Goal: Task Accomplishment & Management: Complete application form

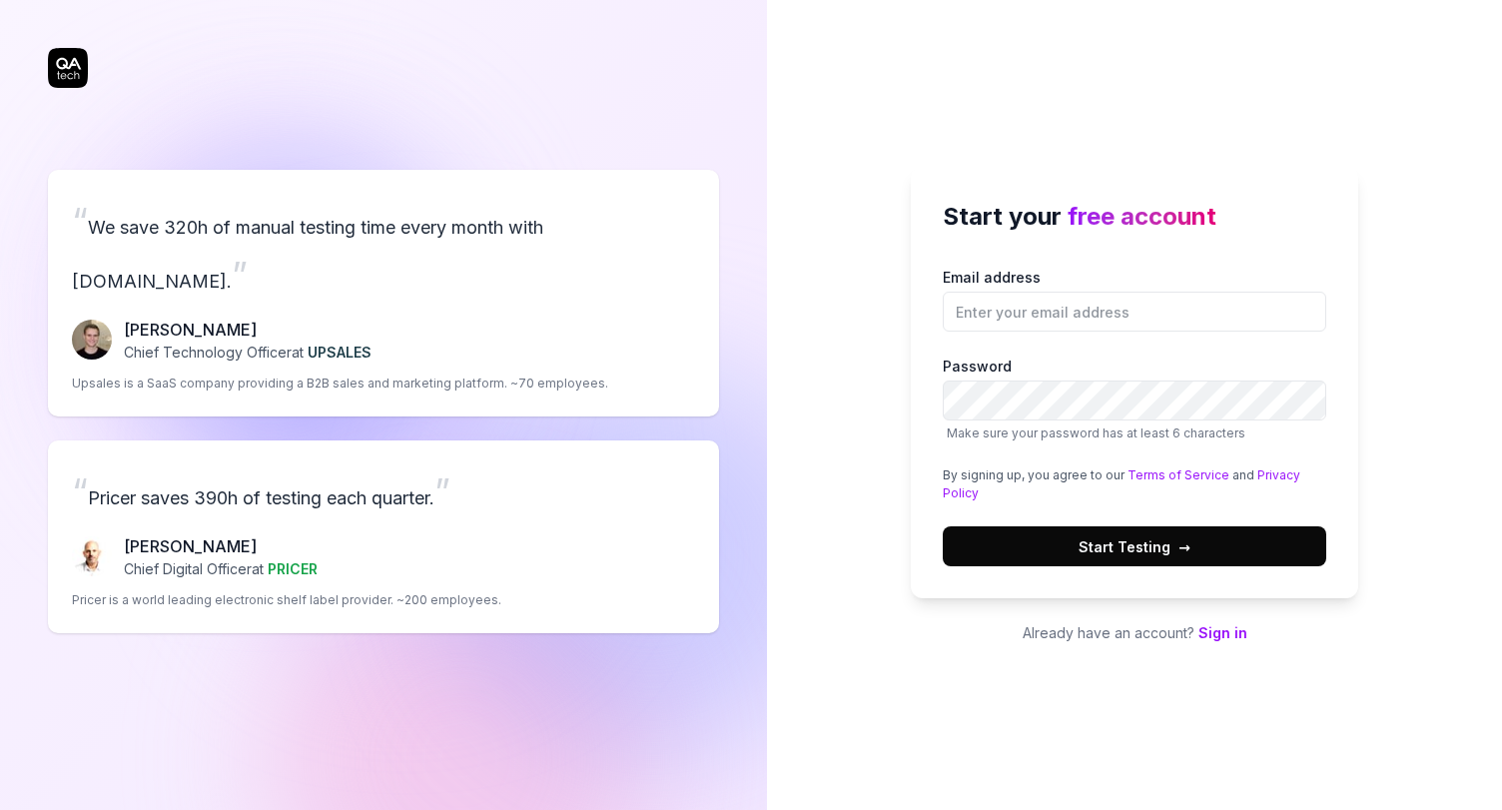
click at [1228, 633] on link "Sign in" at bounding box center [1222, 632] width 49 height 17
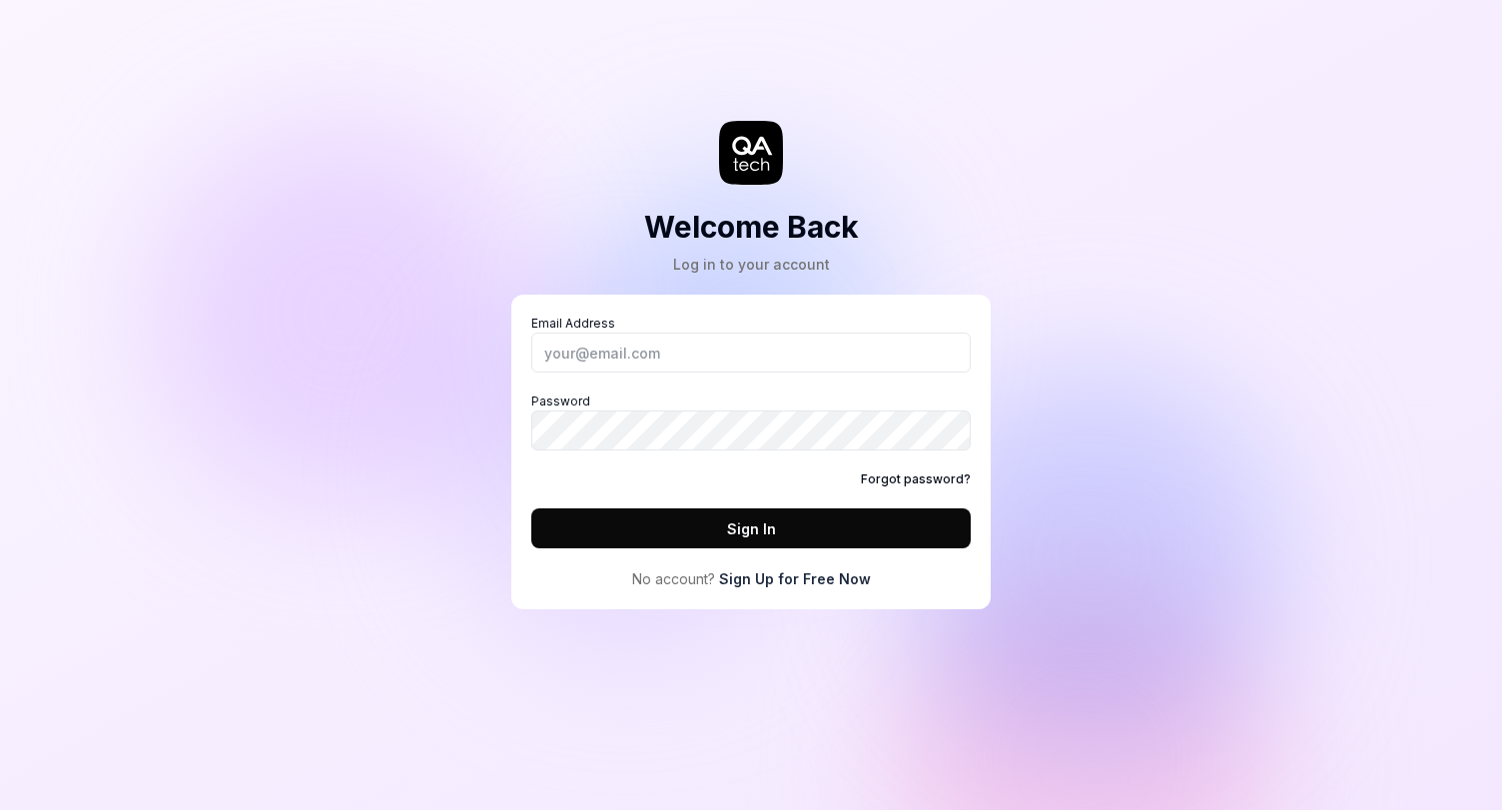
click at [818, 586] on link "Sign Up for Free Now" at bounding box center [795, 578] width 152 height 21
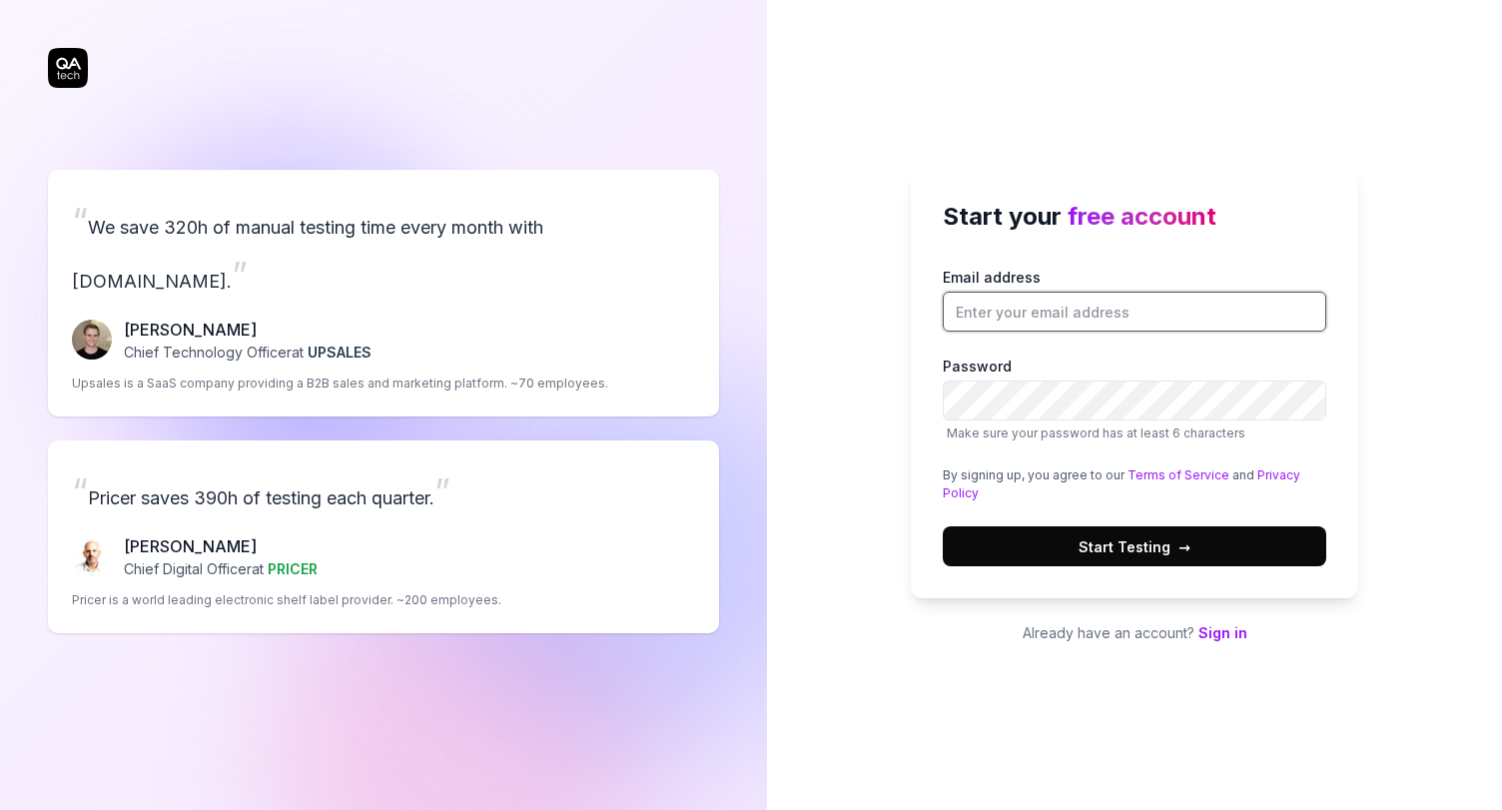
click at [1024, 309] on input "Email address" at bounding box center [1134, 312] width 383 height 40
type input "[EMAIL_ADDRESS][DOMAIN_NAME]"
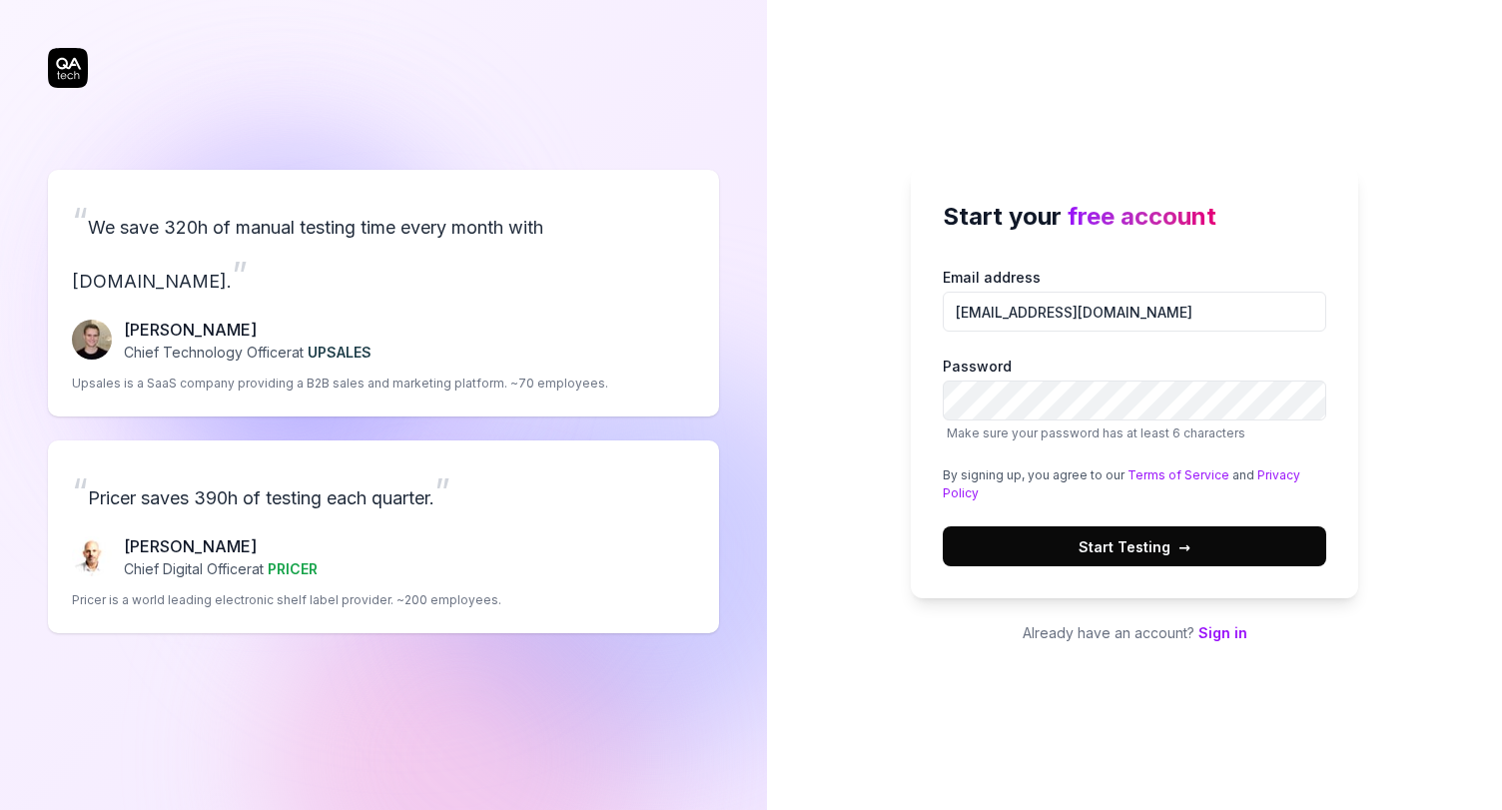
click at [1124, 548] on span "Start Testing →" at bounding box center [1134, 546] width 112 height 21
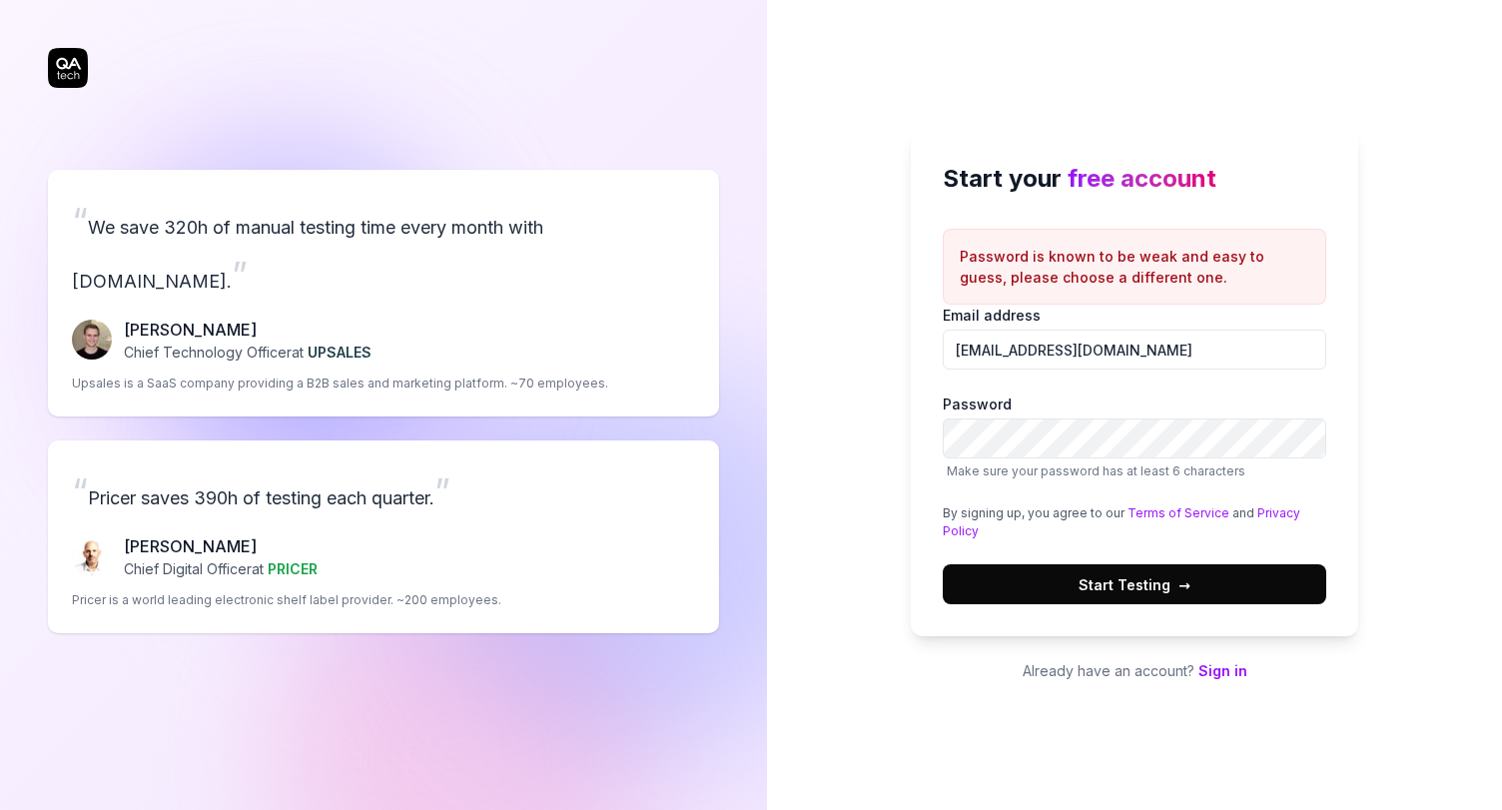
click at [1068, 414] on label "Password Make sure your password has at least 6 characters" at bounding box center [1134, 436] width 383 height 87
click at [943, 564] on button "Start Testing →" at bounding box center [1134, 584] width 383 height 40
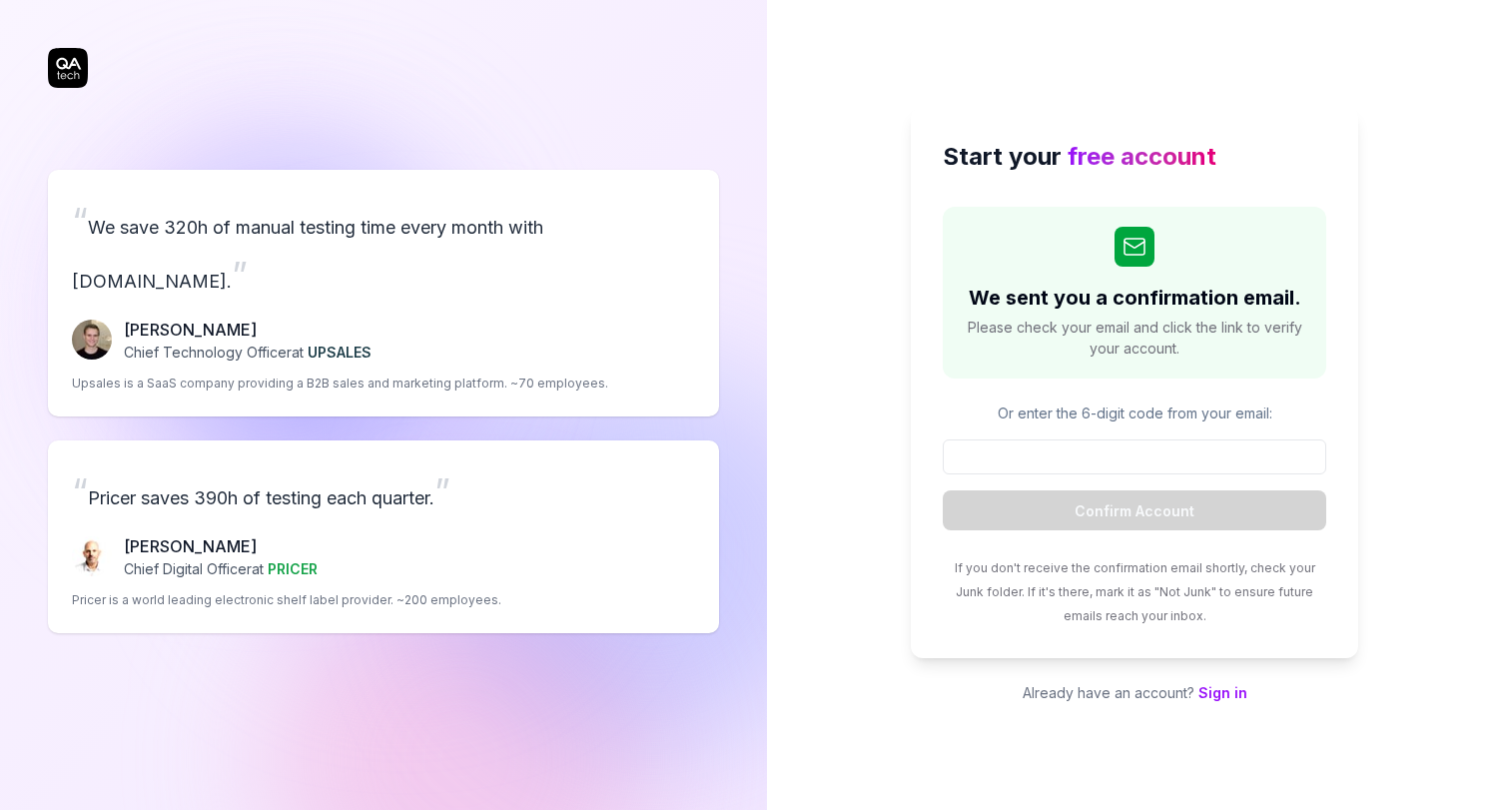
click at [1353, 412] on div "Start your free account We sent you a confirmation email. Please check your ema…" at bounding box center [1134, 382] width 447 height 551
click at [70, 73] on div "“ We save 320h of manual testing time every month with [DOMAIN_NAME]. ” [PERSON…" at bounding box center [383, 401] width 671 height 722
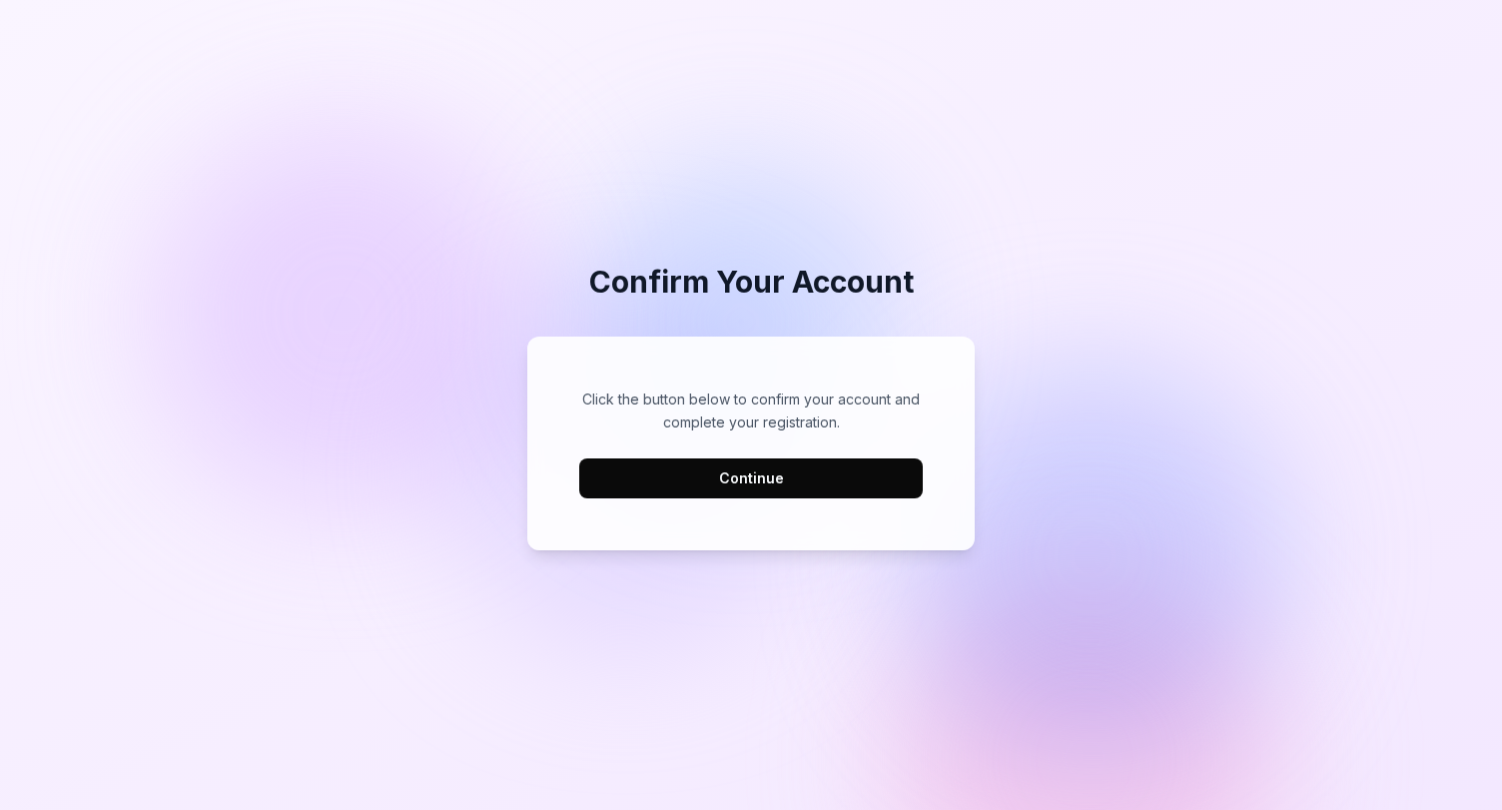
click at [707, 475] on button "Continue" at bounding box center [750, 478] width 343 height 40
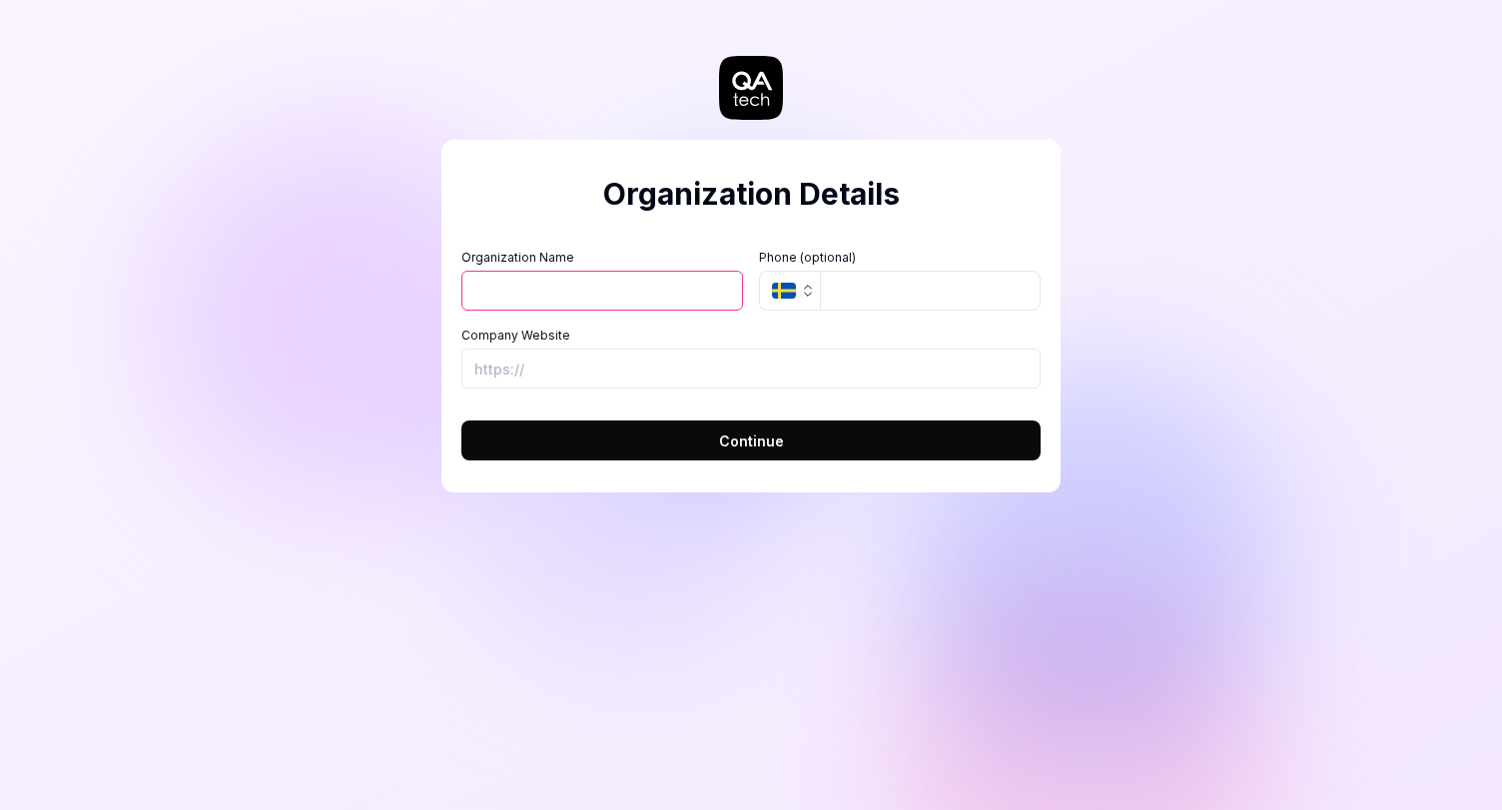
click at [579, 283] on input "Organization Name" at bounding box center [602, 291] width 282 height 40
type input "Test"
click at [821, 300] on input "tel" at bounding box center [930, 291] width 221 height 40
click at [796, 295] on button "SE" at bounding box center [789, 291] width 61 height 40
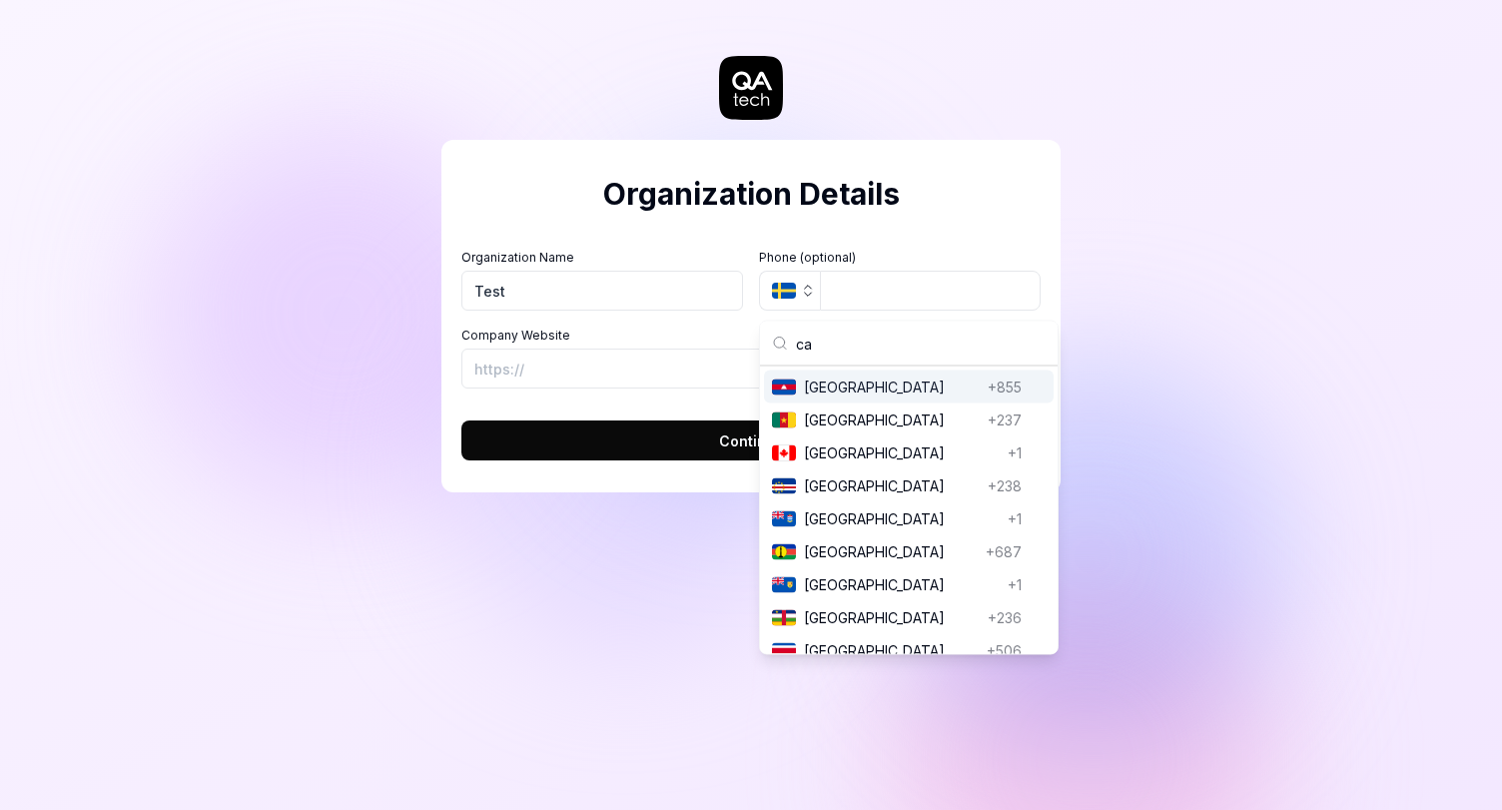
type input "cam"
click at [809, 381] on span "Cambodia" at bounding box center [892, 386] width 176 height 21
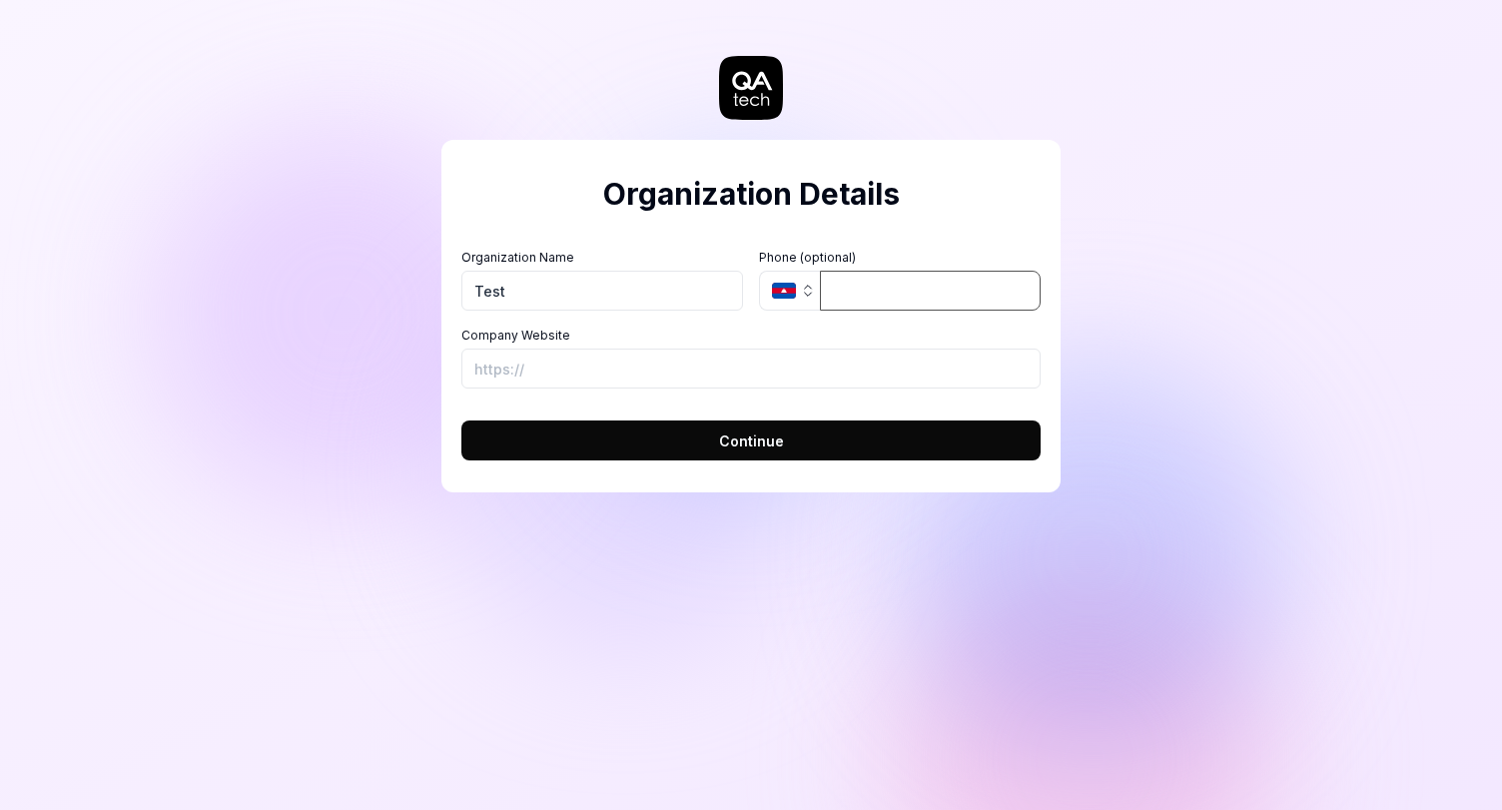
click at [880, 288] on input "tel" at bounding box center [930, 291] width 221 height 40
type input "1778 974 2"
click at [756, 360] on input "Company Website" at bounding box center [750, 368] width 579 height 40
type input "https://www.tinkolza.com"
click at [796, 441] on button "Continue" at bounding box center [750, 440] width 579 height 40
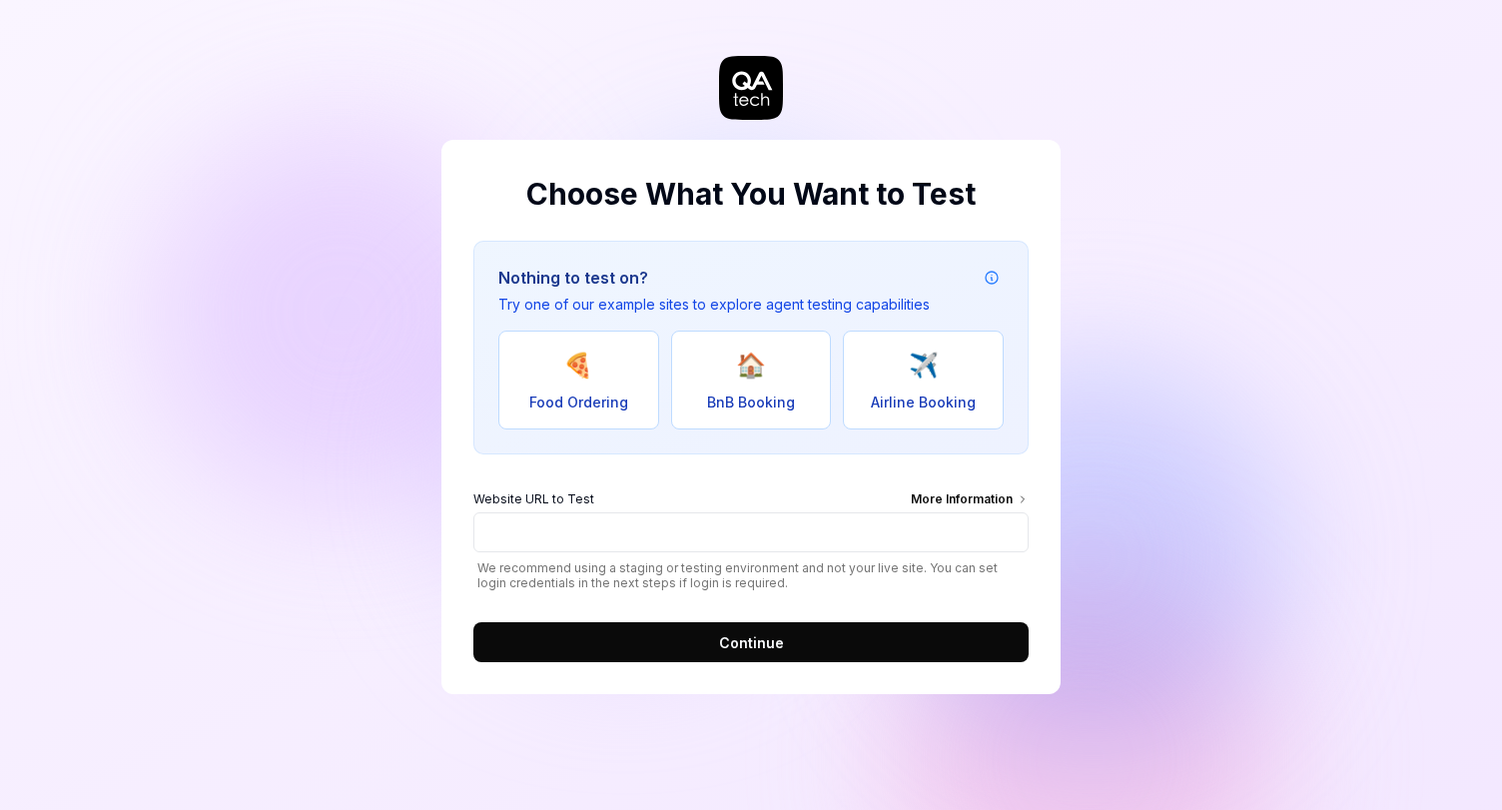
click at [600, 397] on span "Food Ordering" at bounding box center [578, 401] width 99 height 21
click at [806, 387] on button "🏠 BnB Booking" at bounding box center [751, 380] width 161 height 99
click at [614, 368] on button "🍕 Food Ordering" at bounding box center [578, 380] width 161 height 99
click at [774, 369] on button "🏠 BnB Booking" at bounding box center [751, 380] width 161 height 99
click at [896, 395] on span "Airline Booking" at bounding box center [923, 401] width 105 height 21
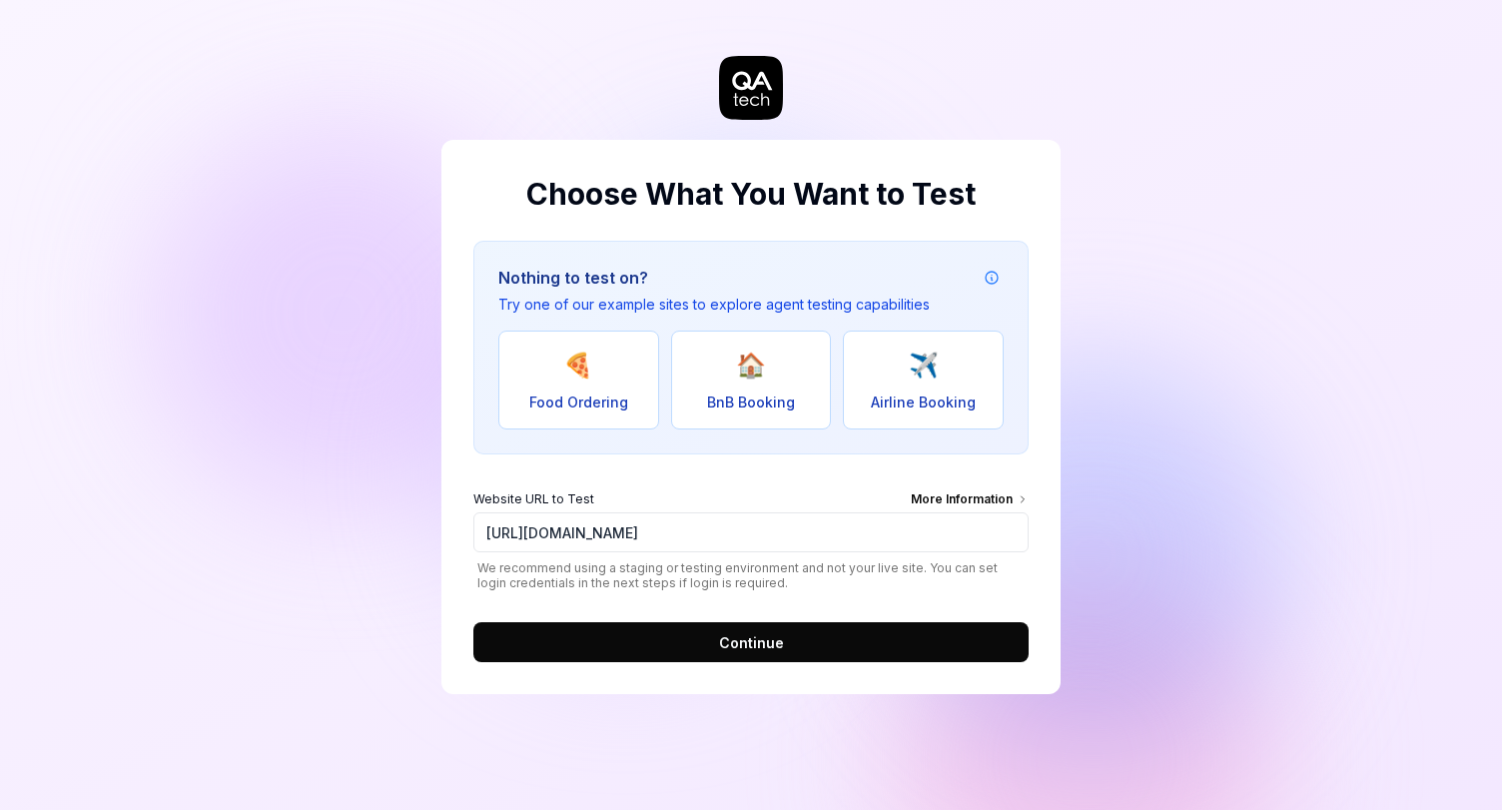
click at [475, 386] on div "Nothing to test on? Try one of our example sites to explore agent testing capab…" at bounding box center [750, 348] width 555 height 214
click at [523, 385] on button "🍕 Food Ordering" at bounding box center [578, 380] width 161 height 99
click at [677, 490] on div "Website URL to Test More Information" at bounding box center [750, 501] width 555 height 22
click at [677, 512] on input "https://real-dashdish.vercel.app/" at bounding box center [750, 532] width 555 height 40
click at [628, 545] on input "https://real-dashdish.vercel.app/" at bounding box center [750, 532] width 555 height 40
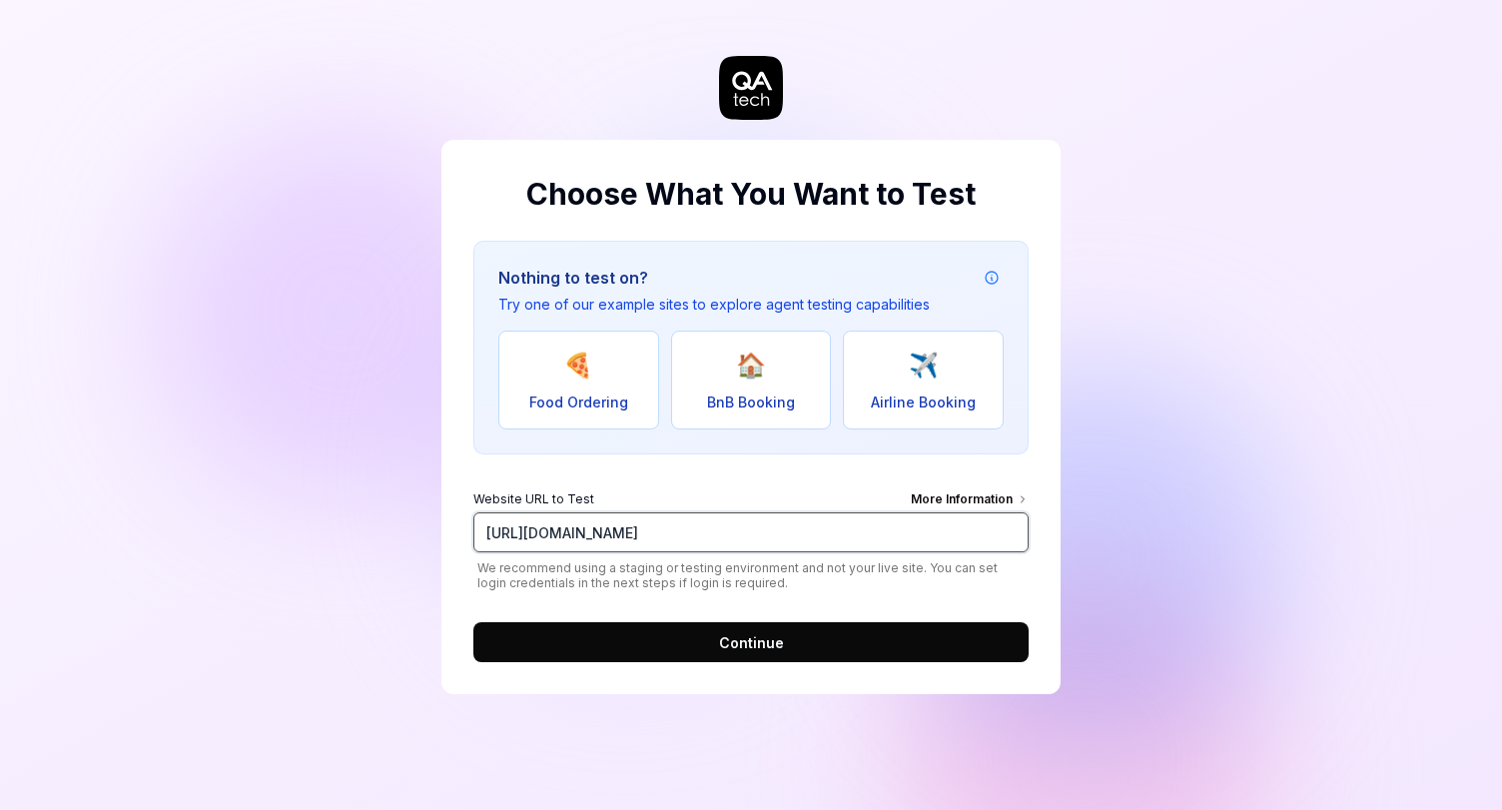
click at [628, 545] on input "https://real-dashdish.vercel.app/" at bounding box center [750, 532] width 555 height 40
paste input "605335"
type input "www.tinkolza.com"
click at [684, 649] on button "Continue" at bounding box center [750, 642] width 555 height 40
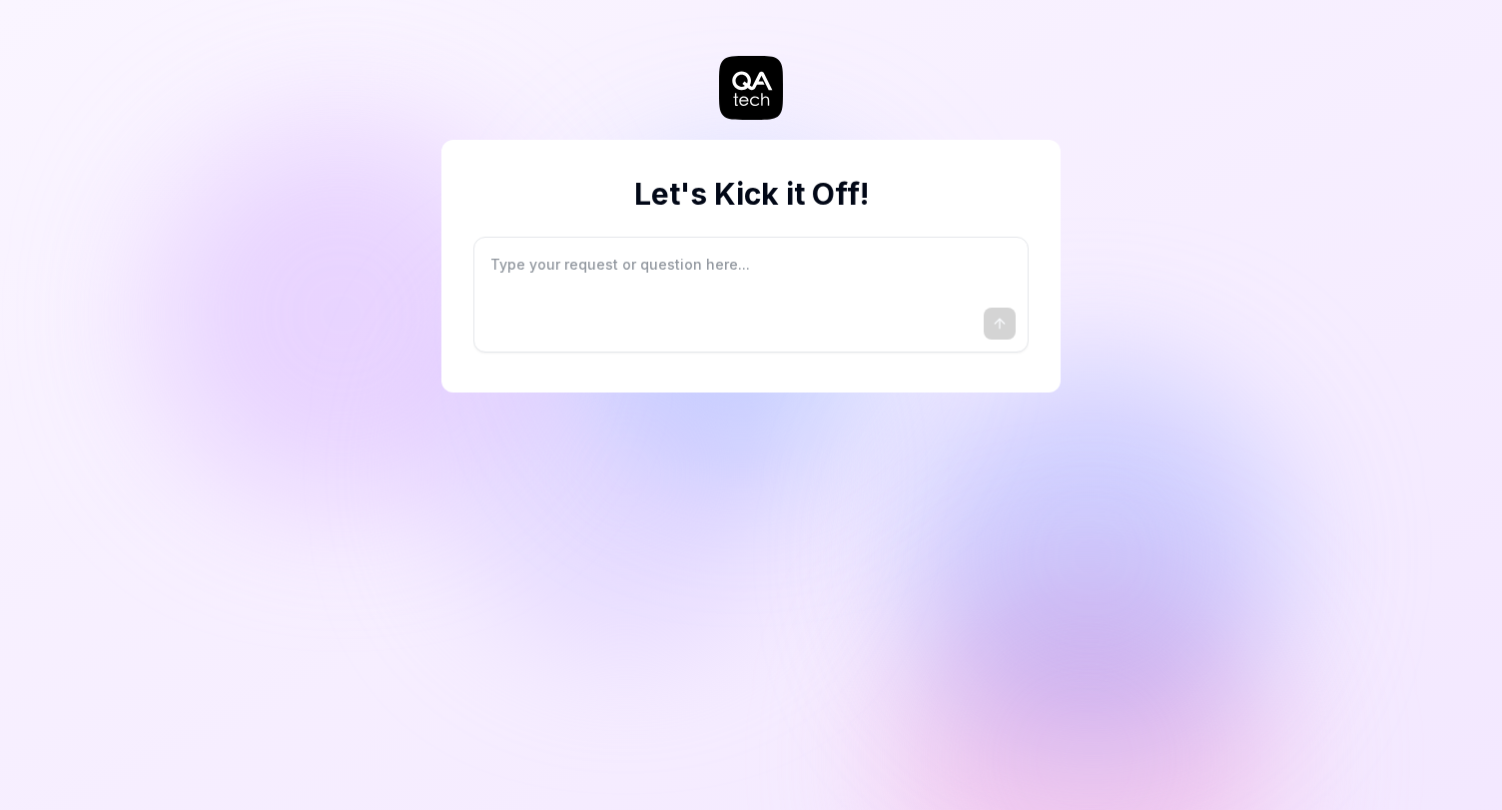
type textarea "*"
type textarea "I"
type textarea "*"
type textarea "I"
type textarea "*"
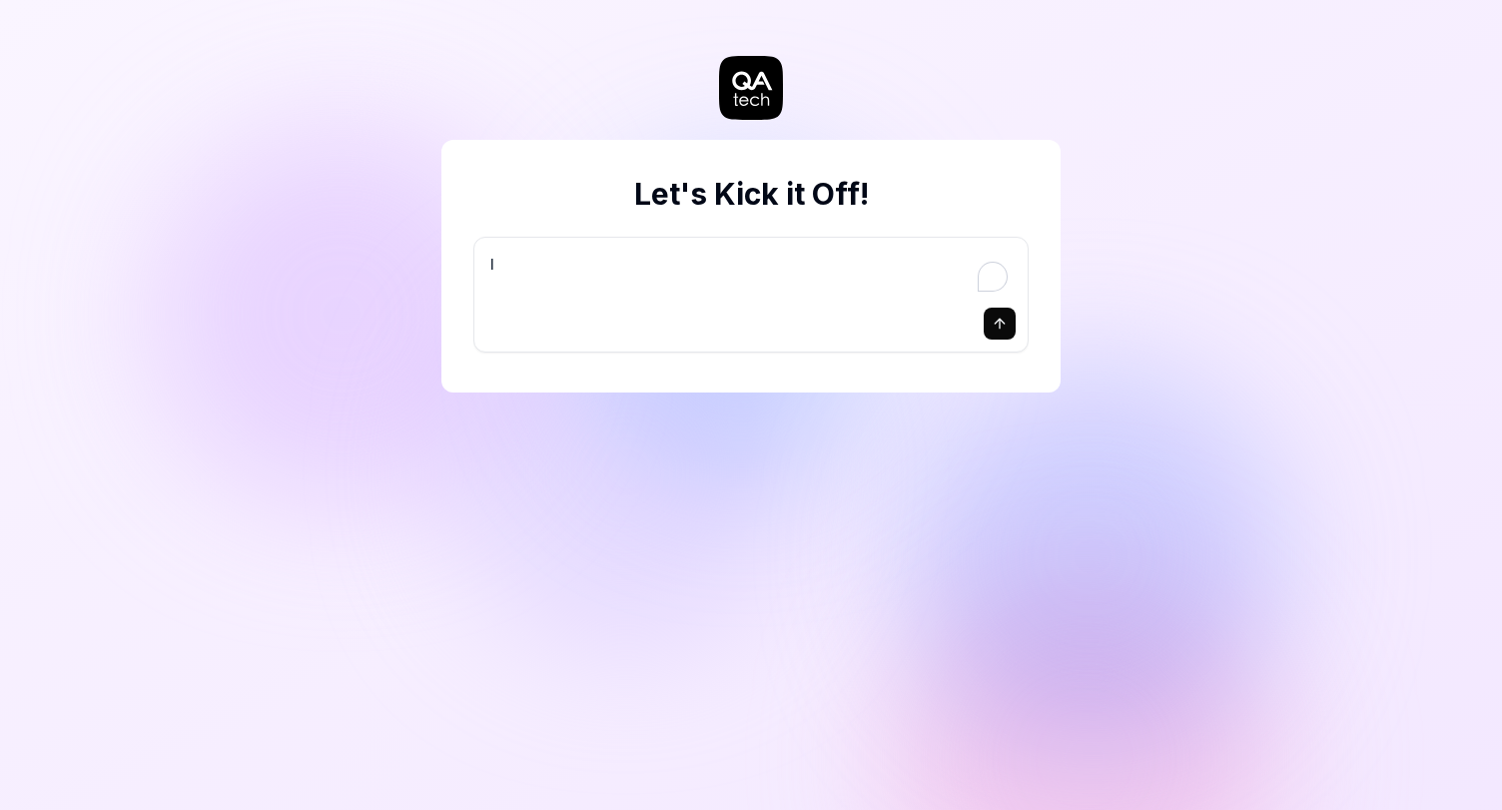
type textarea "I w"
type textarea "*"
type textarea "I wa"
type textarea "*"
type textarea "I wan"
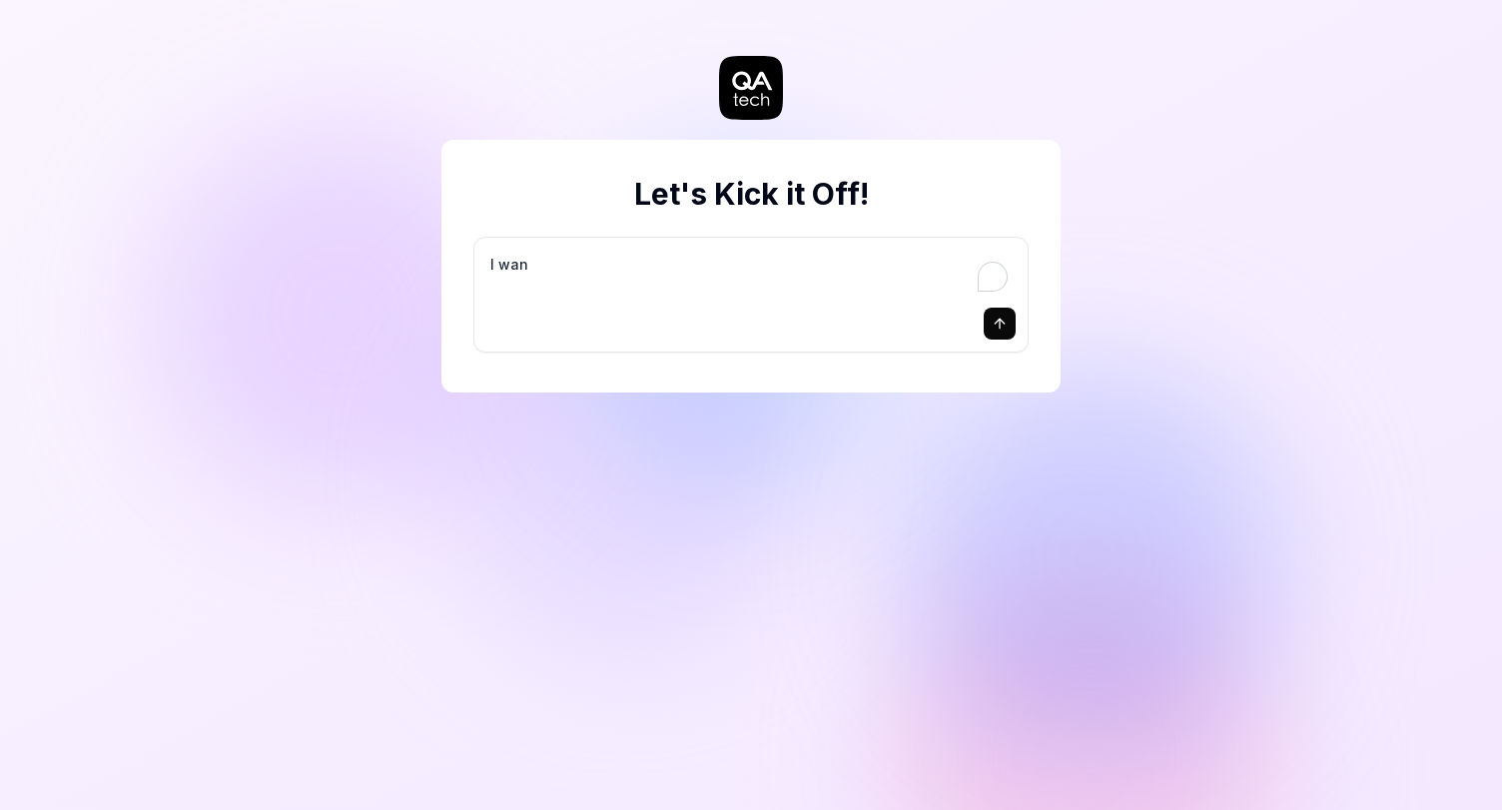
type textarea "*"
type textarea "I want"
type textarea "*"
type textarea "I want"
type textarea "*"
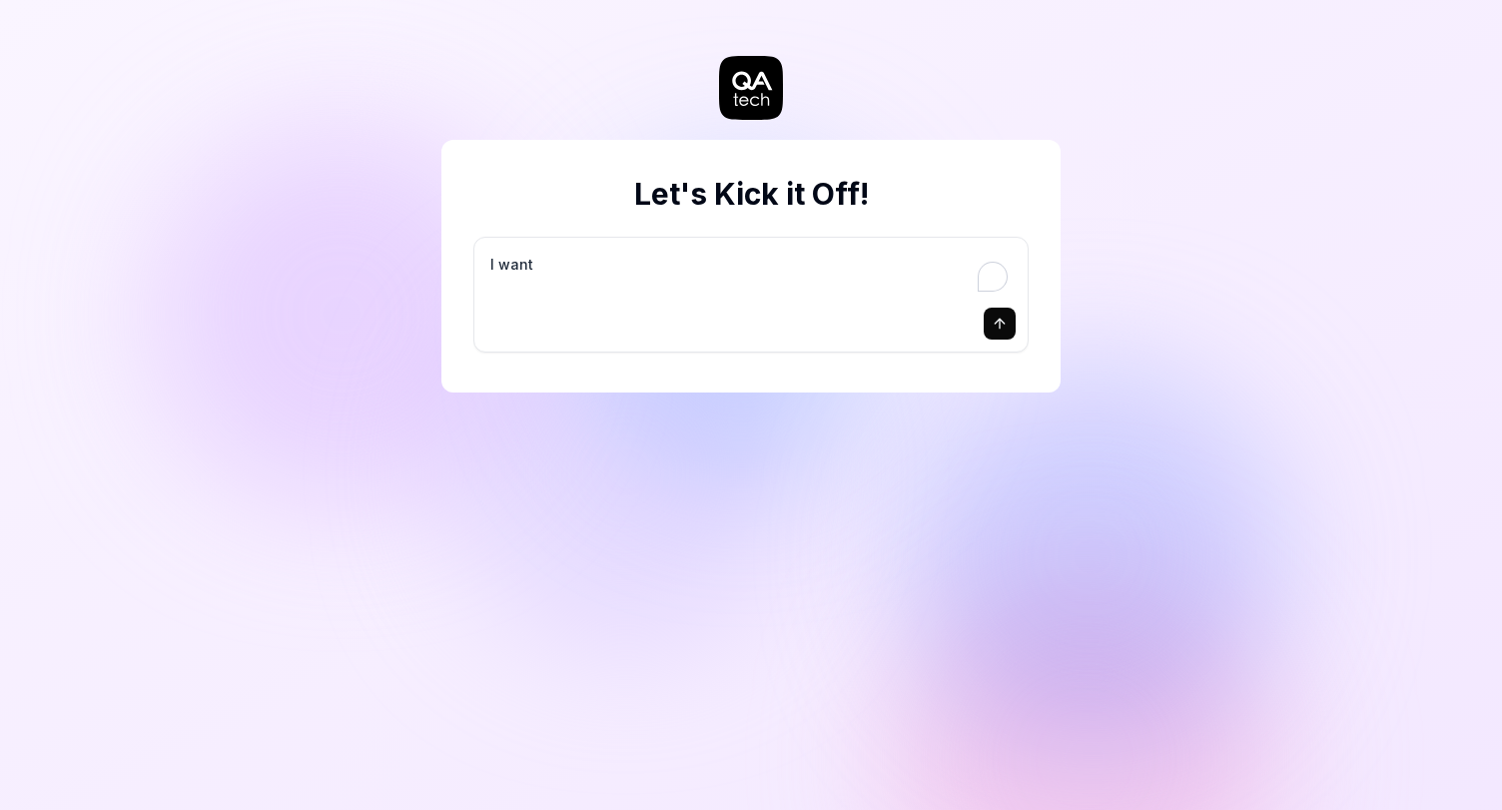
type textarea "I want a"
type textarea "*"
type textarea "I want a"
type textarea "*"
type textarea "I want a g"
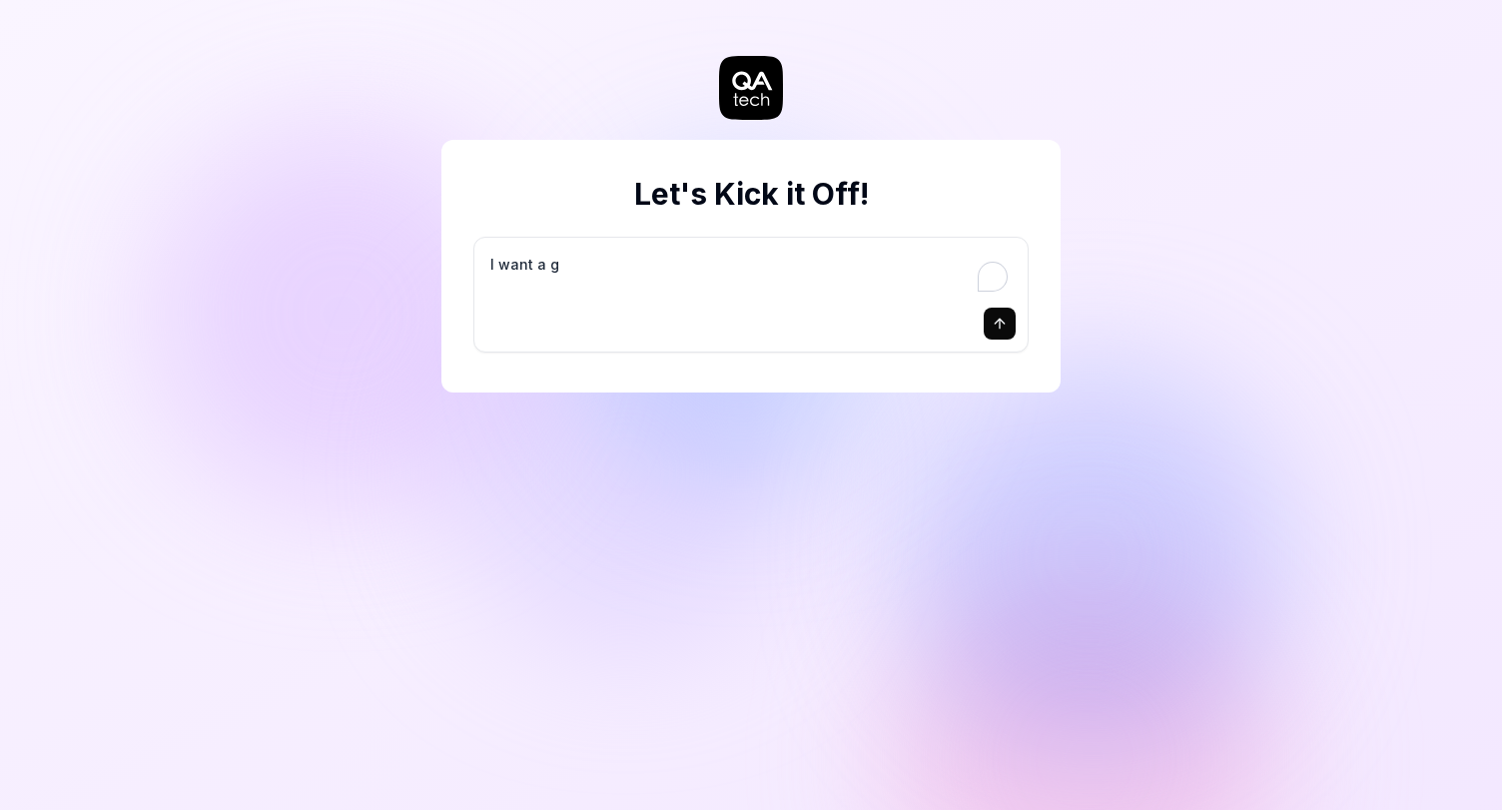
type textarea "*"
type textarea "I want a go"
type textarea "*"
type textarea "I want a goo"
type textarea "*"
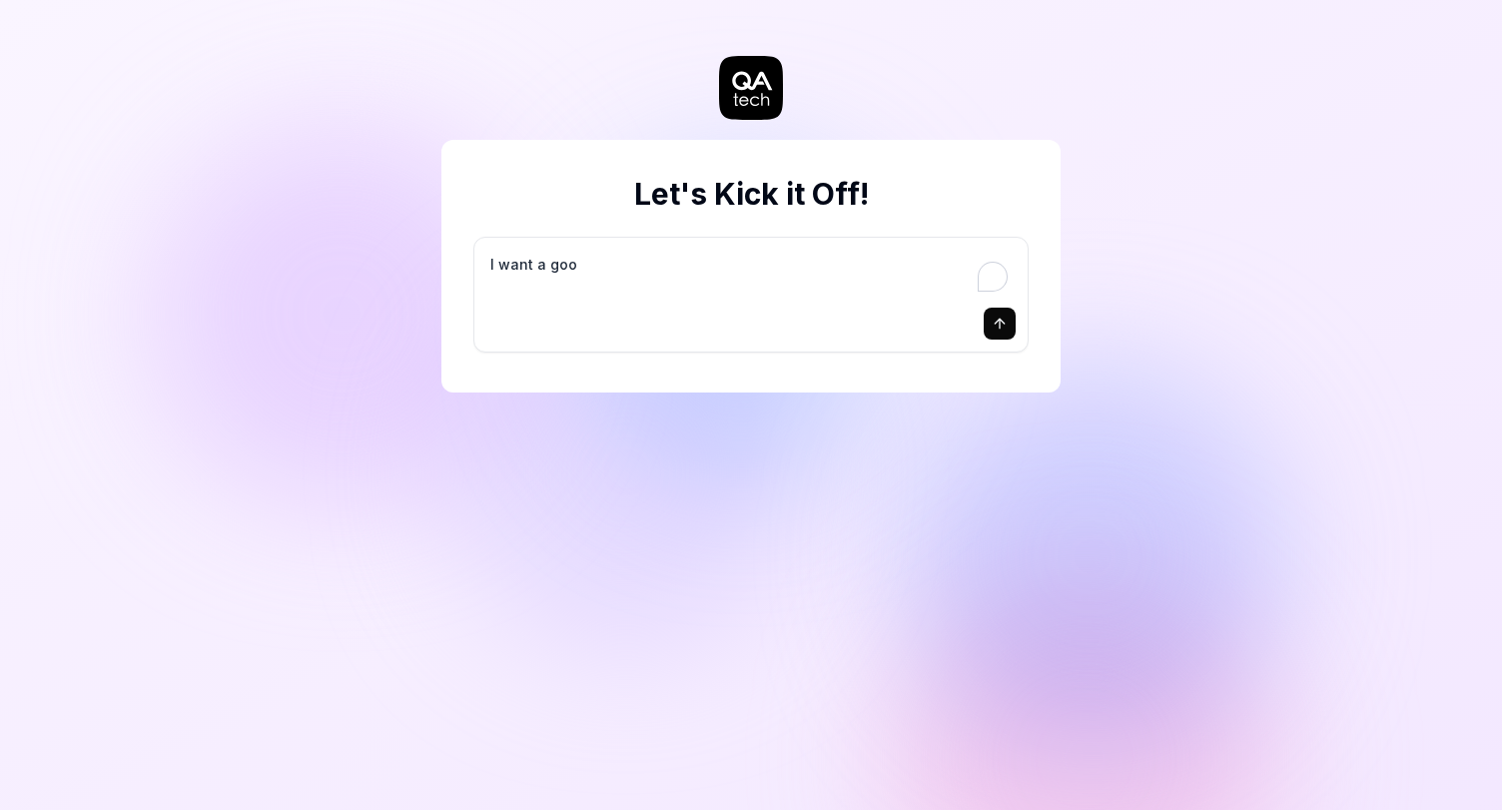
type textarea "I want a good"
type textarea "*"
type textarea "I want a good"
type textarea "*"
type textarea "I want a good t"
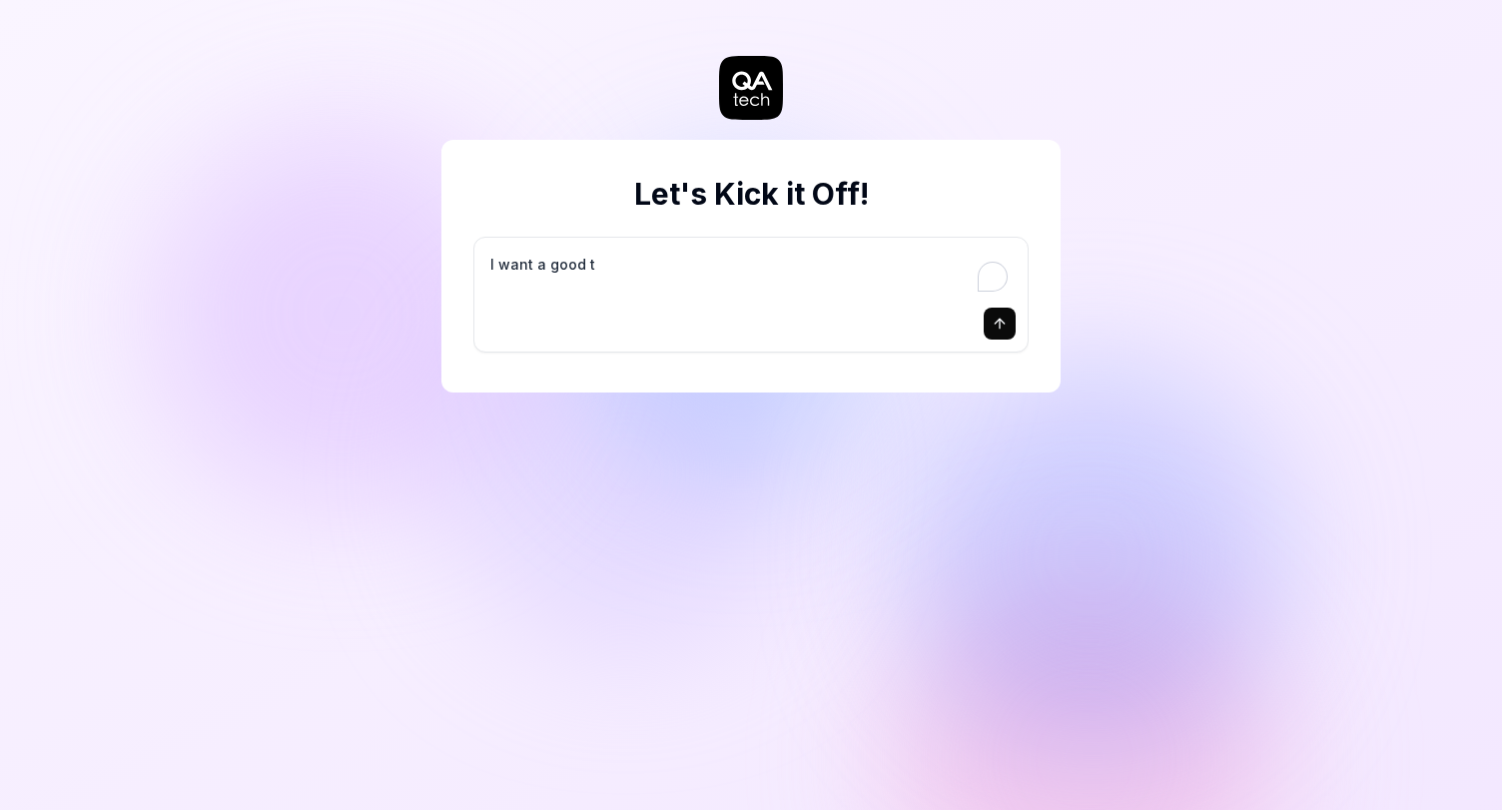
type textarea "*"
type textarea "I want a good te"
type textarea "*"
type textarea "I want a good tes"
type textarea "*"
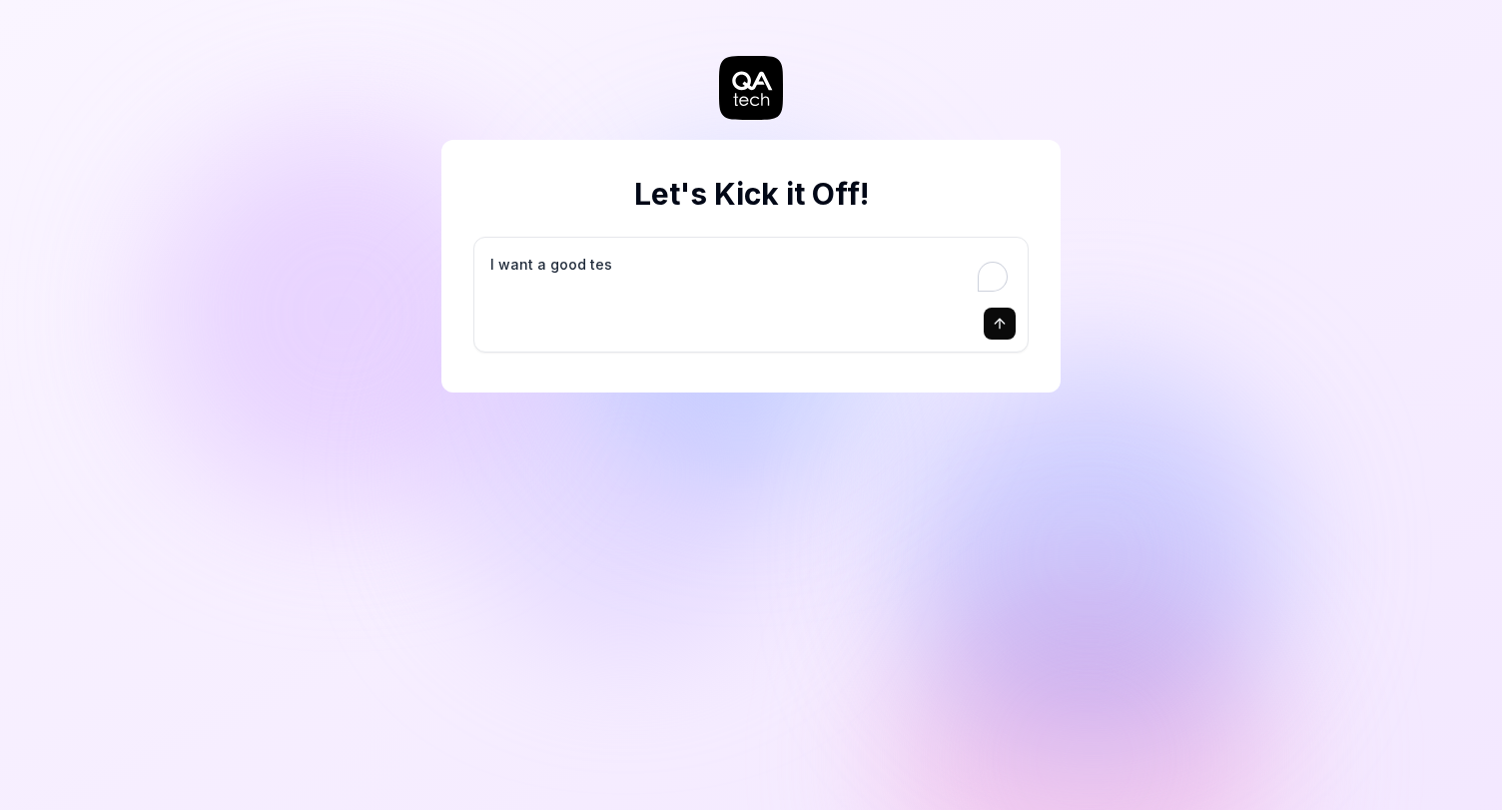
type textarea "I want a good test"
type textarea "*"
type textarea "I want a good test"
type textarea "*"
type textarea "I want a good test s"
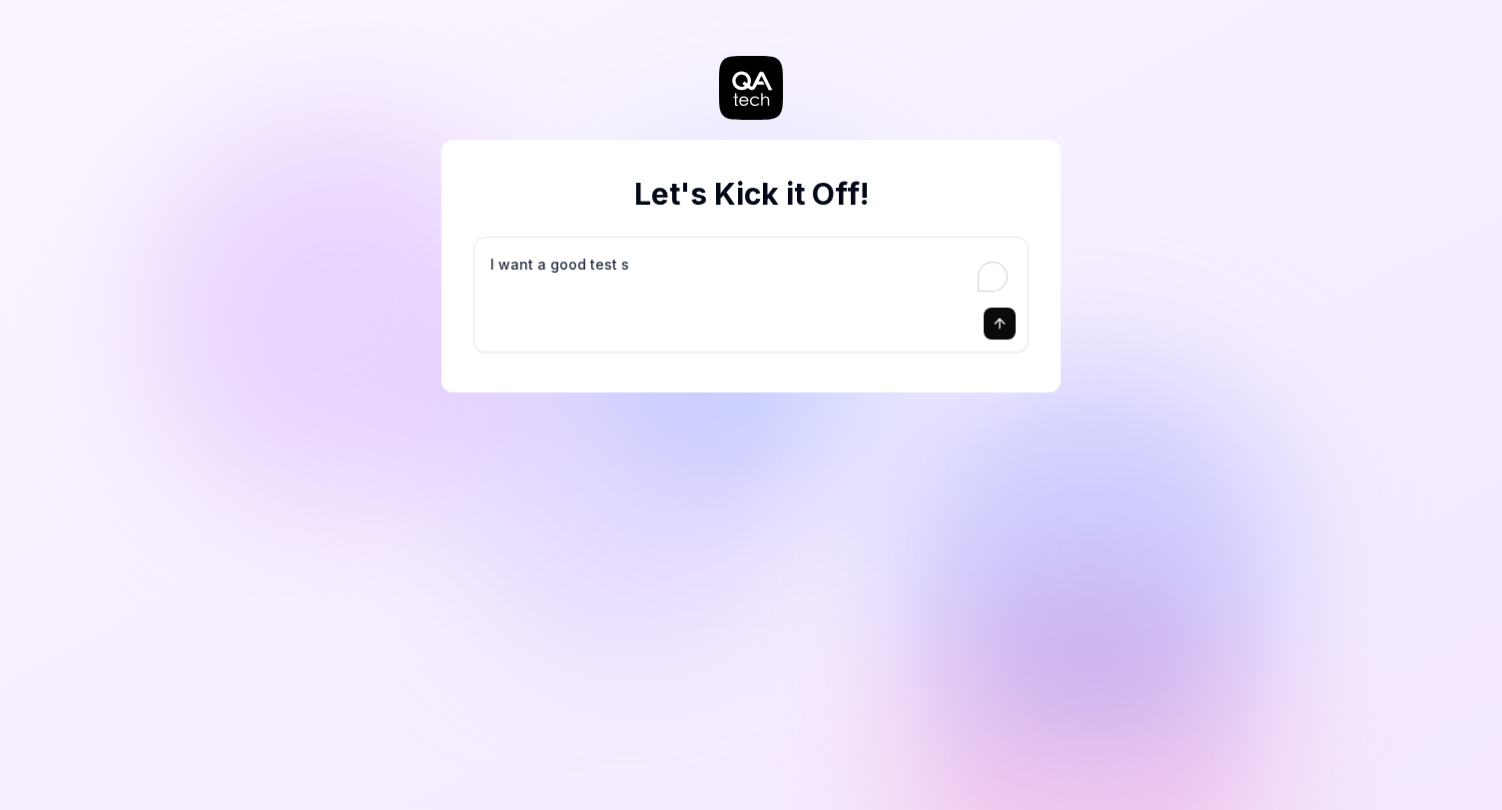
type textarea "*"
type textarea "I want a good test se"
type textarea "*"
type textarea "I want a good test set"
type textarea "*"
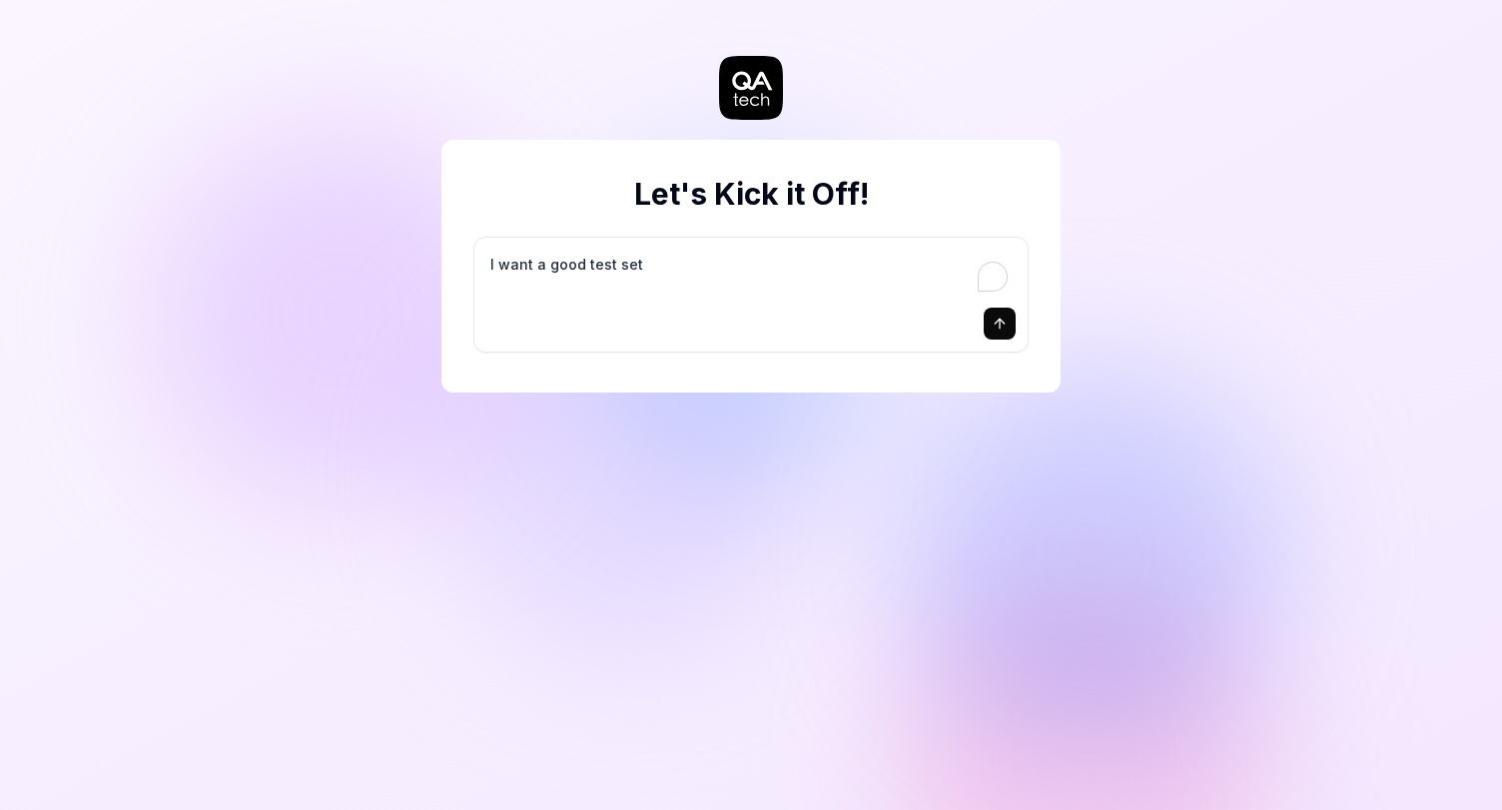
type textarea "I want a good test setu"
type textarea "*"
type textarea "I want a good test setup"
type textarea "*"
type textarea "I want a good test setup"
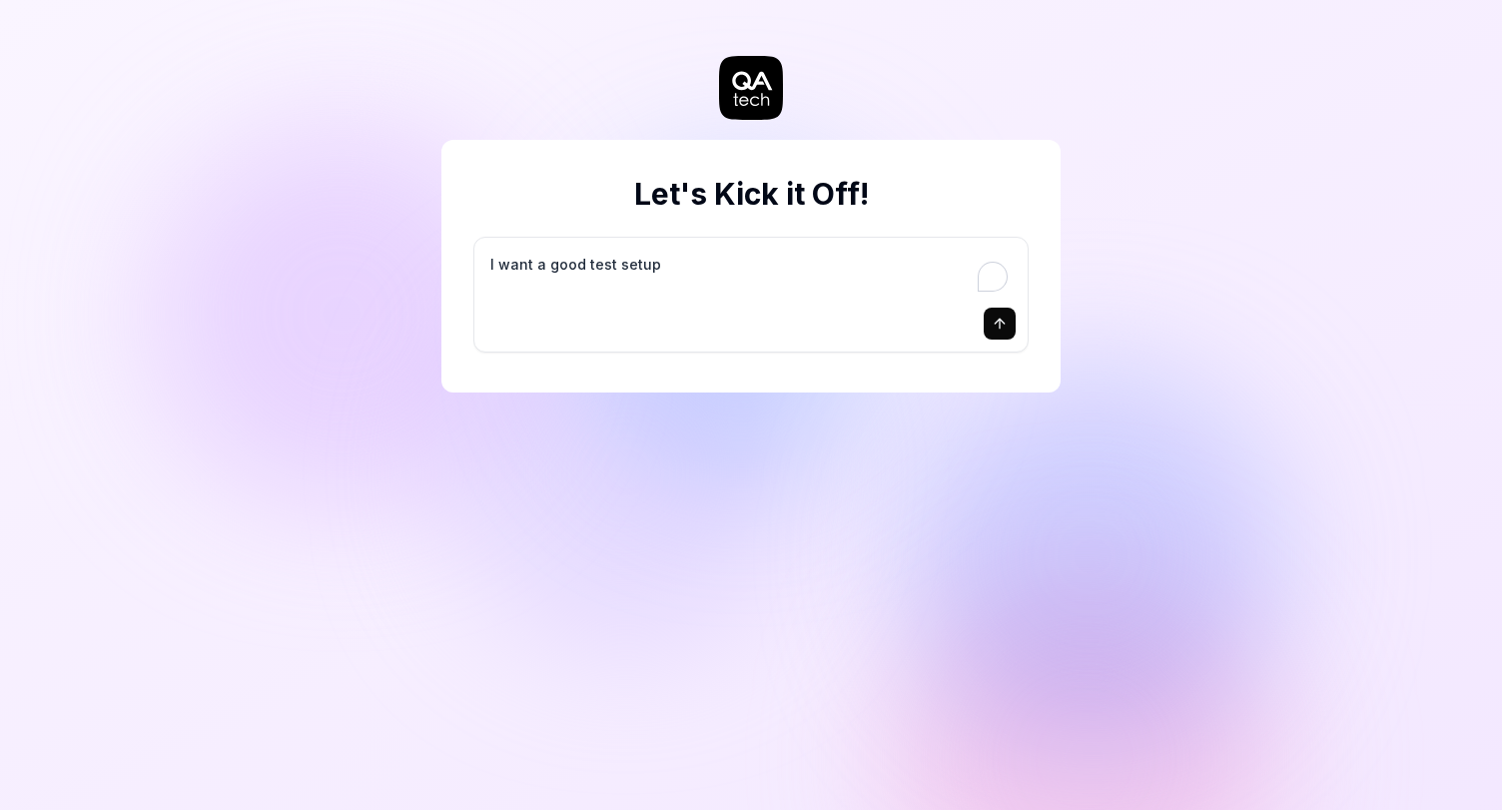
type textarea "*"
type textarea "I want a good test setup f"
type textarea "*"
type textarea "I want a good test setup fo"
type textarea "*"
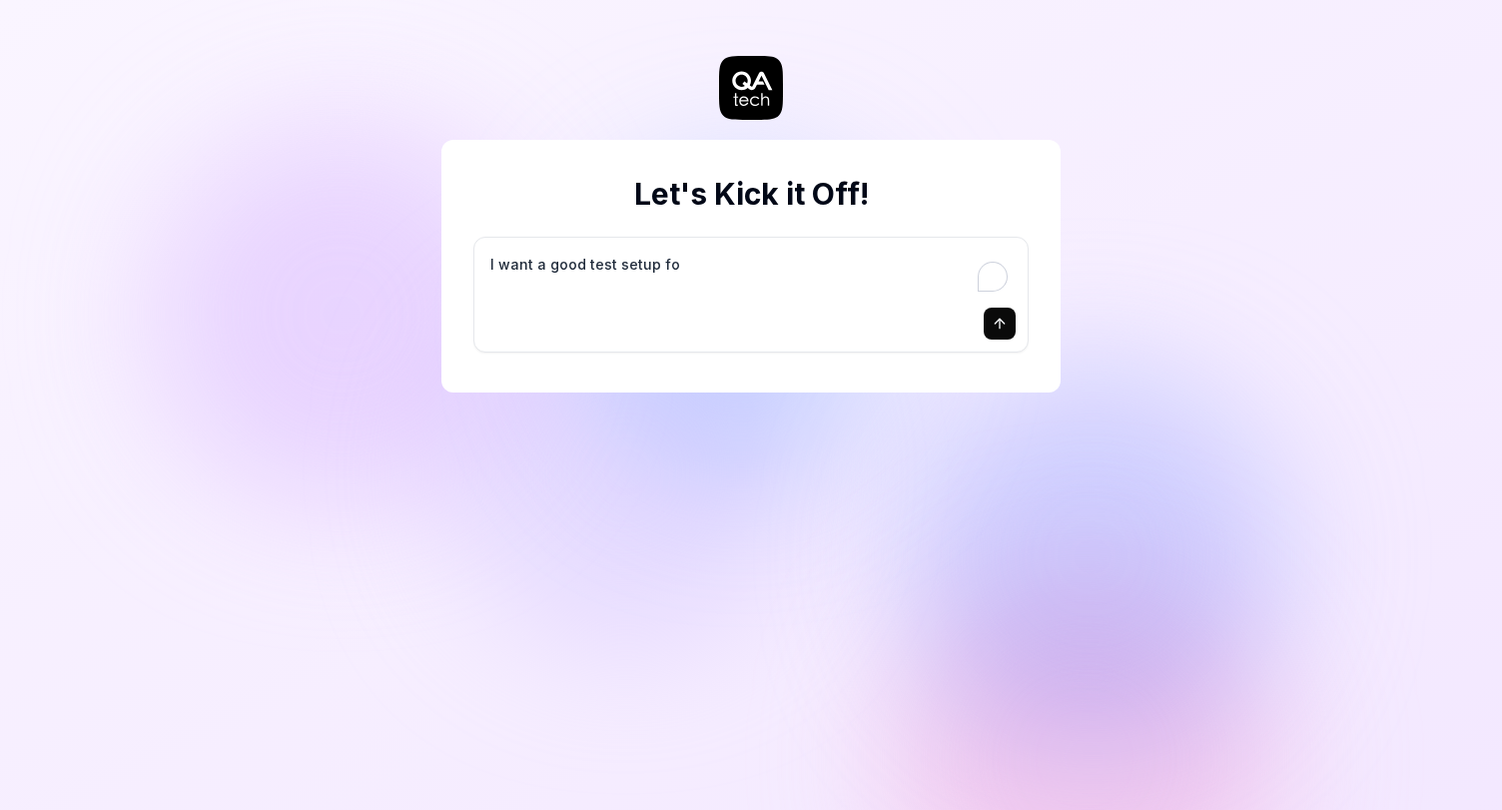
type textarea "I want a good test setup for"
type textarea "*"
type textarea "I want a good test setup for"
type textarea "*"
type textarea "I want a good test setup for m"
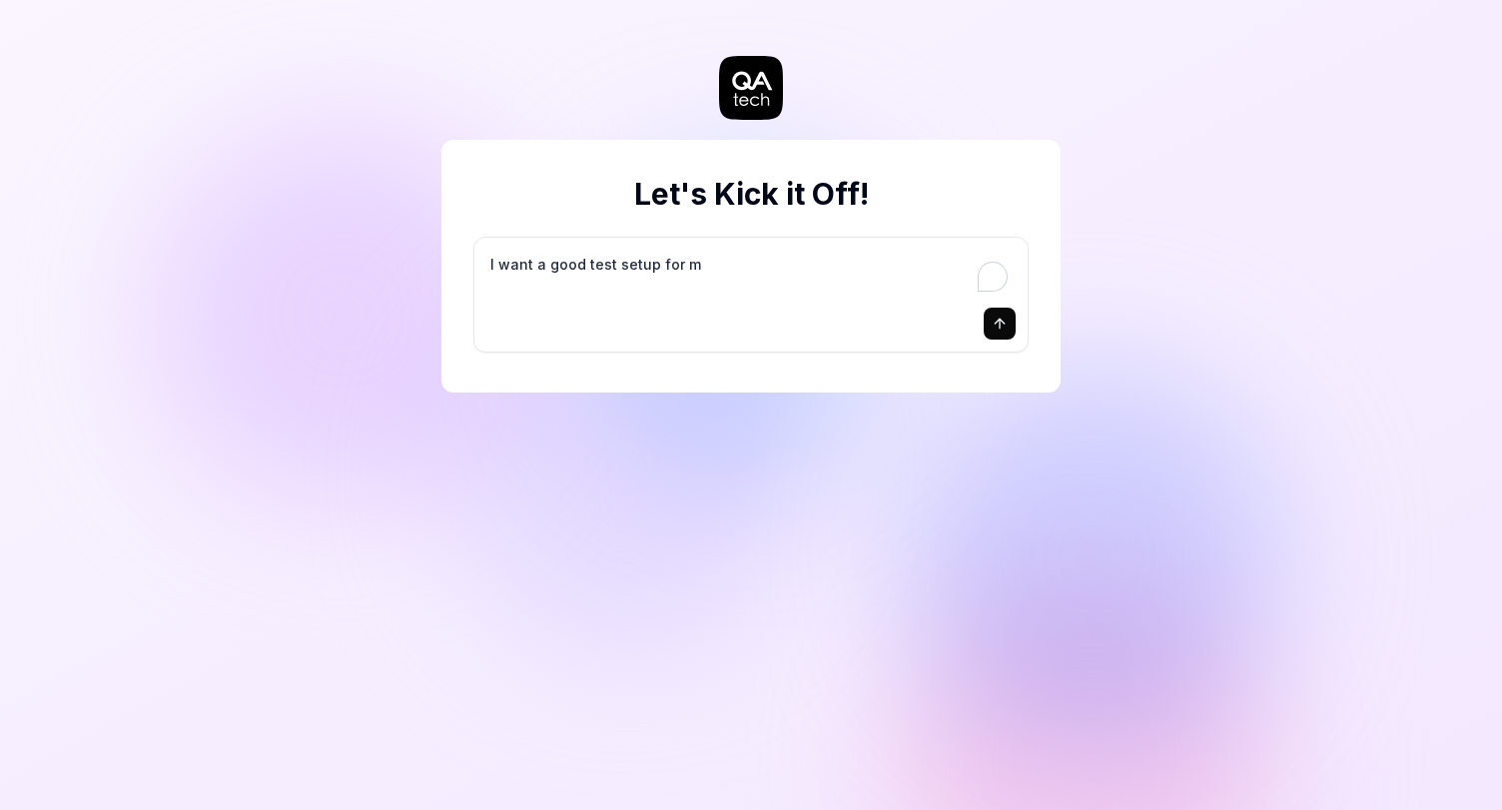
type textarea "*"
type textarea "I want a good test setup for my"
type textarea "*"
type textarea "I want a good test setup for my"
type textarea "*"
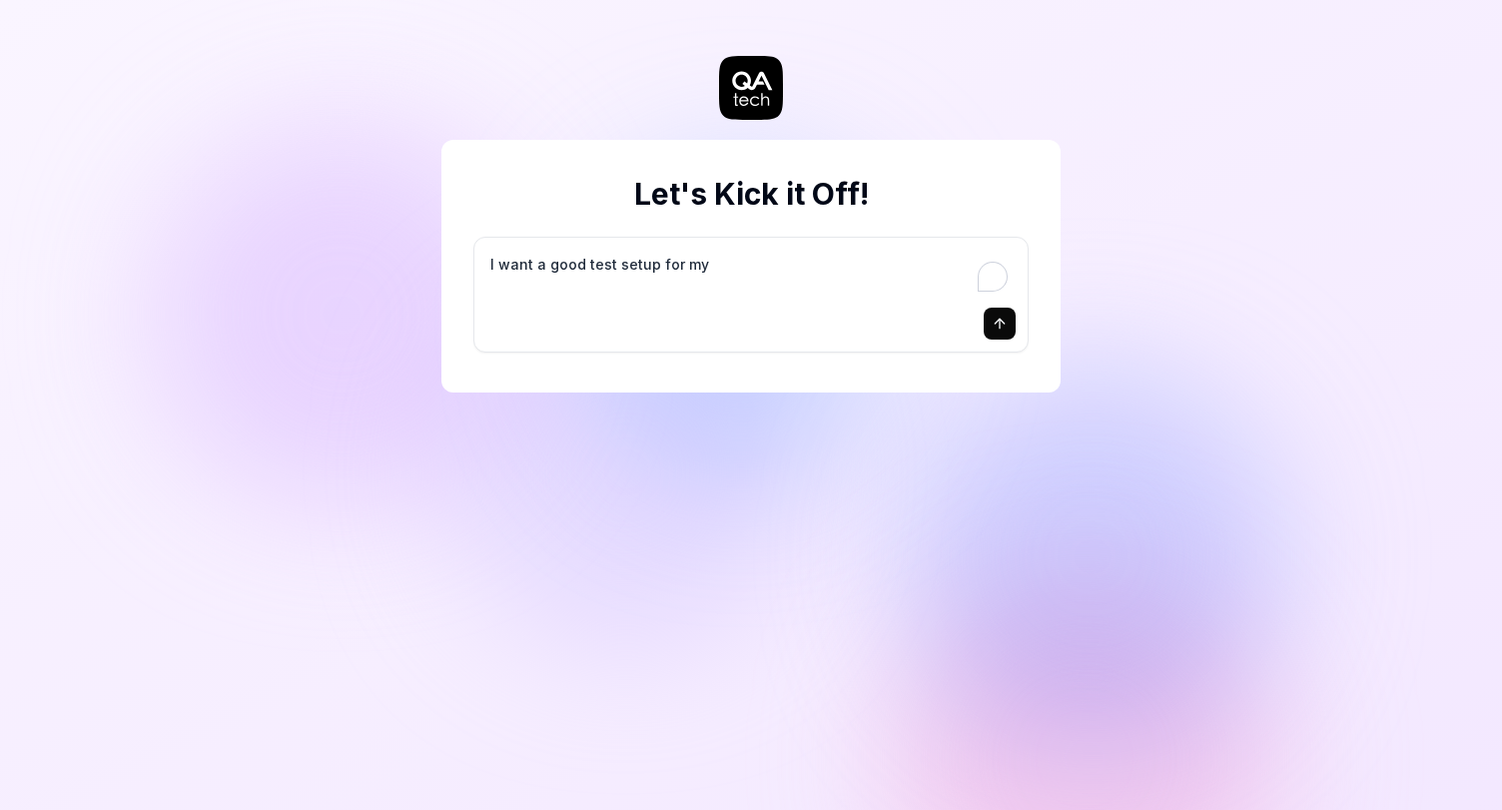
type textarea "I want a good test setup for my s"
type textarea "*"
type textarea "I want a good test setup for my si"
type textarea "*"
type textarea "I want a good test setup for my sit"
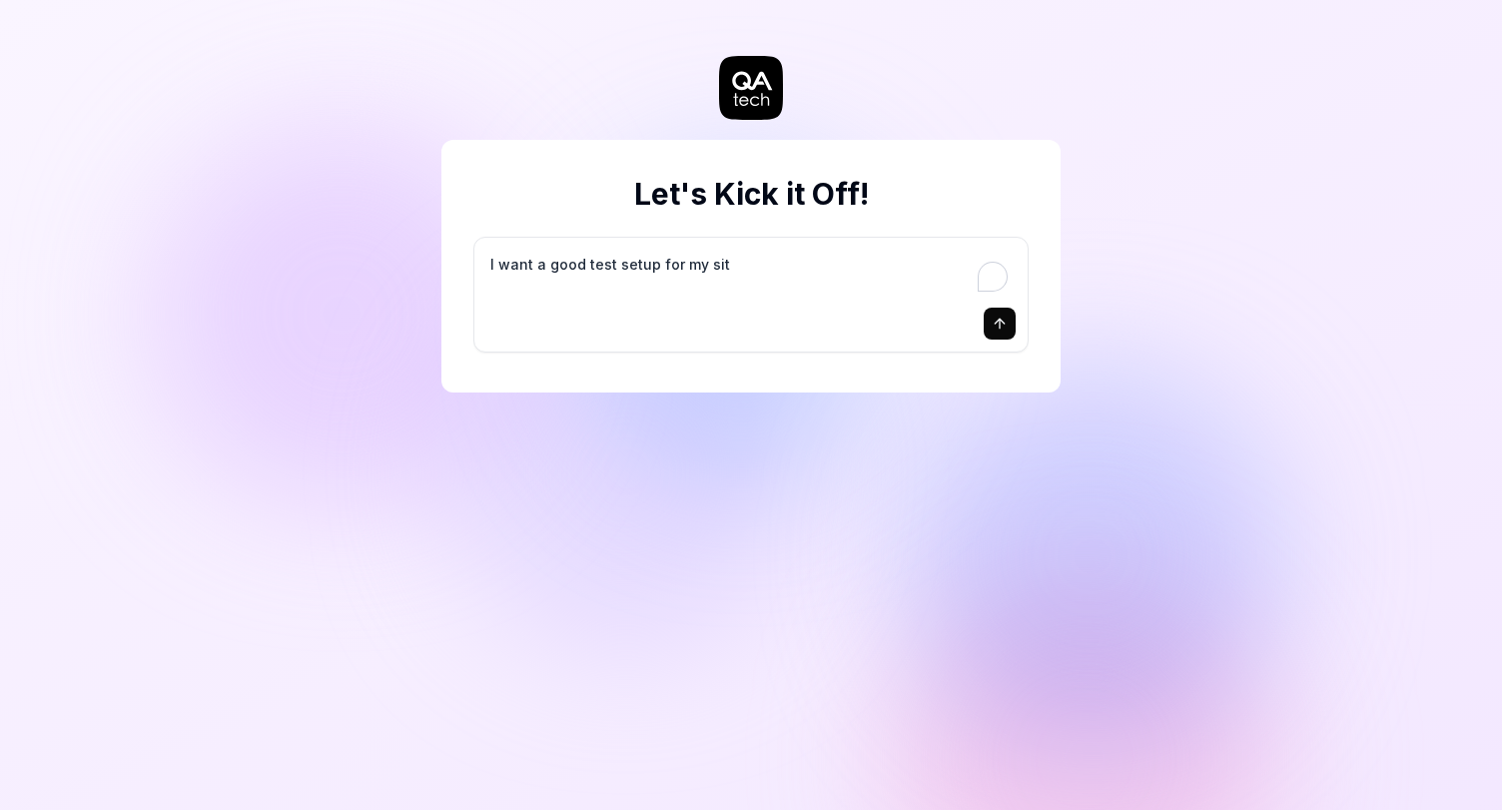
type textarea "*"
type textarea "I want a good test setup for my site"
type textarea "*"
type textarea "I want a good test setup for my site"
type textarea "*"
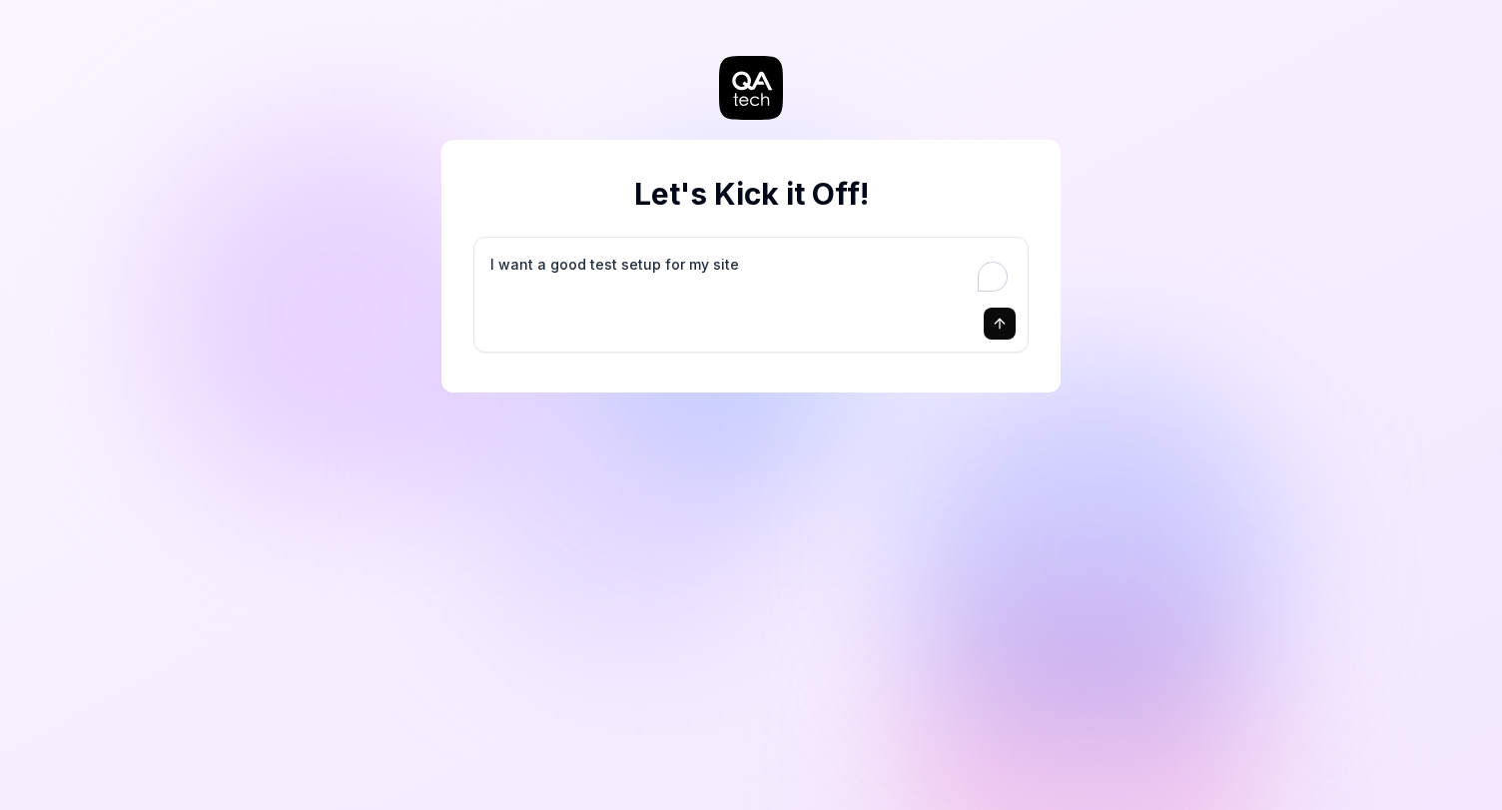
type textarea "I want a good test setup for my site -"
type textarea "*"
type textarea "I want a good test setup for my site -"
type textarea "*"
type textarea "I want a good test setup for my site - h"
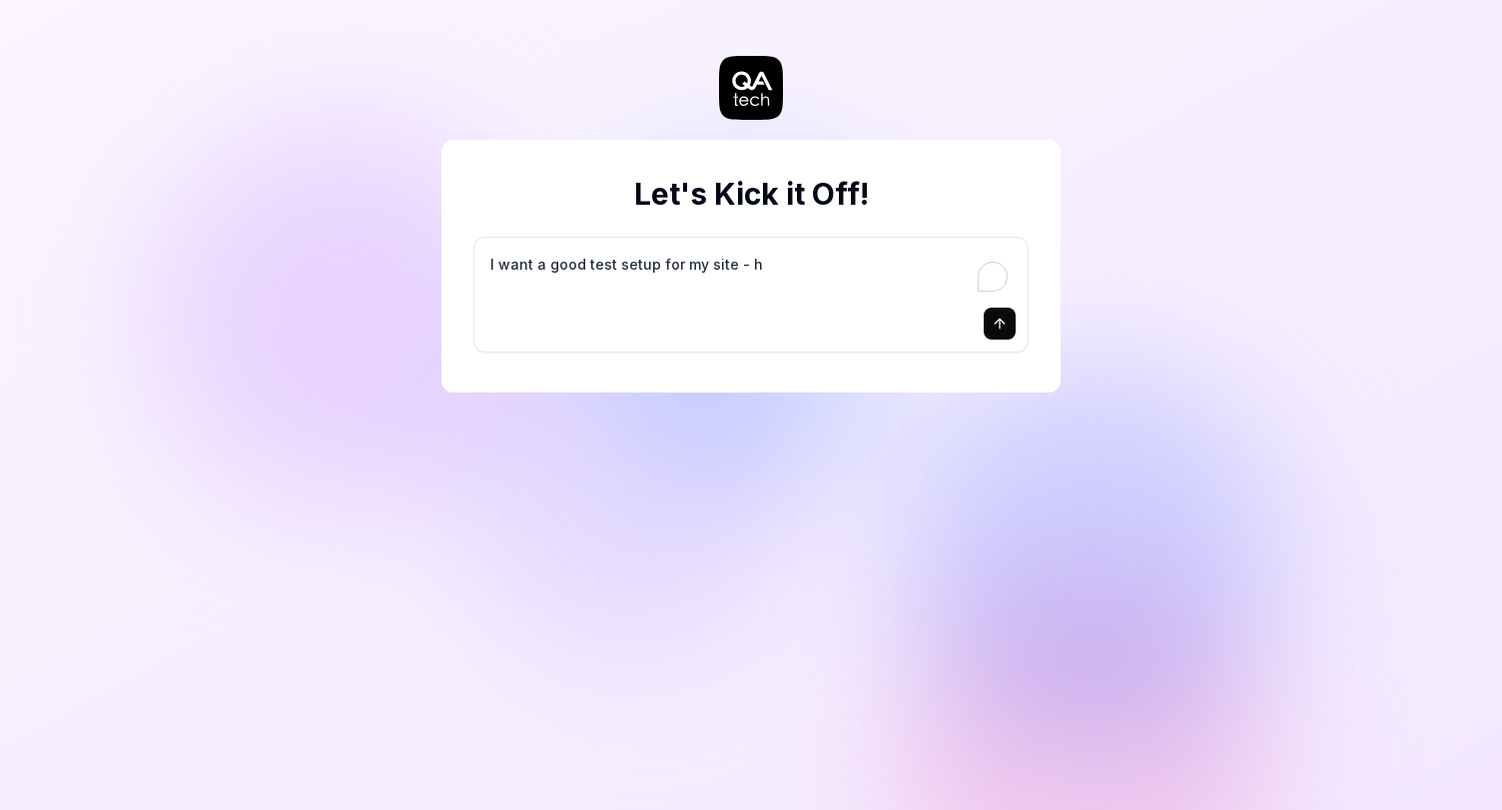
type textarea "*"
type textarea "I want a good test setup for my site - he"
type textarea "*"
type textarea "I want a good test setup for my site - hel"
type textarea "*"
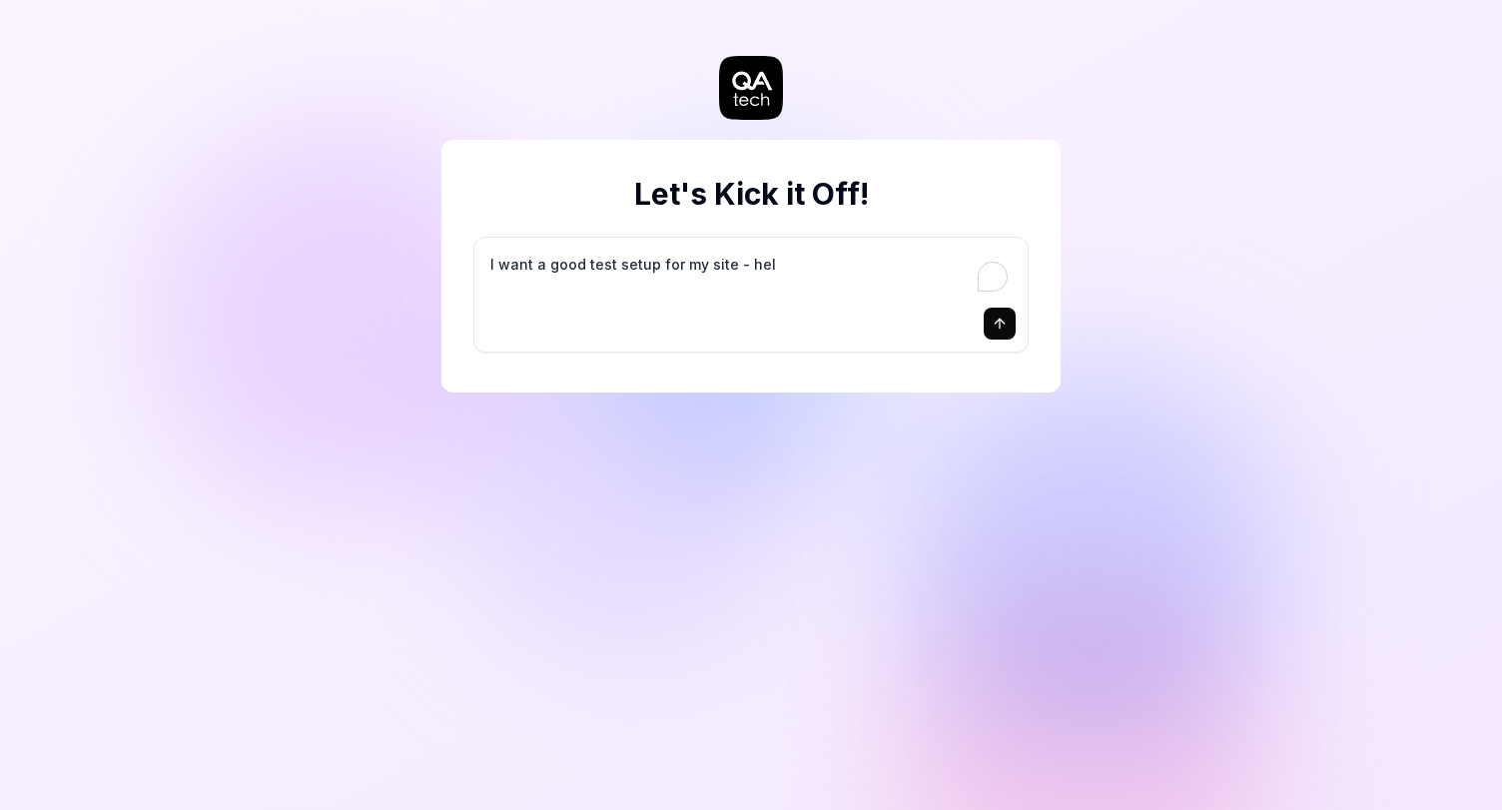
type textarea "I want a good test setup for my site - help"
type textarea "*"
type textarea "I want a good test setup for my site - help"
type textarea "*"
type textarea "I want a good test setup for my site - help m"
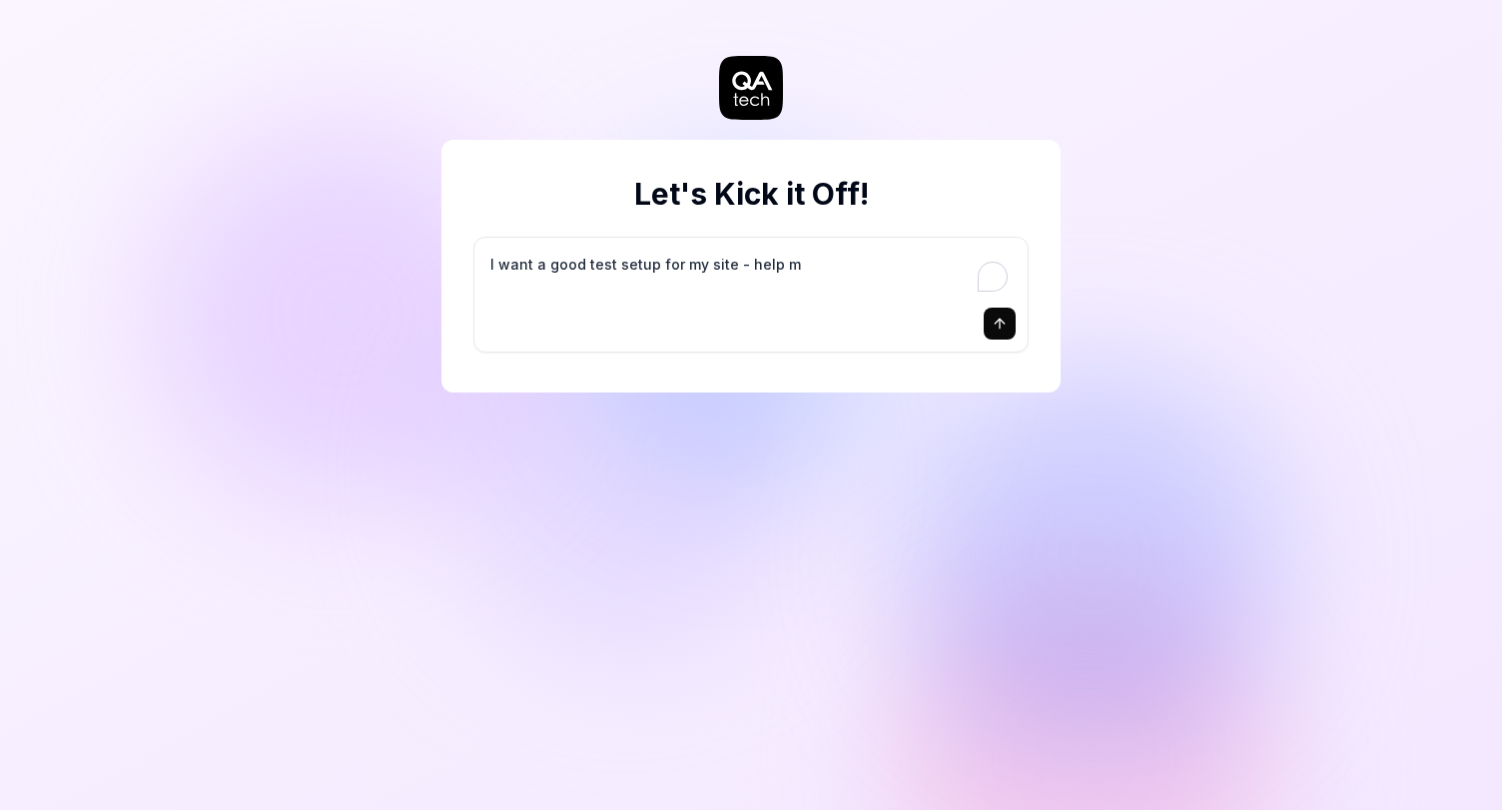
type textarea "*"
type textarea "I want a good test setup for my site - help me"
type textarea "*"
type textarea "I want a good test setup for my site - help me"
type textarea "*"
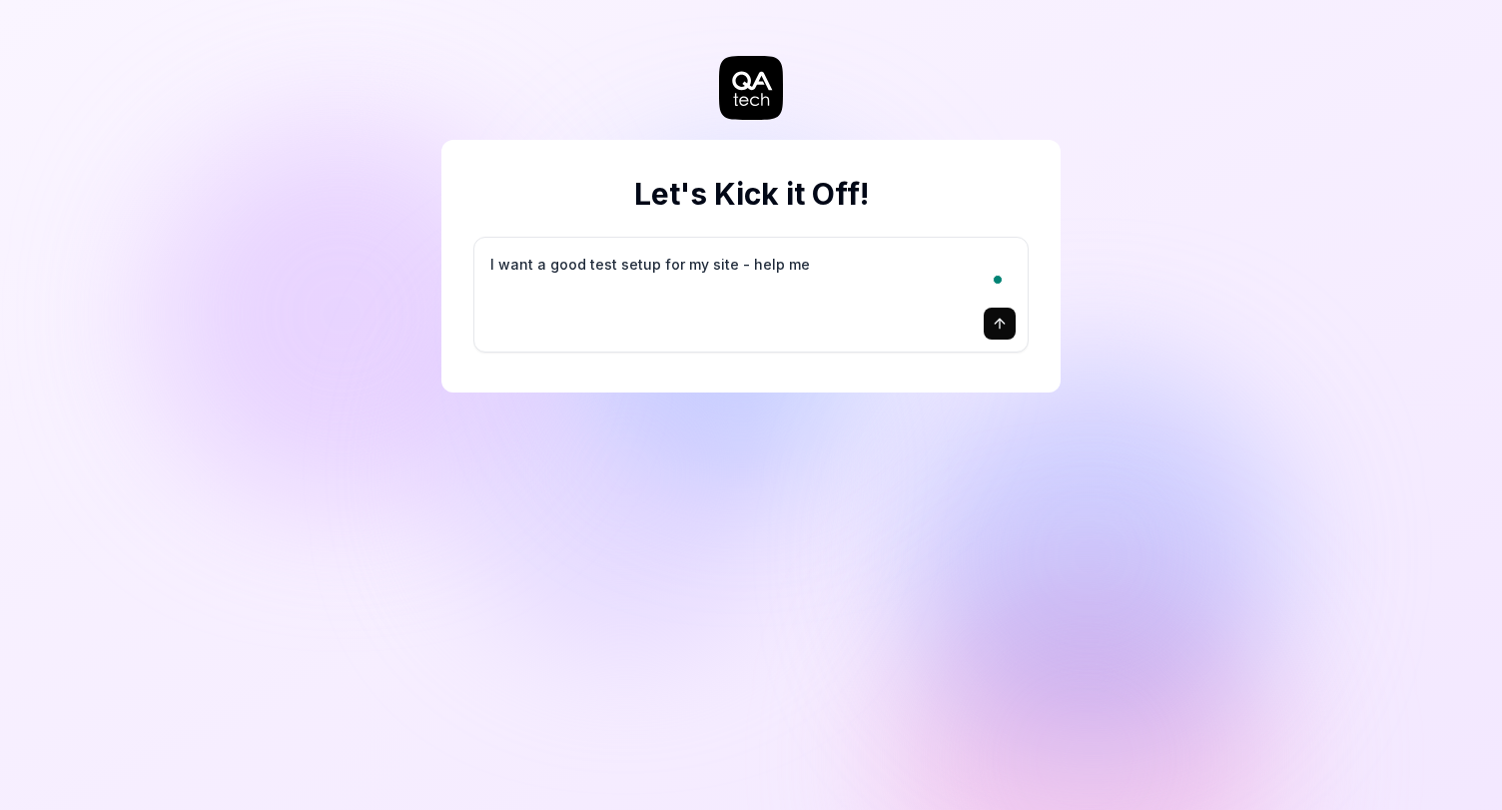
type textarea "I want a good test setup for my site - help me c"
type textarea "*"
type textarea "I want a good test setup for my site - help me cr"
type textarea "*"
type textarea "I want a good test setup for my site - help me cre"
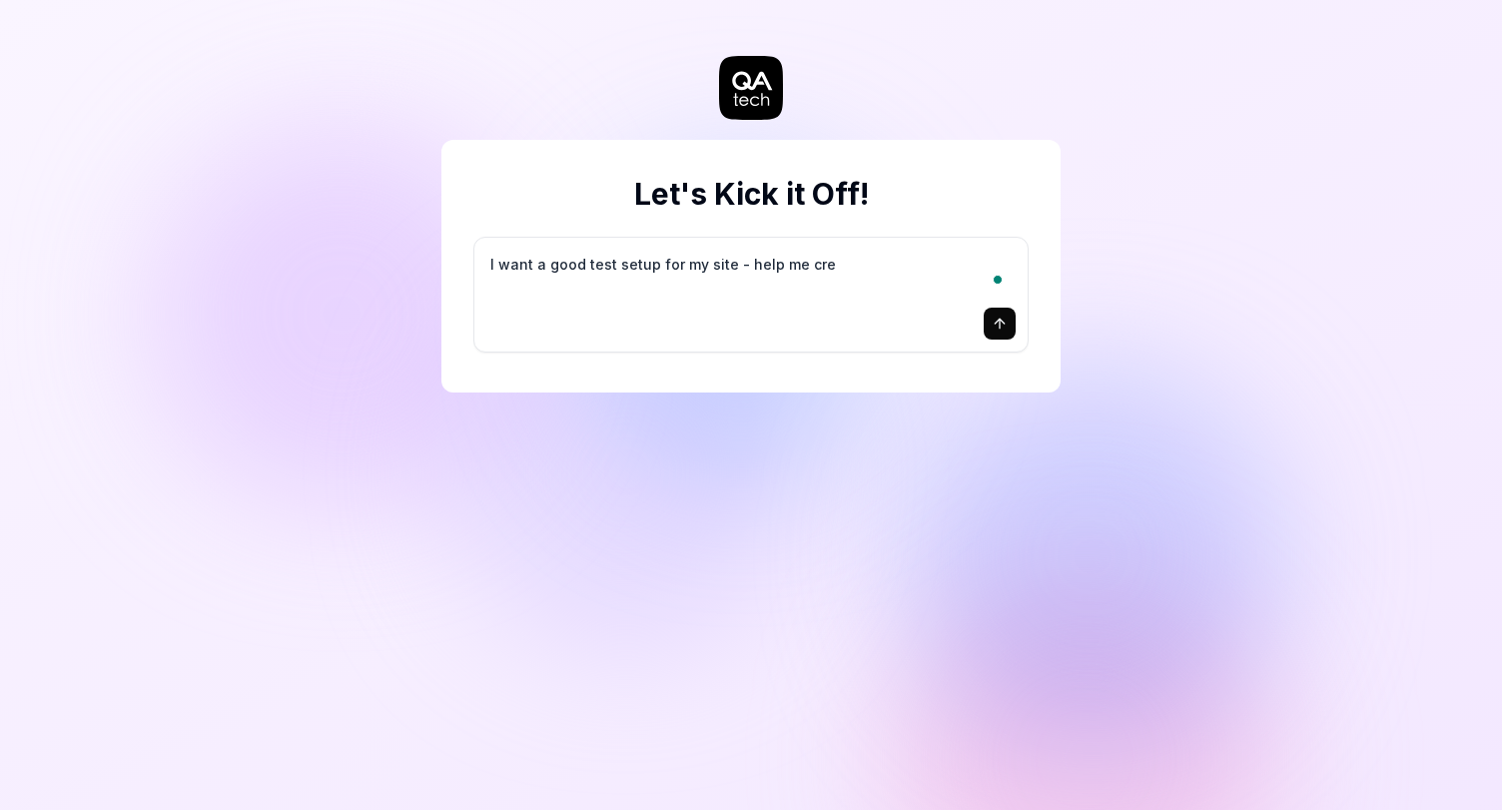
type textarea "*"
type textarea "I want a good test setup for my site - help me crea"
type textarea "*"
type textarea "I want a good test setup for my site - help me creat"
type textarea "*"
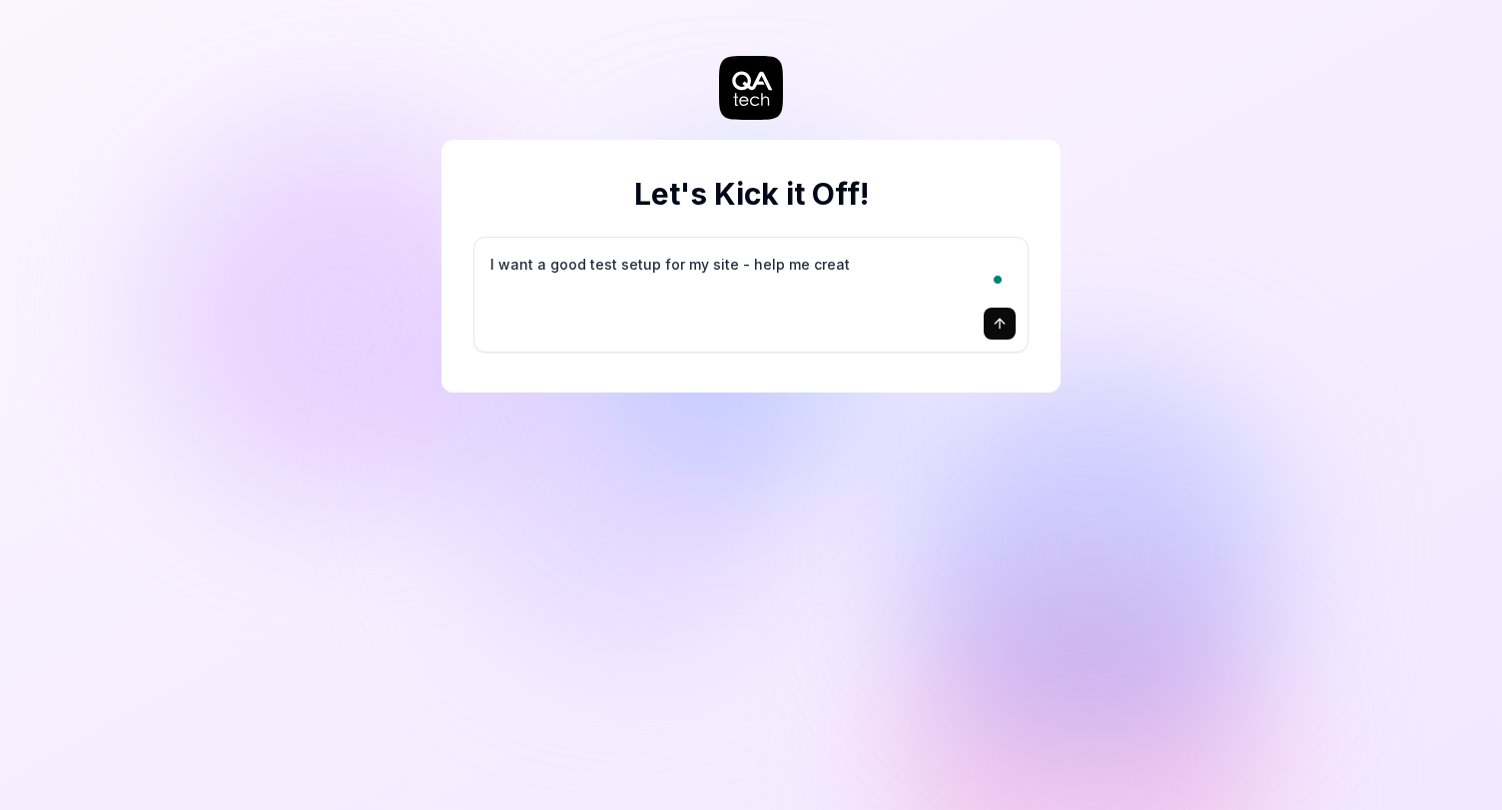
type textarea "I want a good test setup for my site - help me create"
type textarea "*"
type textarea "I want a good test setup for my site - help me create"
type textarea "*"
type textarea "I want a good test setup for my site - help me create t"
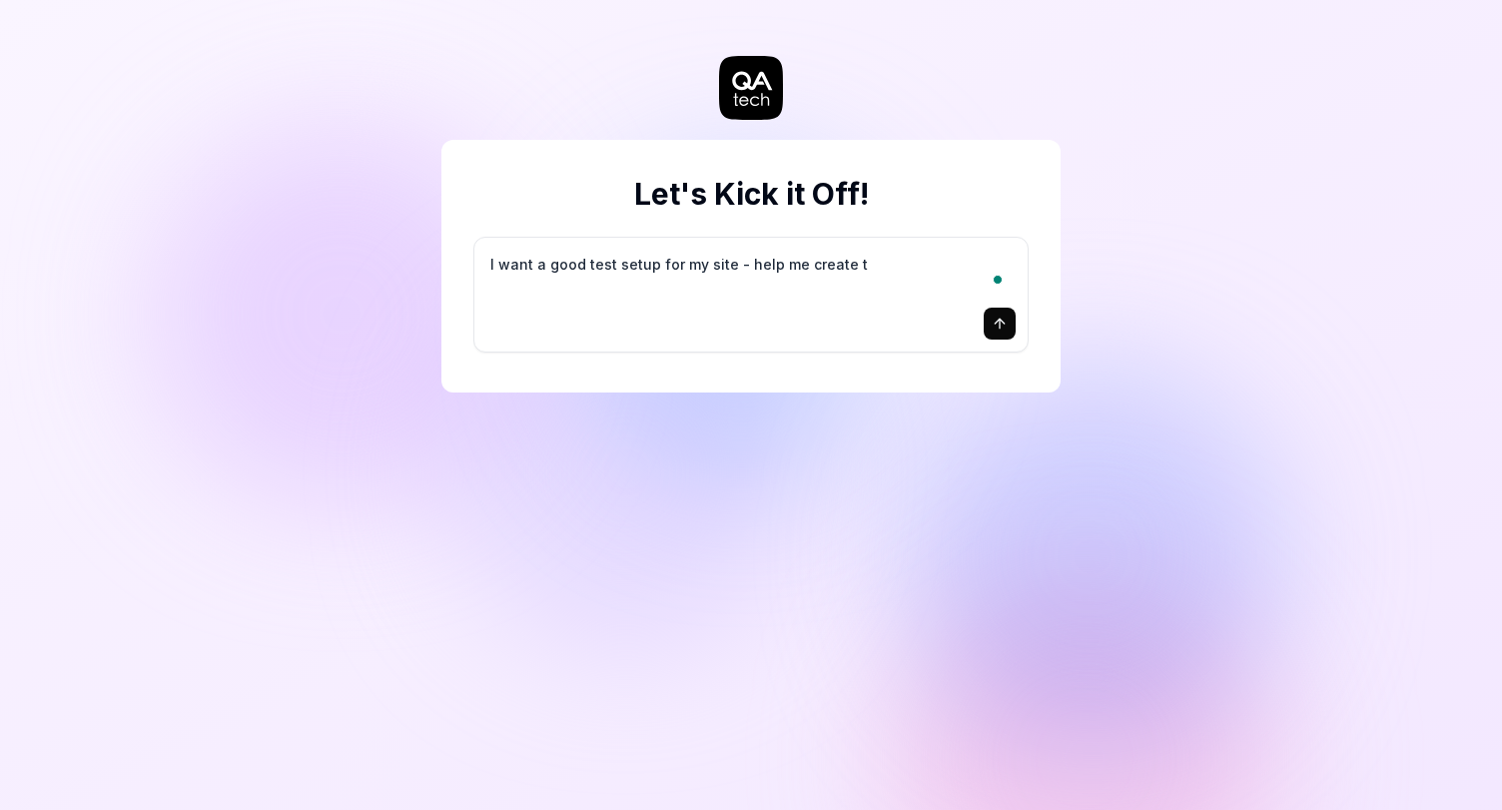
type textarea "*"
type textarea "I want a good test setup for my site - help me create th"
type textarea "*"
type textarea "I want a good test setup for my site - help me create the"
type textarea "*"
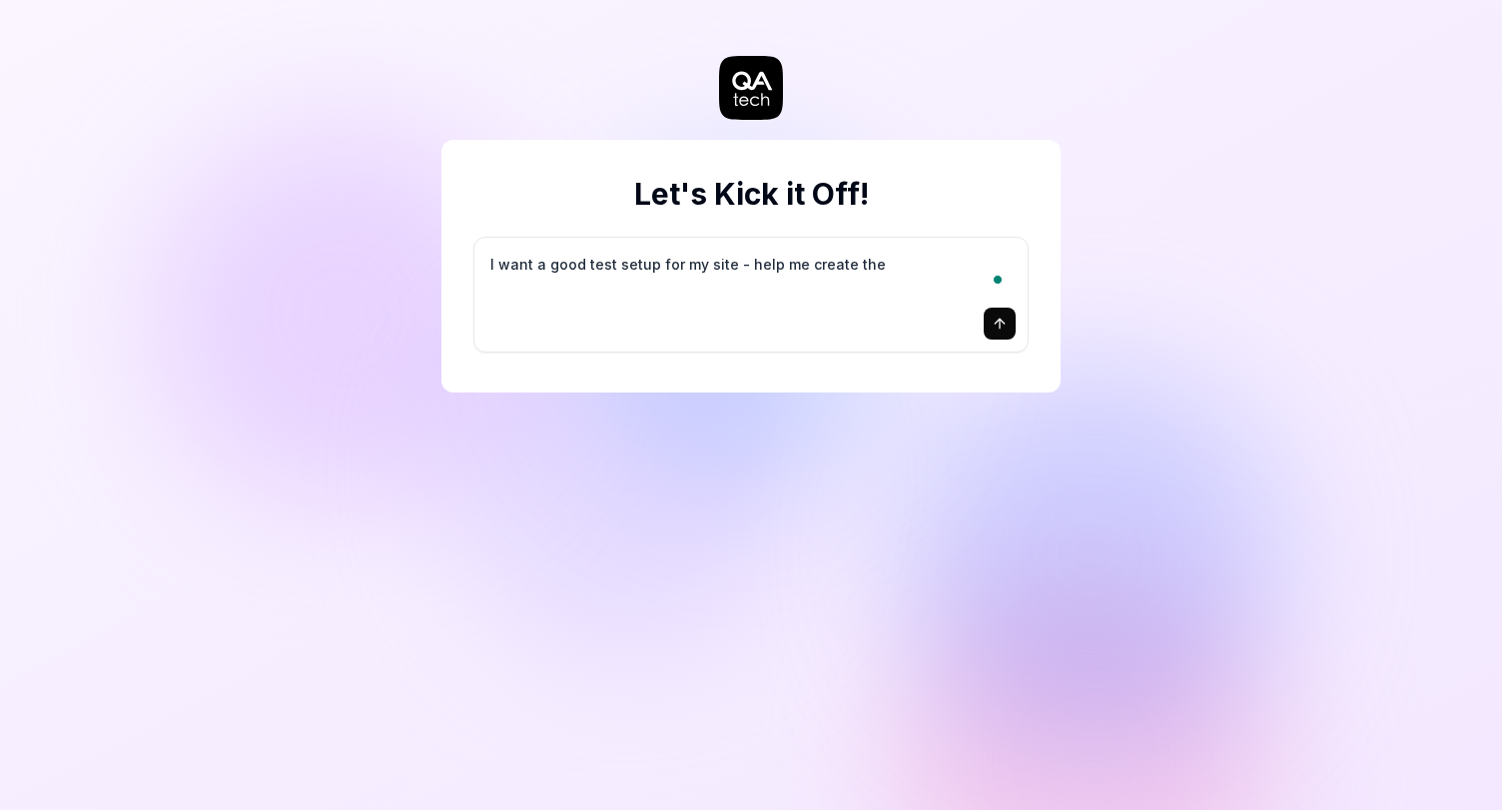
type textarea "I want a good test setup for my site - help me create the"
type textarea "*"
type textarea "I want a good test setup for my site - help me create the f"
type textarea "*"
type textarea "I want a good test setup for my site - help me create the fi"
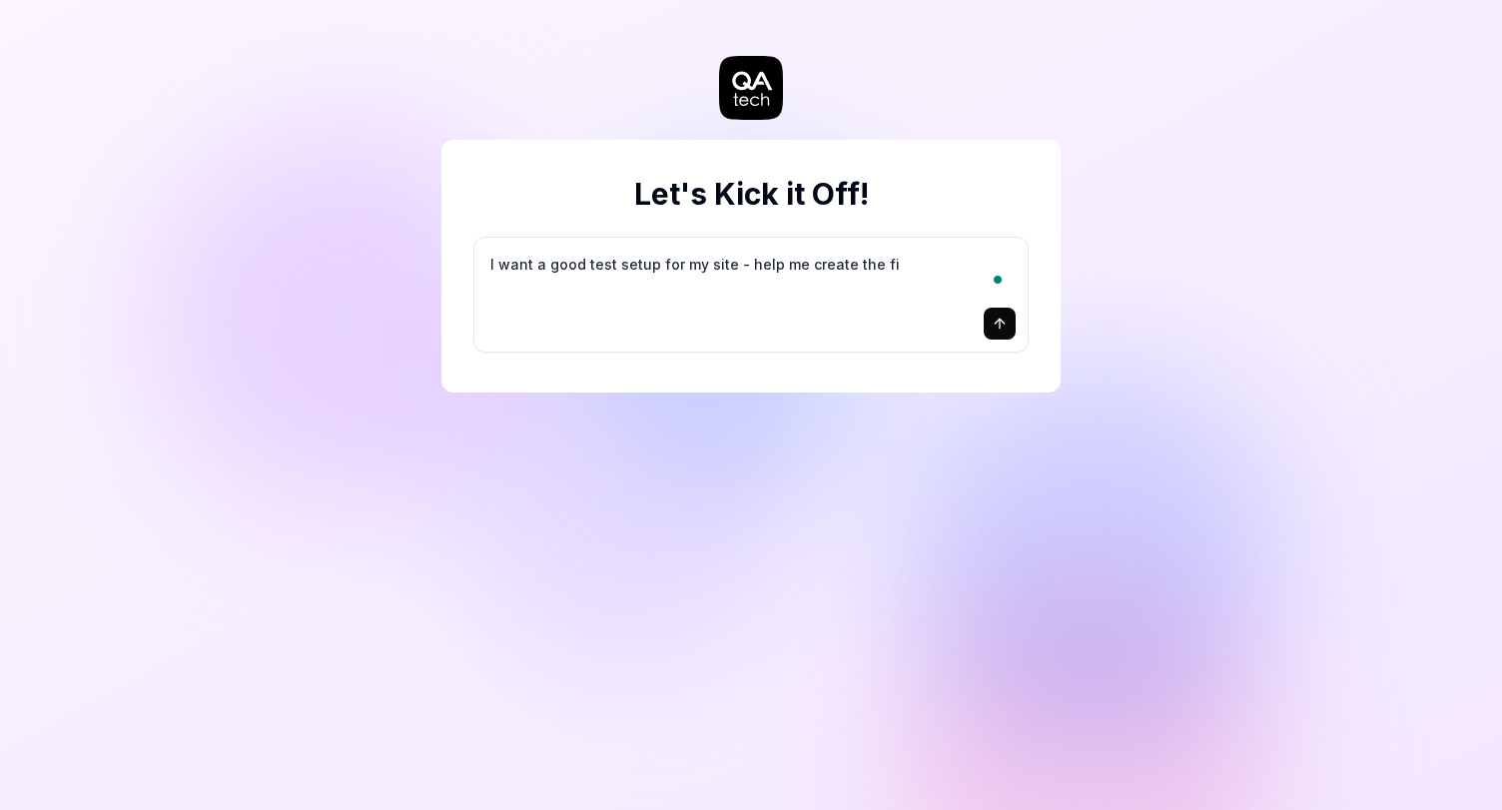
type textarea "*"
type textarea "I want a good test setup for my site - help me create the fir"
type textarea "*"
type textarea "I want a good test setup for my site - help me create the firs"
type textarea "*"
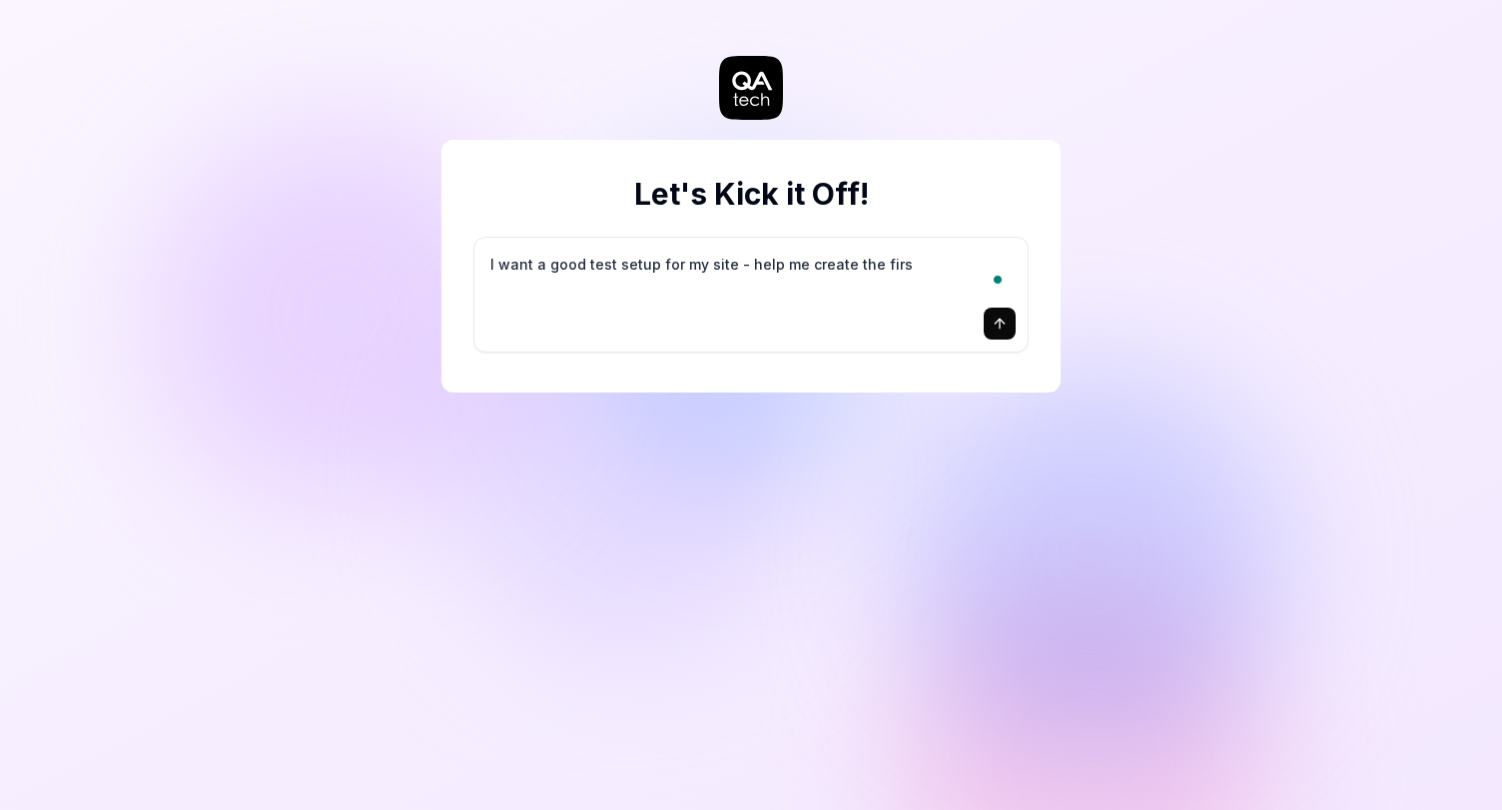
type textarea "I want a good test setup for my site - help me create the first"
type textarea "*"
type textarea "I want a good test setup for my site - help me create the first"
type textarea "*"
type textarea "I want a good test setup for my site - help me create the first 3"
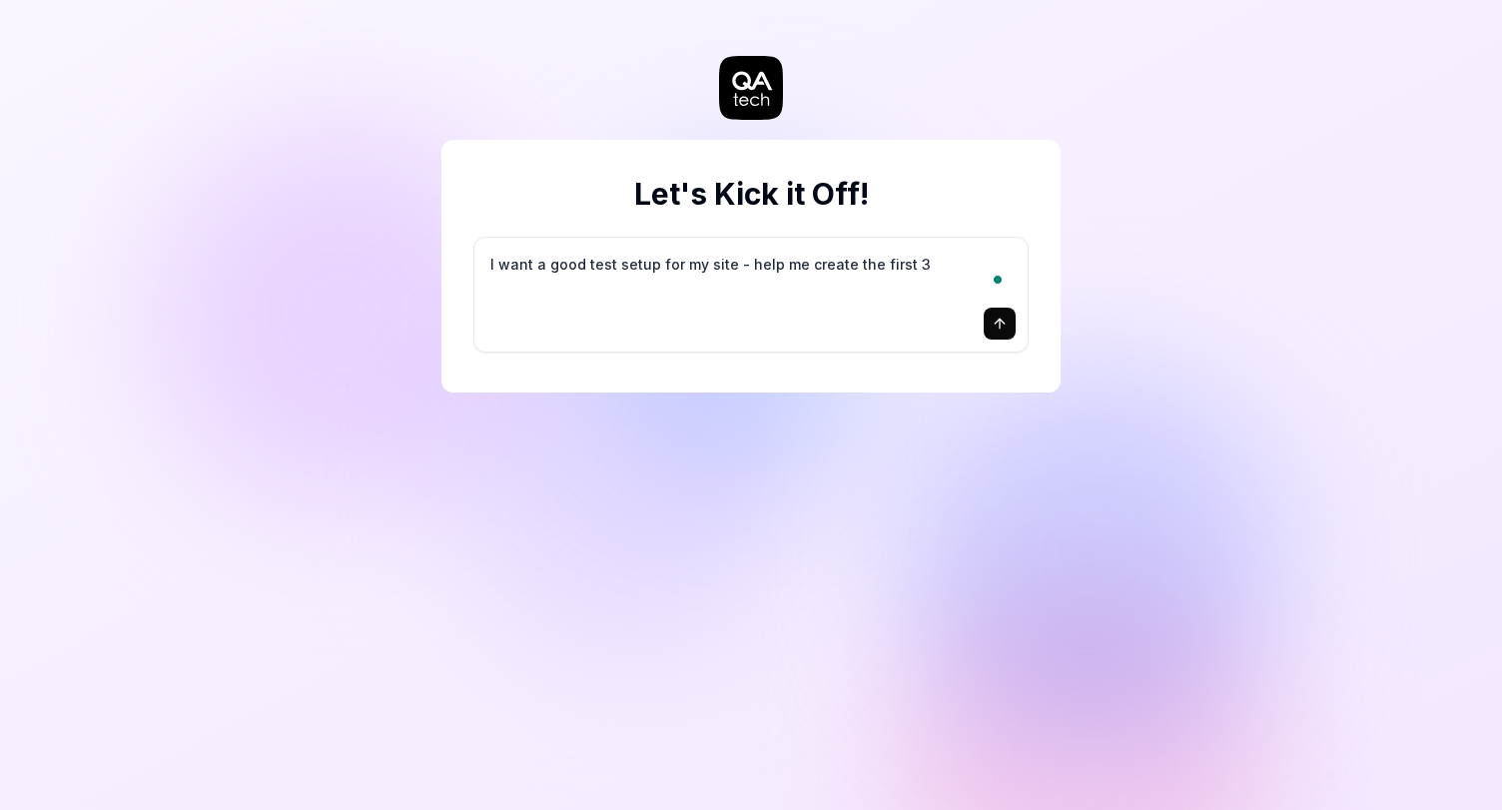
type textarea "*"
type textarea "I want a good test setup for my site - help me create the first 3-"
type textarea "*"
type textarea "I want a good test setup for my site - help me create the first 3-5"
type textarea "*"
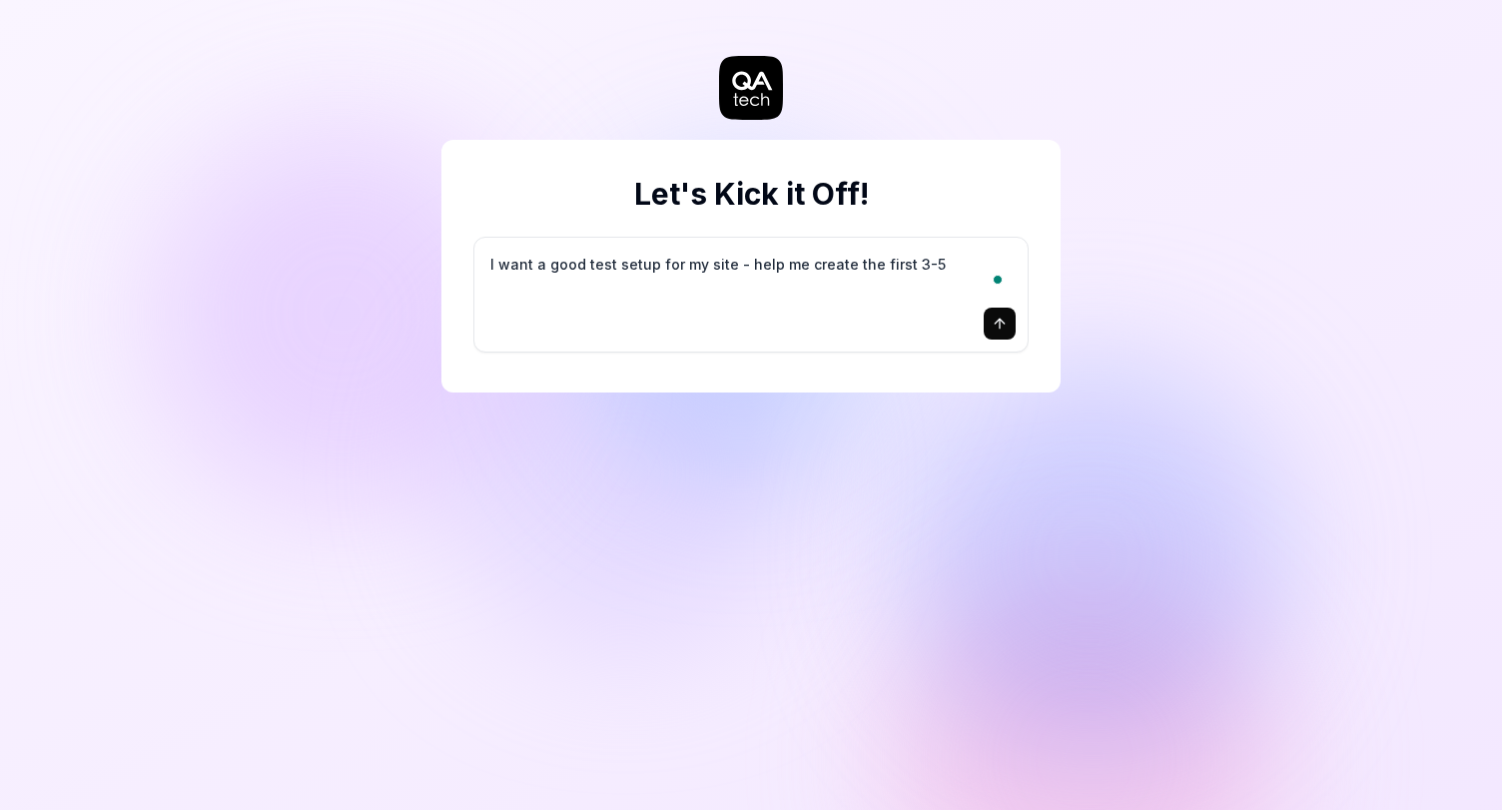
type textarea "I want a good test setup for my site - help me create the first 3-5"
type textarea "*"
type textarea "I want a good test setup for my site - help me create the first 3-5 t"
type textarea "*"
type textarea "I want a good test setup for my site - help me create the first 3-5 te"
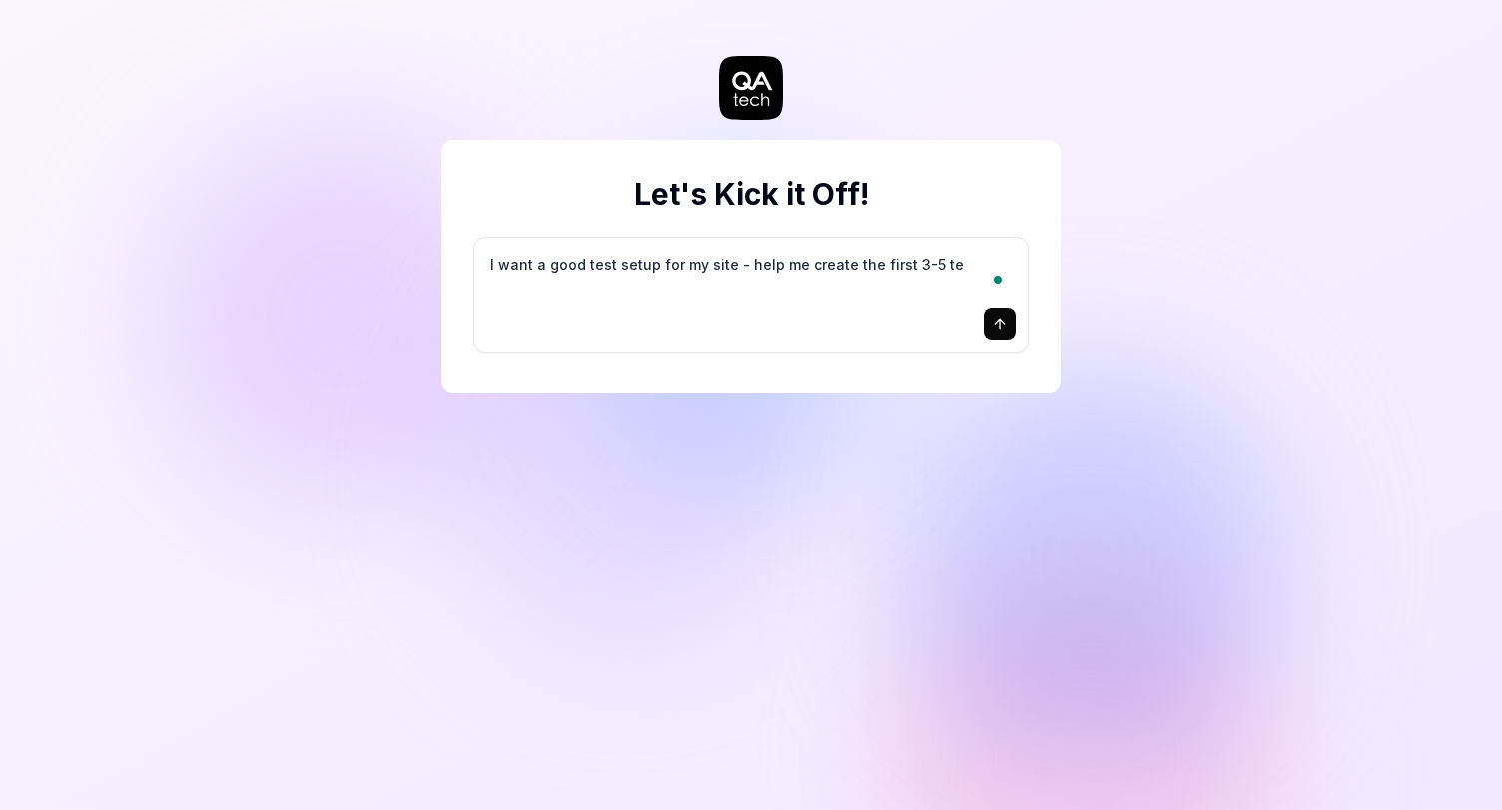
type textarea "*"
type textarea "I want a good test setup for my site - help me create the first 3-5 tes"
type textarea "*"
type textarea "I want a good test setup for my site - help me create the first 3-5 test"
type textarea "*"
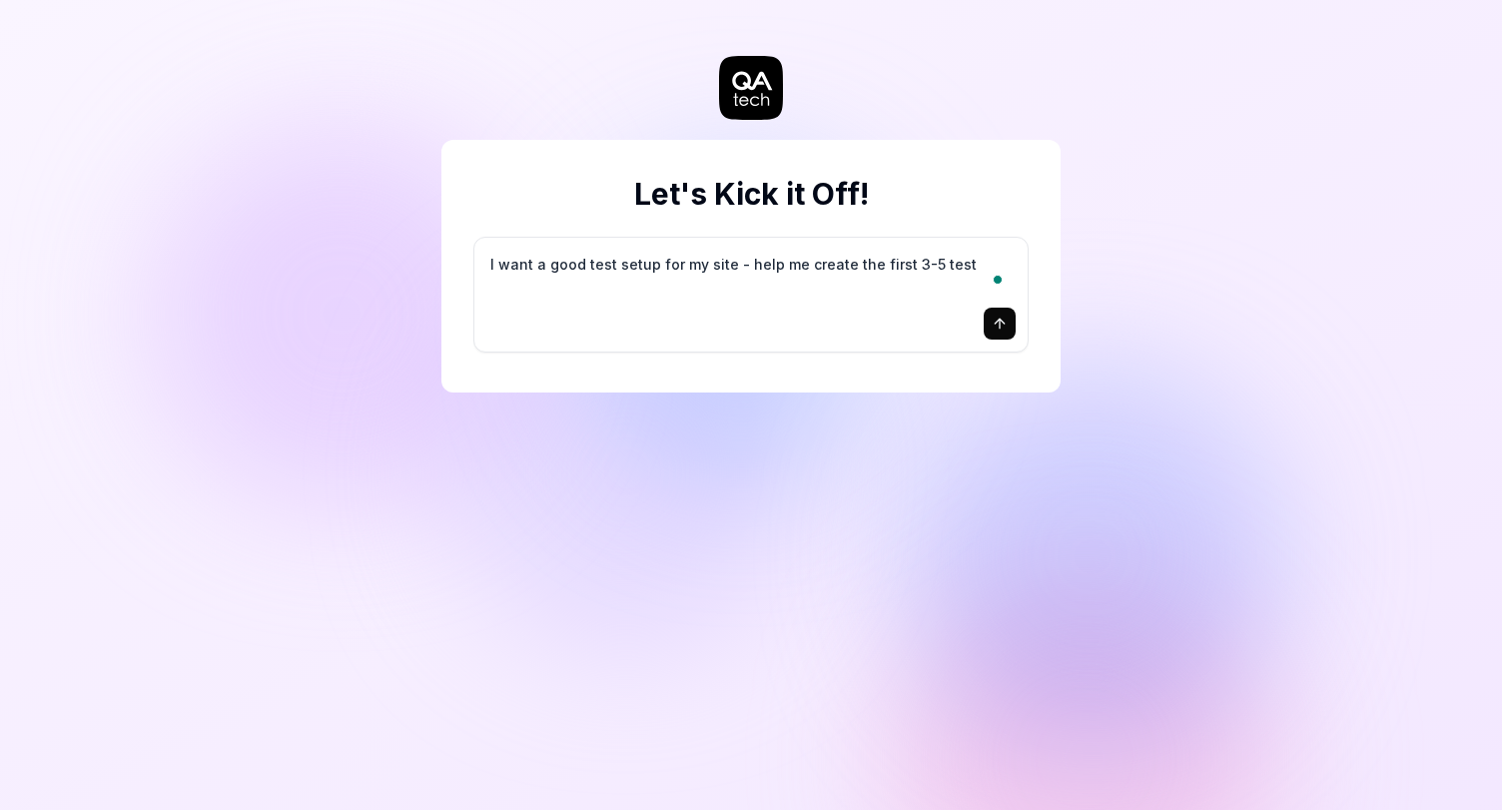
type textarea "I want a good test setup for my site - help me create the first 3-5 test"
type textarea "*"
type textarea "I want a good test setup for my site - help me create the first 3-5 test c"
type textarea "*"
type textarea "I want a good test setup for my site - help me create the first 3-5 test ca"
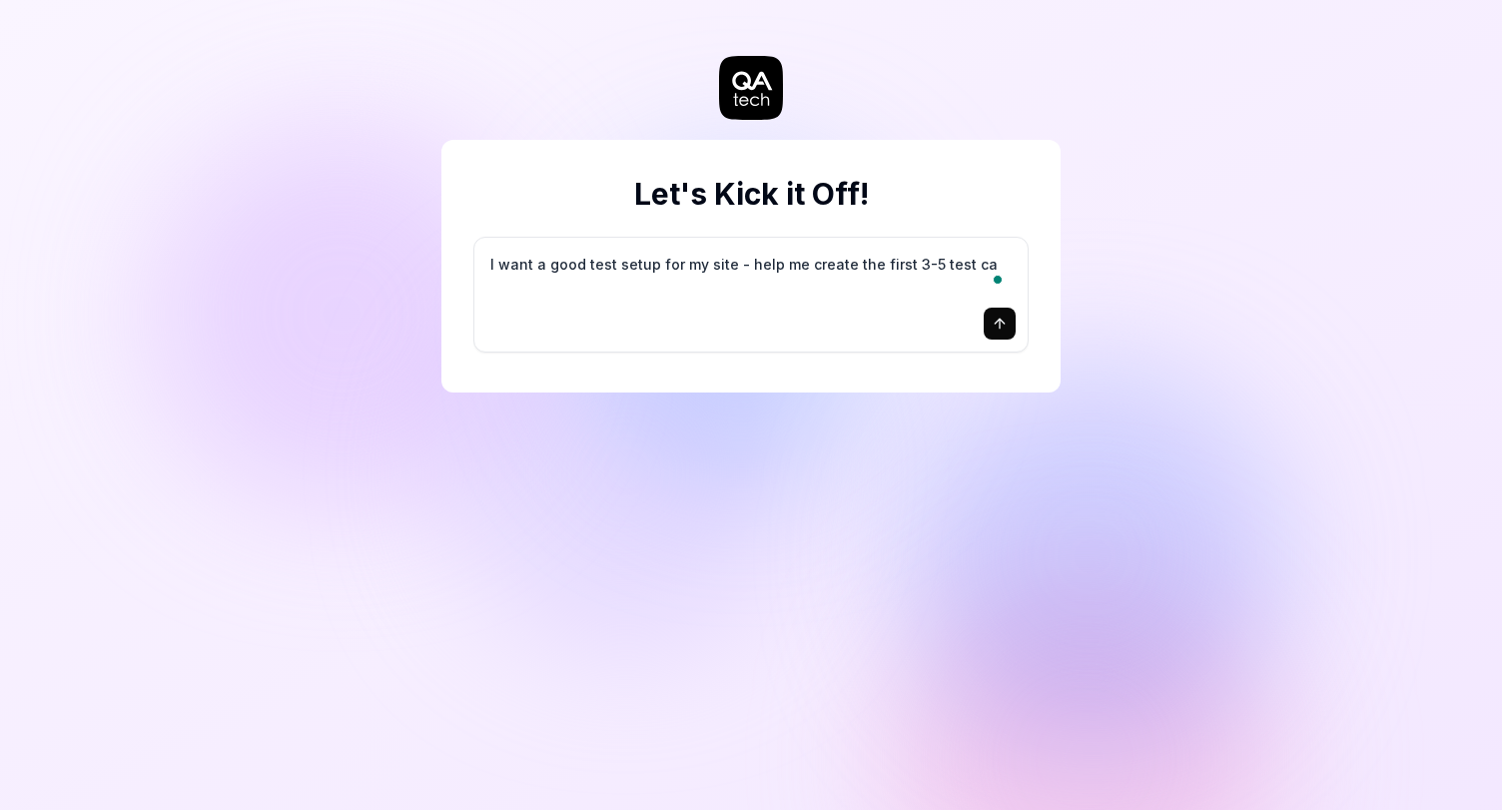
type textarea "*"
type textarea "I want a good test setup for my site - help me create the first 3-5 test cas"
type textarea "*"
type textarea "I want a good test setup for my site - help me create the first 3-5 test case"
type textarea "*"
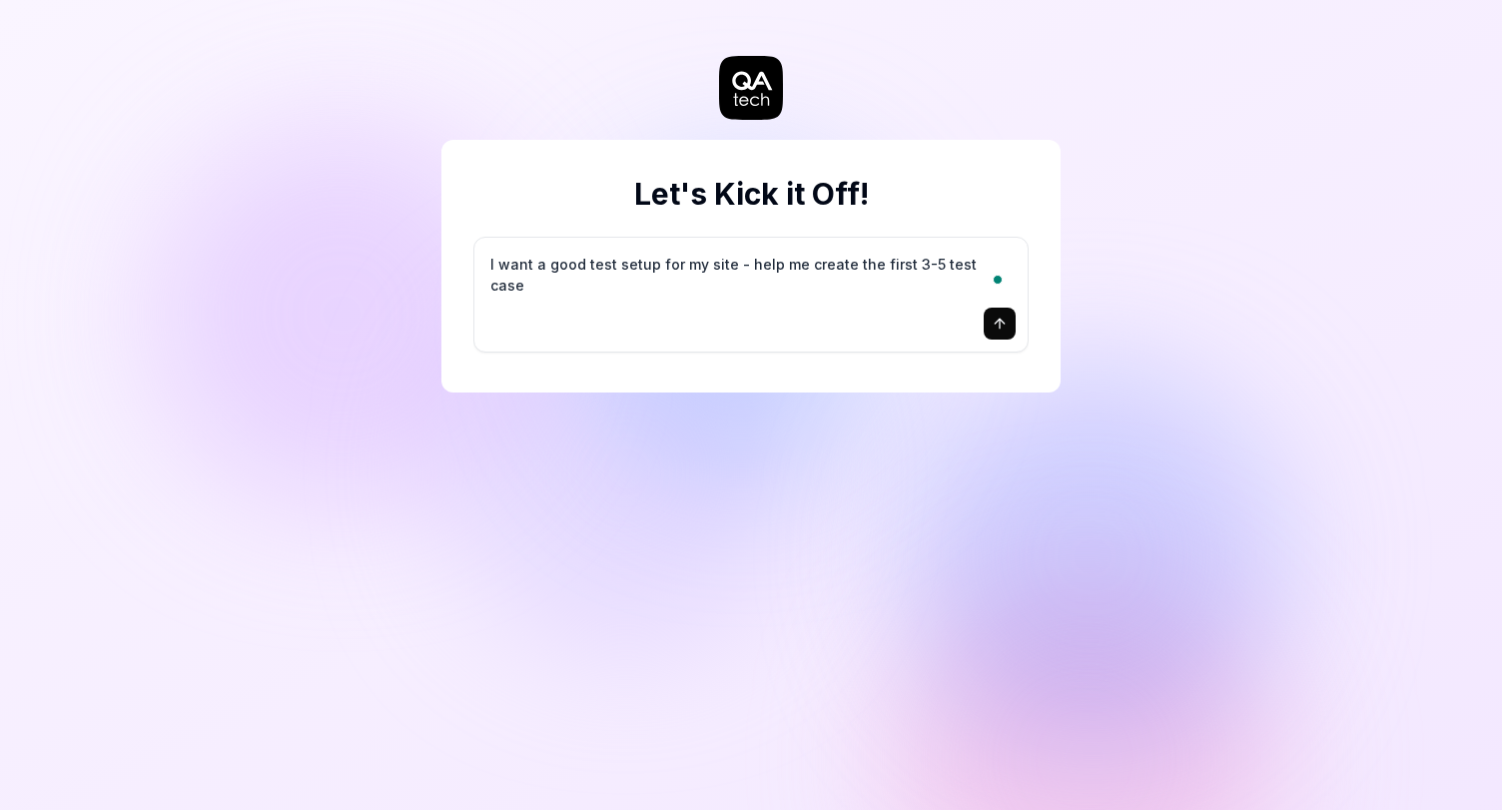
type textarea "I want a good test setup for my site - help me create the first 3-5 test cases"
click at [1005, 322] on icon "submit" at bounding box center [1000, 324] width 16 height 16
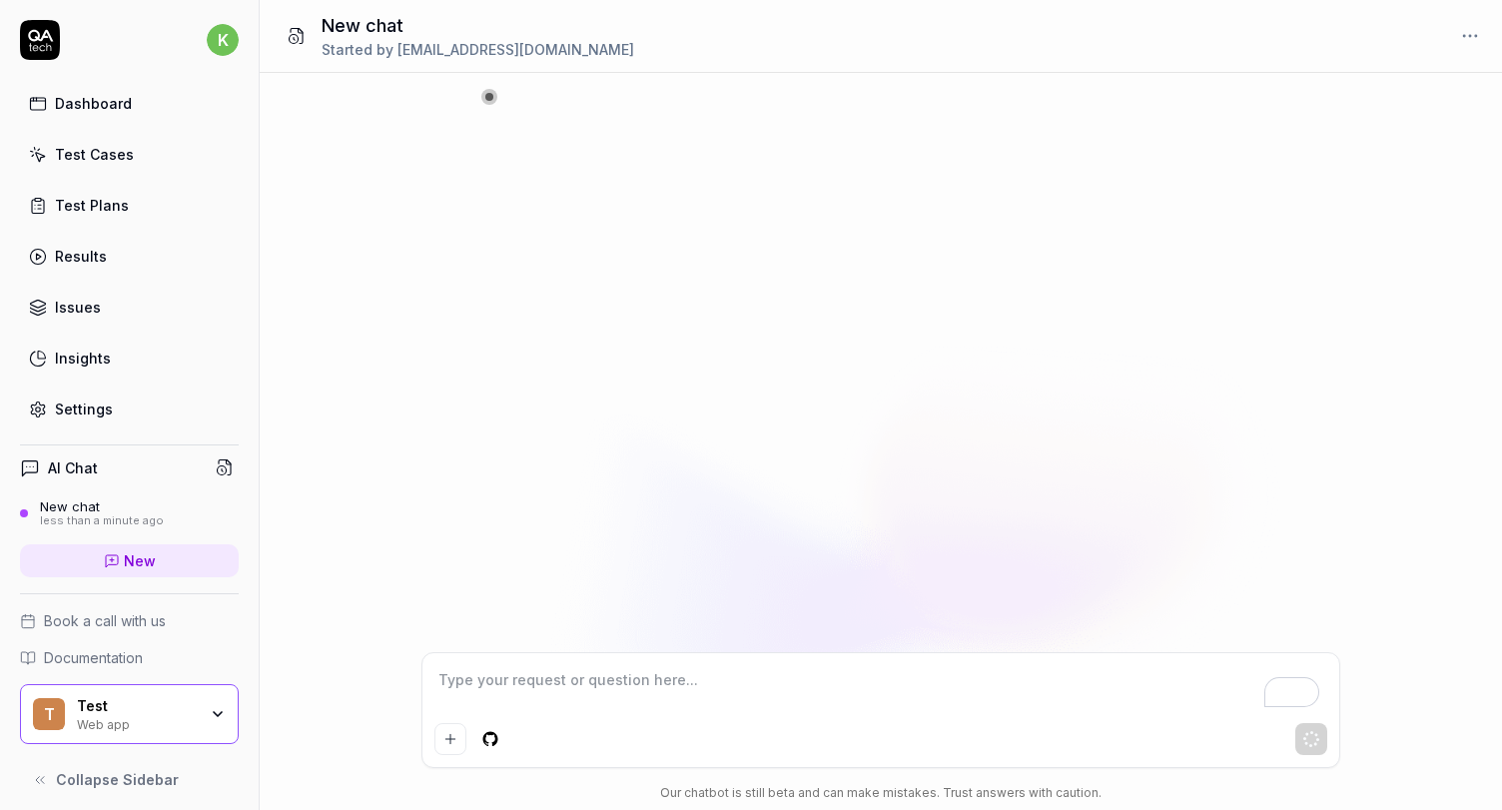
click at [106, 154] on div "Test Cases" at bounding box center [94, 154] width 79 height 21
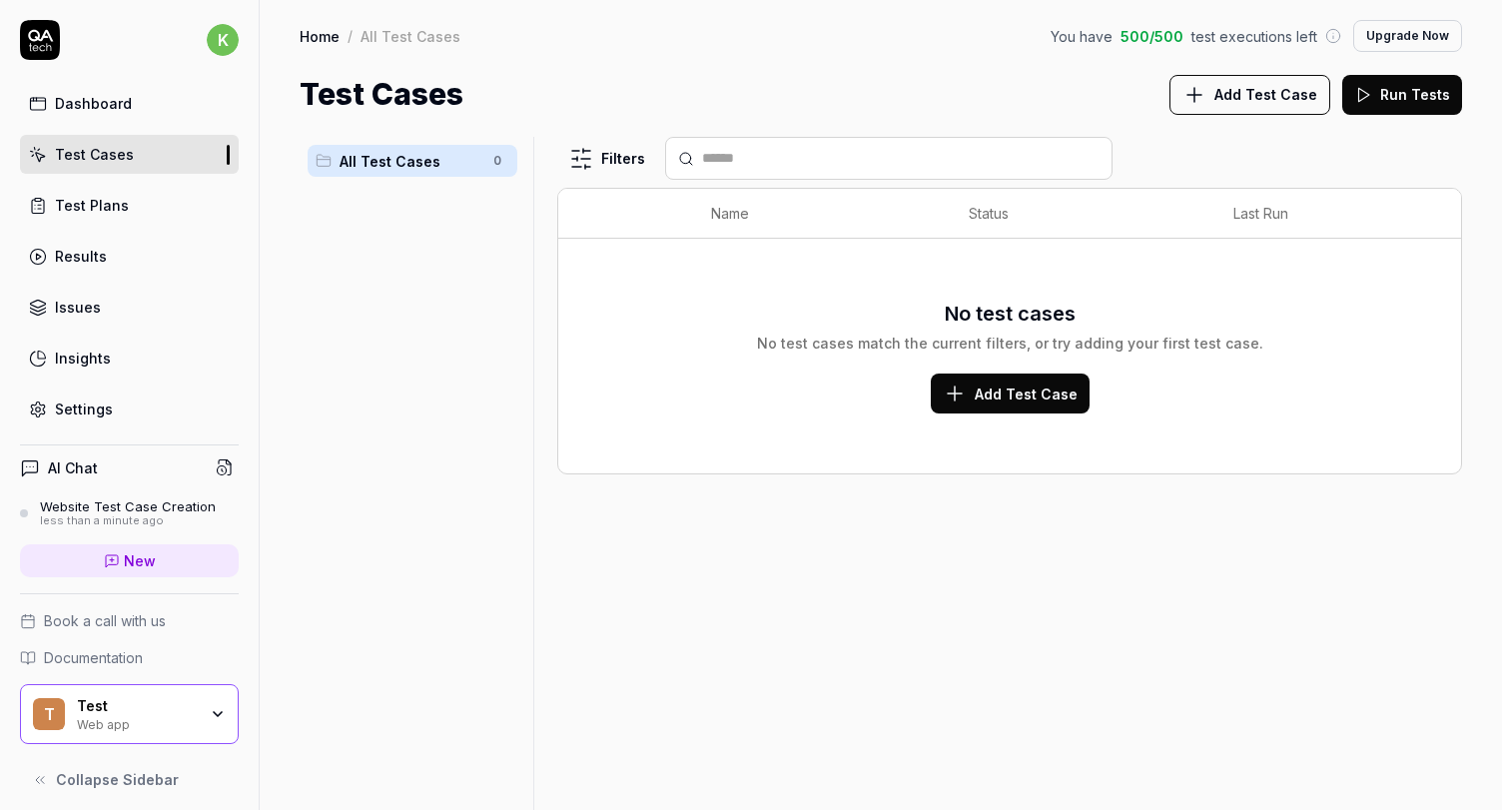
click at [107, 218] on link "Test Plans" at bounding box center [129, 205] width 219 height 39
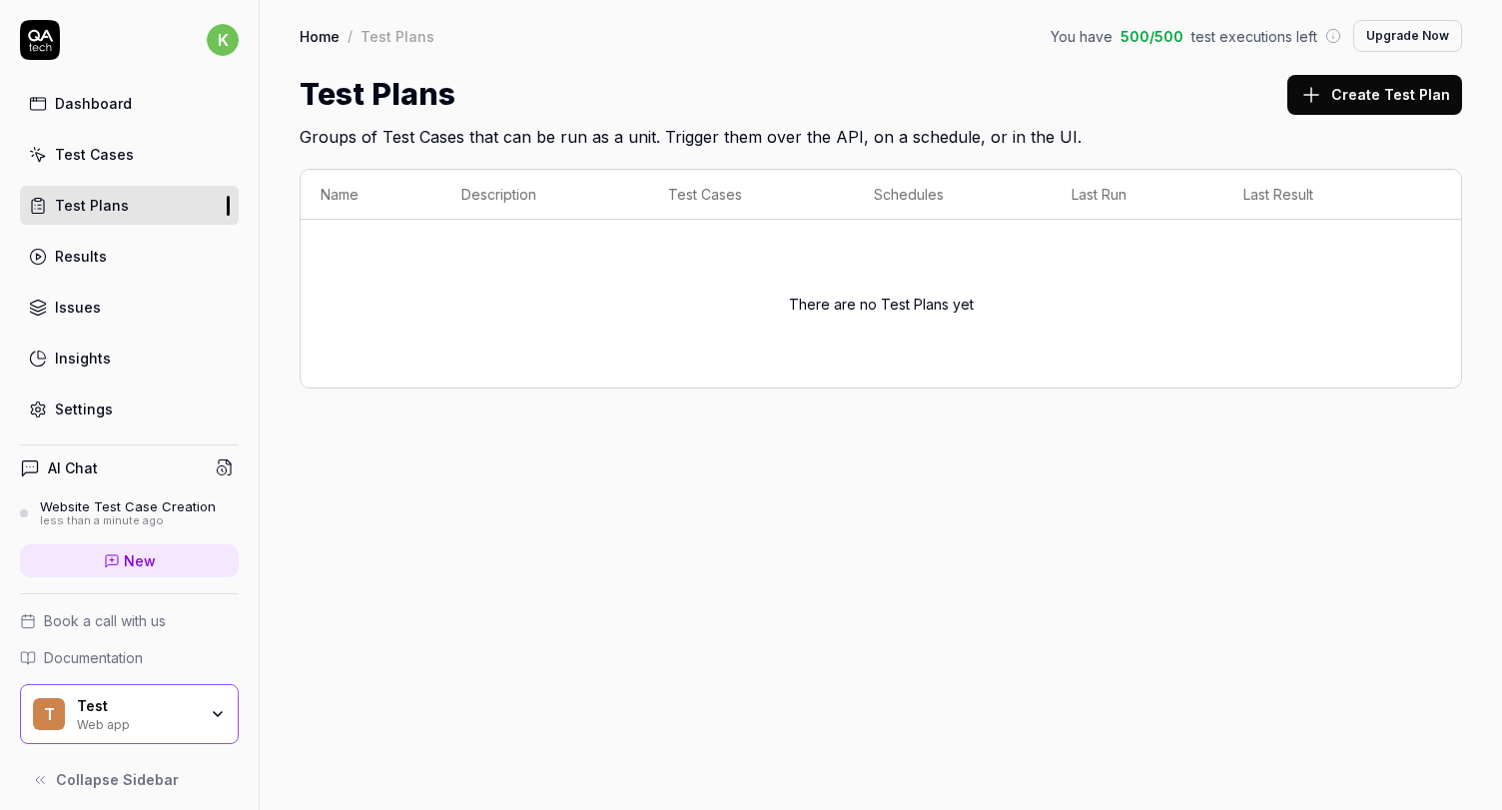
click at [60, 251] on div "Results" at bounding box center [81, 256] width 52 height 21
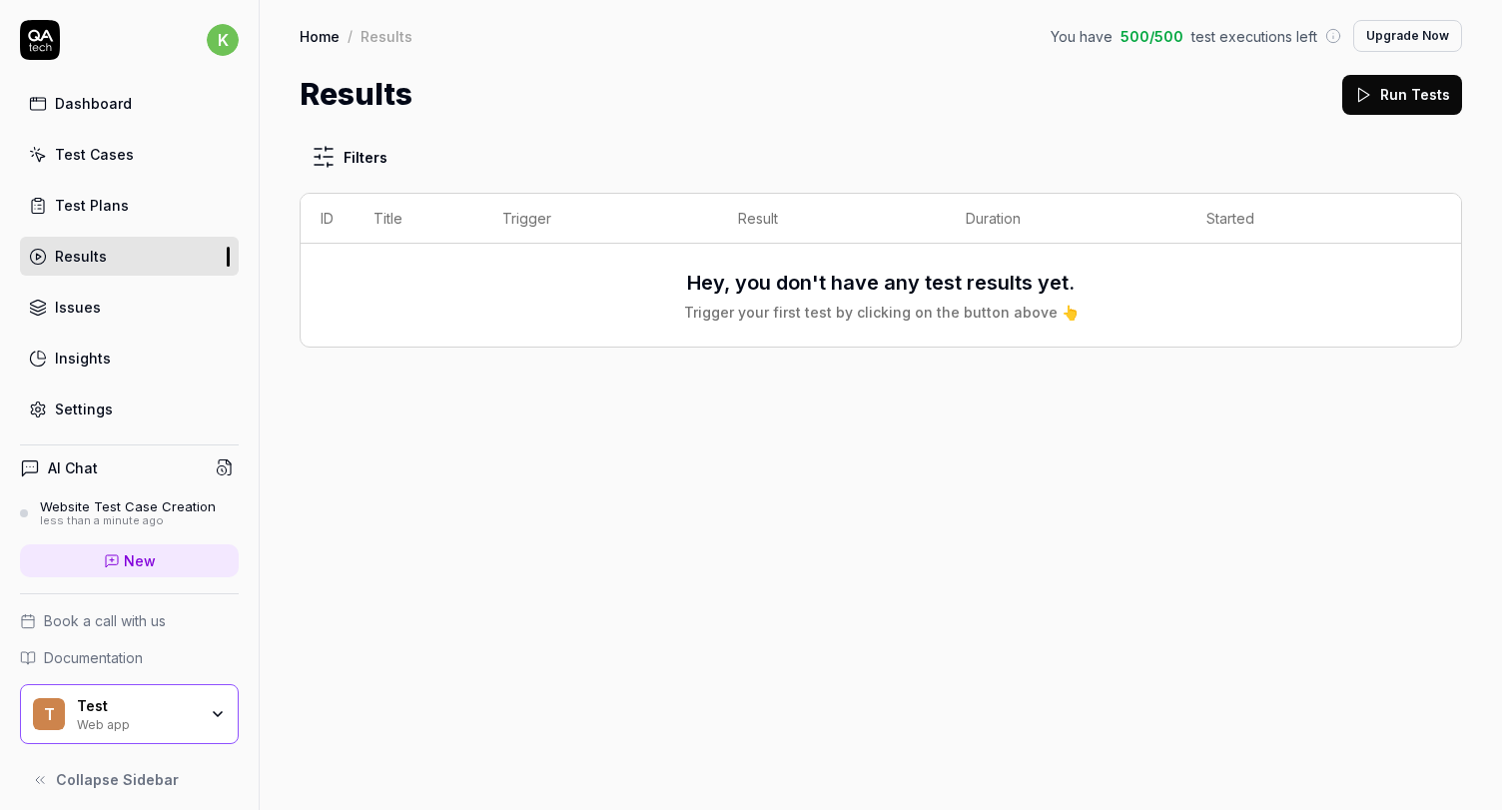
click at [61, 305] on div "Issues" at bounding box center [78, 307] width 46 height 21
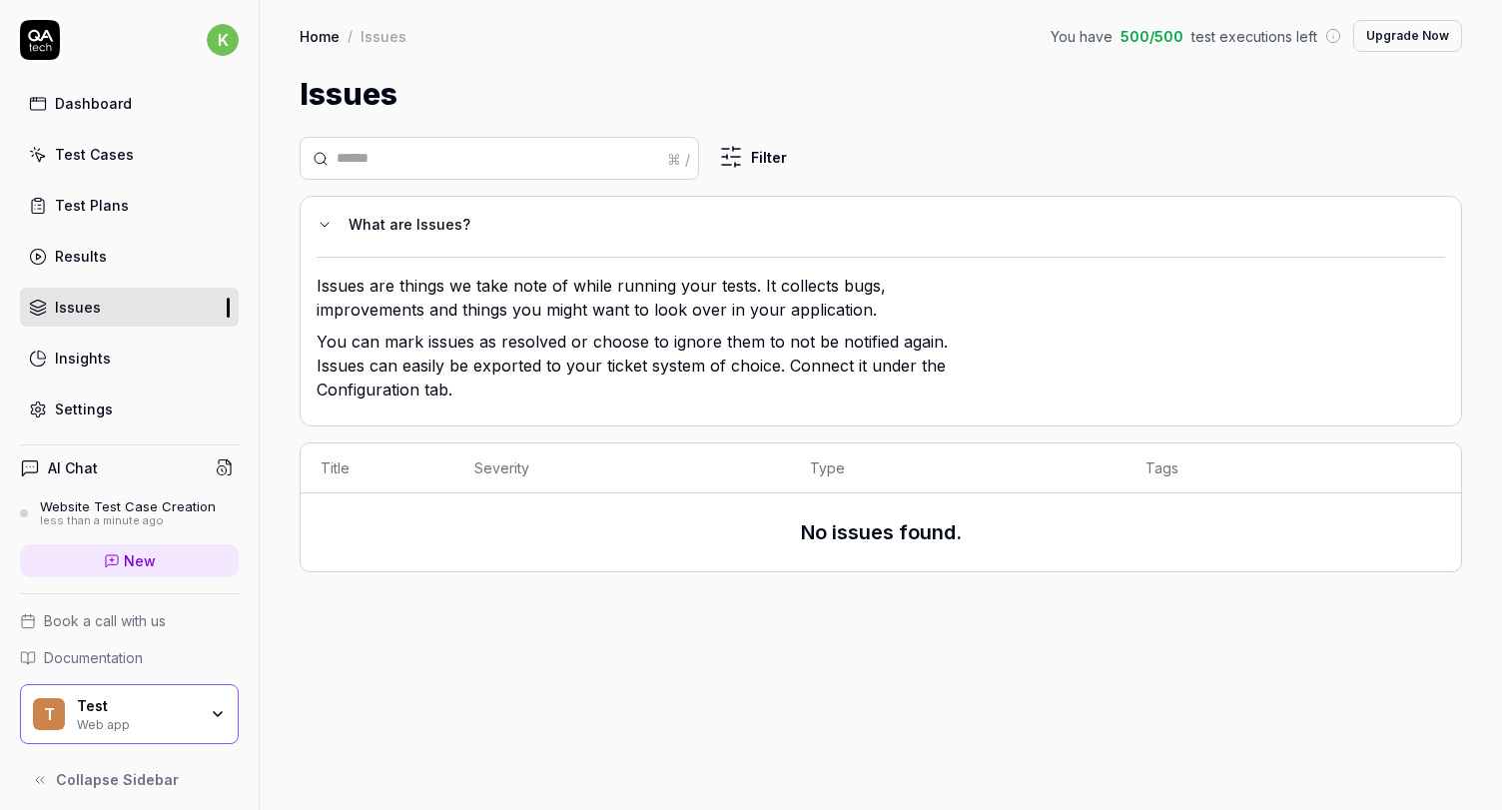
scroll to position [14, 0]
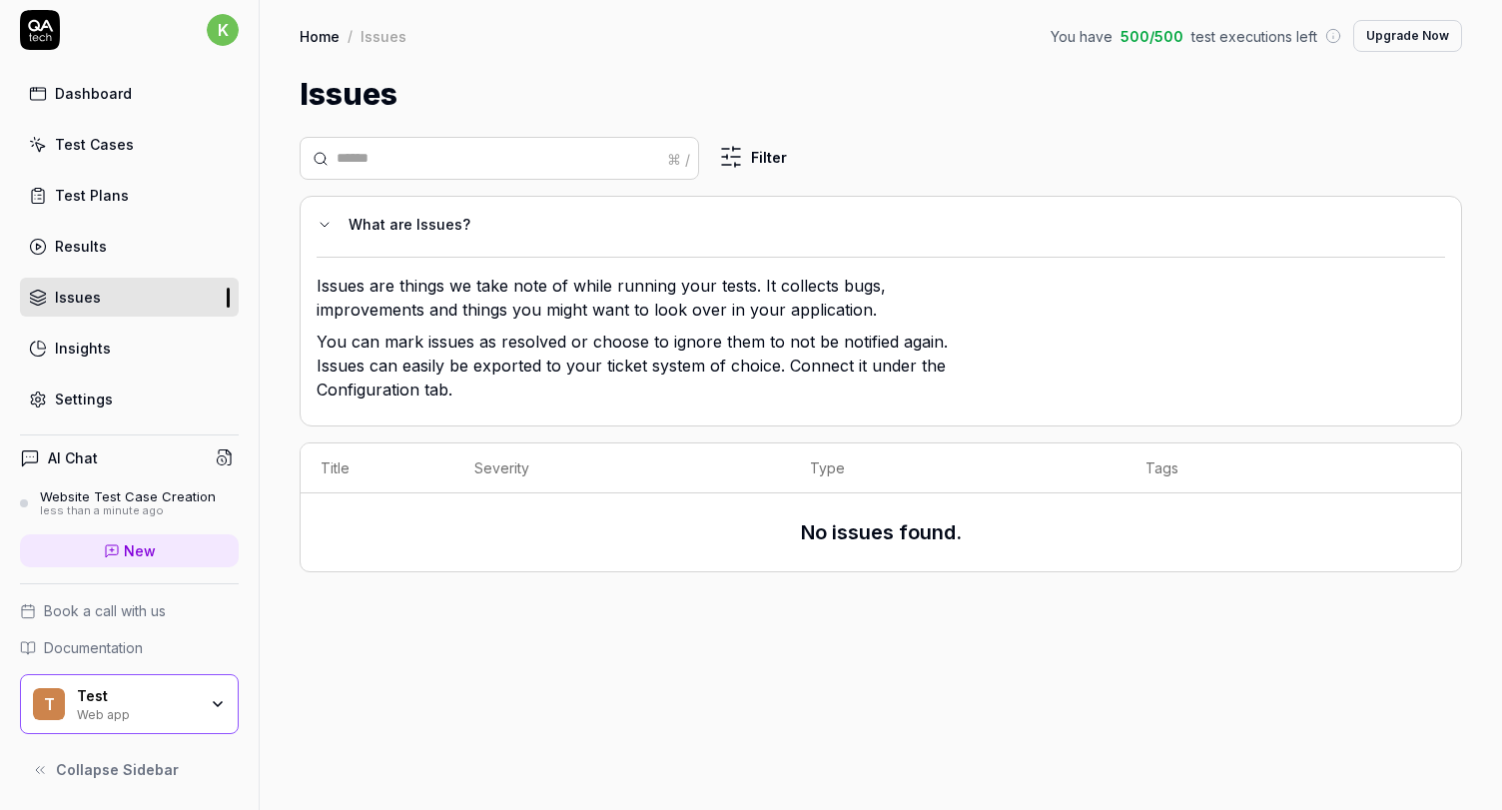
click at [120, 761] on span "Collapse Sidebar" at bounding box center [117, 769] width 123 height 21
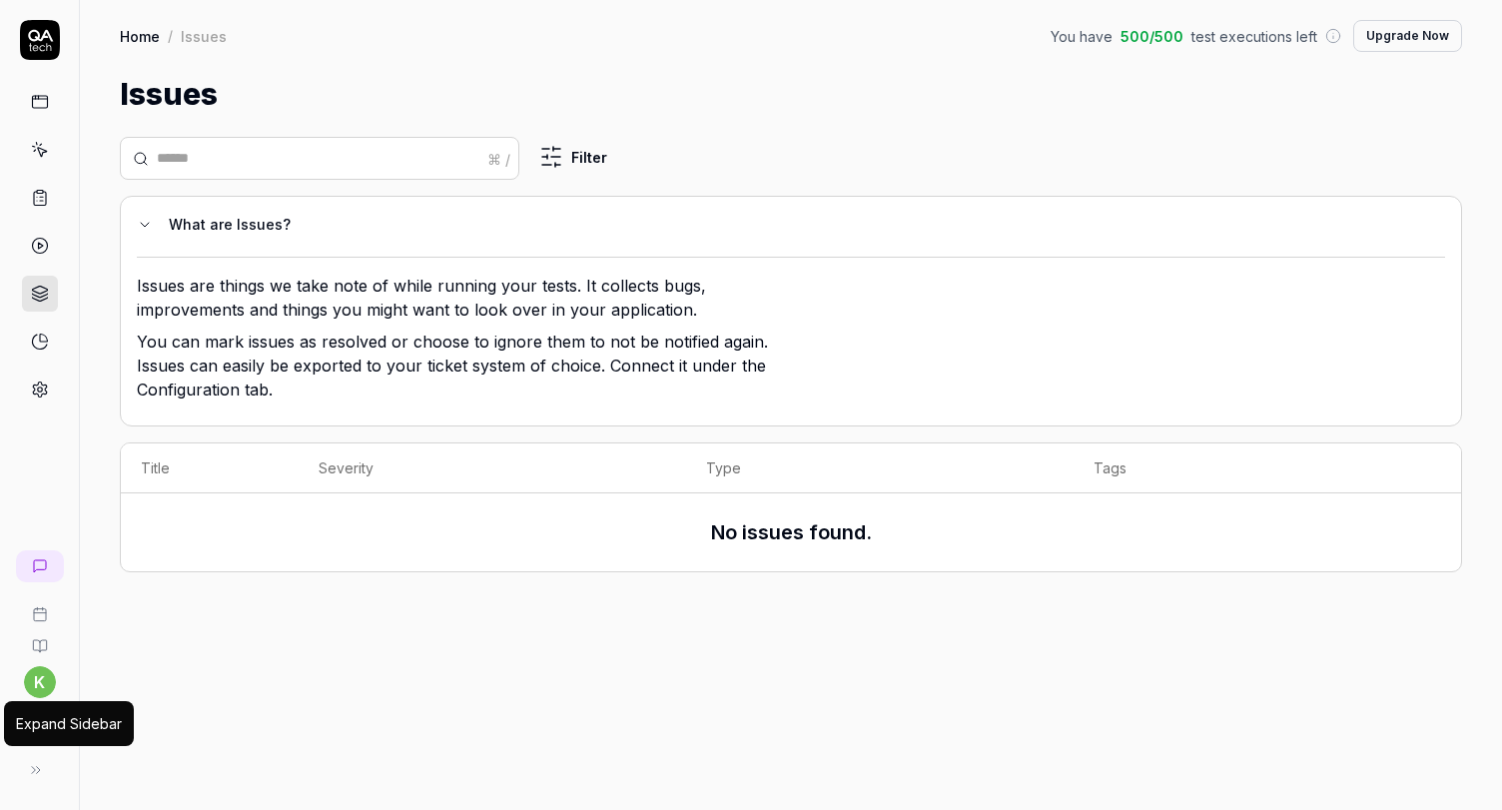
click at [25, 770] on button at bounding box center [36, 770] width 40 height 40
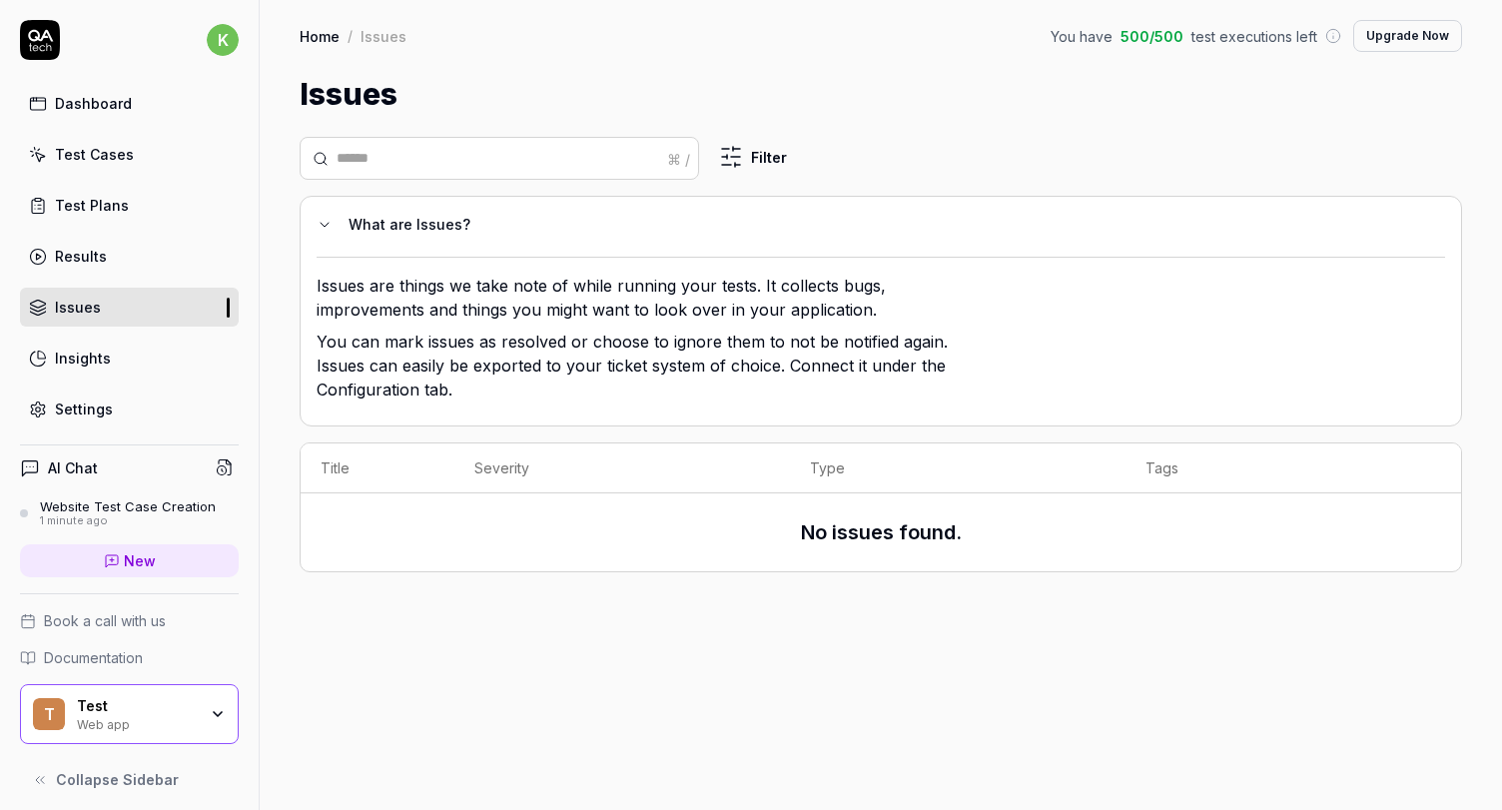
click at [95, 349] on div "Insights" at bounding box center [83, 357] width 56 height 21
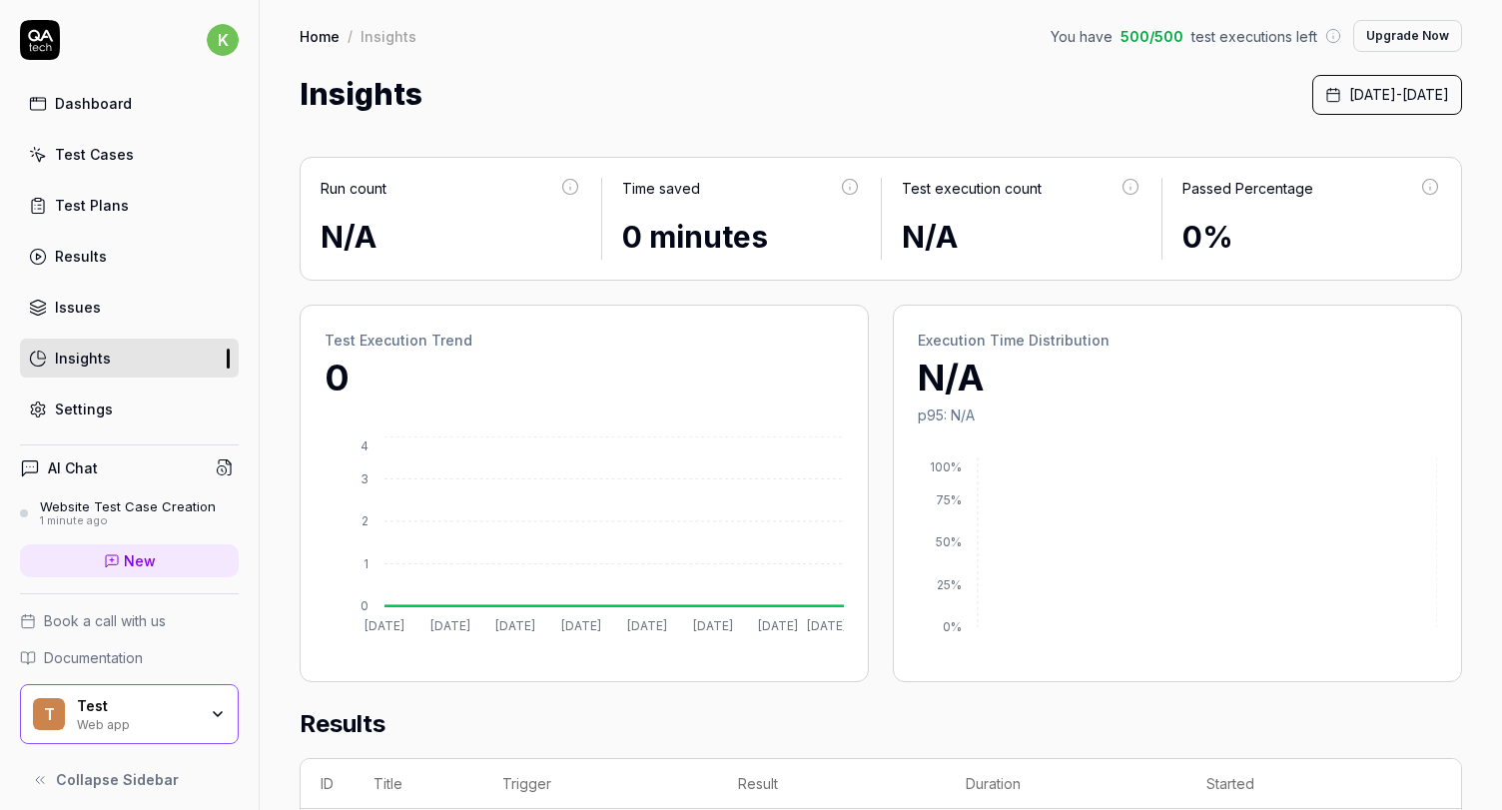
click at [1349, 89] on span "October 1st, 2025 - October 8th, 2025" at bounding box center [1399, 94] width 100 height 21
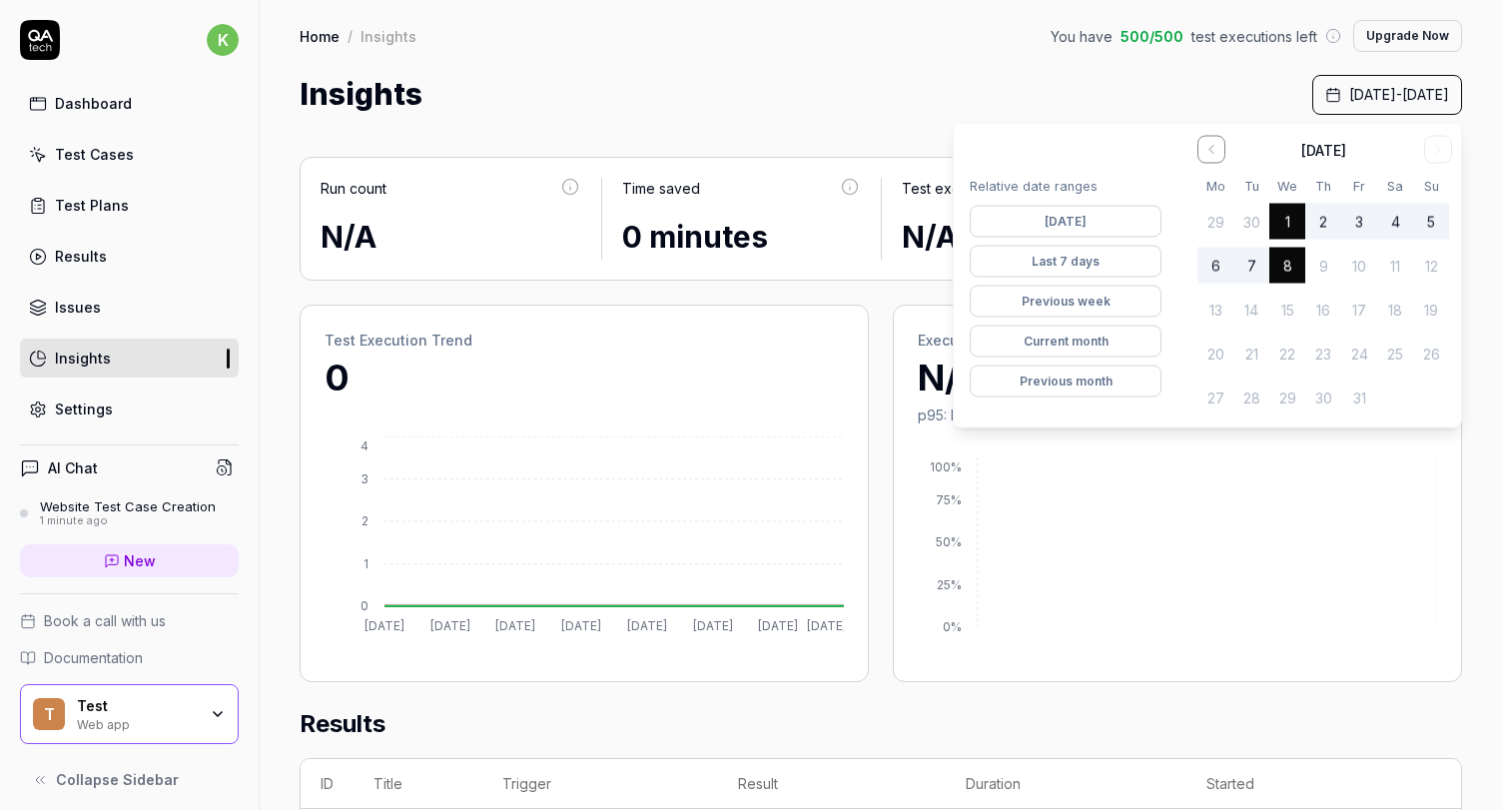
click at [1349, 89] on span "October 1st, 2025 - October 8th, 2025" at bounding box center [1399, 94] width 100 height 21
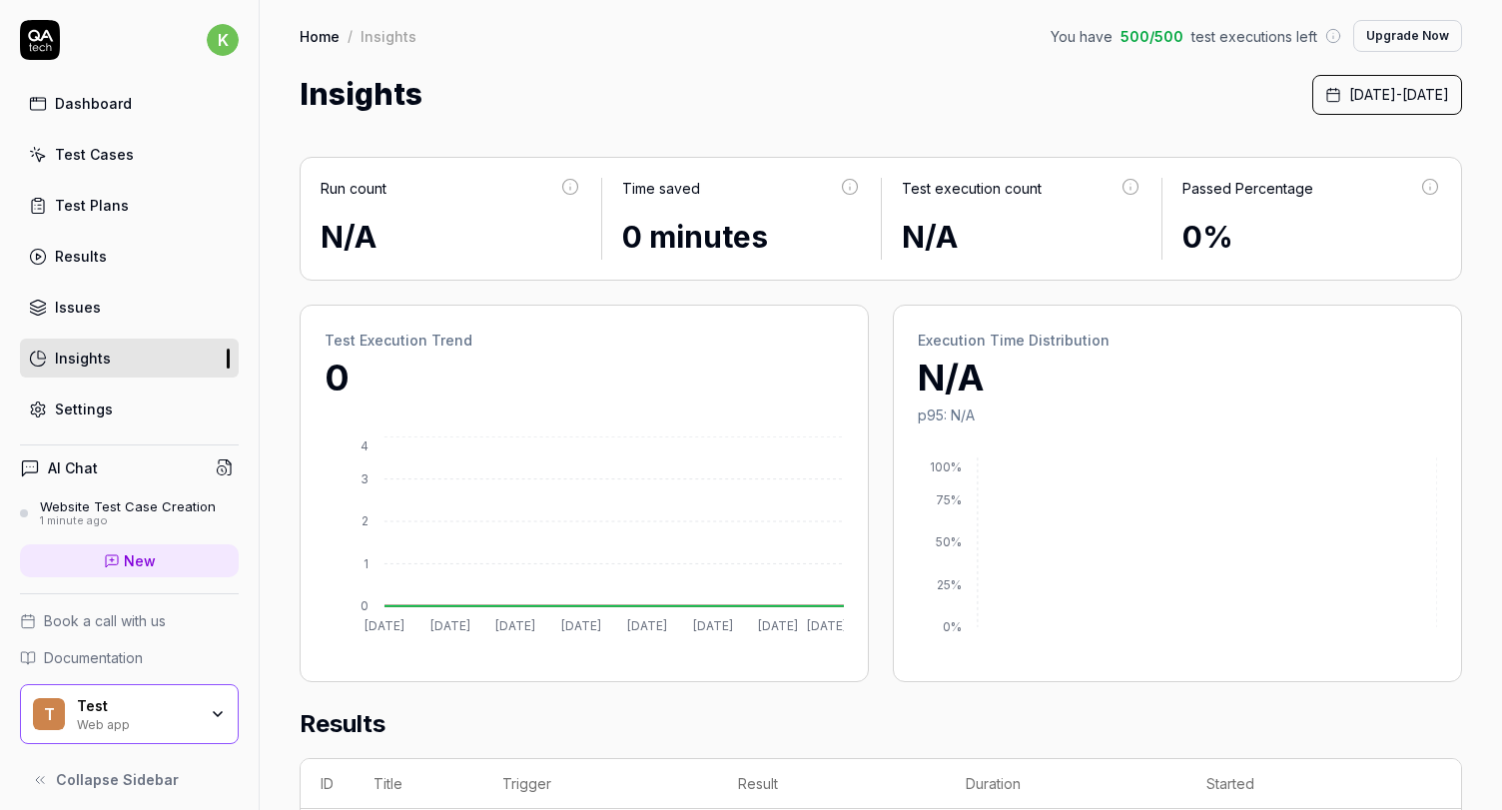
click at [111, 378] on div "Dashboard Test Cases Test Plans Results Issues Insights Settings" at bounding box center [129, 256] width 219 height 344
click at [99, 420] on link "Settings" at bounding box center [129, 408] width 219 height 39
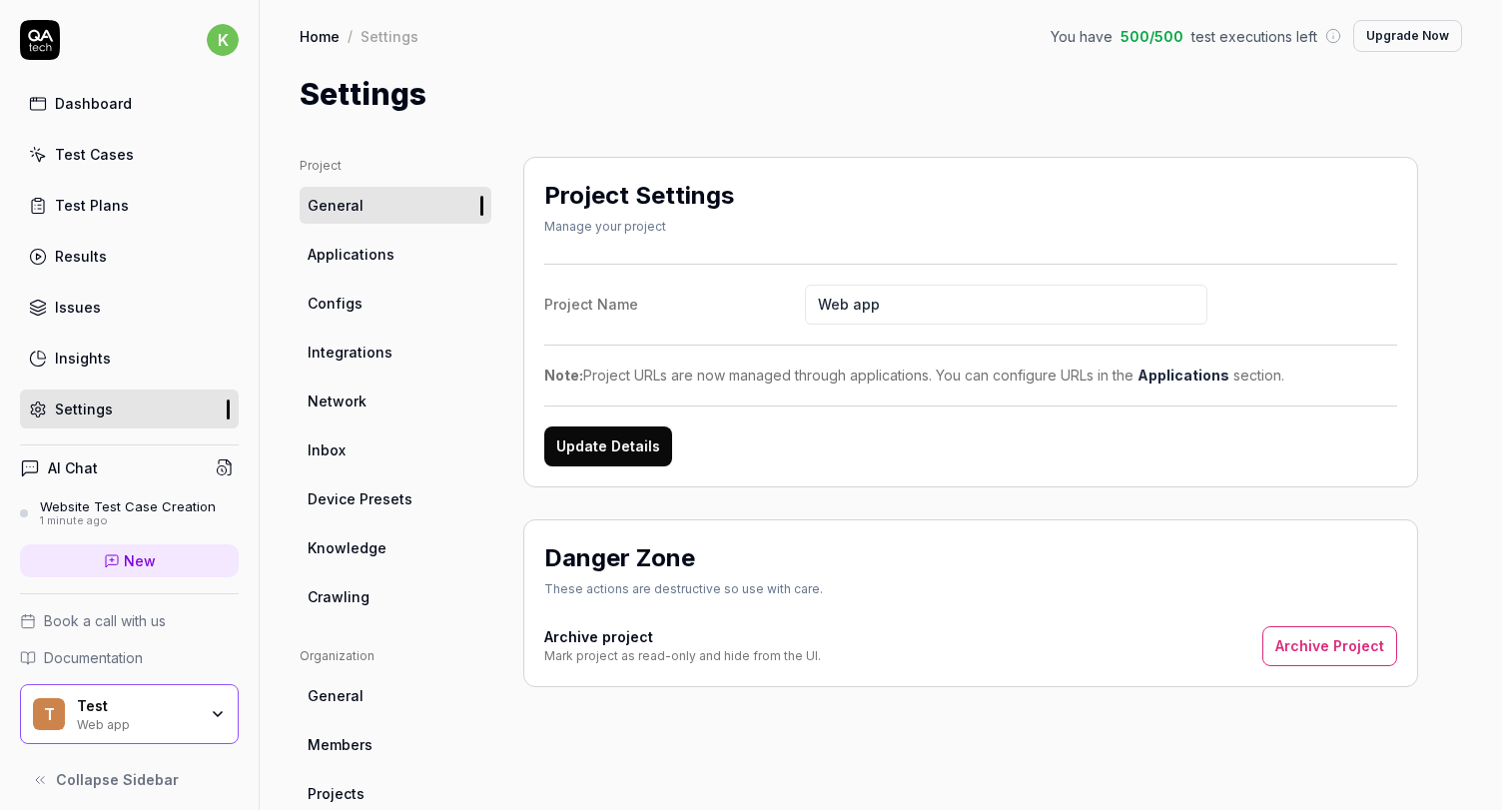
click at [335, 270] on link "Applications" at bounding box center [396, 254] width 192 height 37
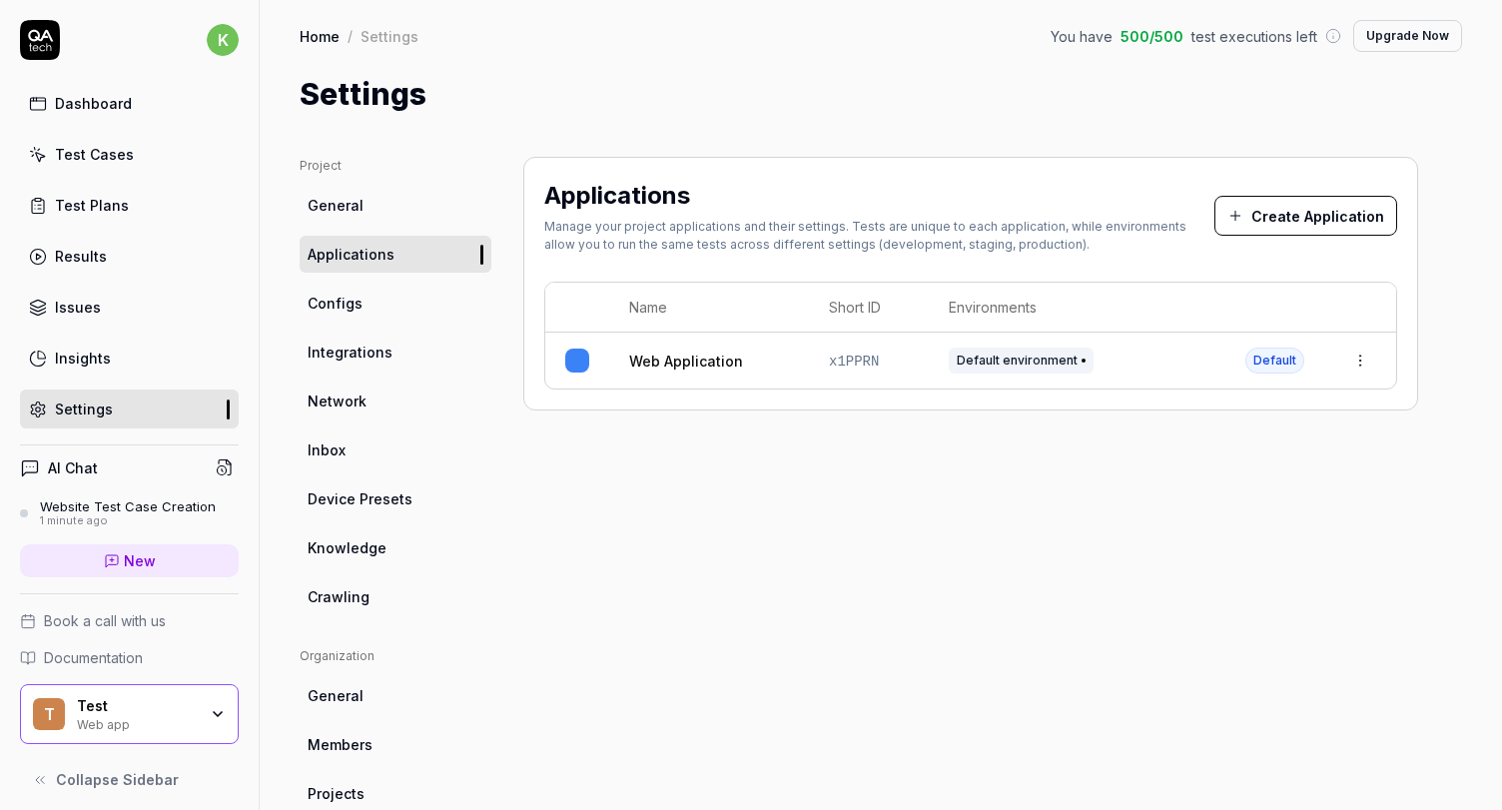
click at [336, 310] on span "Configs" at bounding box center [335, 303] width 55 height 21
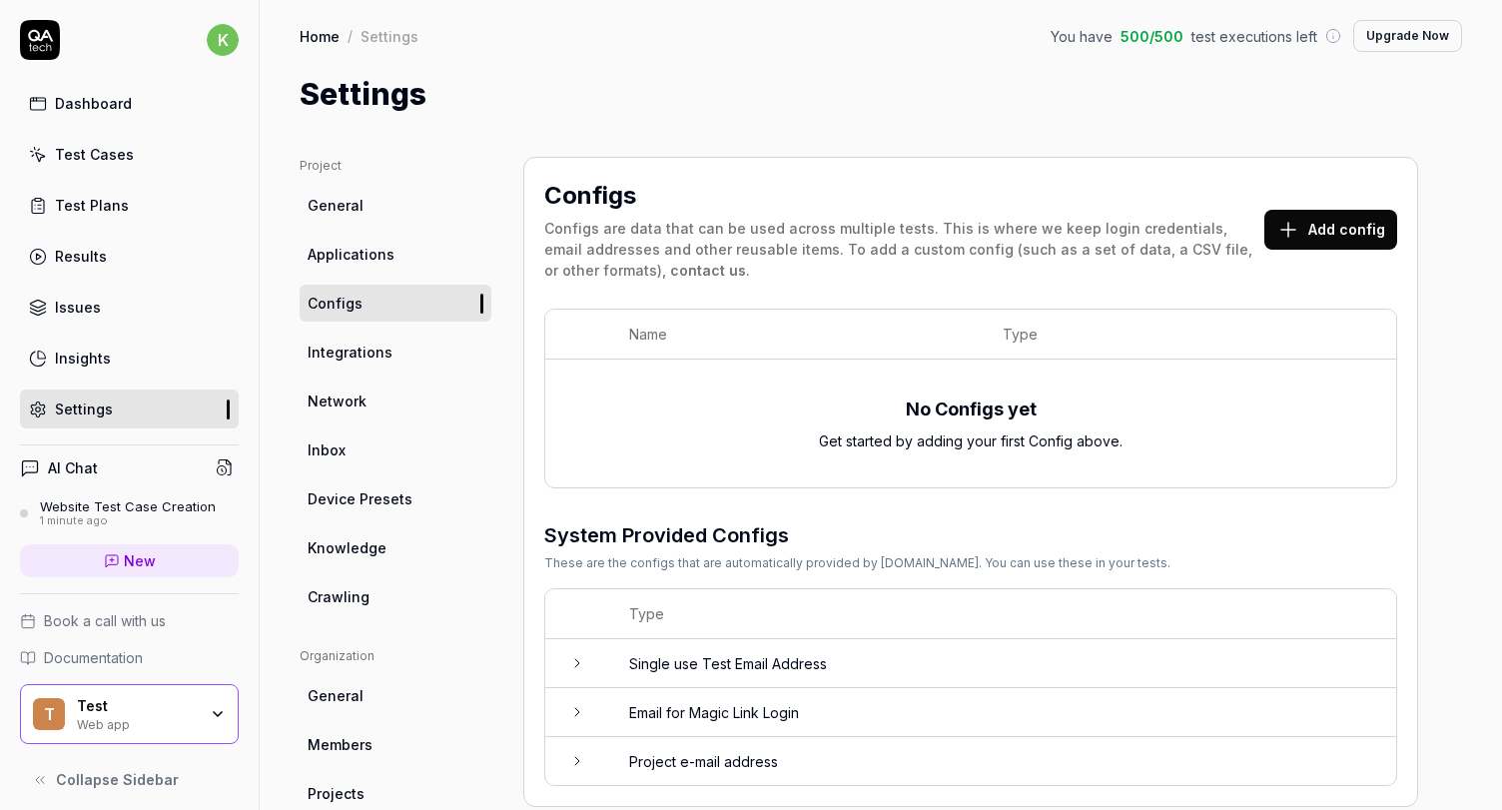
click at [341, 352] on span "Integrations" at bounding box center [350, 351] width 85 height 21
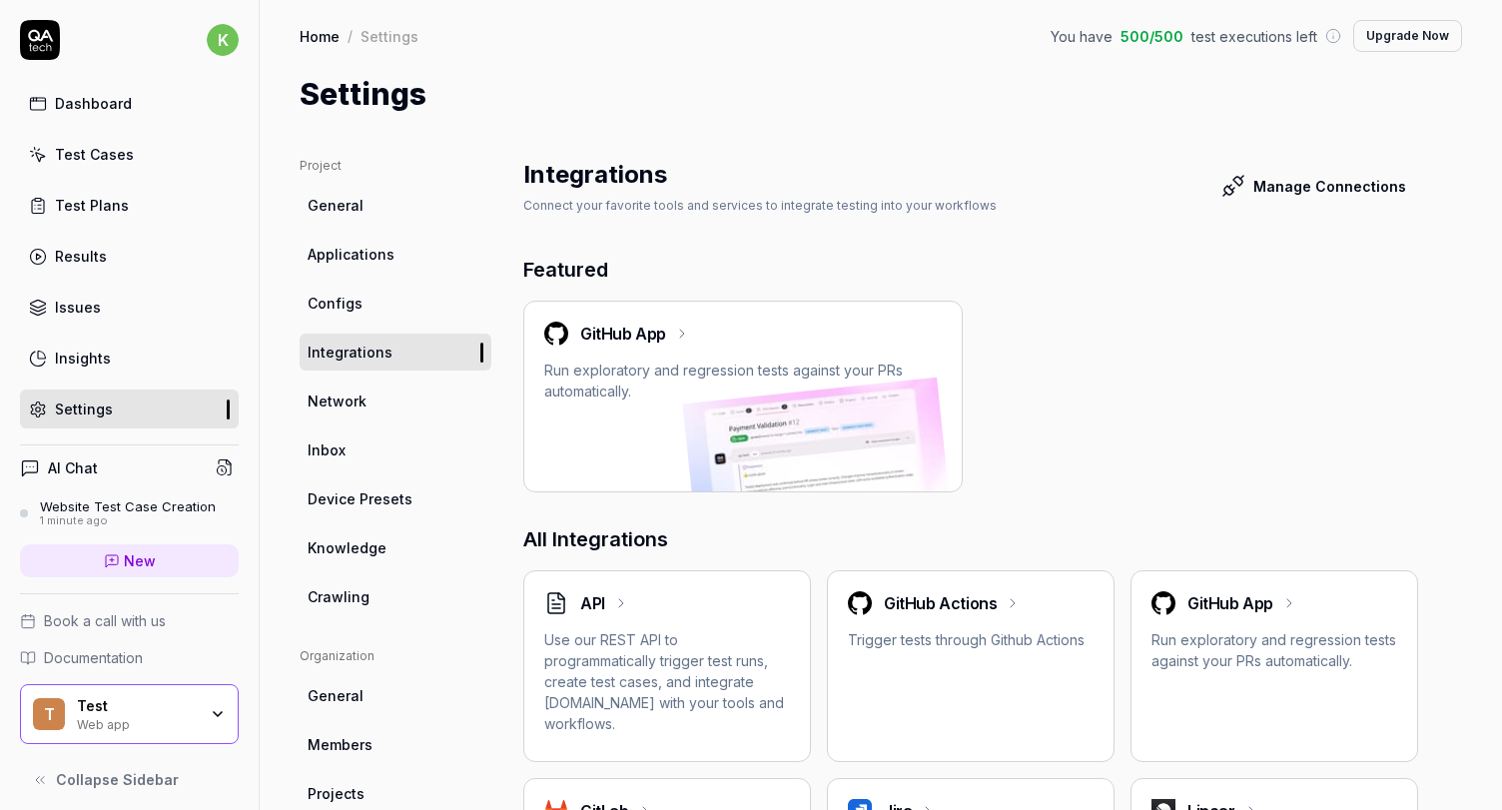
click at [339, 399] on span "Network" at bounding box center [337, 400] width 59 height 21
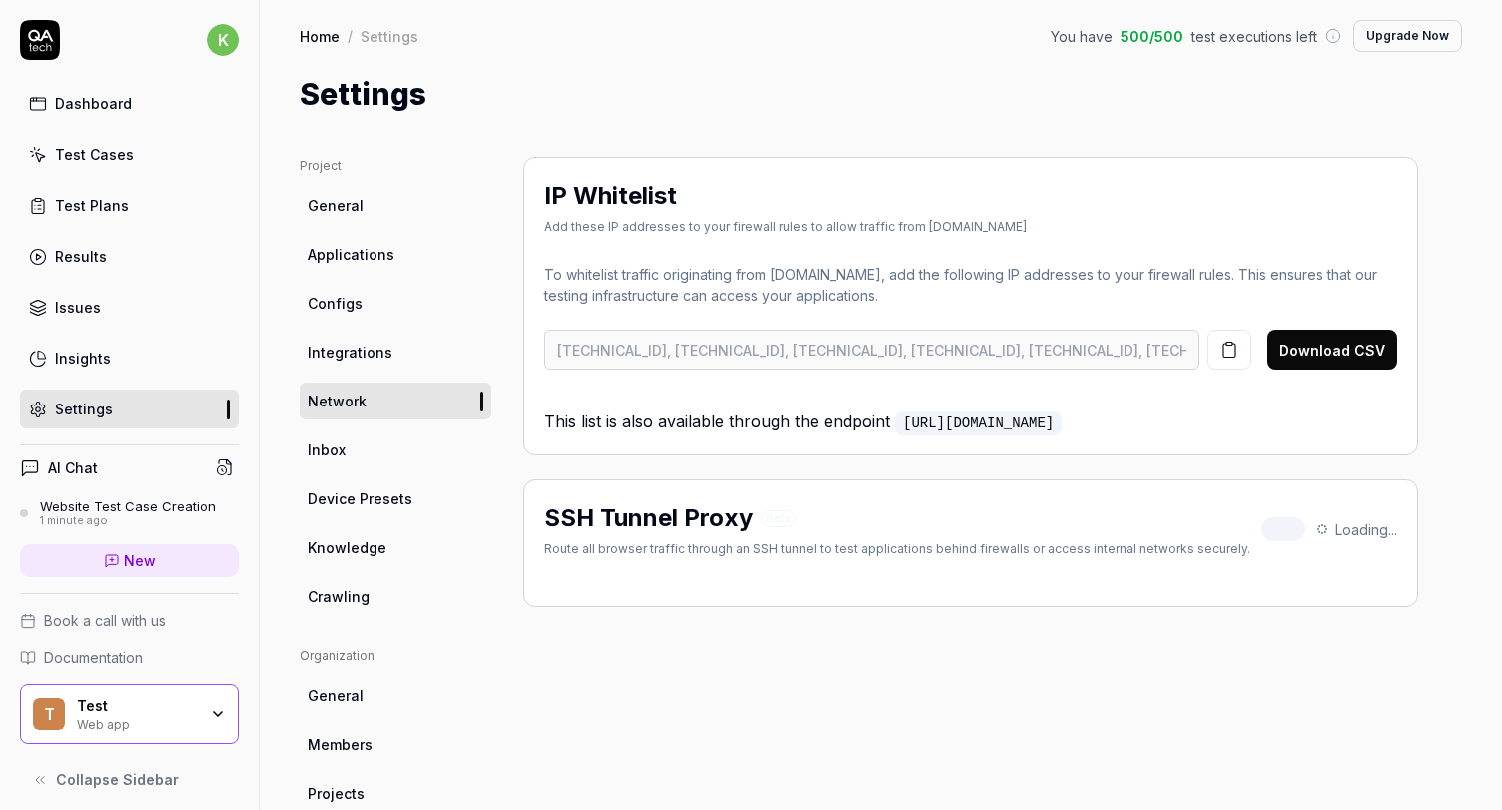
click at [90, 157] on div "Test Cases" at bounding box center [94, 154] width 79 height 21
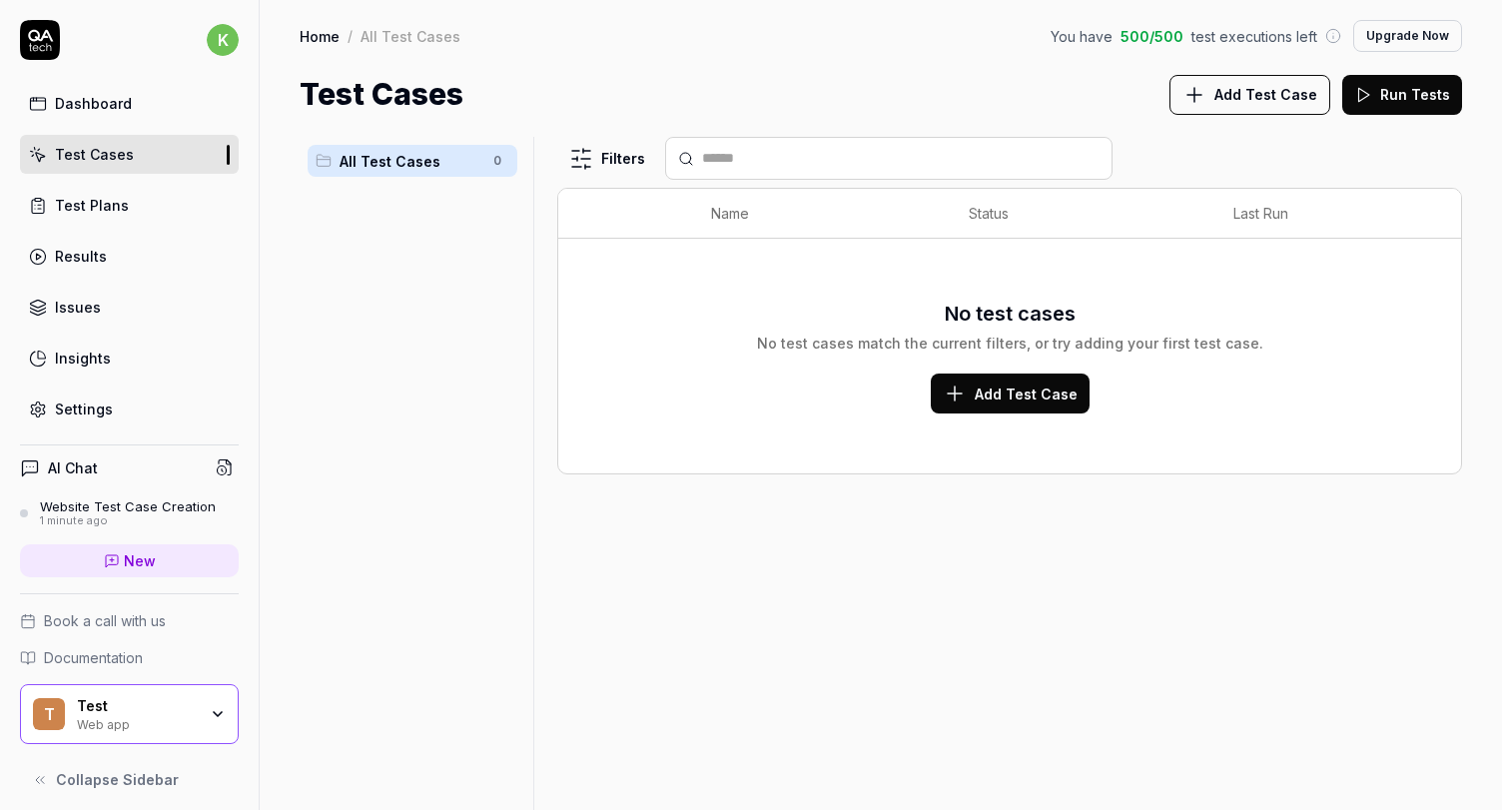
click at [90, 86] on link "Dashboard" at bounding box center [129, 103] width 219 height 39
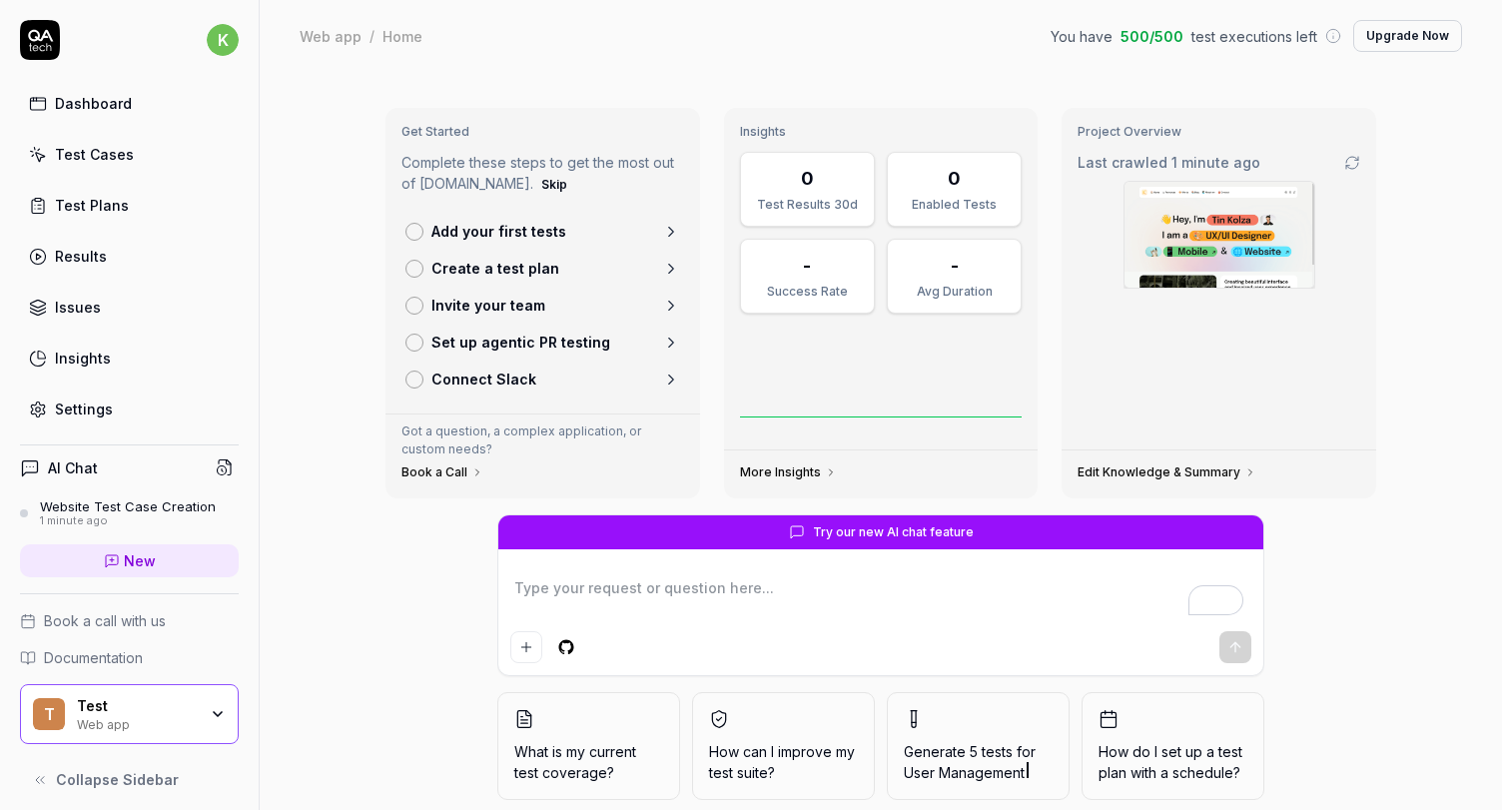
click at [120, 133] on div "Dashboard Test Cases Test Plans Results Issues Insights Settings" at bounding box center [129, 256] width 219 height 344
click at [115, 155] on div "Test Cases" at bounding box center [94, 154] width 79 height 21
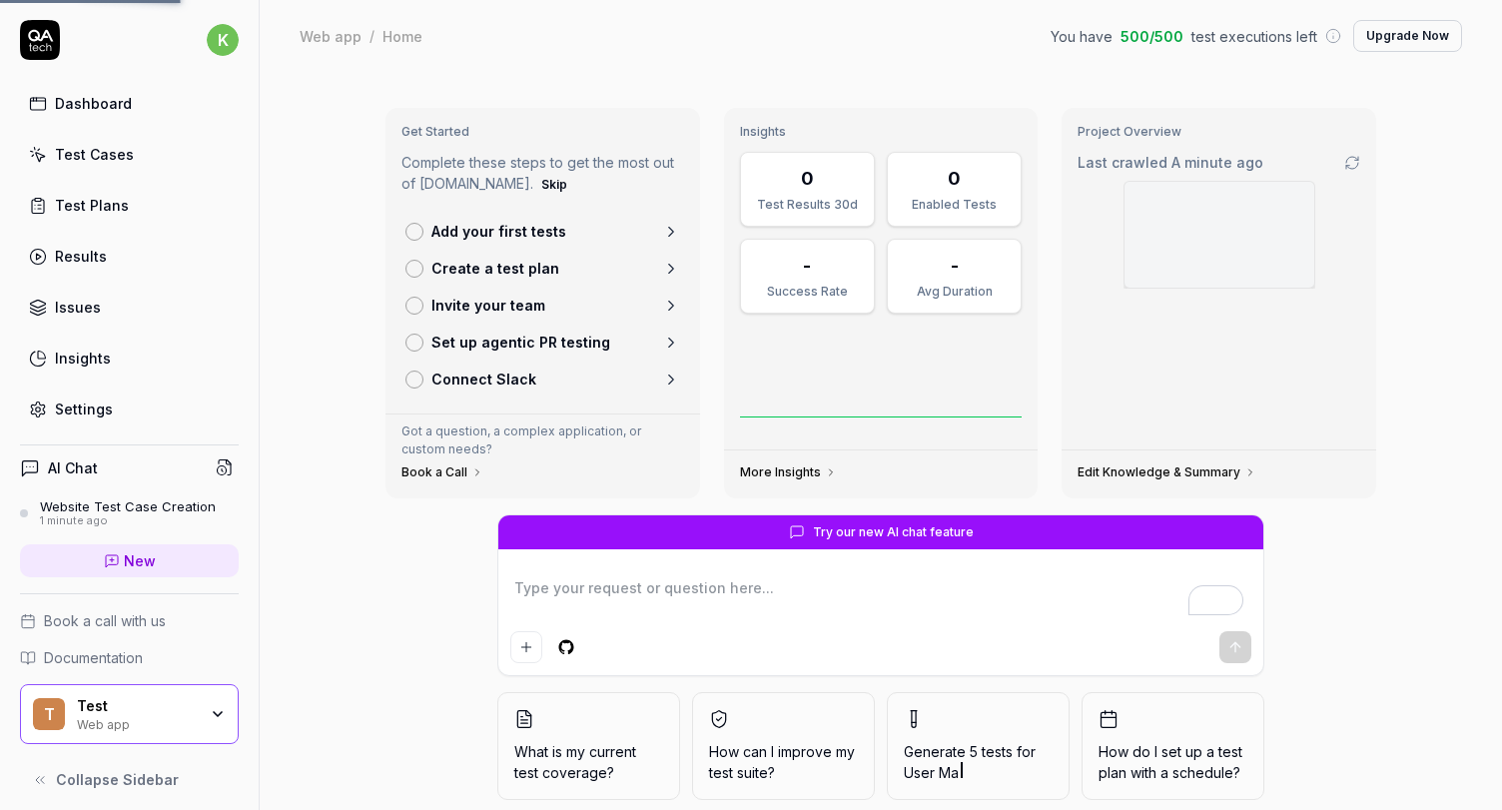
type textarea "*"
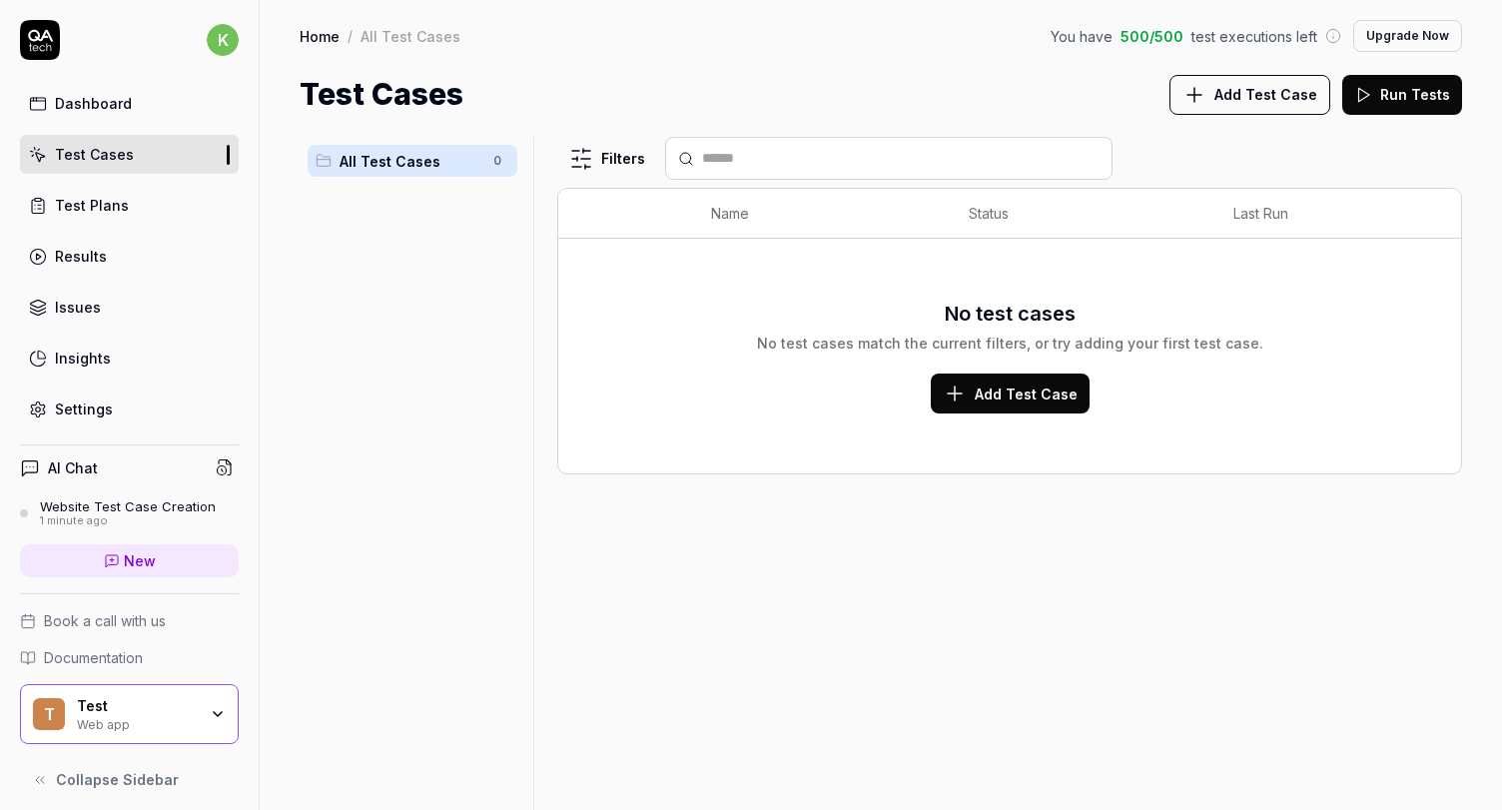
click at [997, 401] on span "Add Test Case" at bounding box center [1026, 393] width 103 height 21
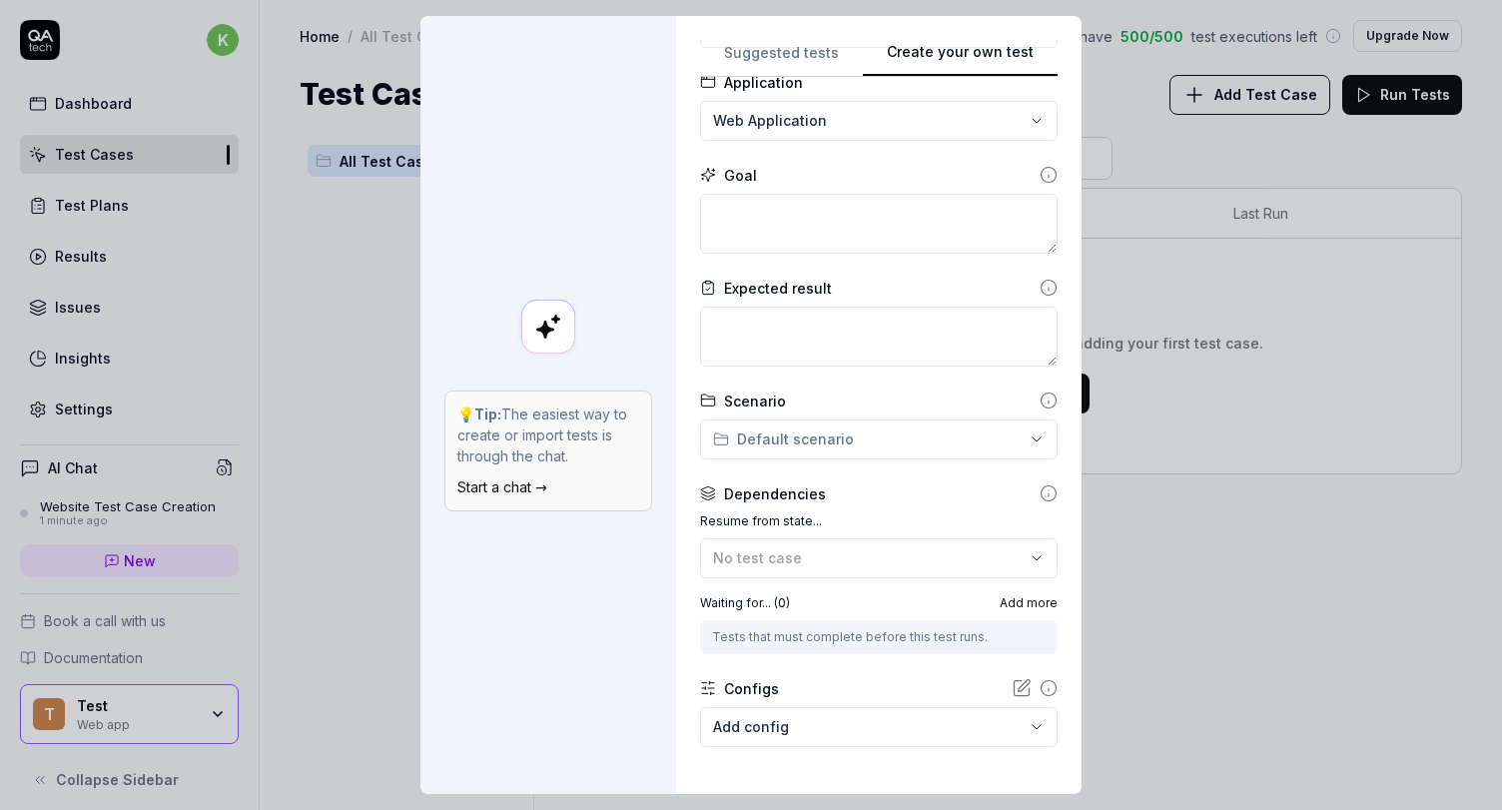
scroll to position [214, 0]
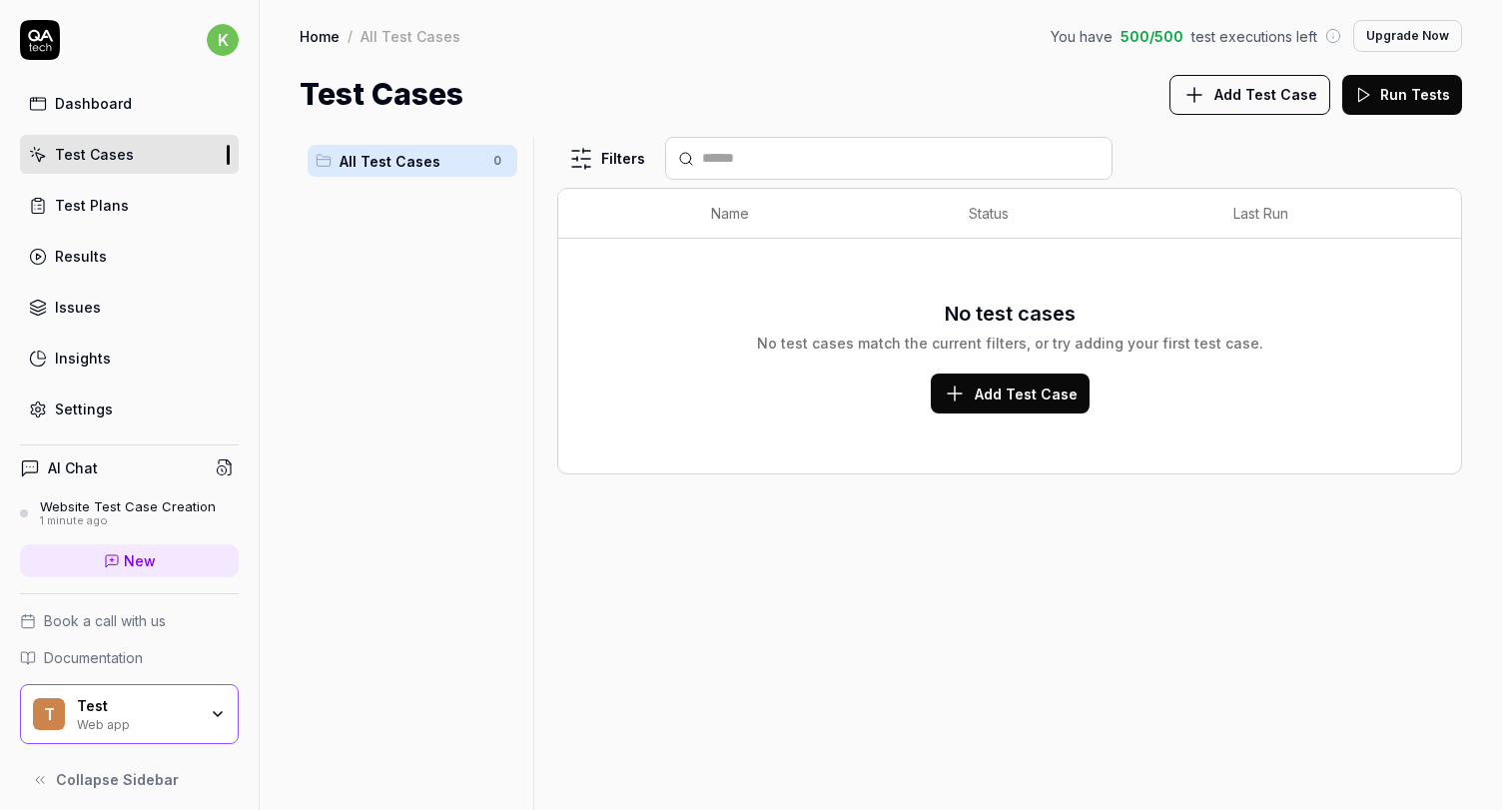
click at [1376, 96] on button "Run Tests" at bounding box center [1402, 95] width 120 height 40
click at [999, 404] on button "Add Test Case" at bounding box center [1010, 393] width 159 height 40
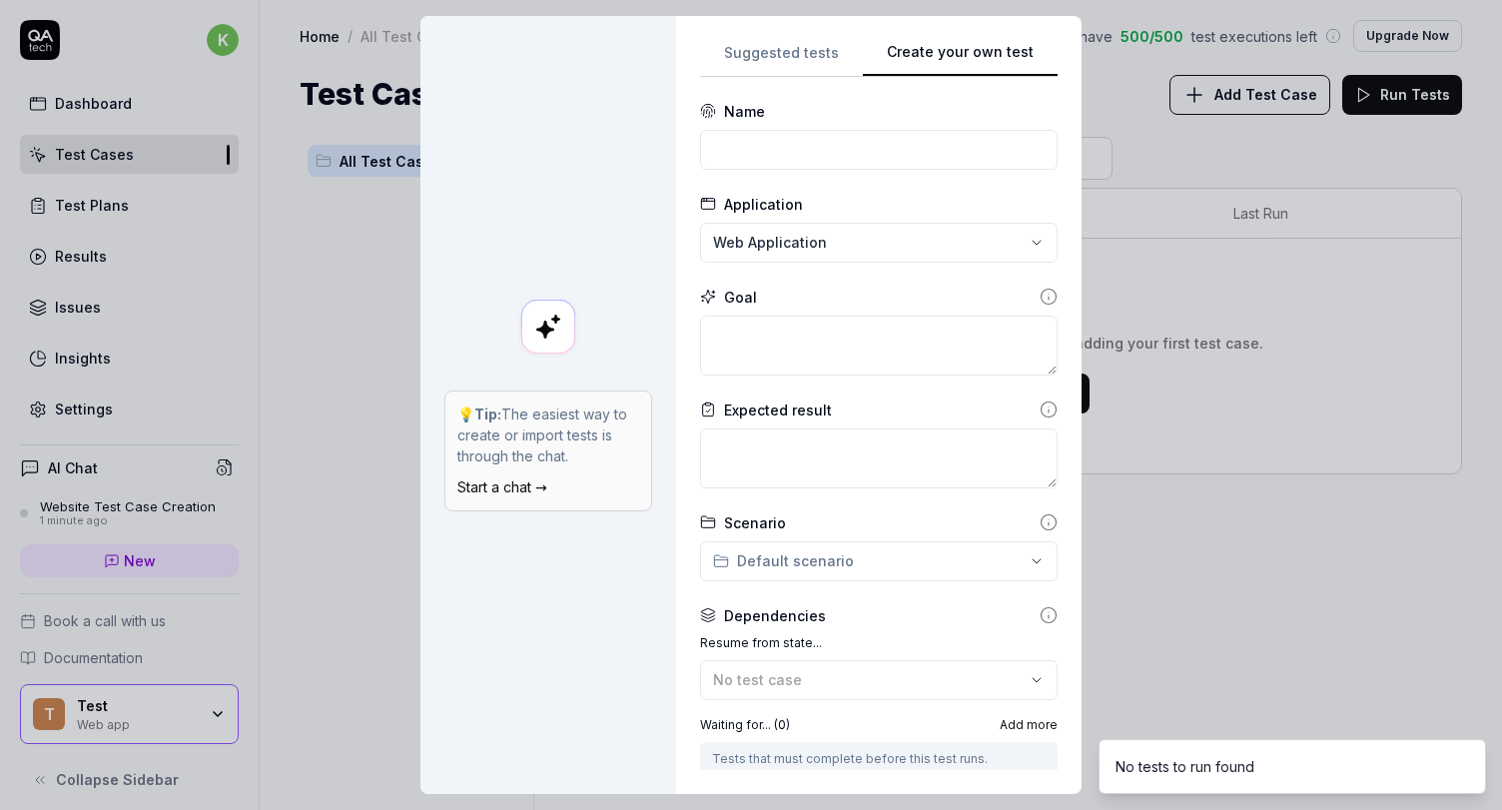
scroll to position [0, 0]
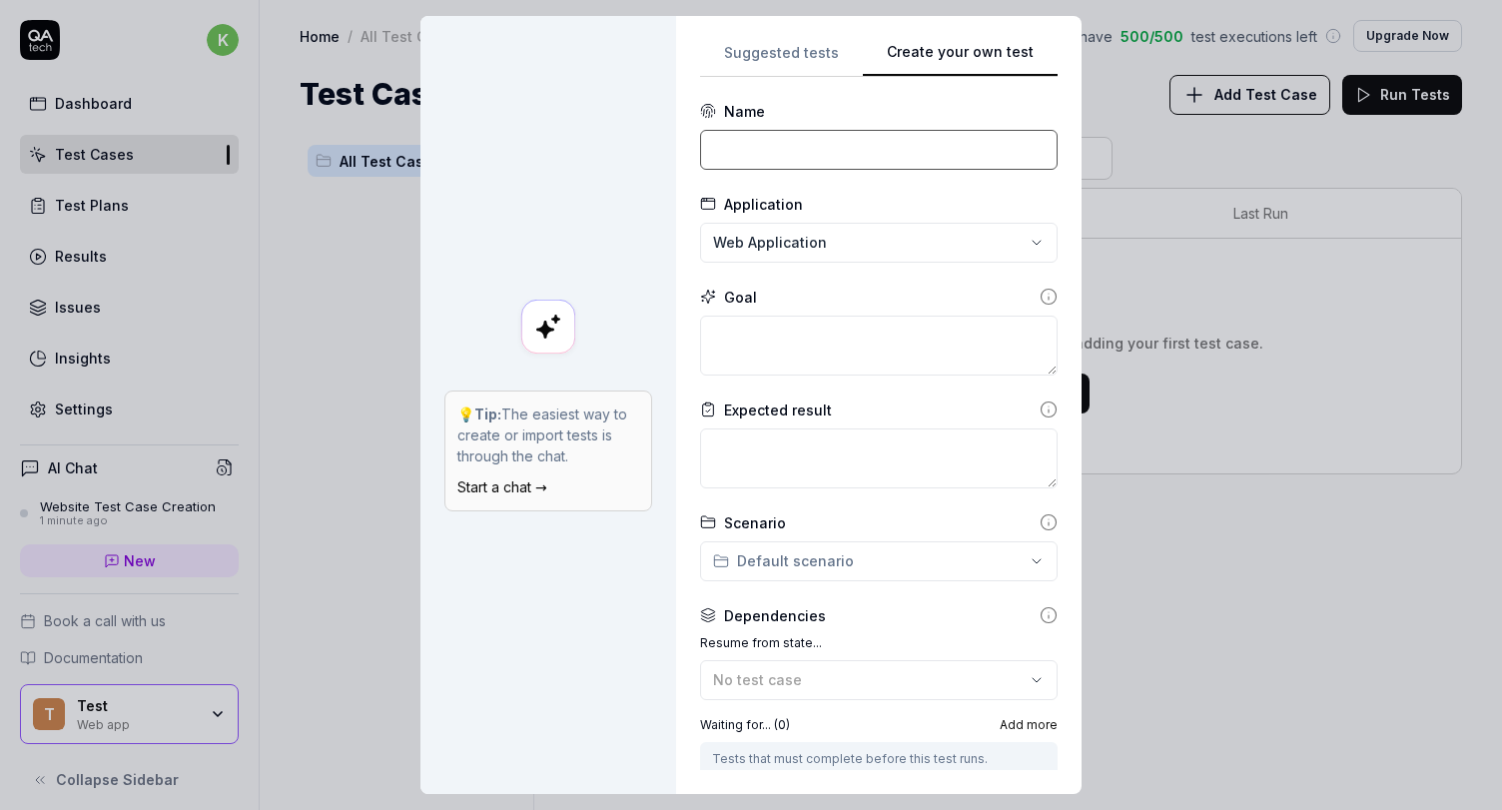
click at [732, 159] on input at bounding box center [878, 150] width 357 height 40
type input "T"
type input "Website"
click at [750, 341] on textarea at bounding box center [878, 346] width 357 height 60
type textarea "*"
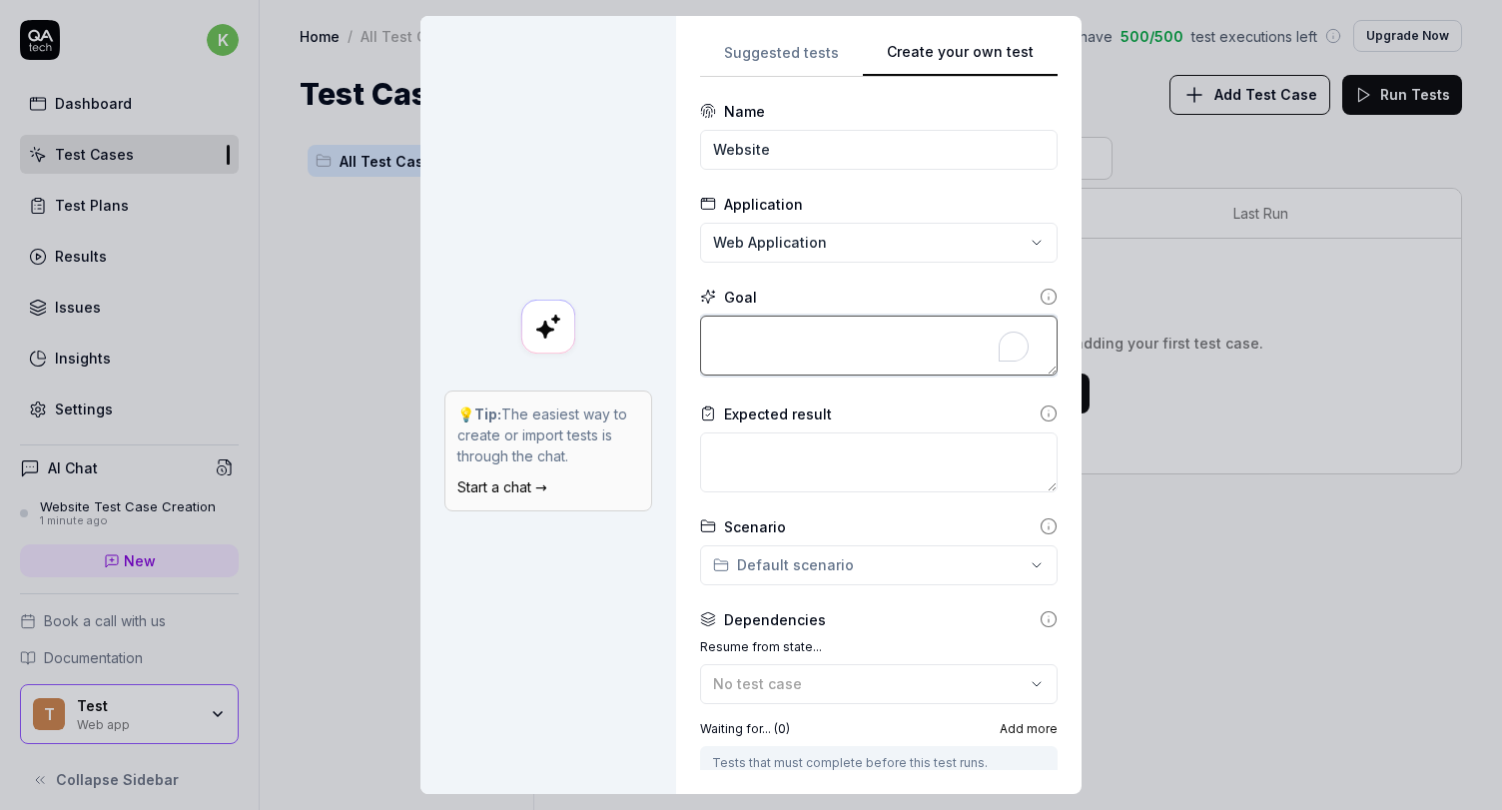
type textarea "I"
type textarea "*"
type textarea "I"
type textarea "*"
type textarea "I w"
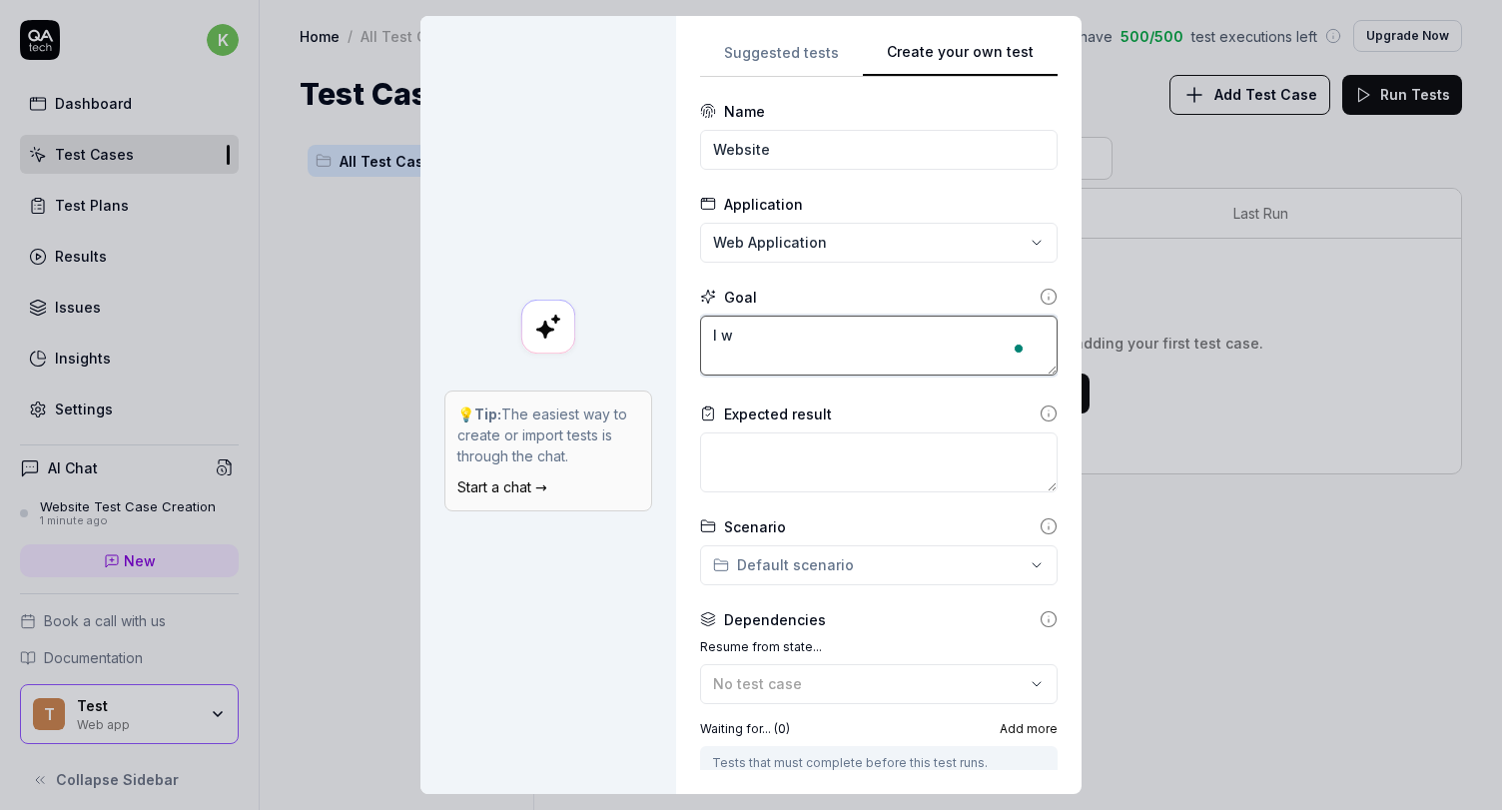
type textarea "*"
type textarea "I wa"
type textarea "*"
type textarea "I wan"
type textarea "*"
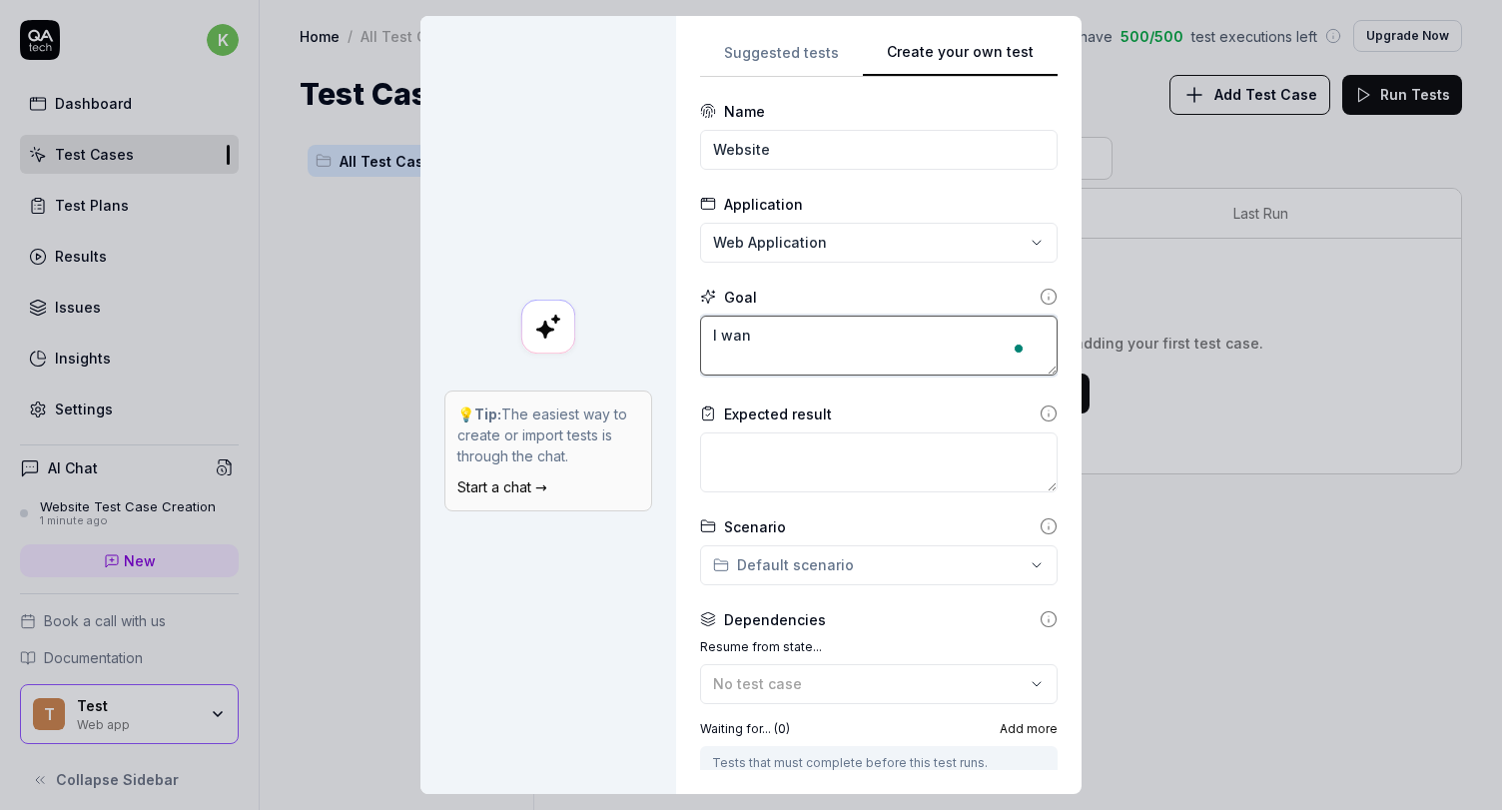
type textarea "I want"
type textarea "*"
type textarea "I wantt"
type textarea "*"
type textarea "I wantto"
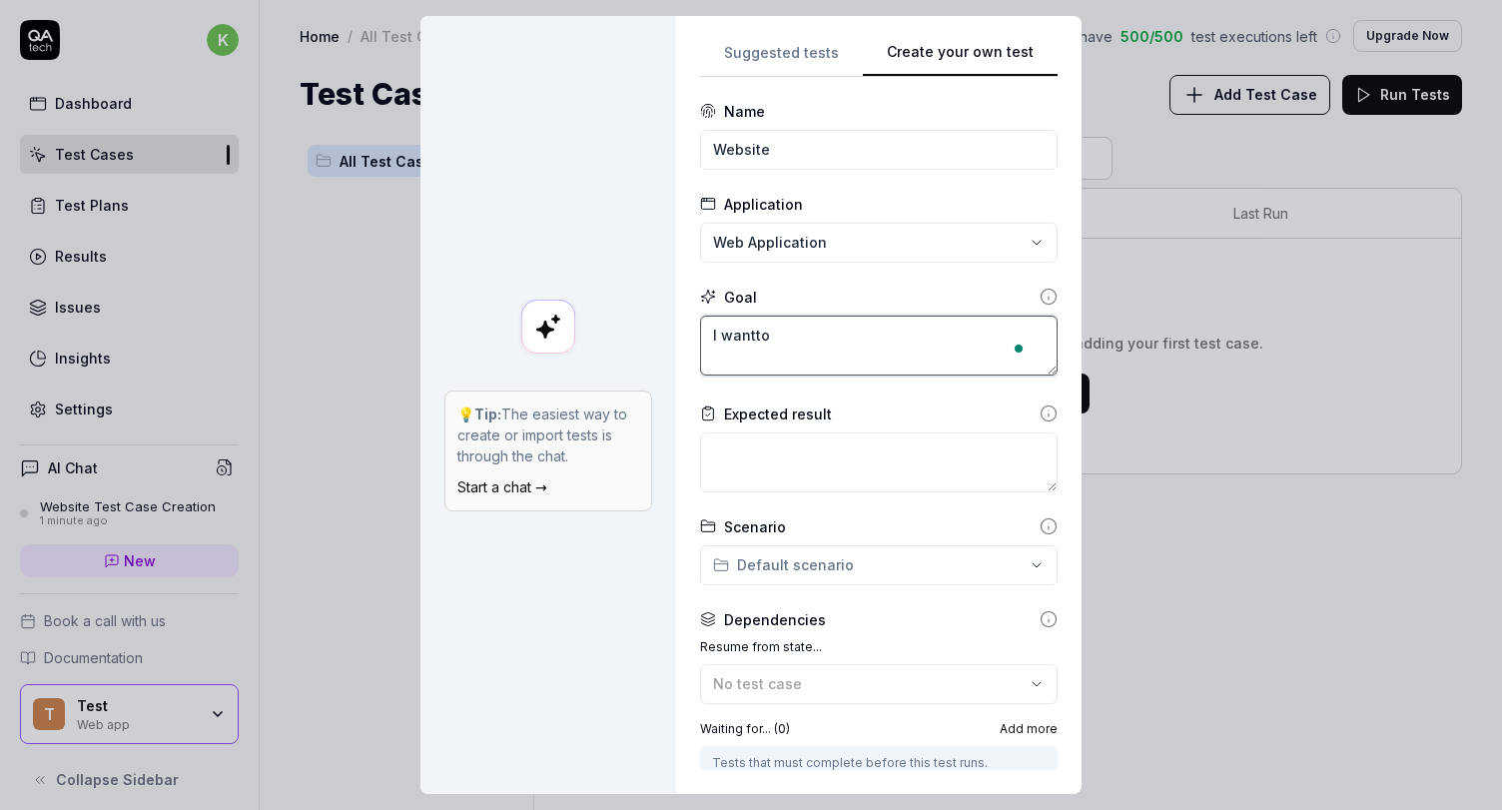
type textarea "*"
type textarea "I wantto"
type textarea "*"
type textarea "I wantto"
type textarea "*"
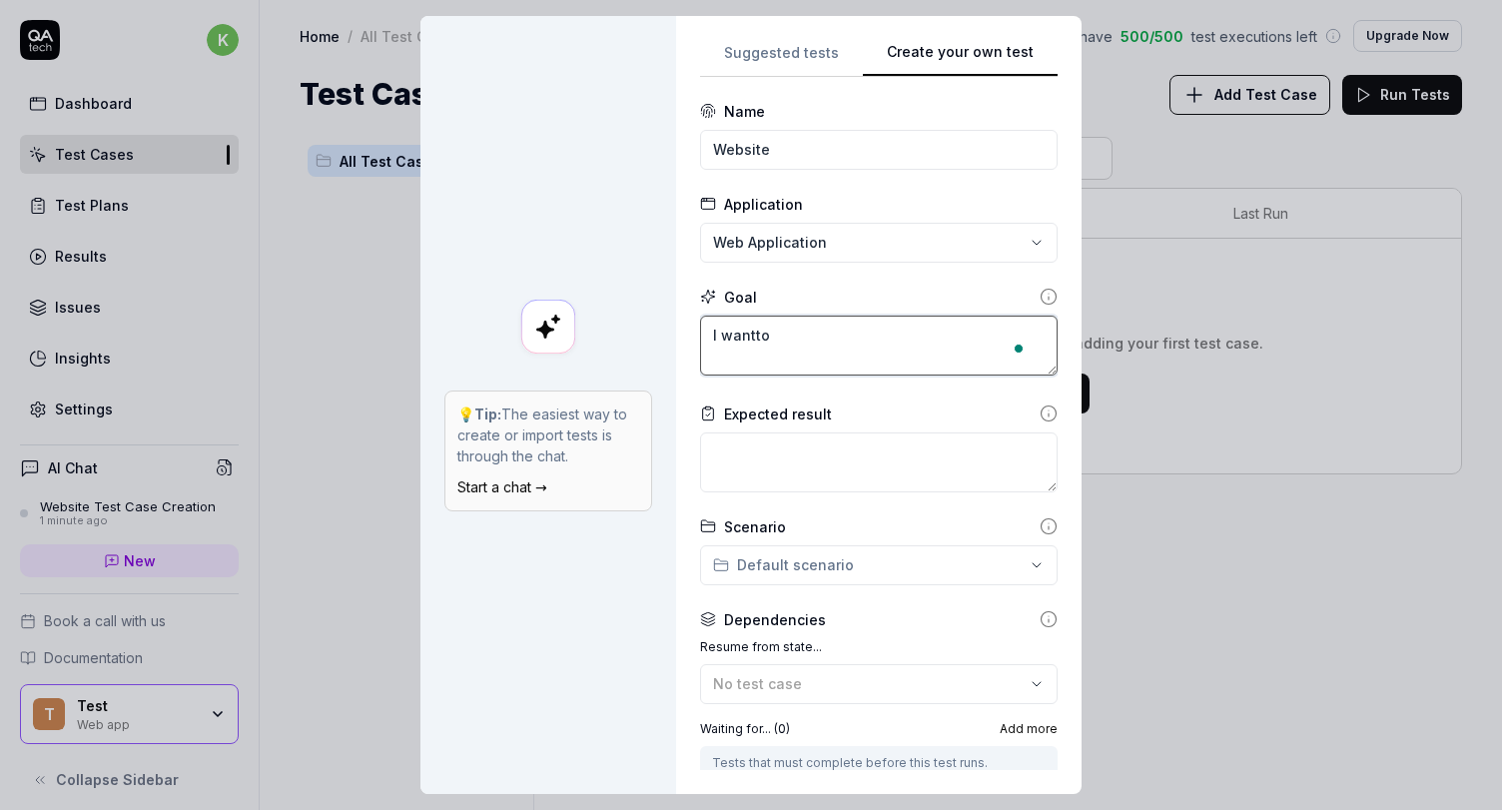
type textarea "I wantt"
type textarea "*"
type textarea "I want"
type textarea "*"
type textarea "I want"
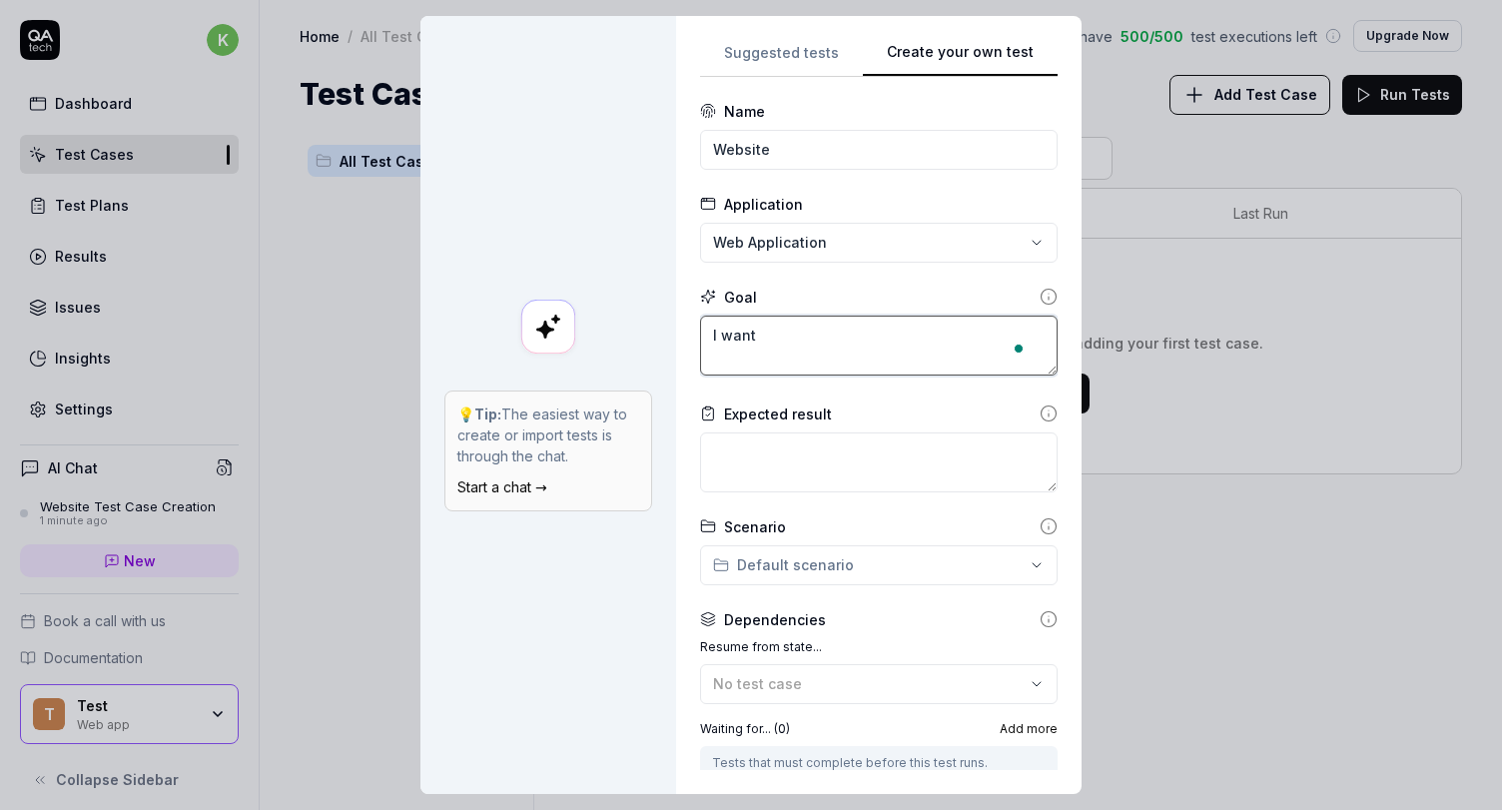
type textarea "*"
type textarea "I want t"
type textarea "*"
type textarea "I want to"
type textarea "*"
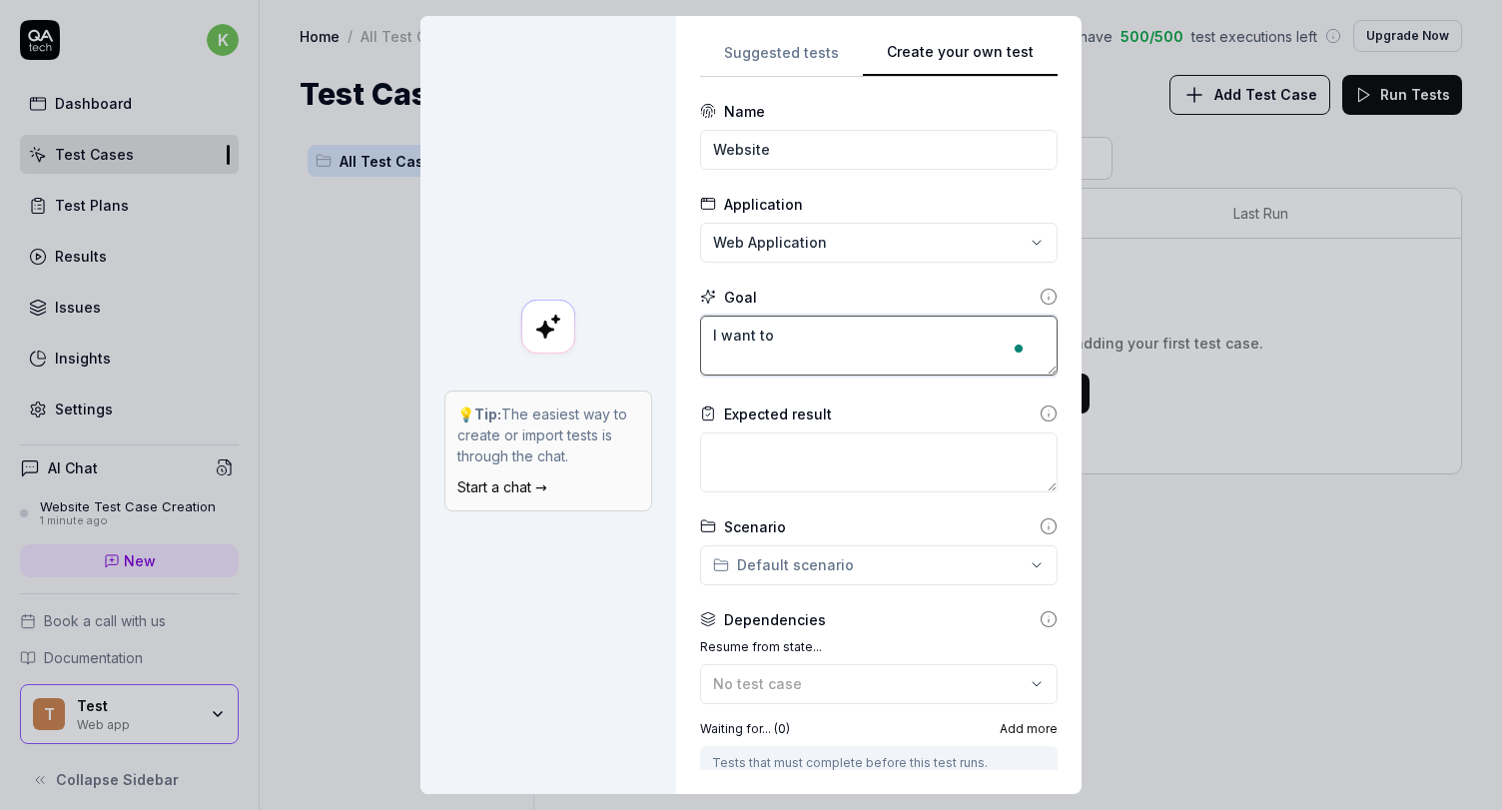
type textarea "I want to"
type textarea "*"
type textarea "I want to t"
type textarea "*"
click at [718, 447] on textarea at bounding box center [878, 462] width 357 height 60
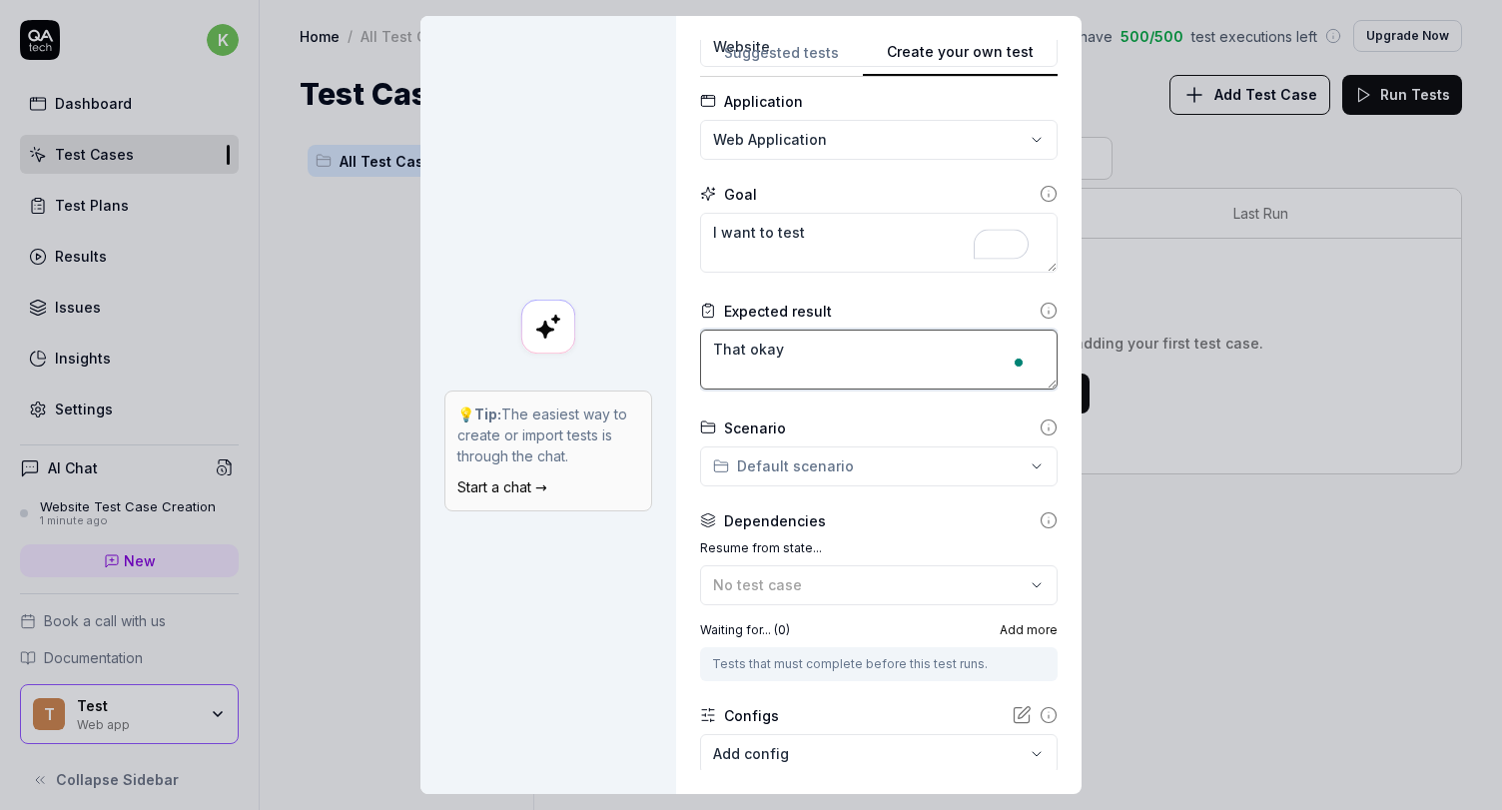
scroll to position [222, 0]
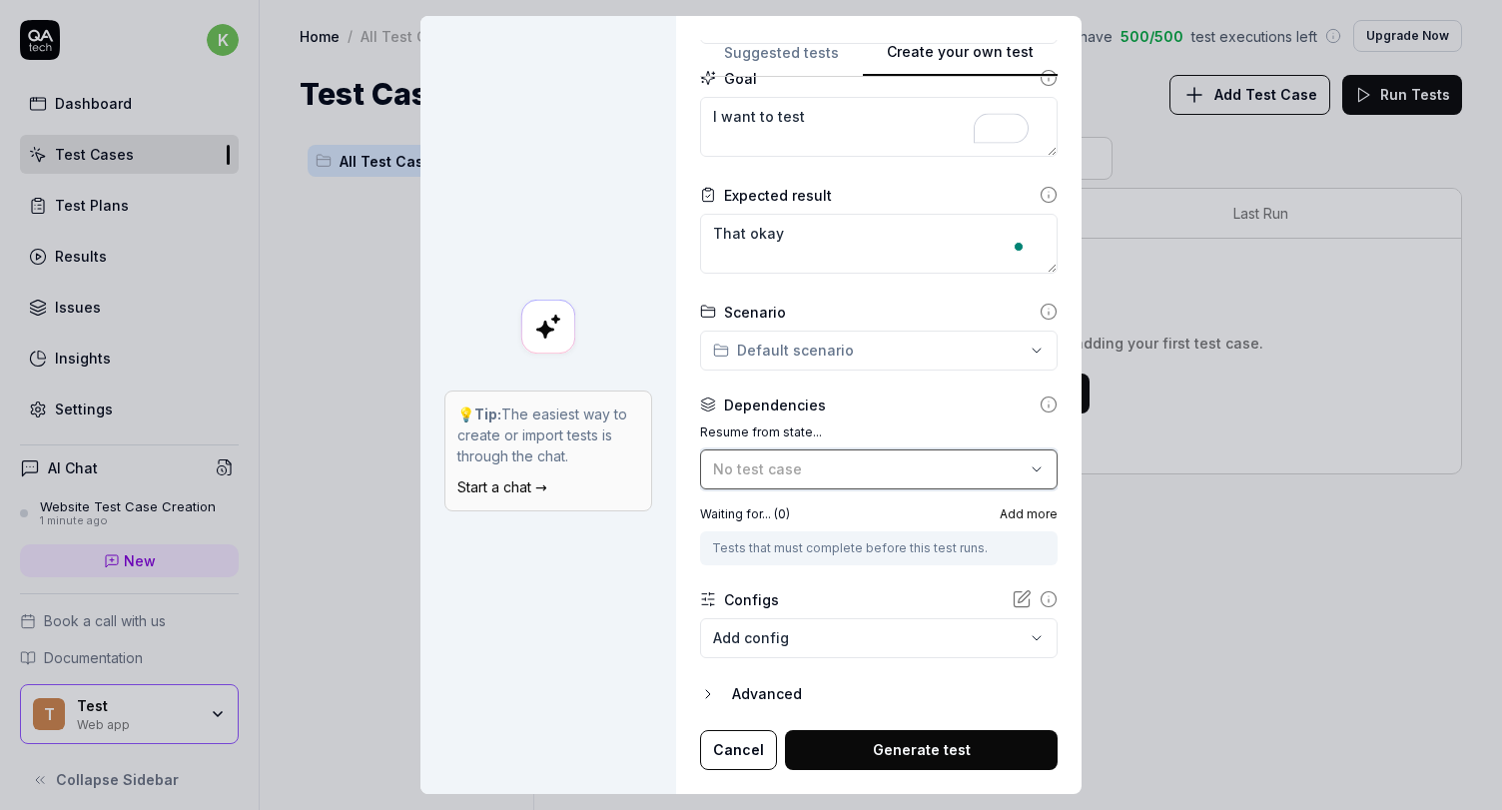
click at [741, 453] on button "No test case" at bounding box center [878, 469] width 357 height 40
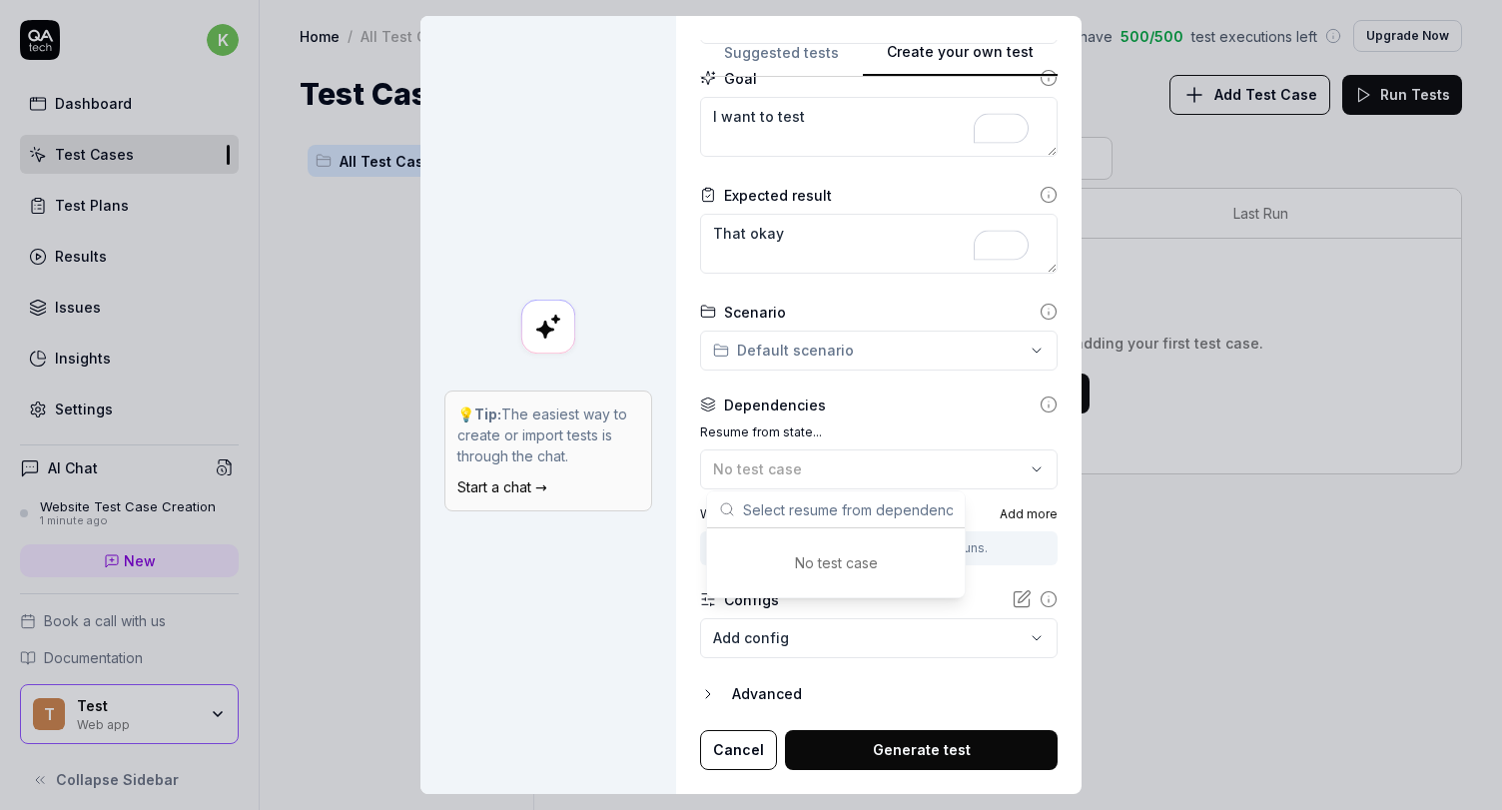
click at [775, 427] on label "Resume from state..." at bounding box center [878, 432] width 357 height 18
click at [762, 704] on div "Advanced" at bounding box center [895, 694] width 326 height 24
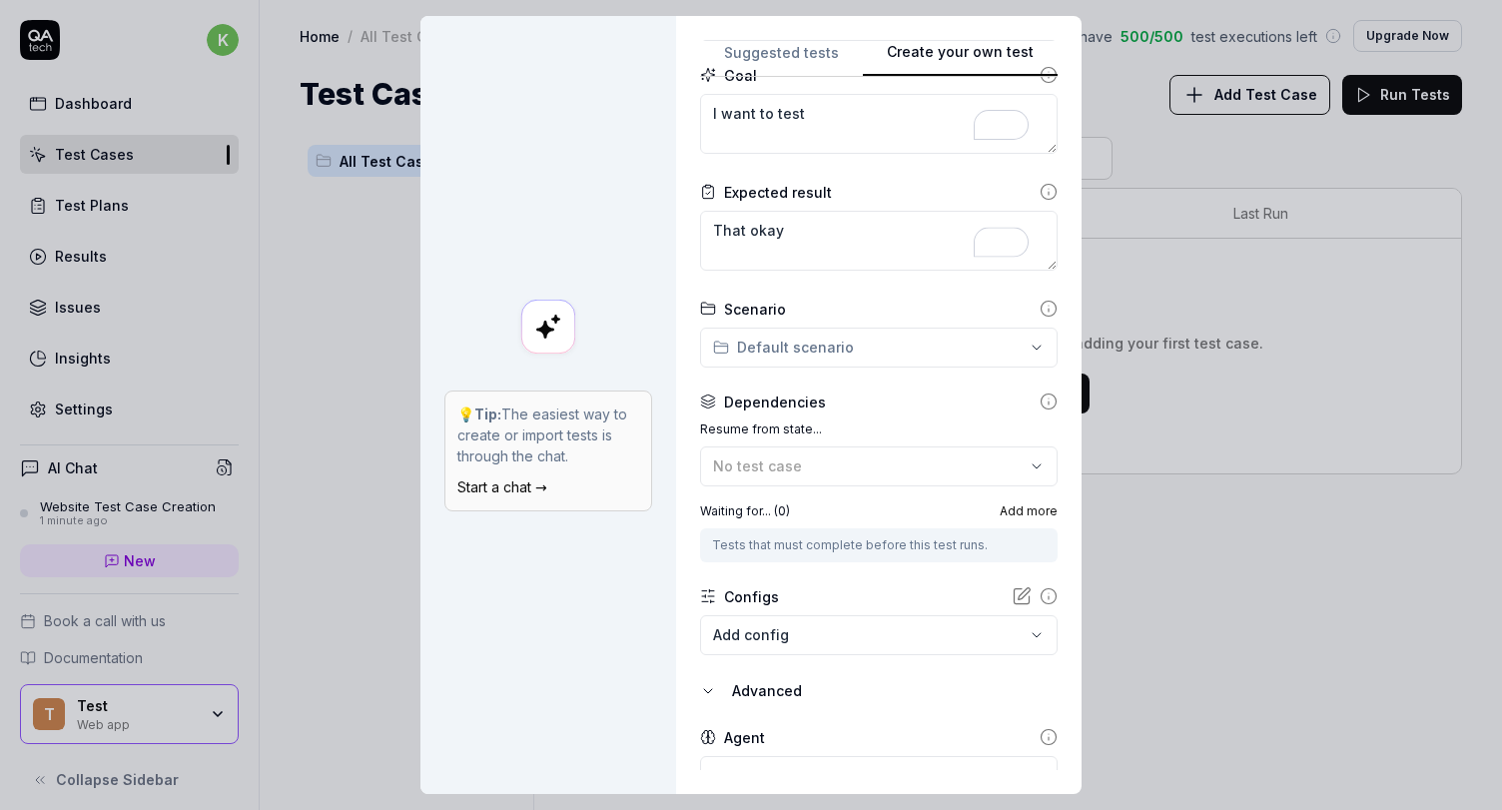
click at [716, 699] on icon "button" at bounding box center [708, 691] width 16 height 16
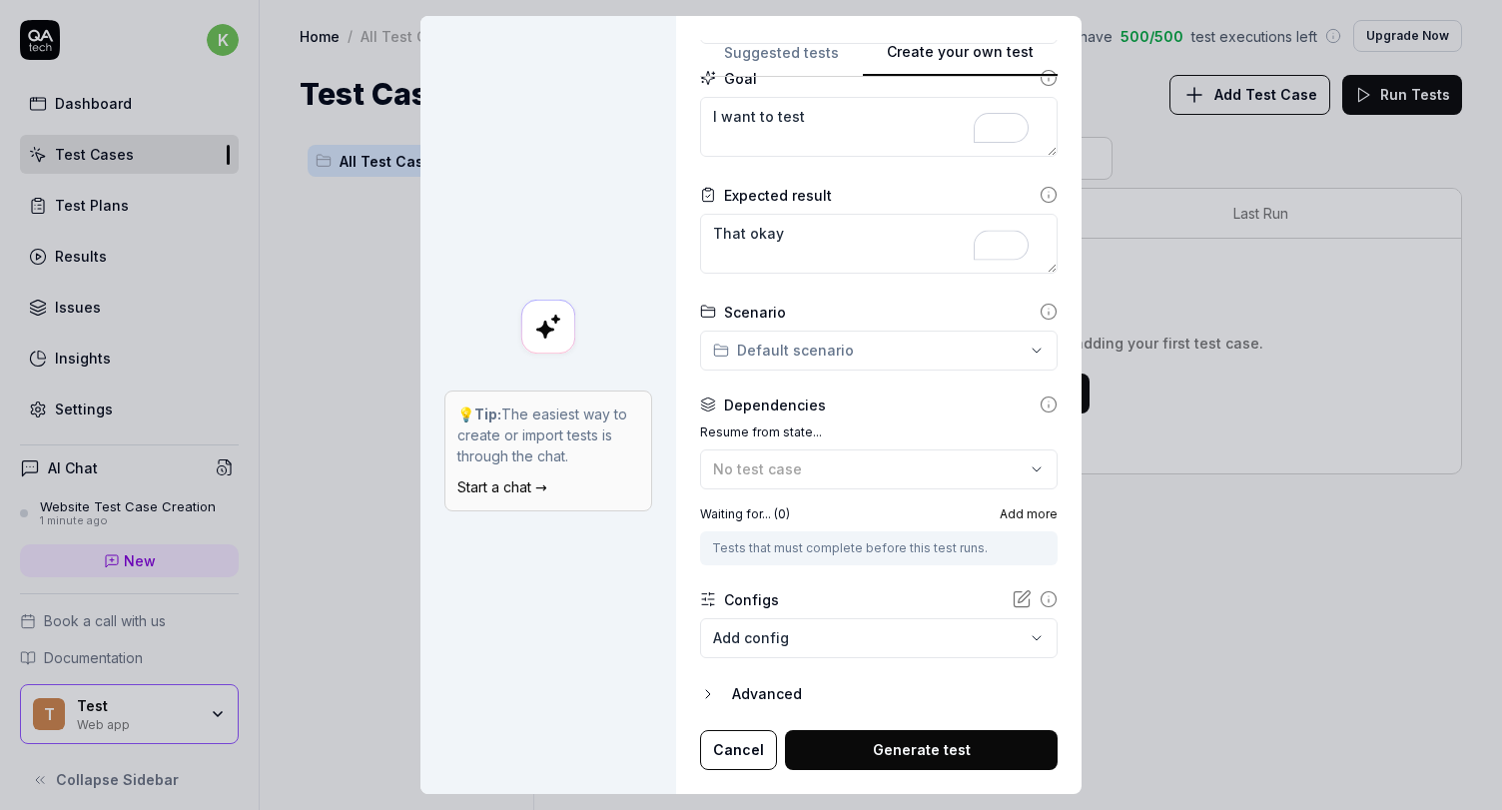
click at [716, 699] on icon "button" at bounding box center [708, 694] width 16 height 16
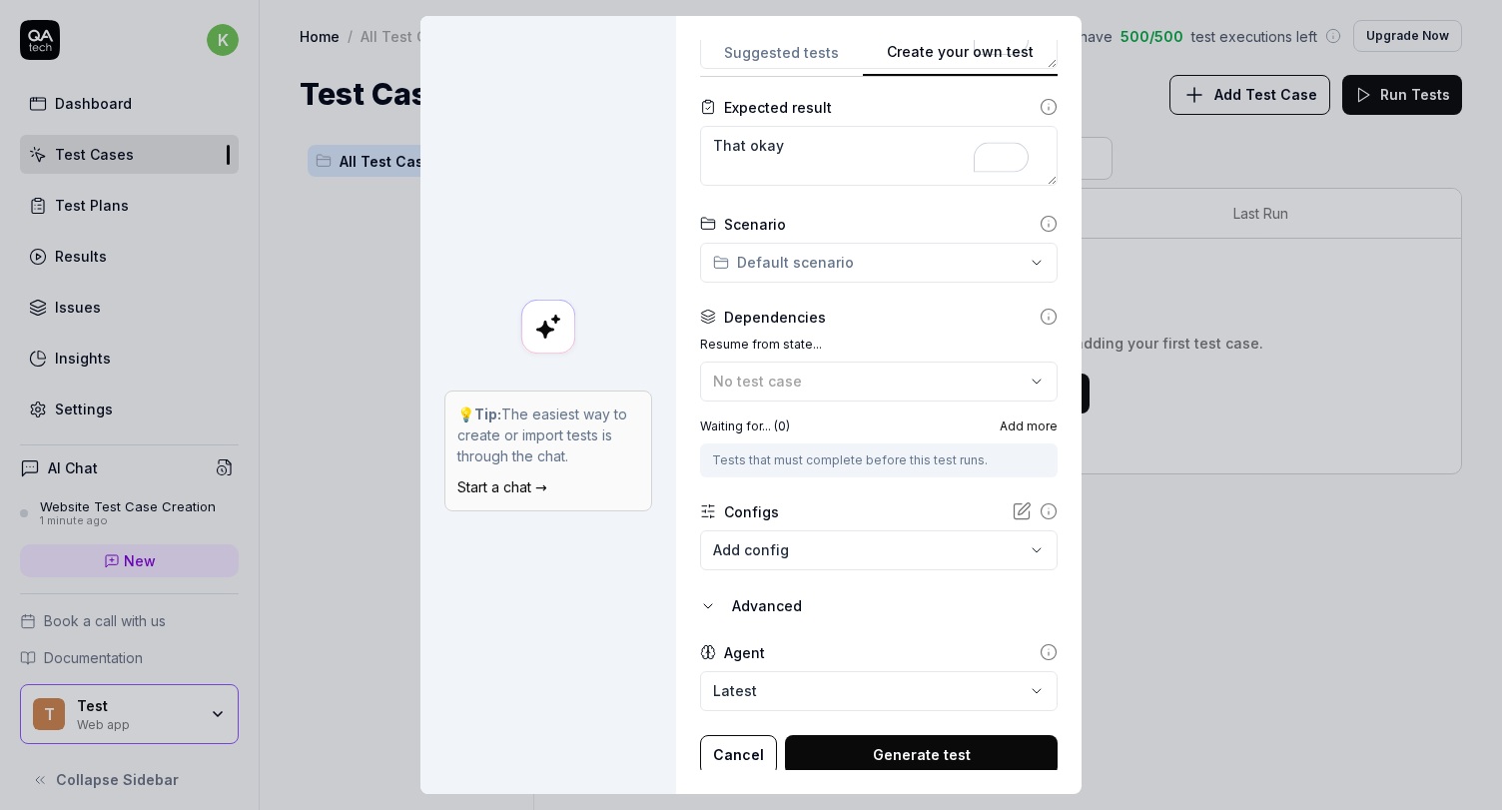
scroll to position [315, 0]
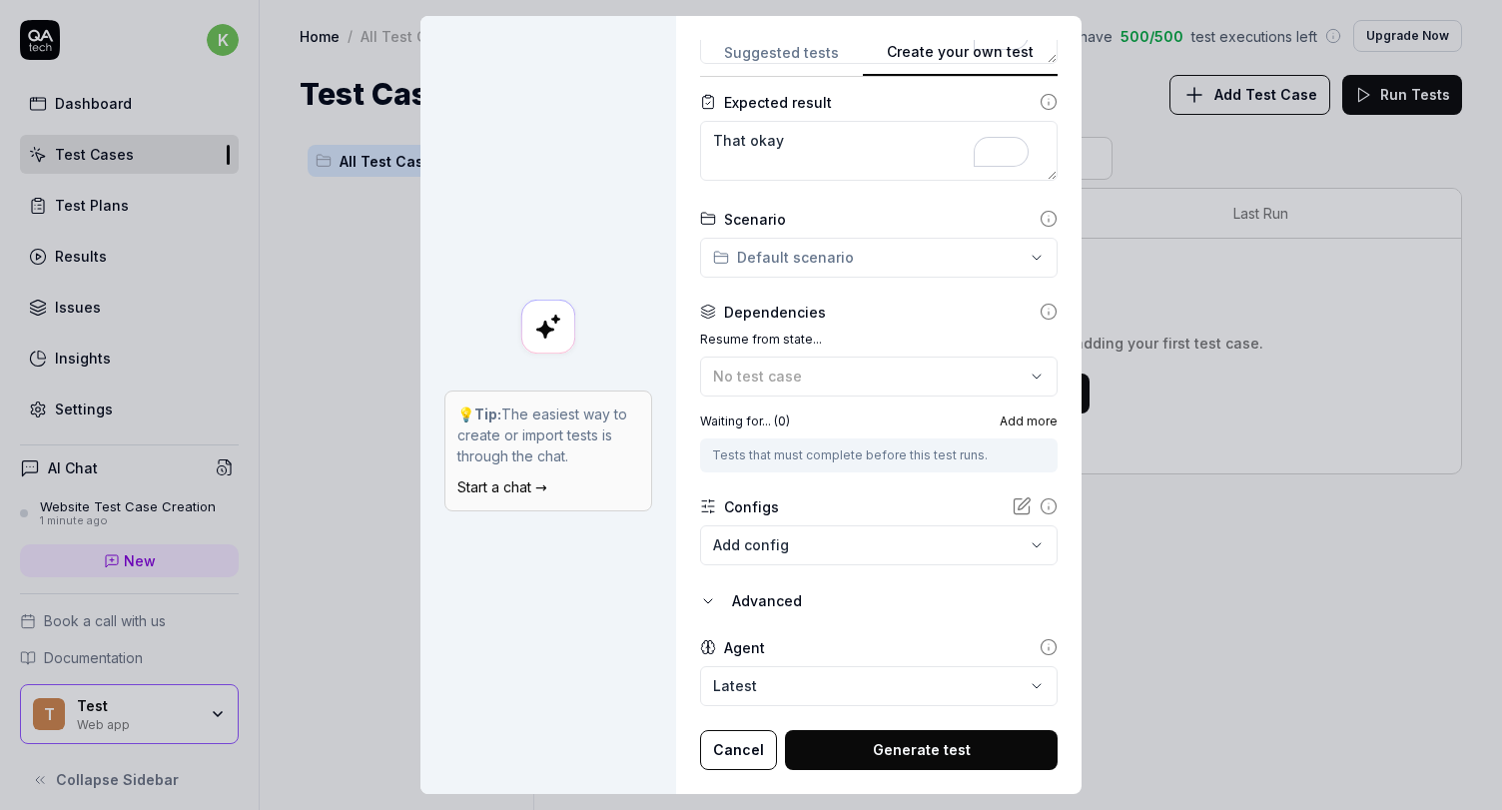
click at [779, 675] on body "k Dashboard Test Cases Test Plans Results Issues Insights Settings AI Chat Webs…" at bounding box center [751, 405] width 1502 height 810
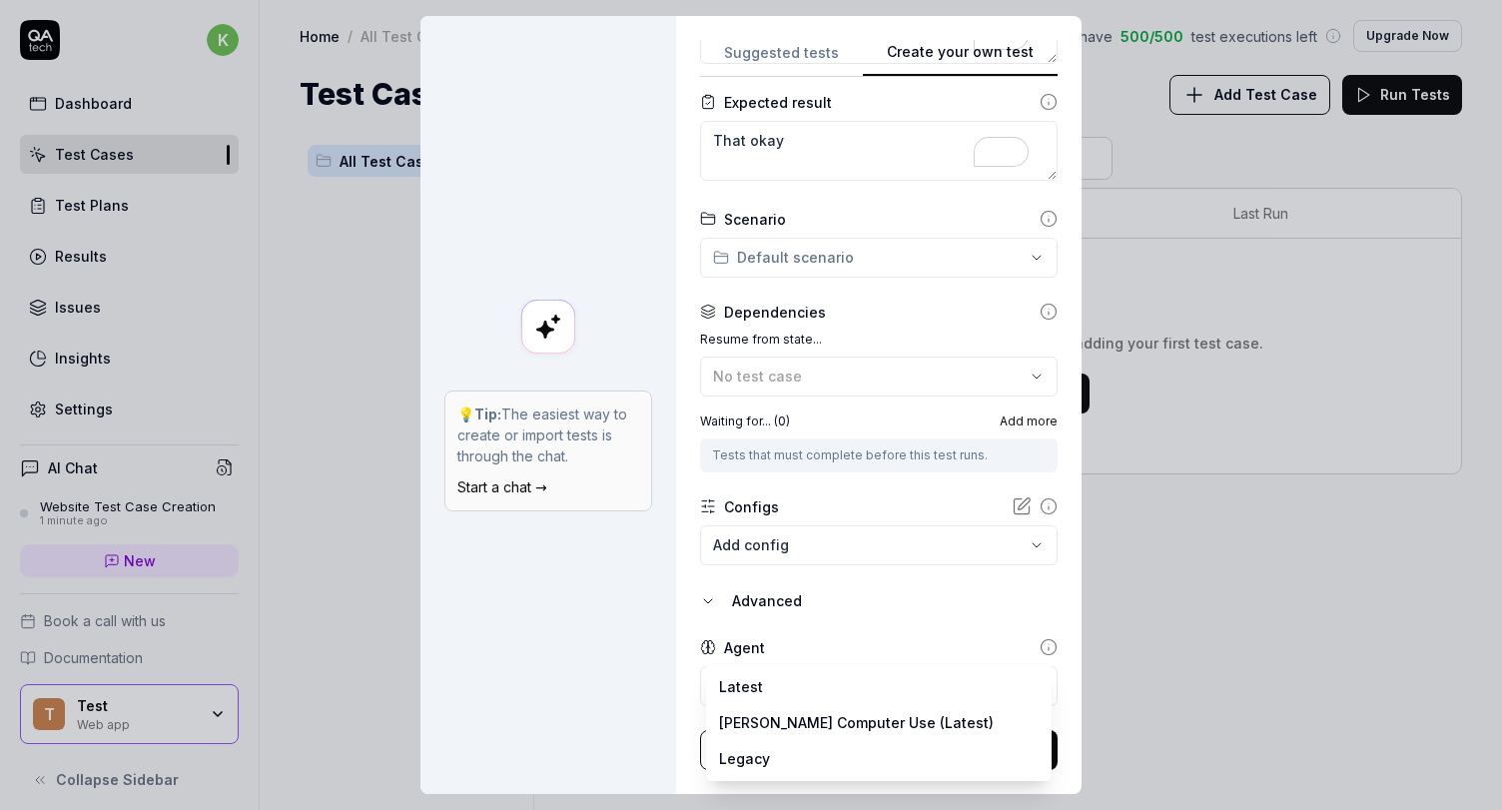
click at [805, 552] on div "**********" at bounding box center [751, 405] width 1502 height 810
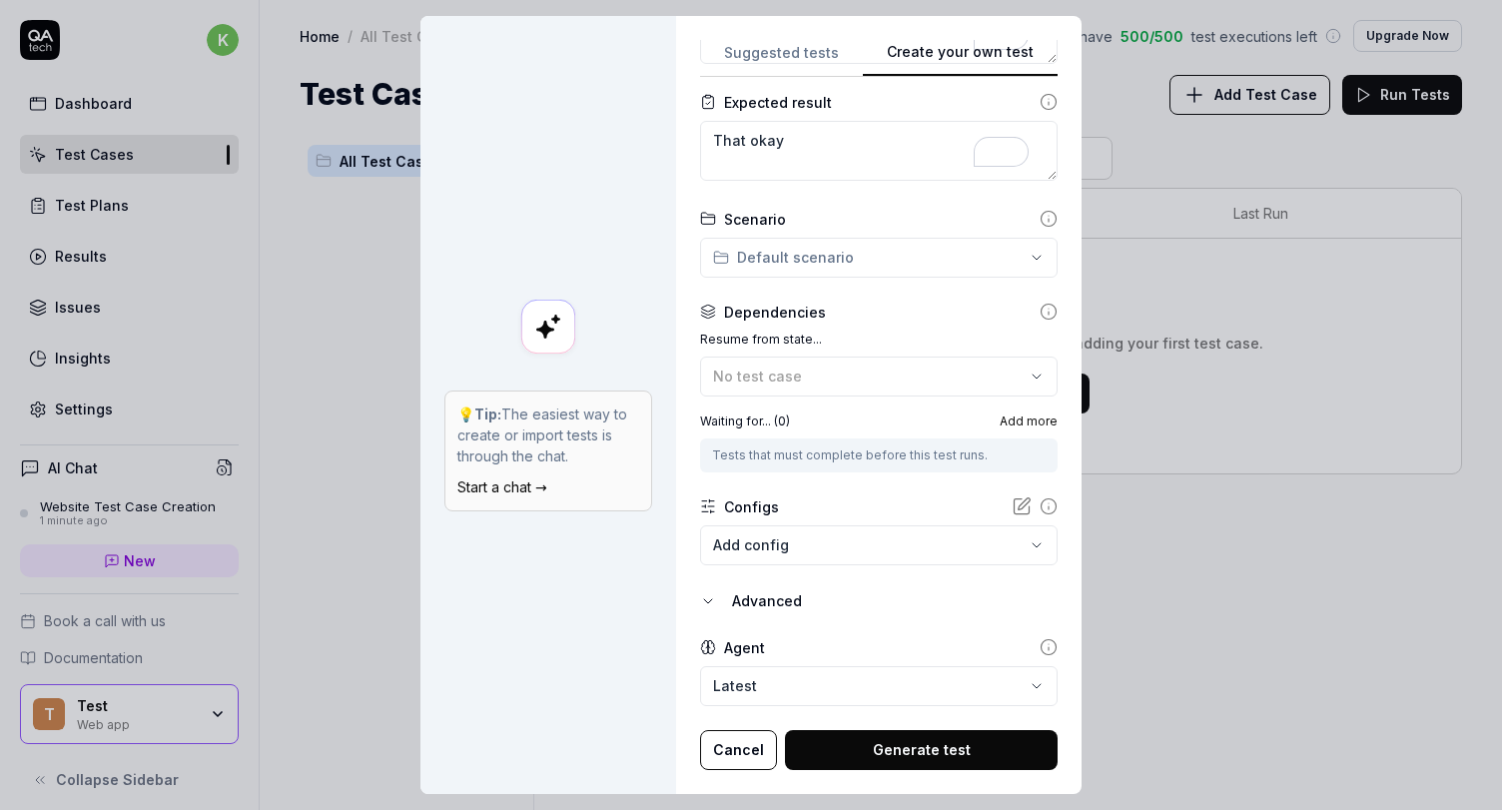
click at [873, 745] on button "Generate test" at bounding box center [921, 750] width 273 height 40
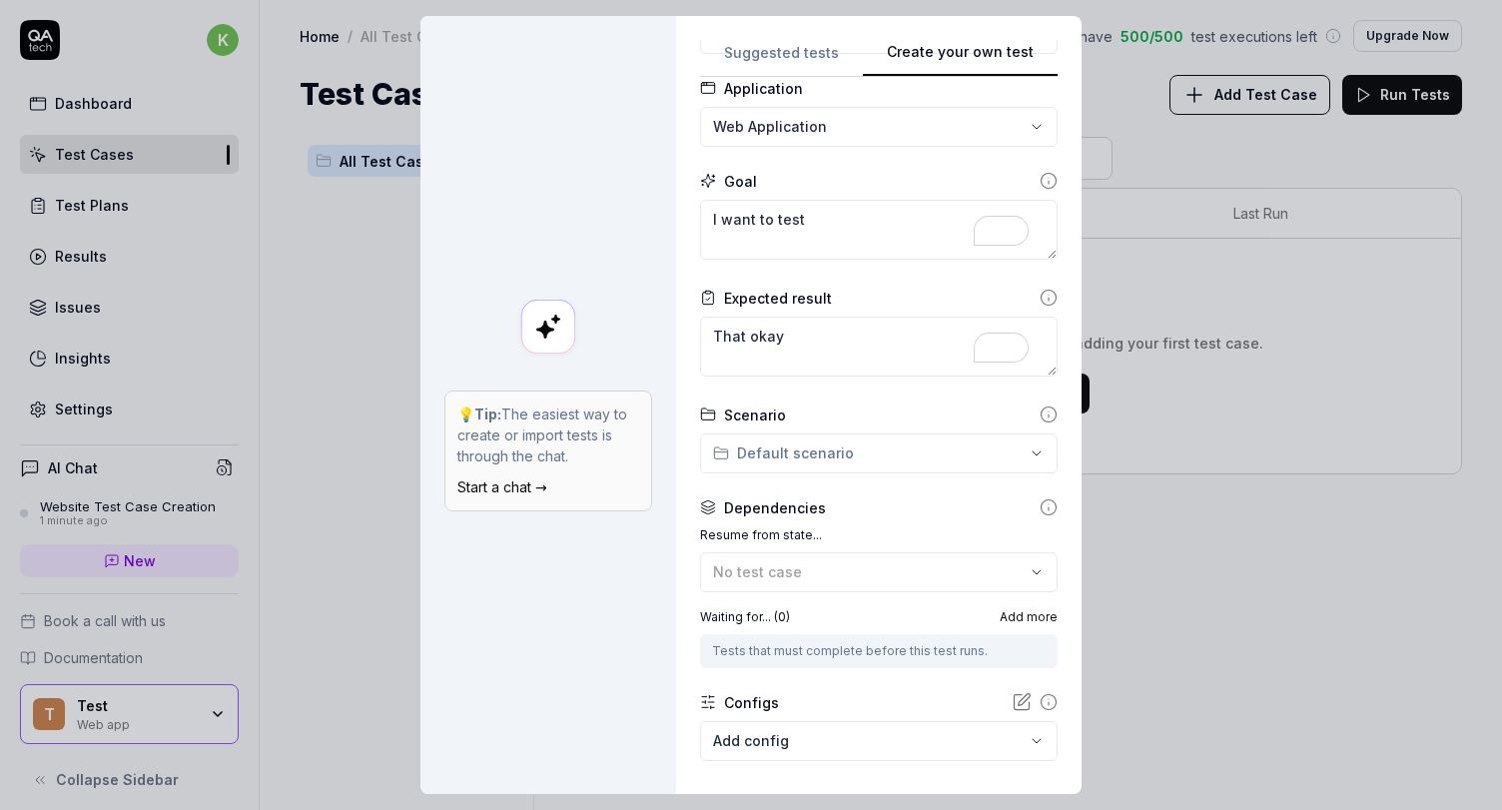
scroll to position [0, 0]
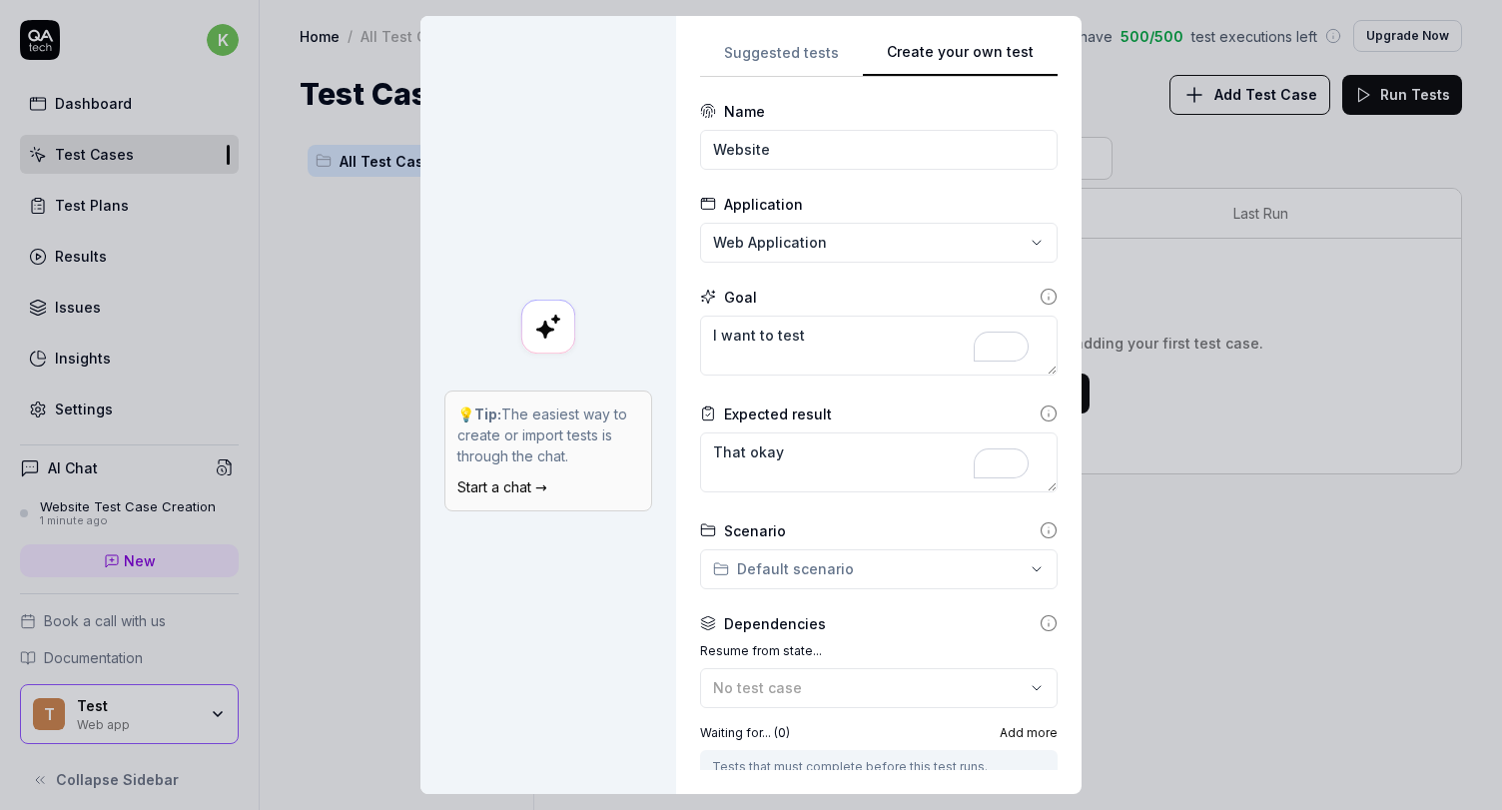
click at [766, 57] on div "**********" at bounding box center [751, 405] width 1502 height 810
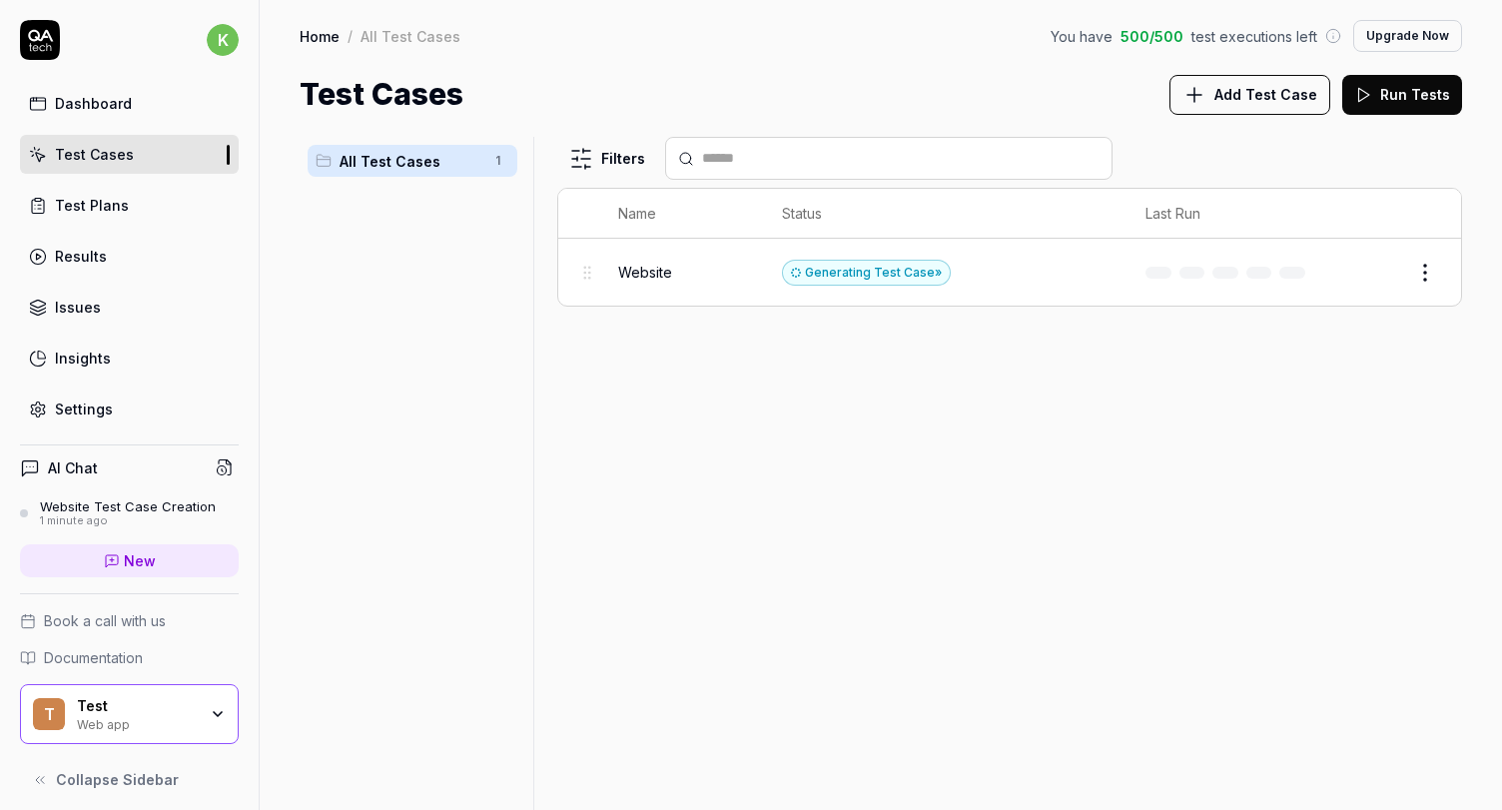
click at [1425, 277] on html "k Dashboard Test Cases Test Plans Results Issues Insights Settings AI Chat Webs…" at bounding box center [751, 405] width 1502 height 810
click at [1324, 619] on div "Delete" at bounding box center [1342, 622] width 190 height 44
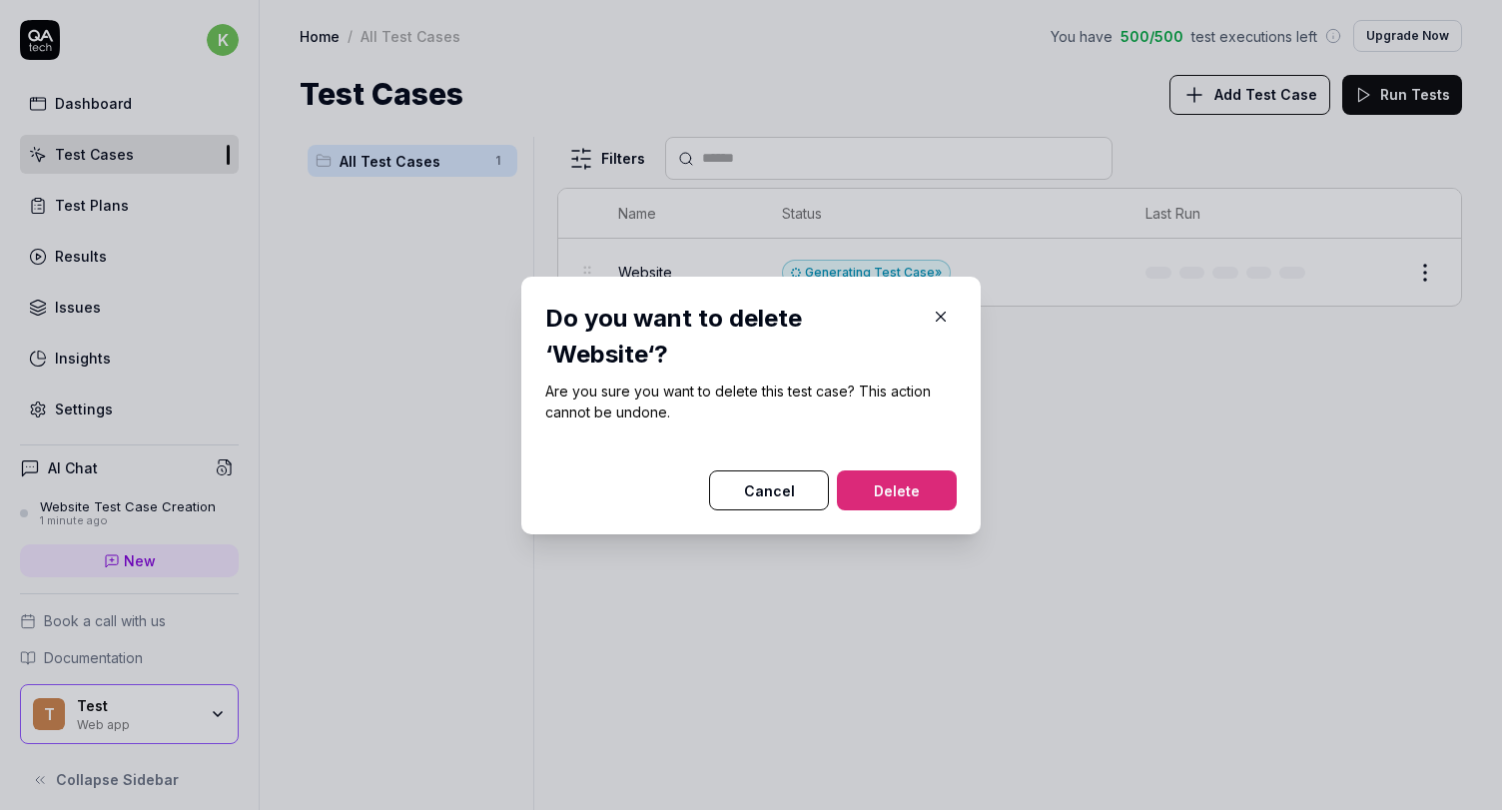
click at [914, 505] on button "Delete" at bounding box center [897, 490] width 120 height 40
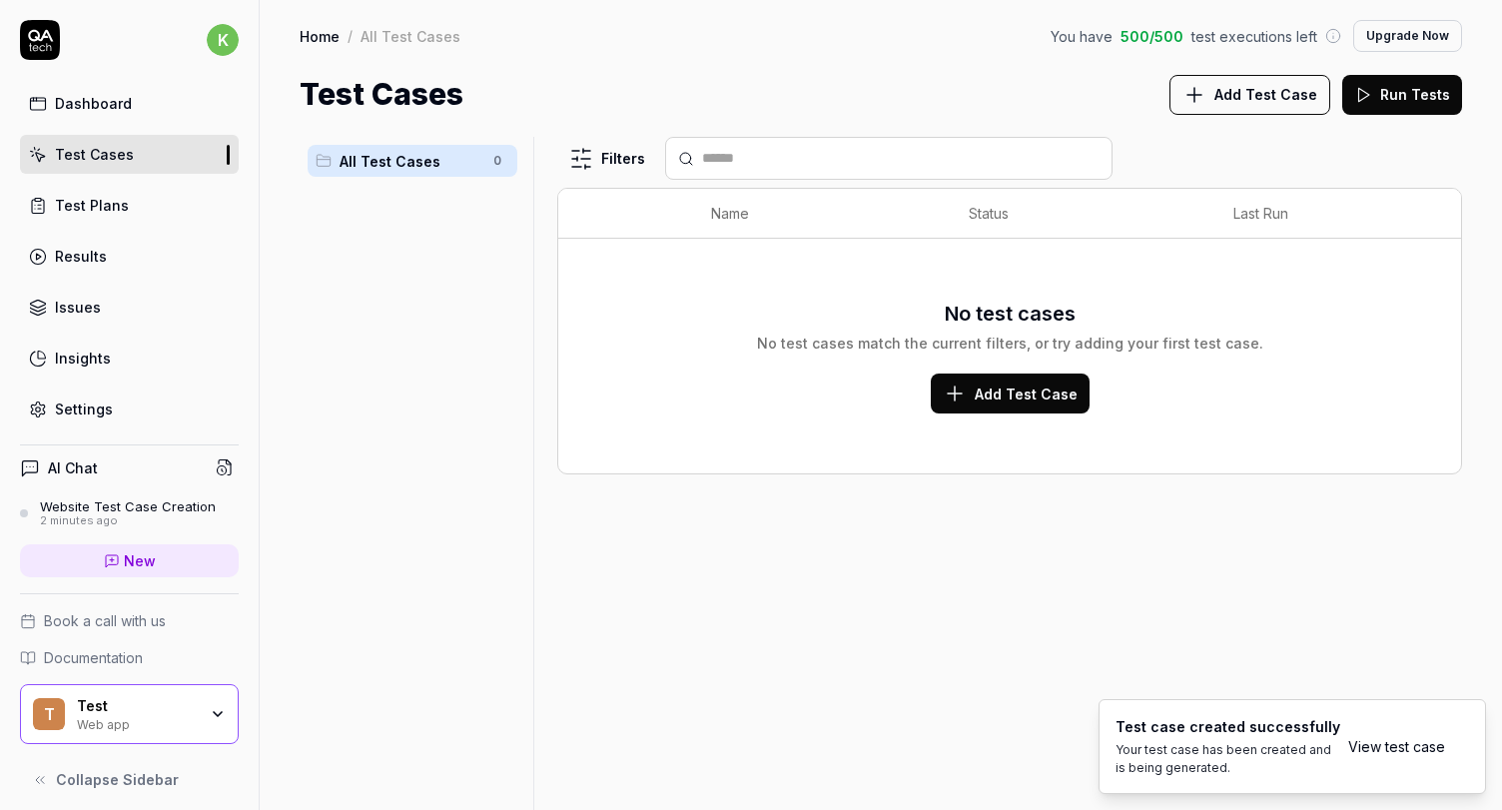
click at [1028, 404] on button "Add Test Case" at bounding box center [1010, 393] width 159 height 40
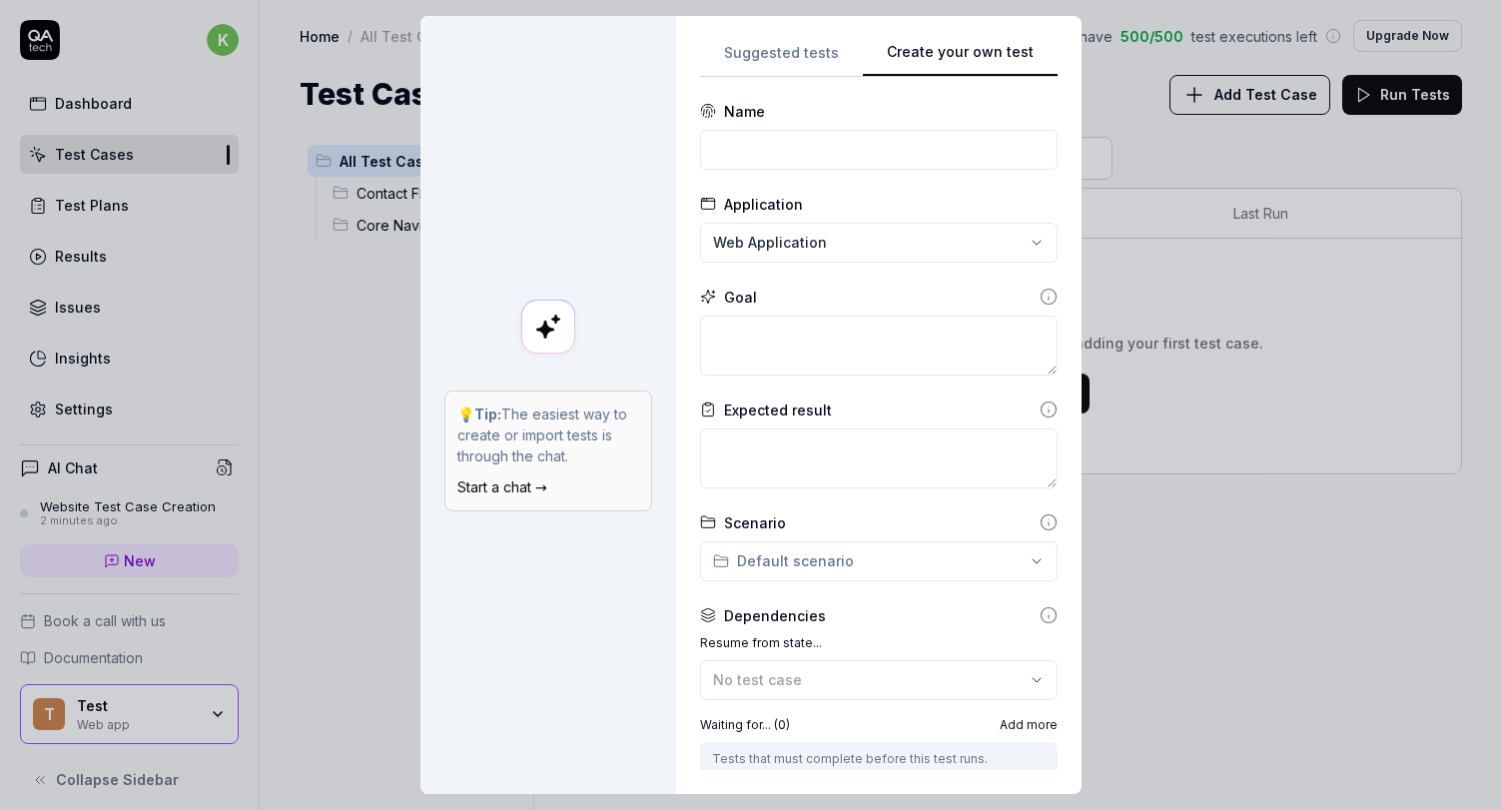
click at [781, 59] on div "**********" at bounding box center [751, 405] width 1502 height 810
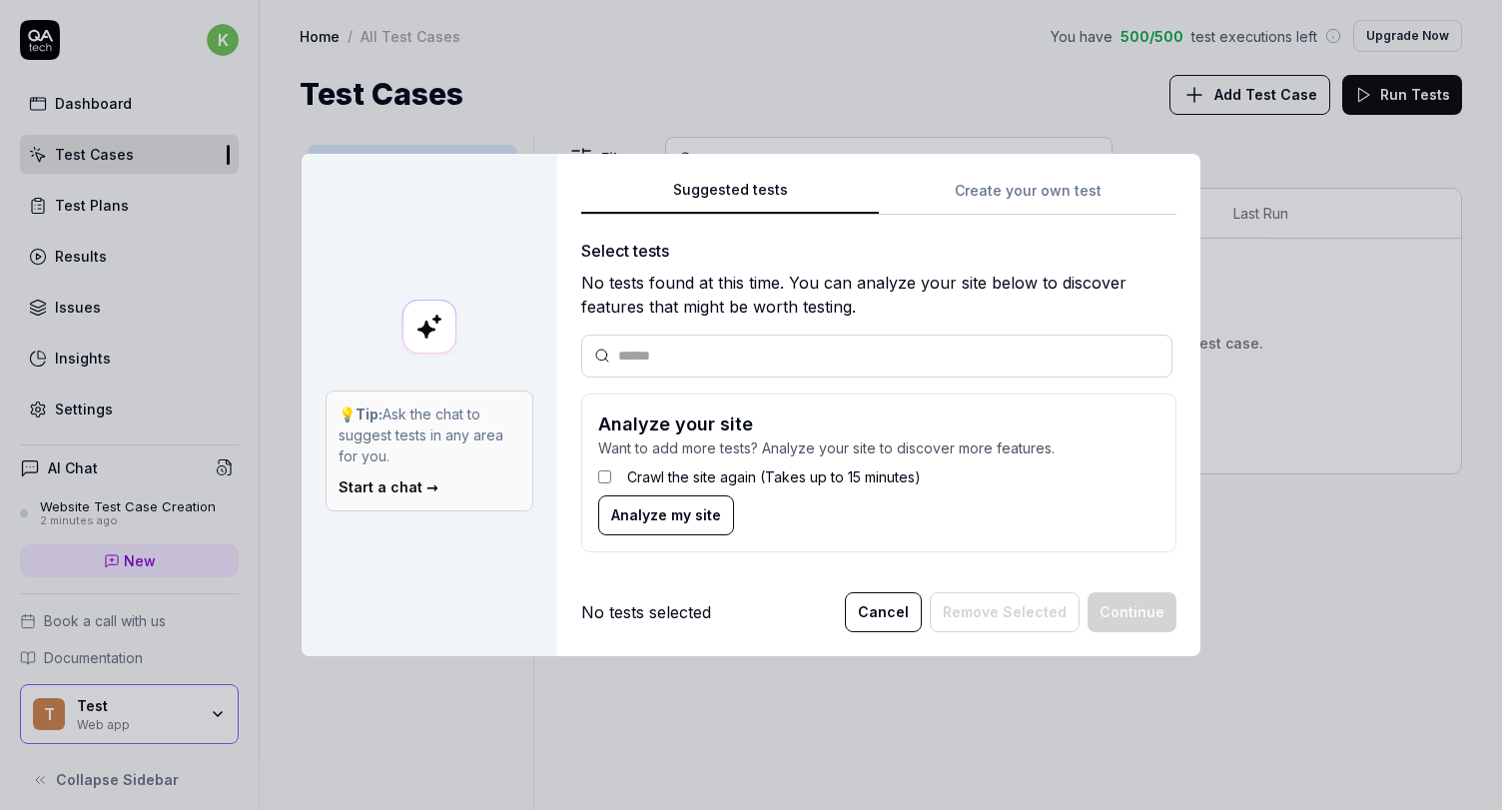
click at [611, 478] on div "Crawl the site again (Takes up to 15 minutes)" at bounding box center [878, 476] width 561 height 37
click at [656, 512] on span "Analyze my site" at bounding box center [666, 514] width 110 height 21
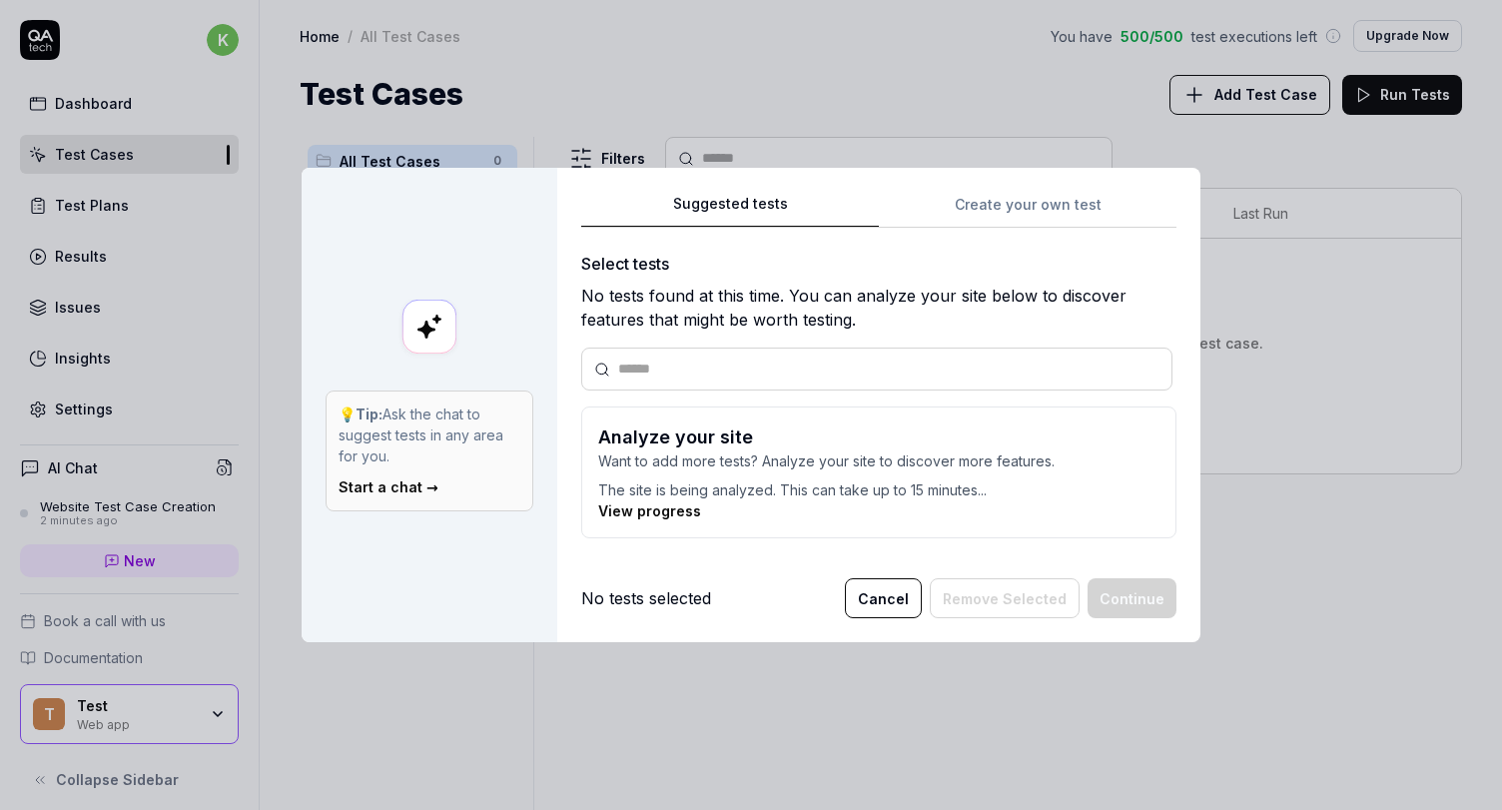
click at [810, 474] on p "The site is being analyzed. This can take up to 15 minutes..." at bounding box center [878, 485] width 561 height 29
click at [811, 488] on p "The site is being analyzed. This can take up to 15 minutes..." at bounding box center [878, 485] width 561 height 29
click at [673, 508] on link "View progress" at bounding box center [649, 510] width 103 height 17
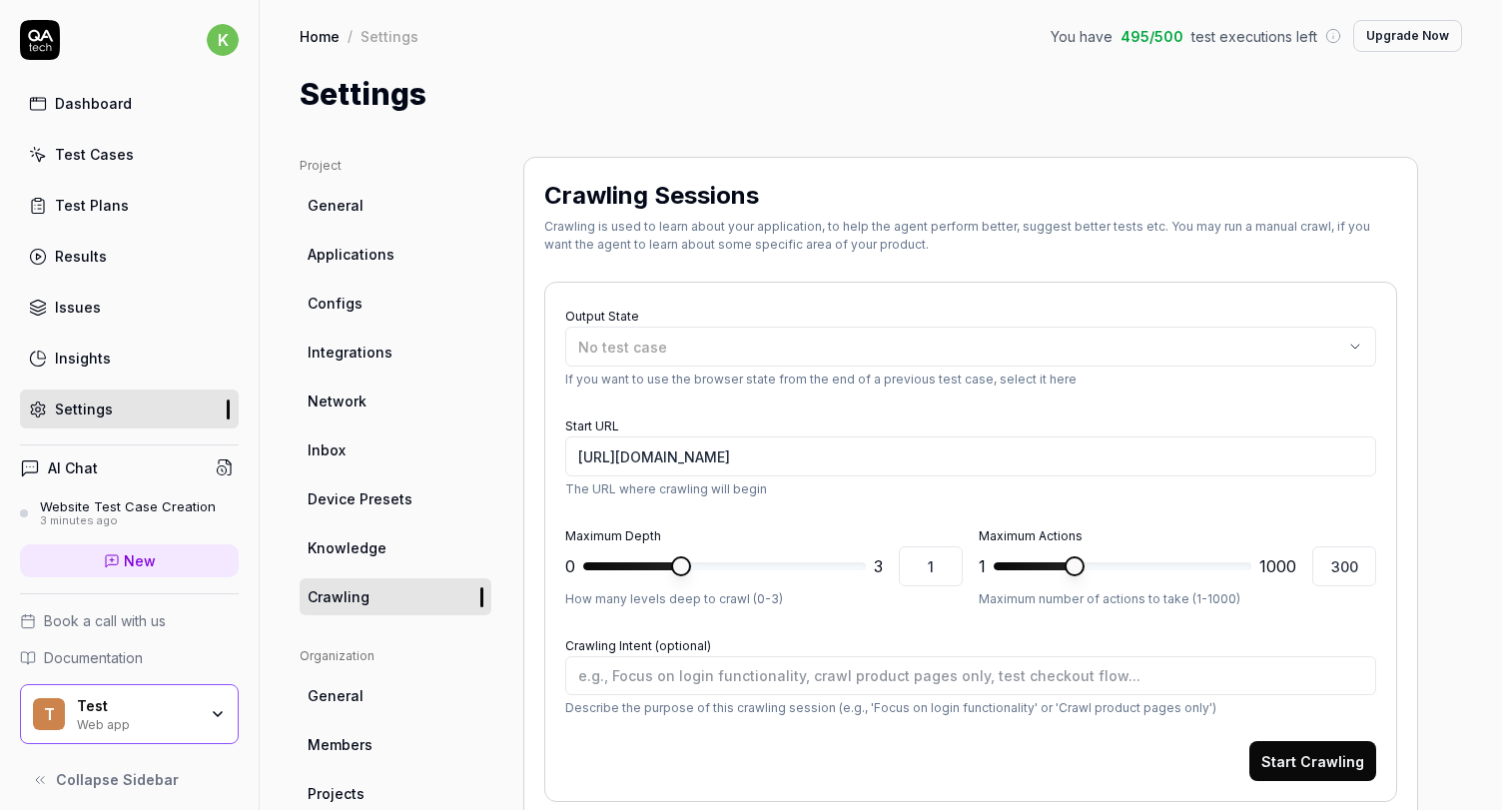
click at [324, 292] on link "Configs" at bounding box center [396, 303] width 192 height 37
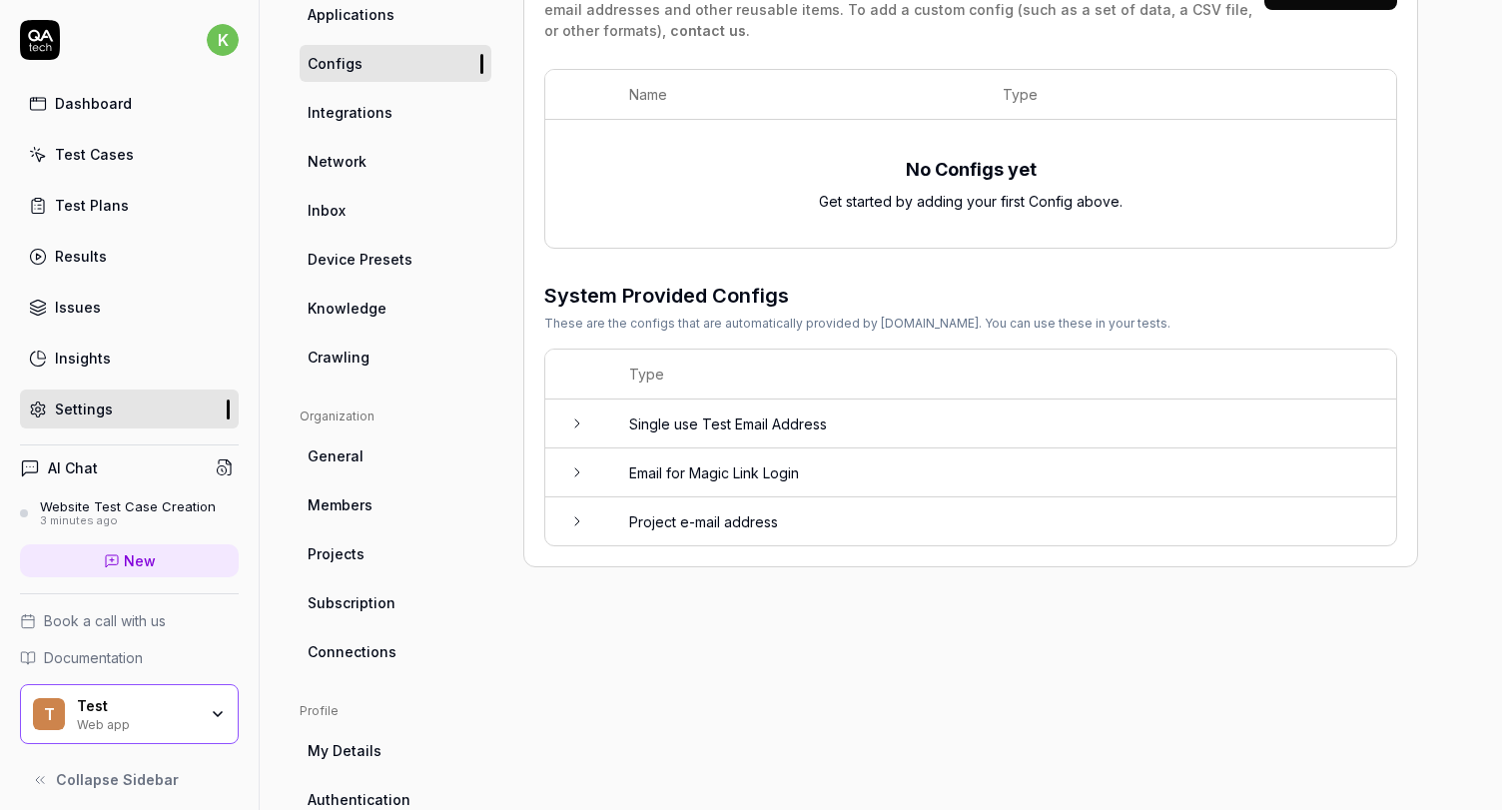
scroll to position [309, 0]
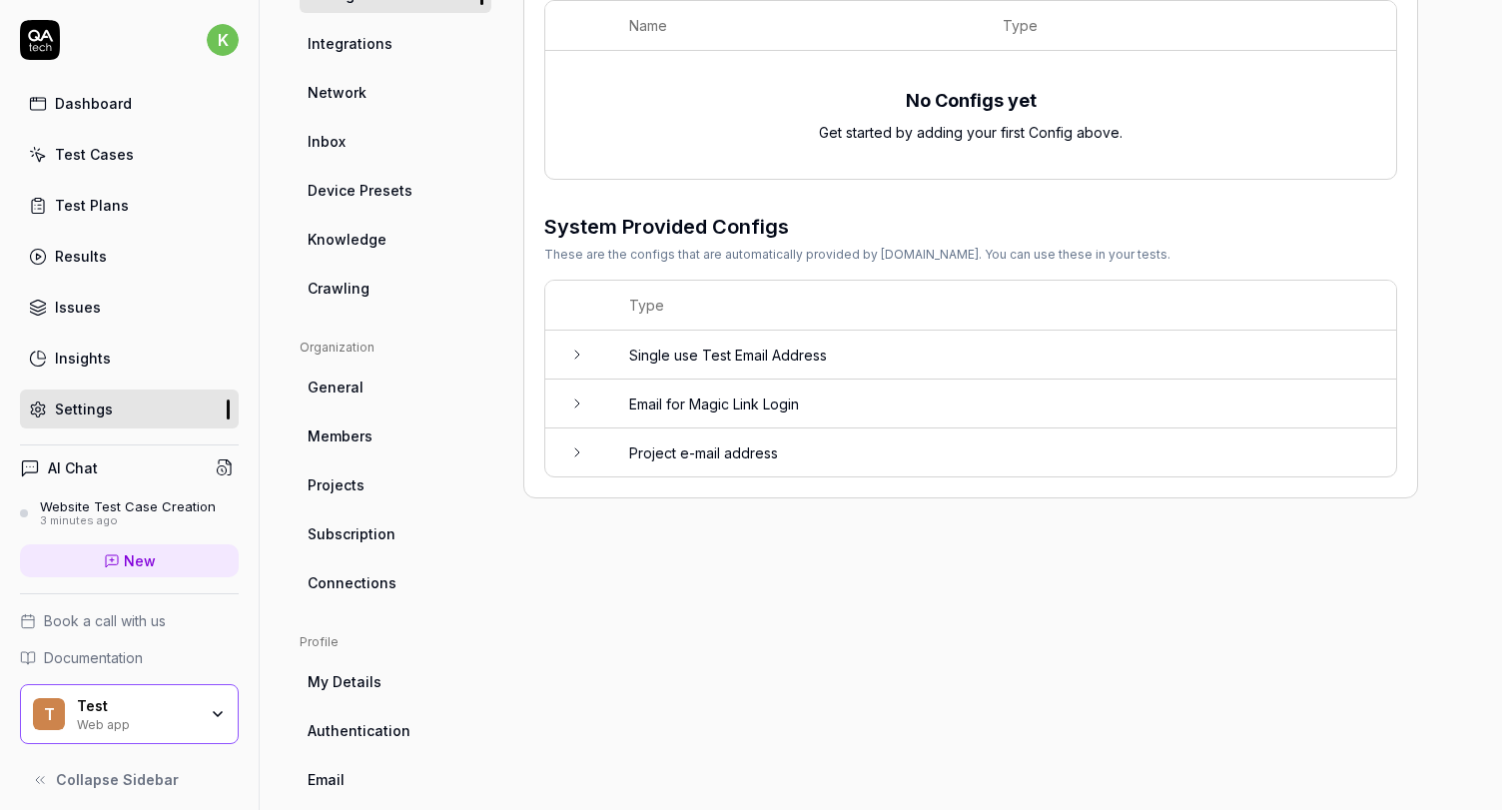
click at [82, 250] on div "Results" at bounding box center [81, 256] width 52 height 21
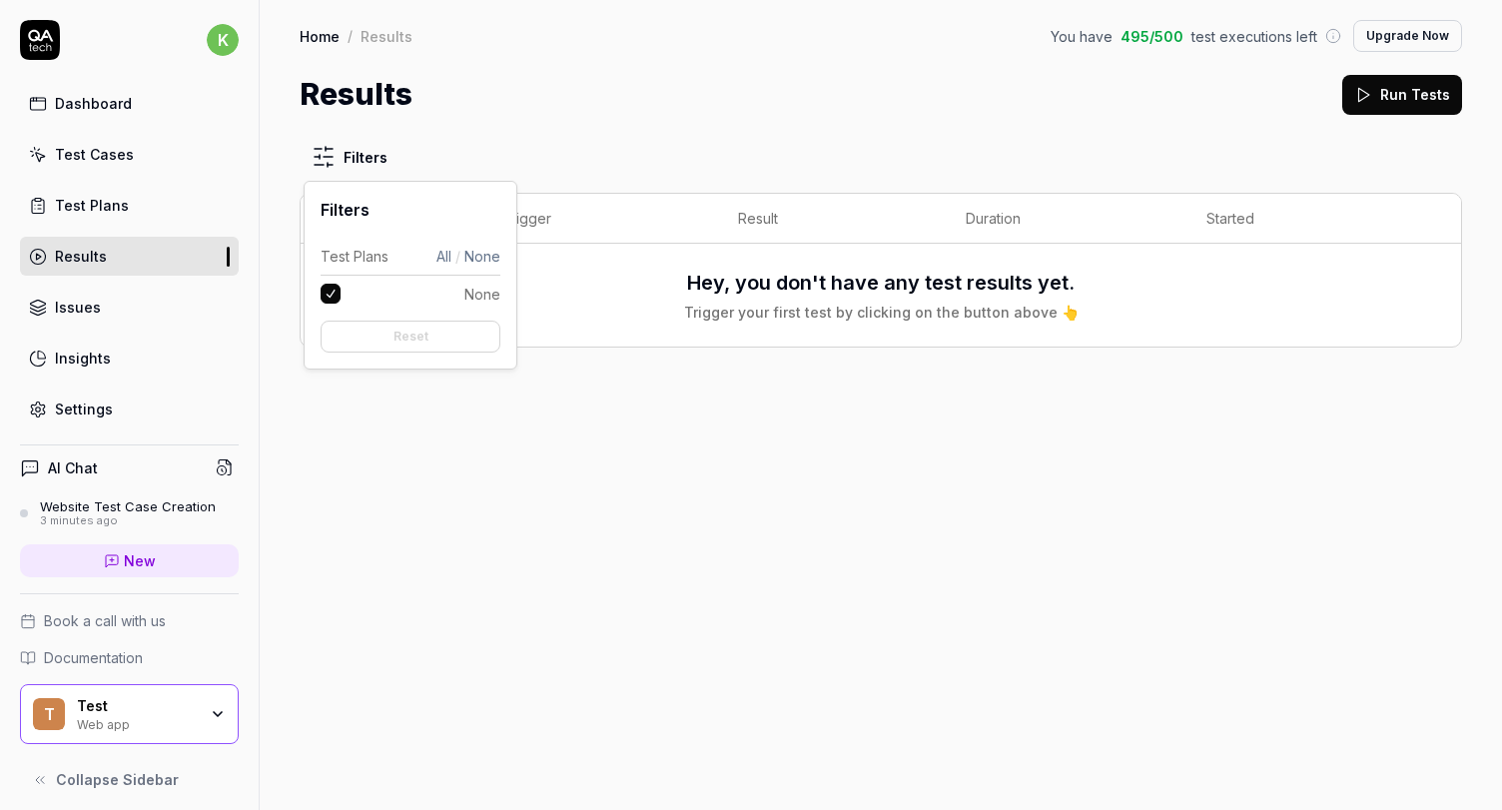
click at [310, 159] on html "k Dashboard Test Cases Test Plans Results Issues Insights Settings AI Chat Webs…" at bounding box center [751, 405] width 1502 height 810
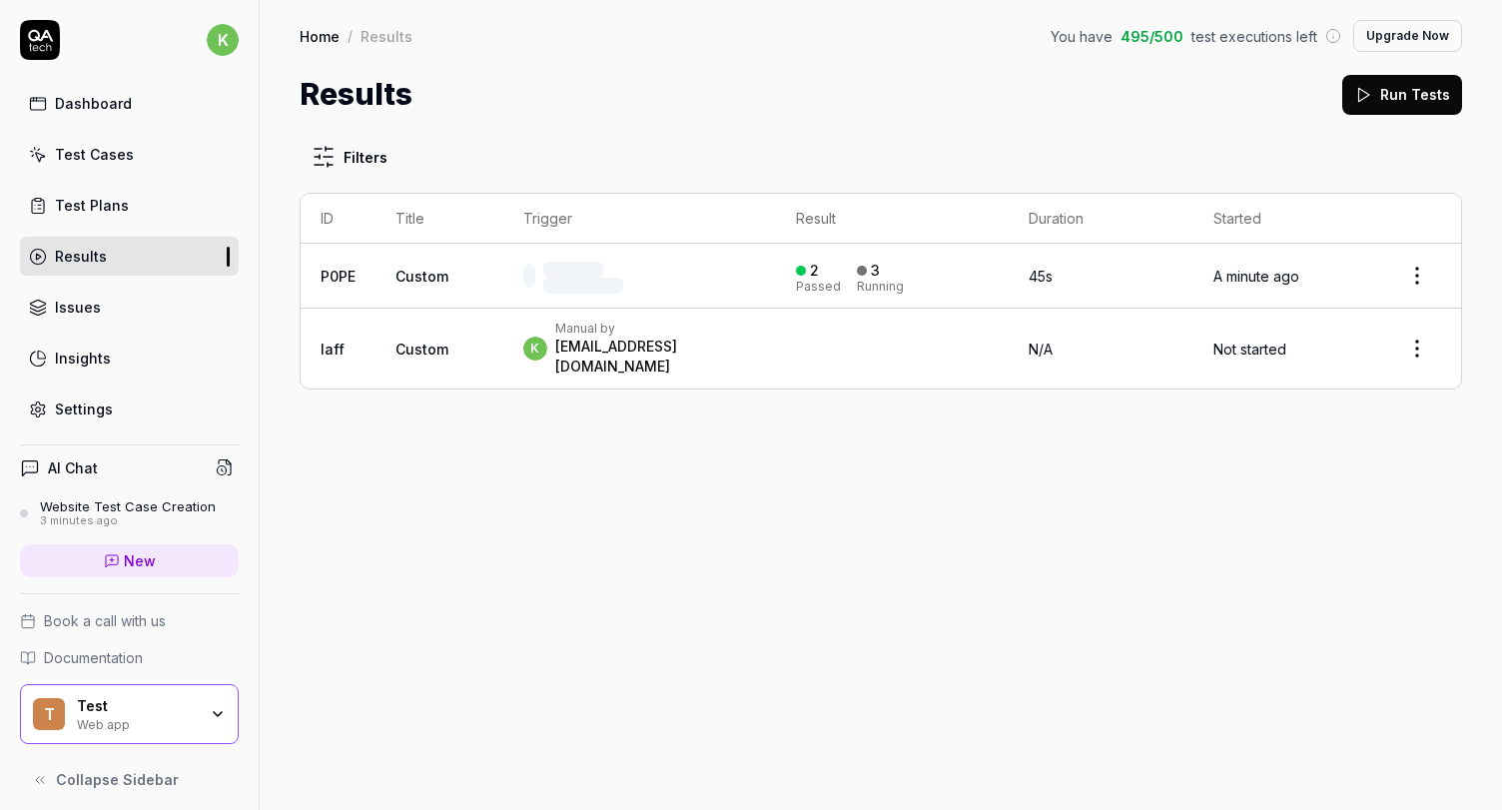
click at [107, 201] on div "Test Plans" at bounding box center [92, 205] width 74 height 21
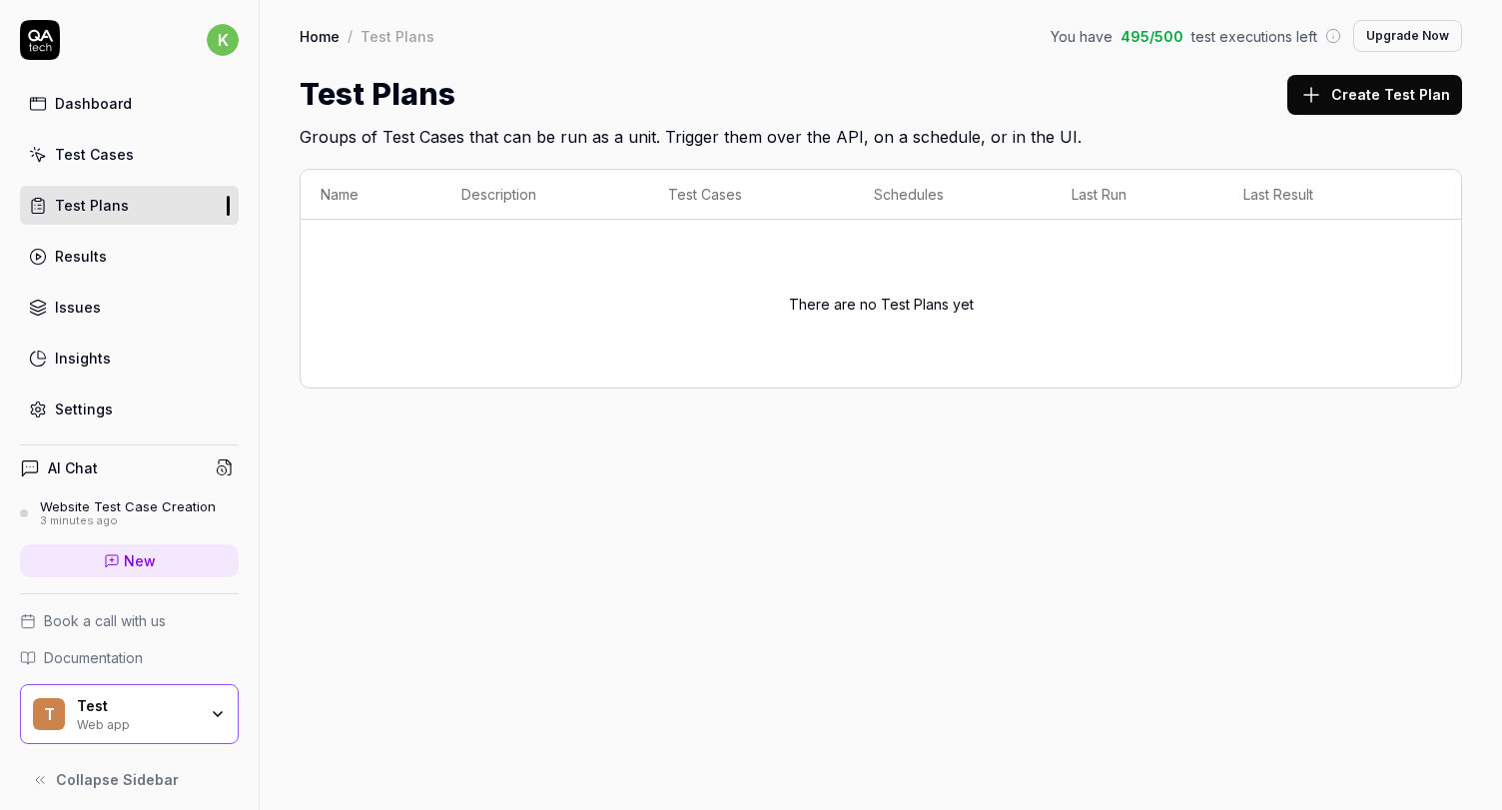
click at [96, 248] on div "Results" at bounding box center [81, 256] width 52 height 21
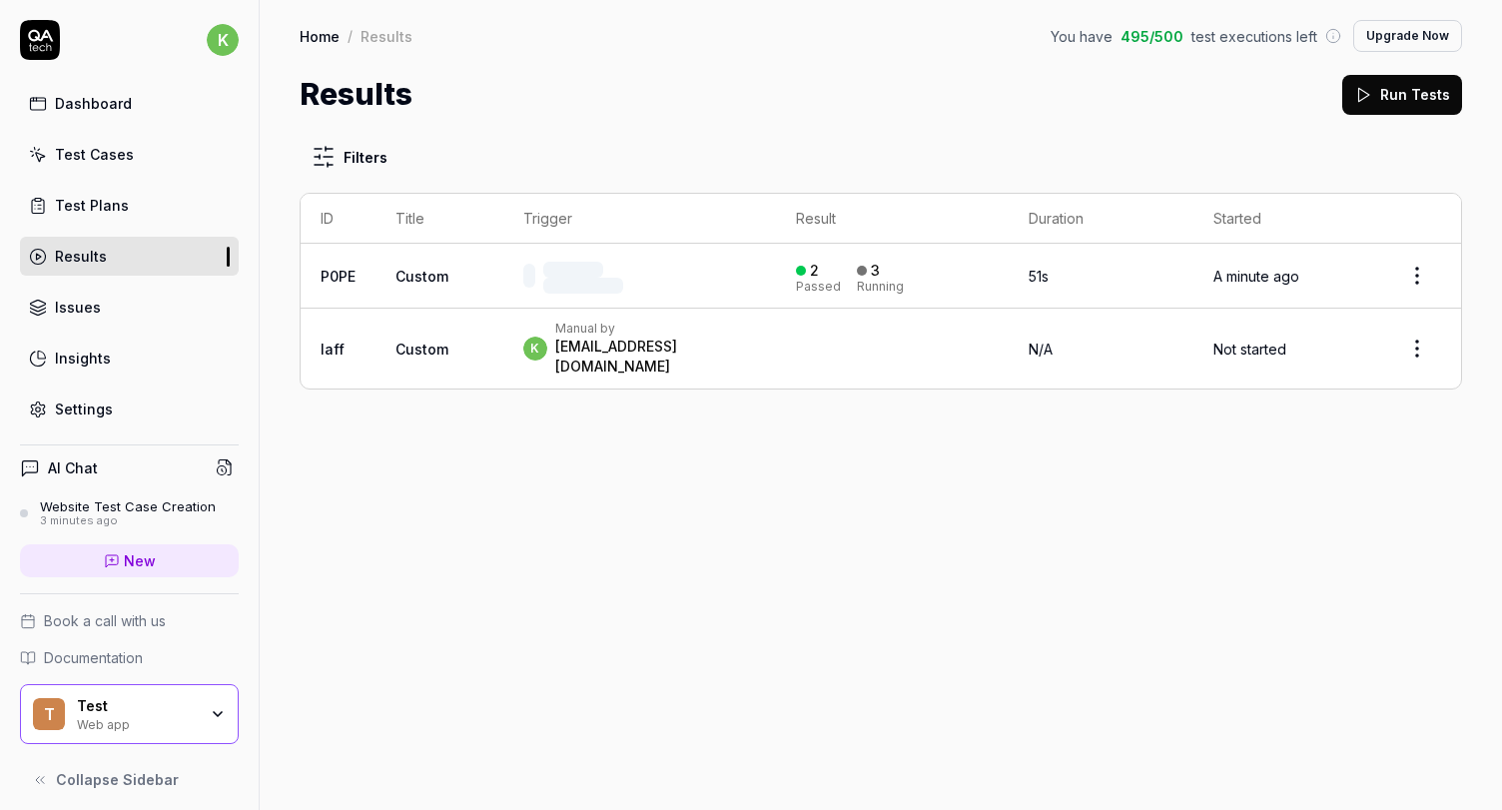
click at [101, 161] on div "Test Cases" at bounding box center [94, 154] width 79 height 21
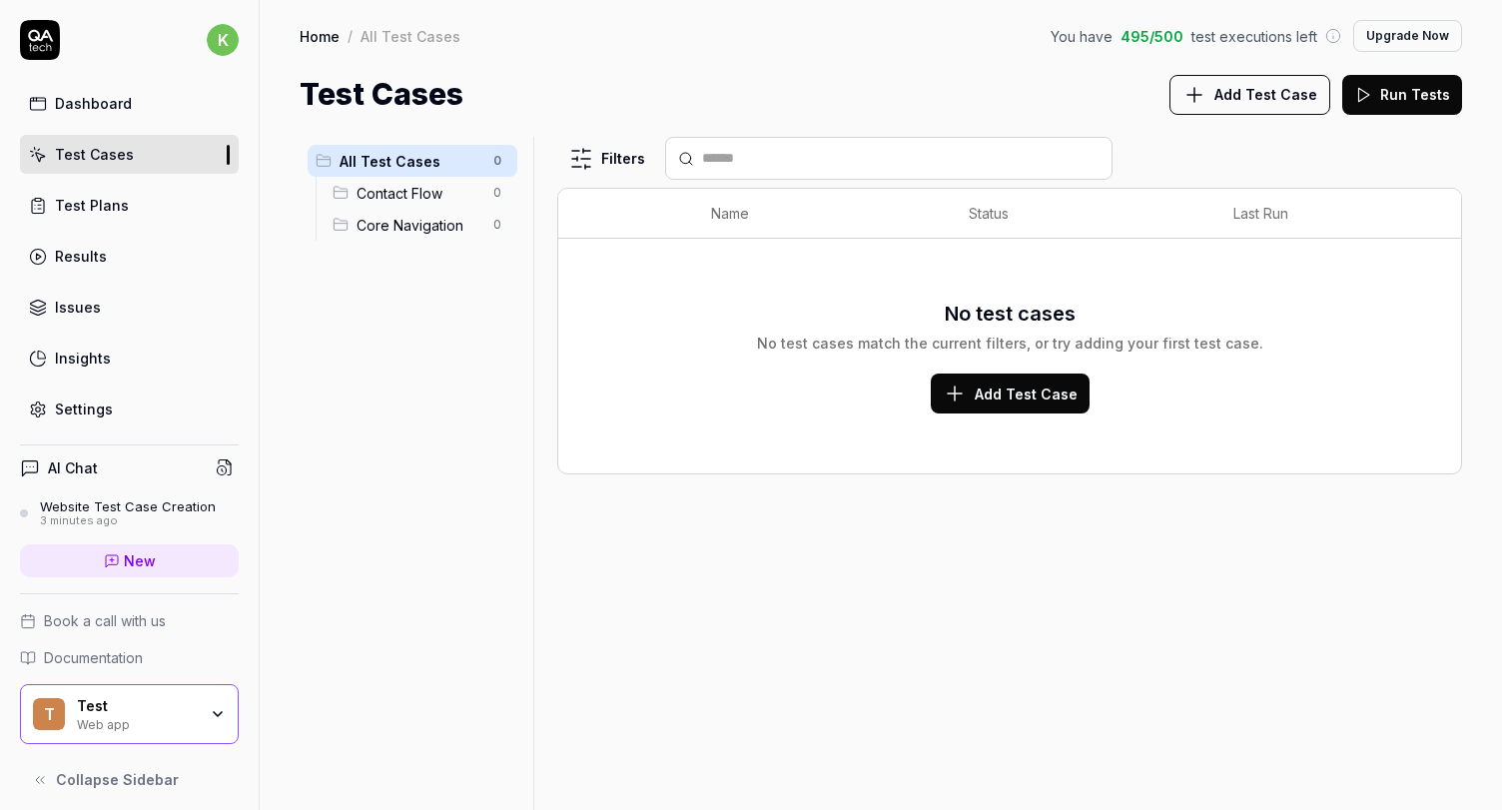
click at [402, 187] on span "Contact Flow" at bounding box center [418, 193] width 125 height 21
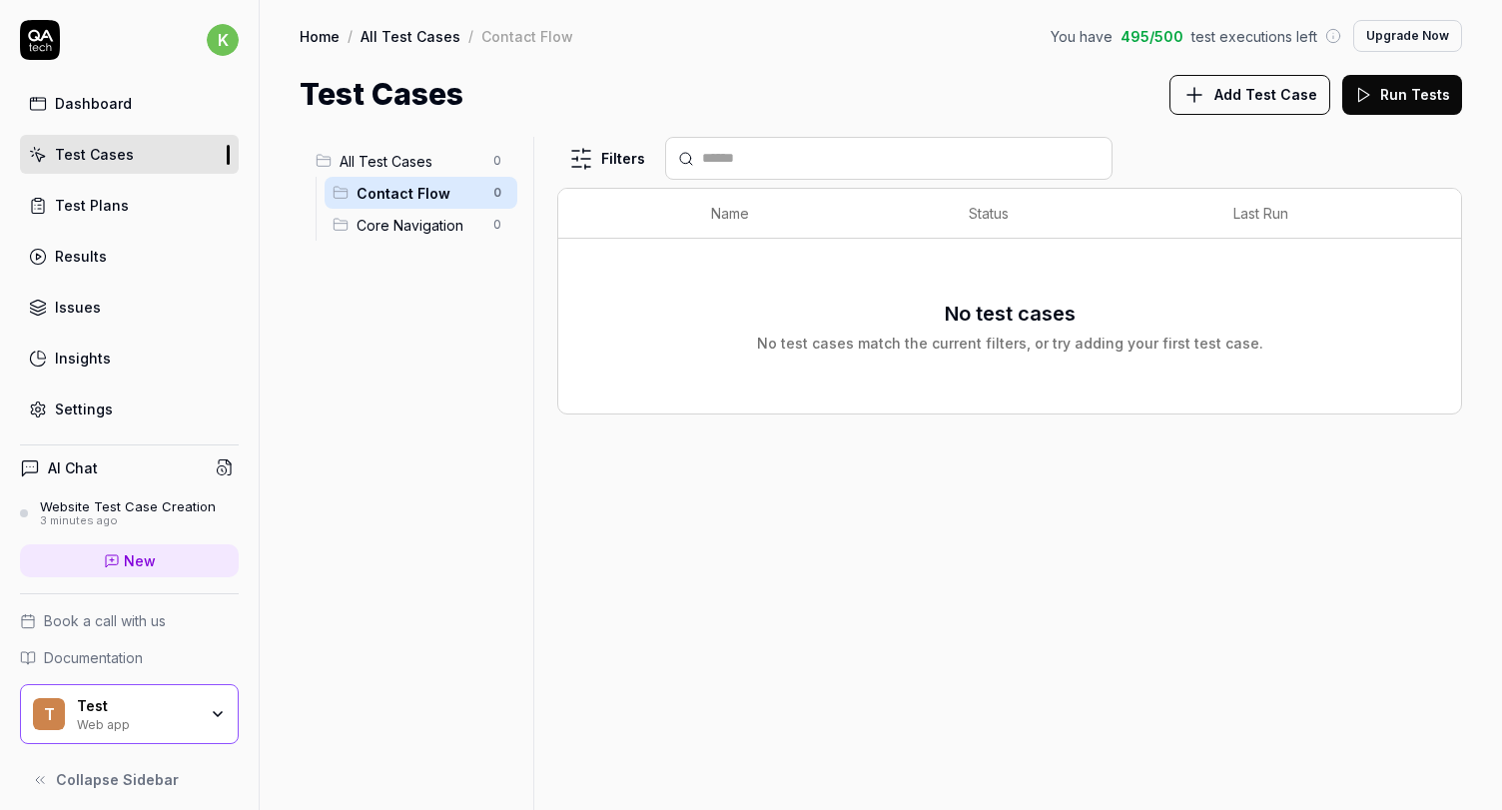
click at [410, 222] on span "Core Navigation" at bounding box center [418, 225] width 125 height 21
click at [398, 206] on div "Contact Flow 0" at bounding box center [421, 193] width 193 height 32
click at [375, 167] on span "All Test Cases" at bounding box center [410, 161] width 142 height 21
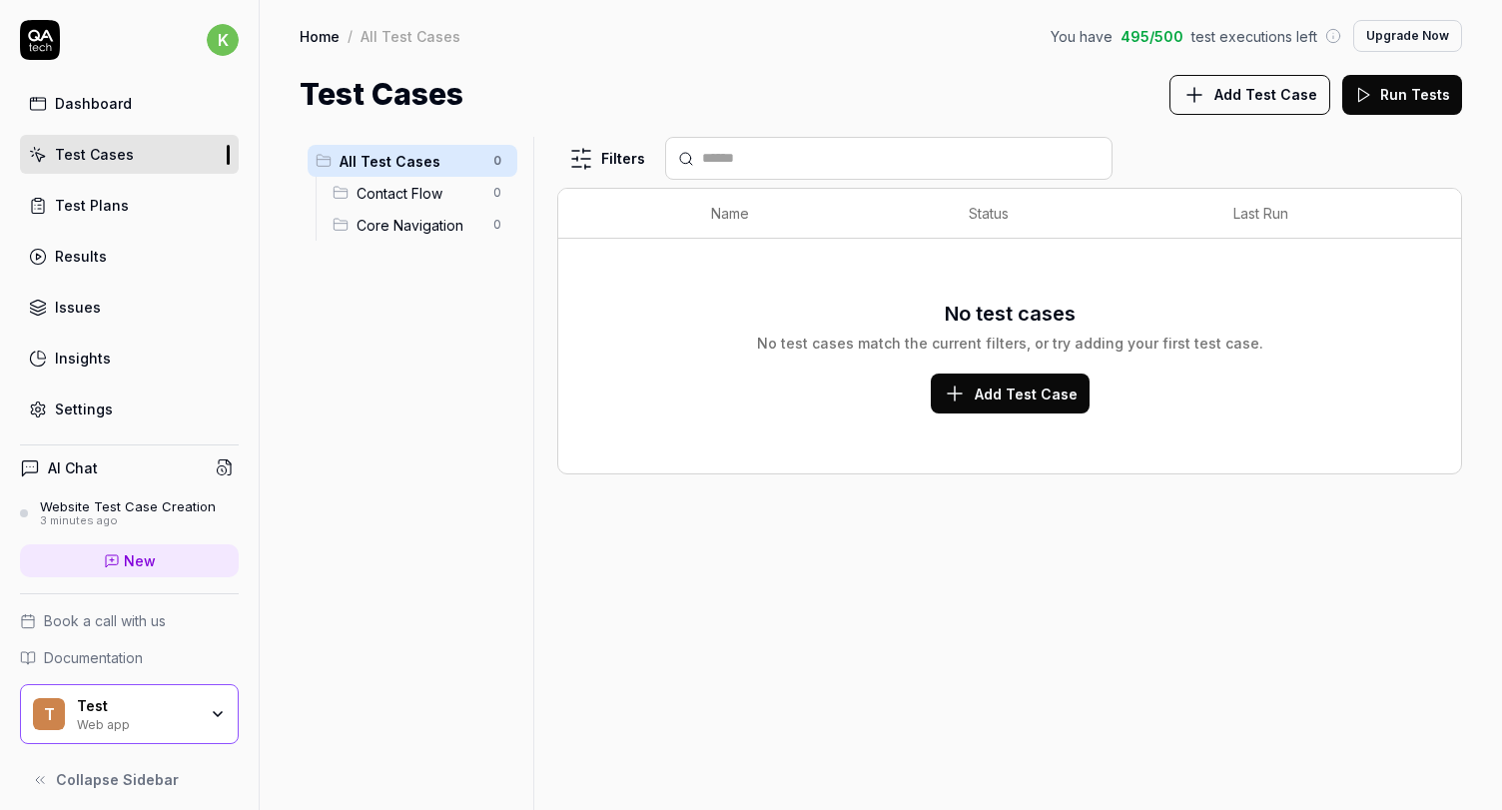
click at [401, 318] on div "All Test Cases 0 Contact Flow 0 Core Navigation 0" at bounding box center [413, 461] width 226 height 649
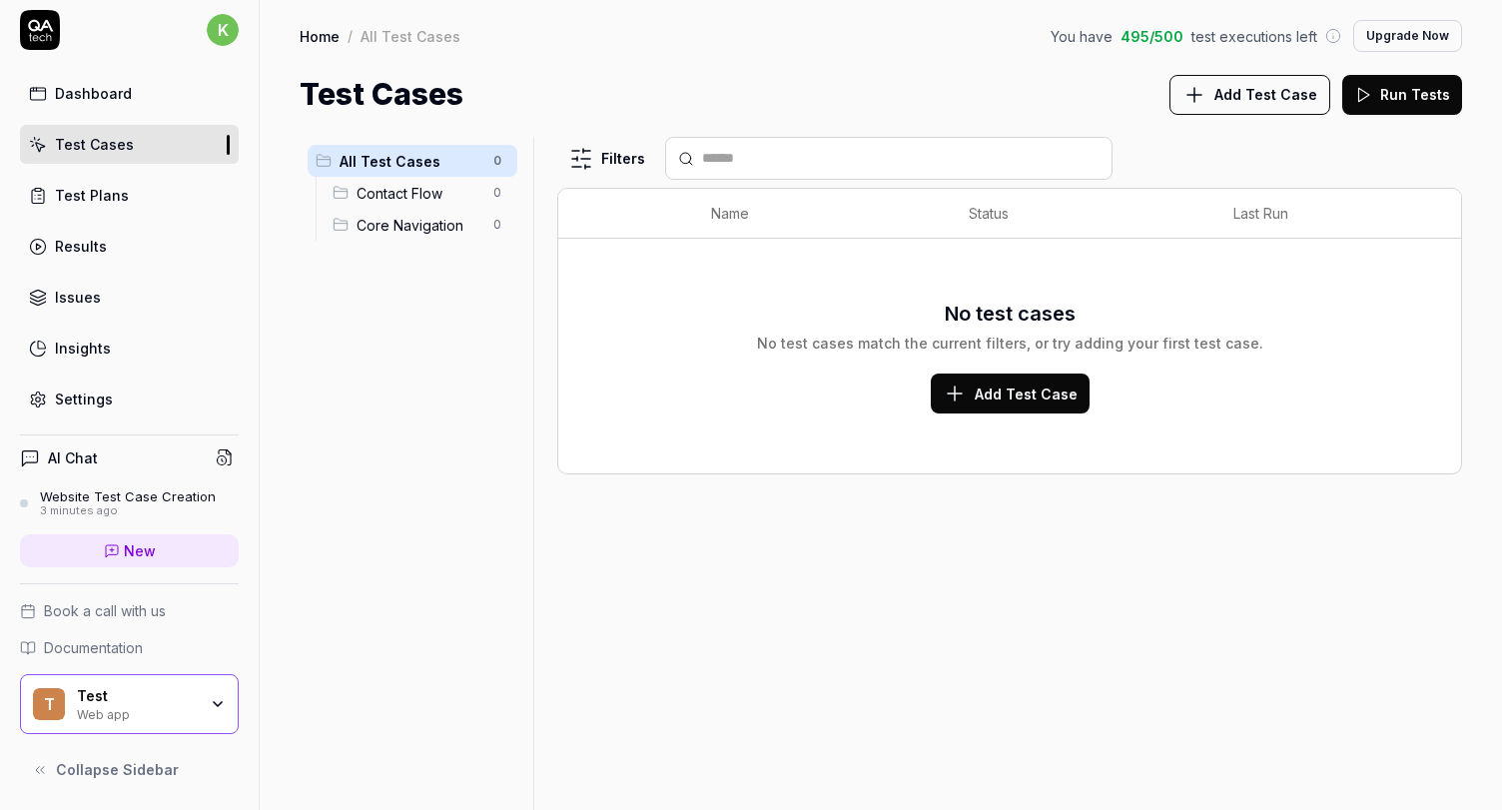
click at [83, 402] on div "Settings" at bounding box center [84, 398] width 58 height 21
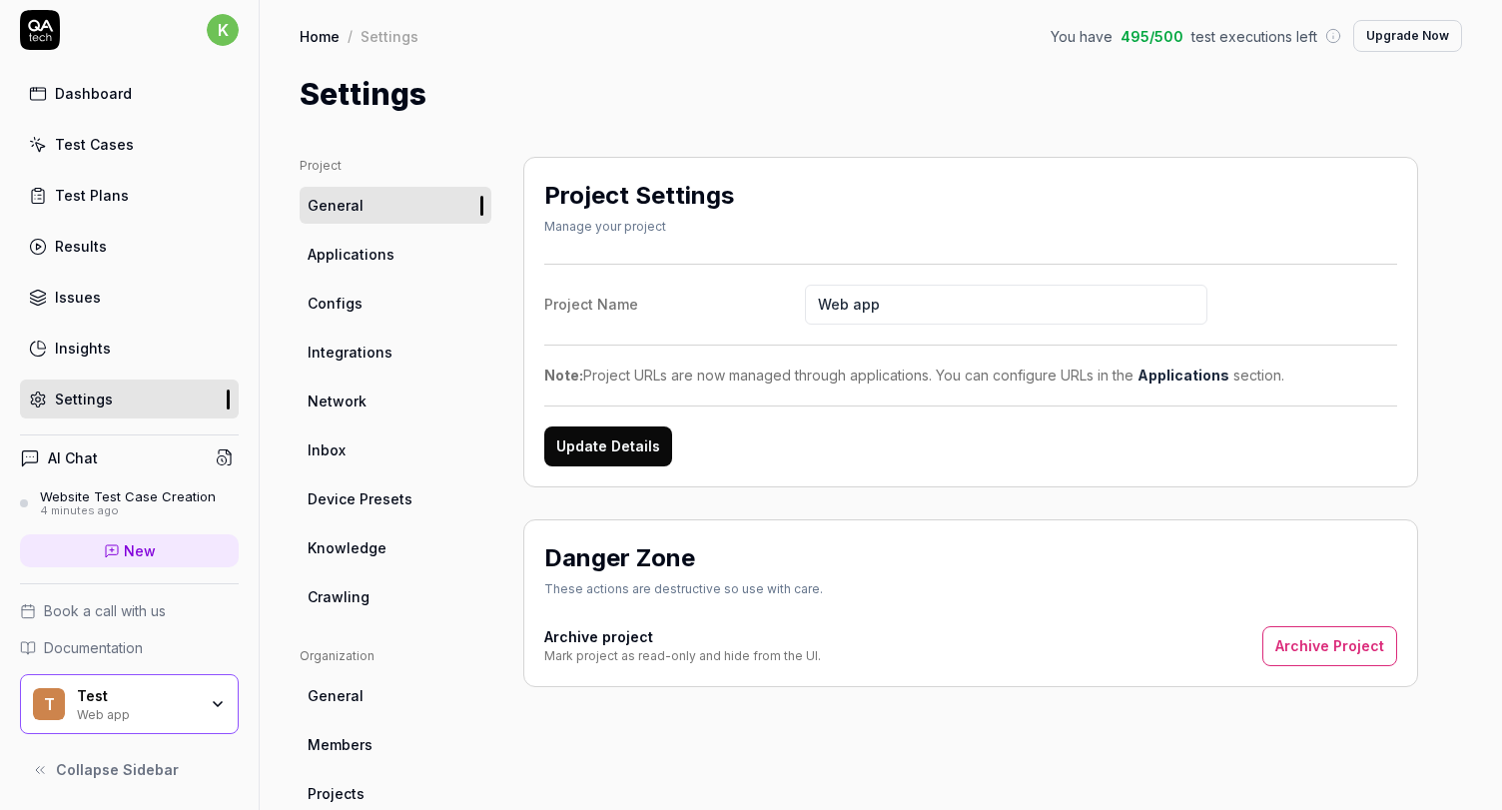
click at [83, 402] on div "Settings" at bounding box center [84, 398] width 58 height 21
click at [135, 682] on div "T Test Web app" at bounding box center [129, 704] width 219 height 60
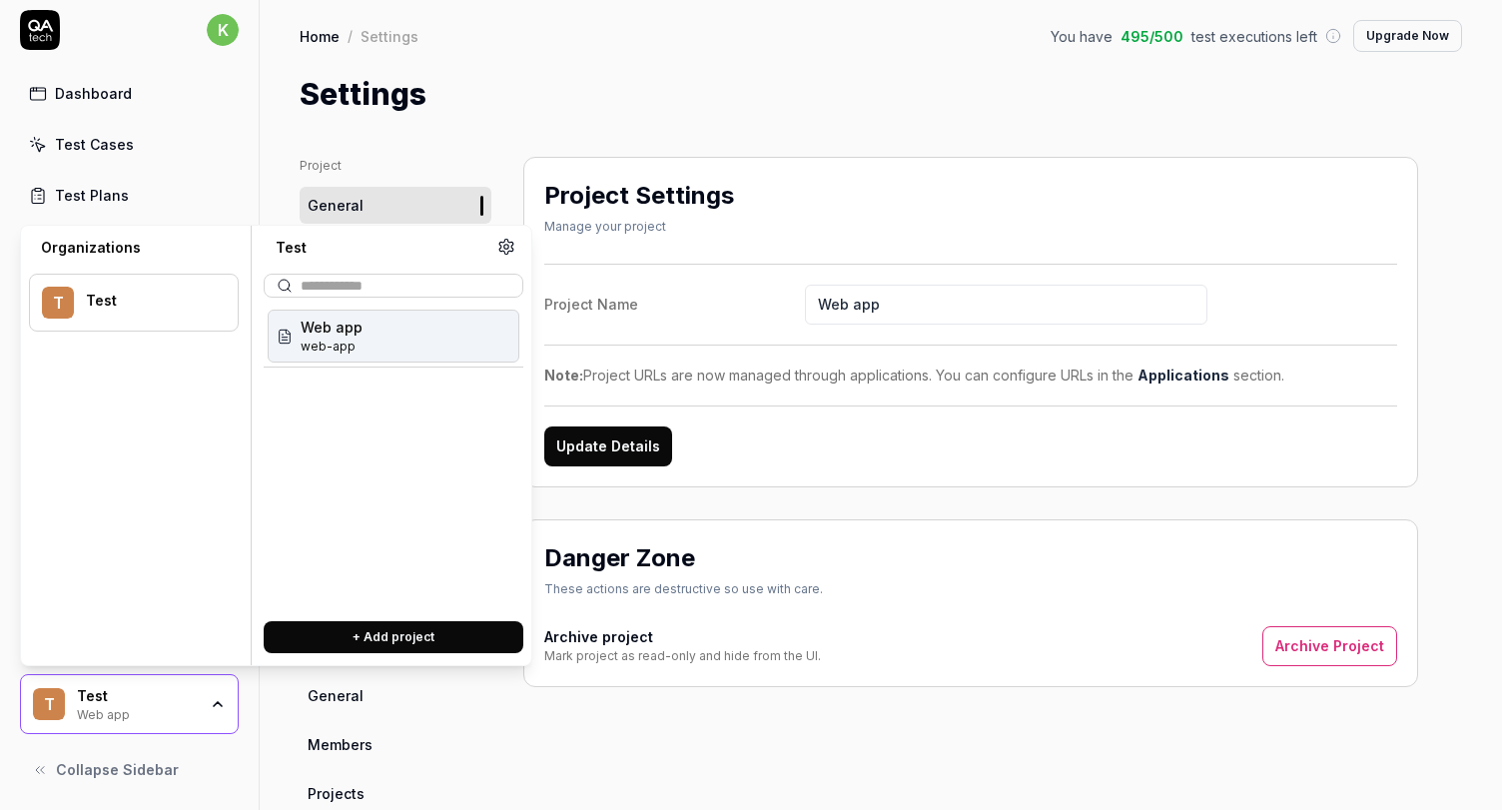
click at [135, 682] on div "T Test Web app" at bounding box center [129, 704] width 219 height 60
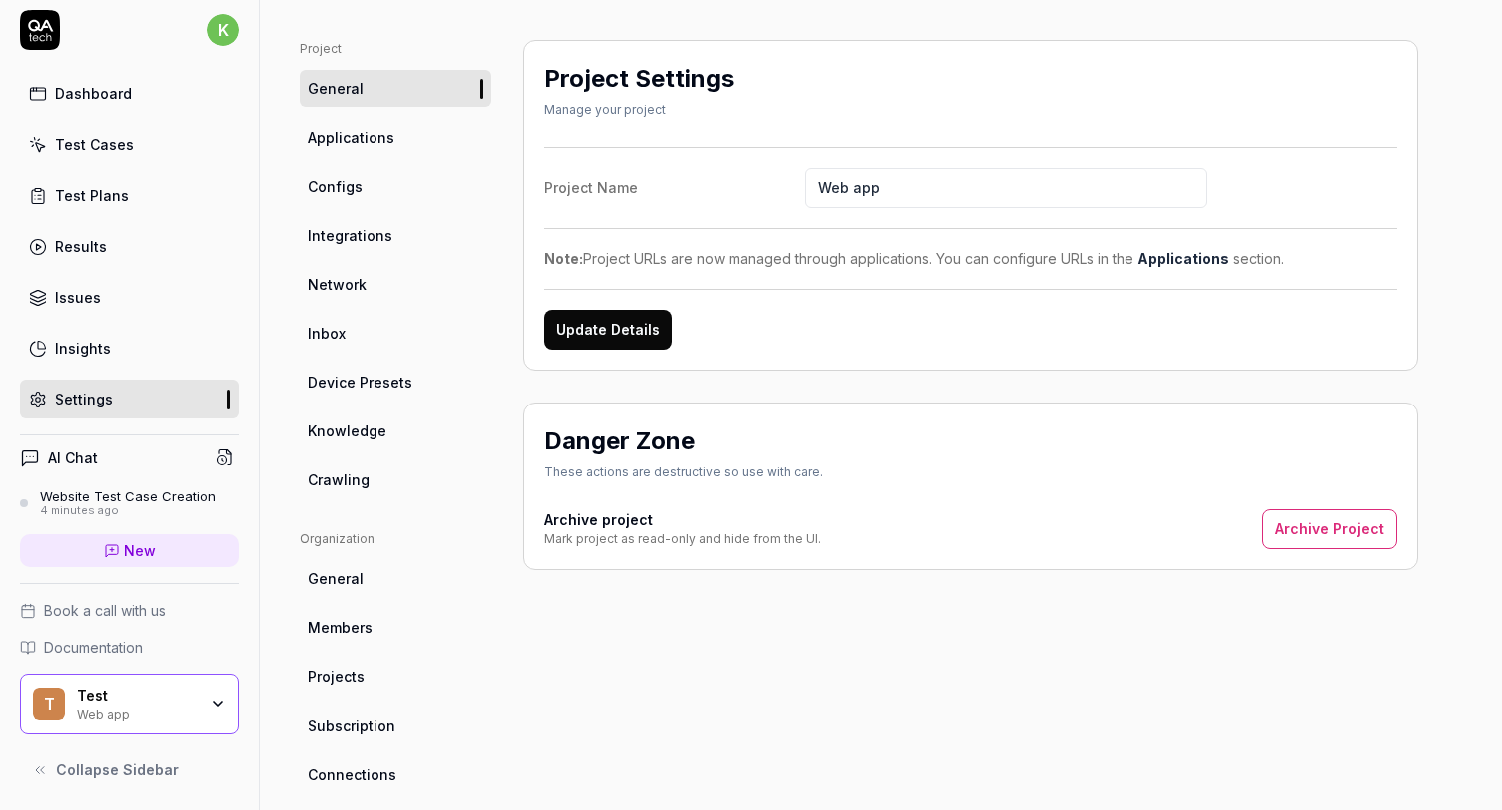
scroll to position [97, 0]
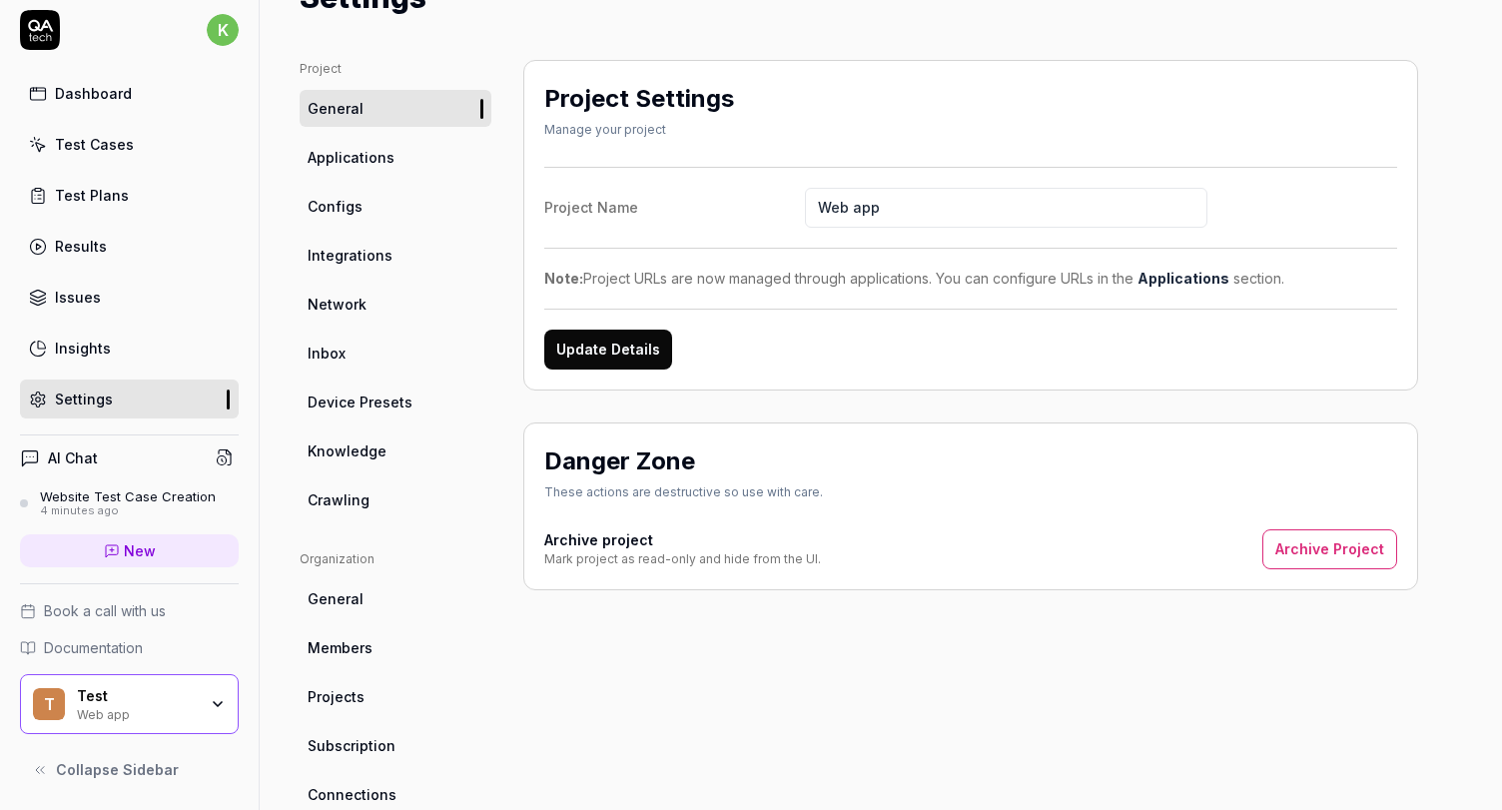
click at [346, 495] on span "Crawling" at bounding box center [339, 499] width 62 height 21
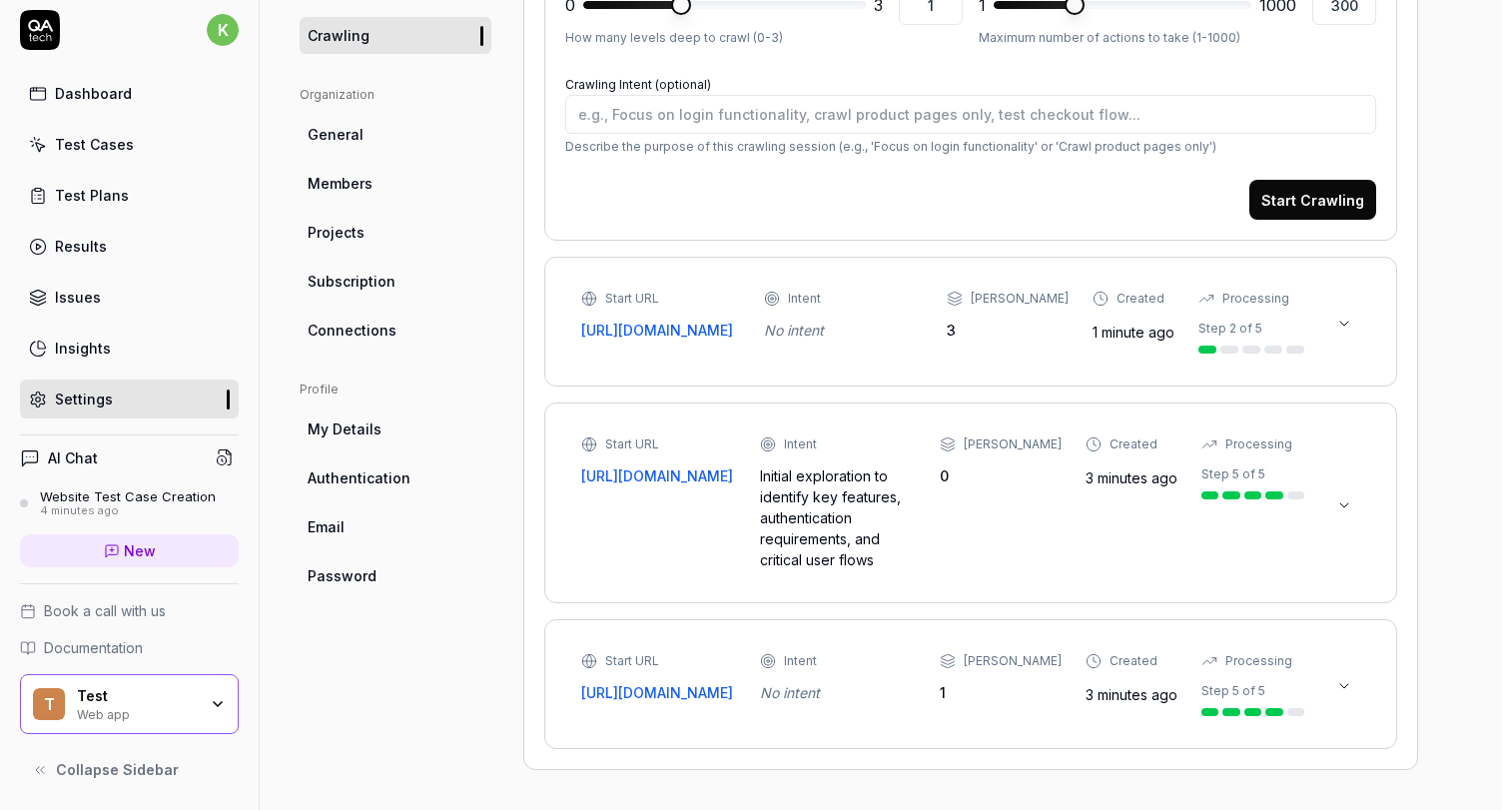
scroll to position [585, 0]
click at [1335, 677] on button at bounding box center [1344, 686] width 32 height 32
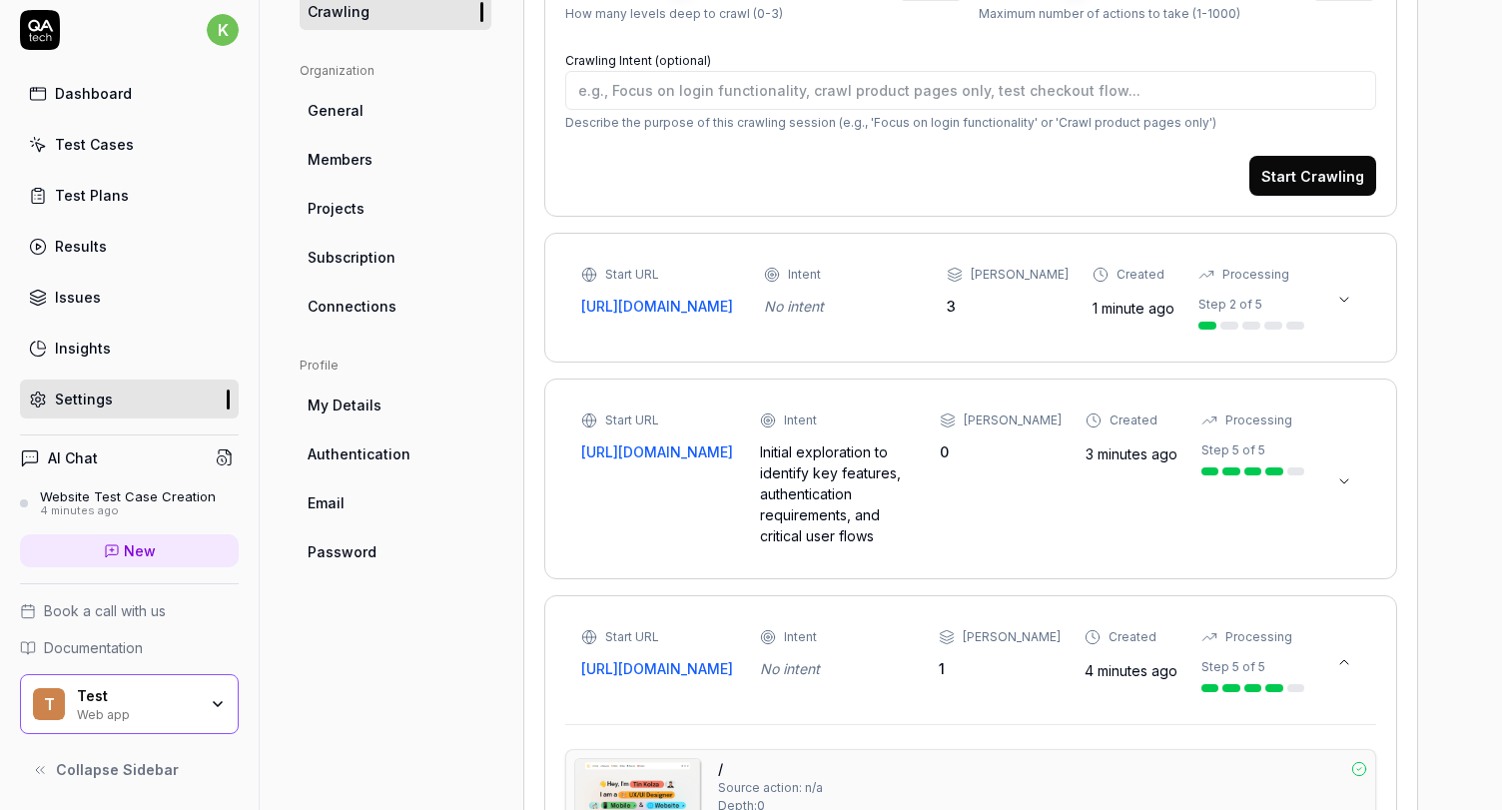
scroll to position [728, 0]
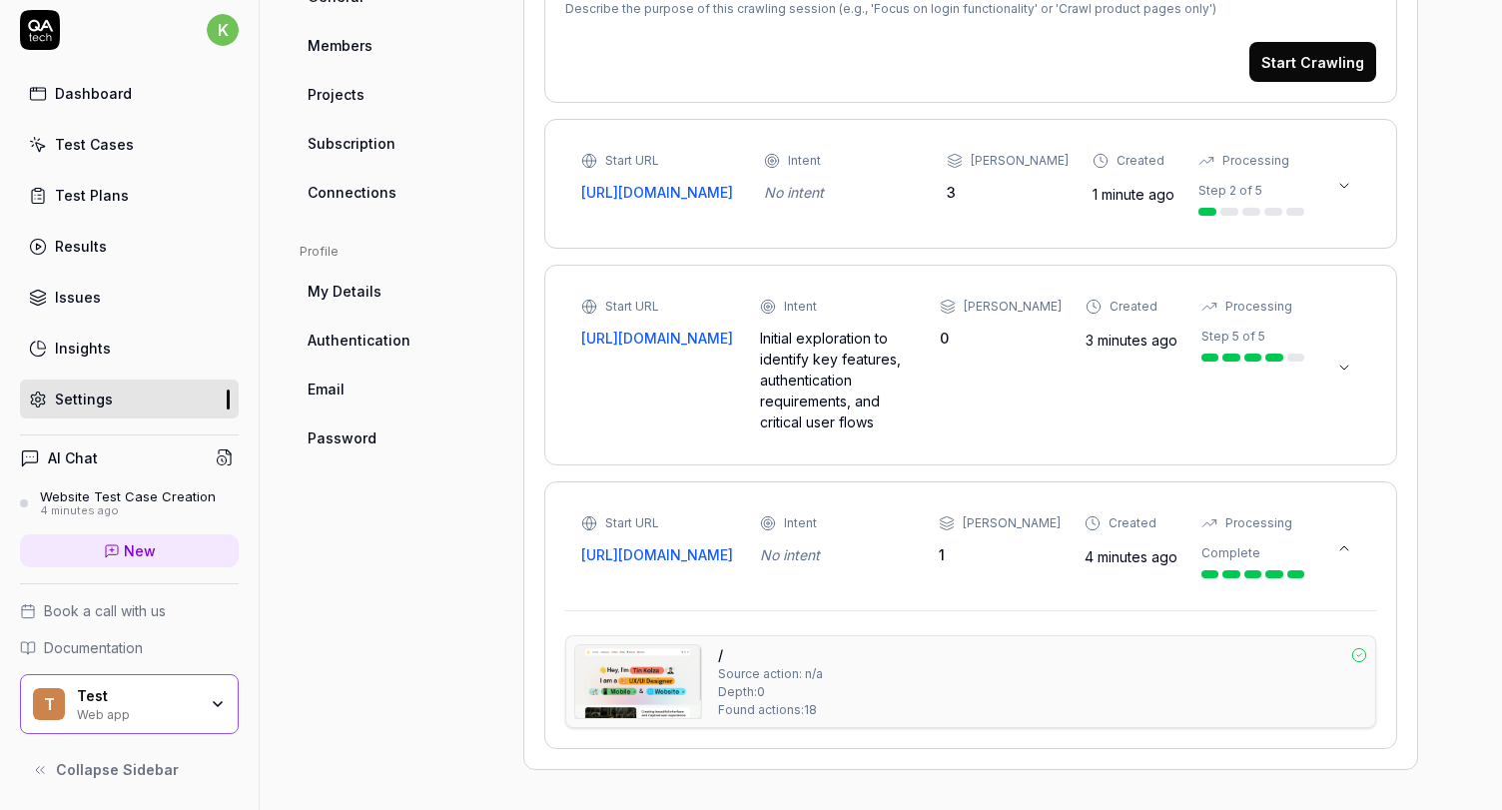
click at [1339, 359] on icon at bounding box center [1344, 367] width 16 height 16
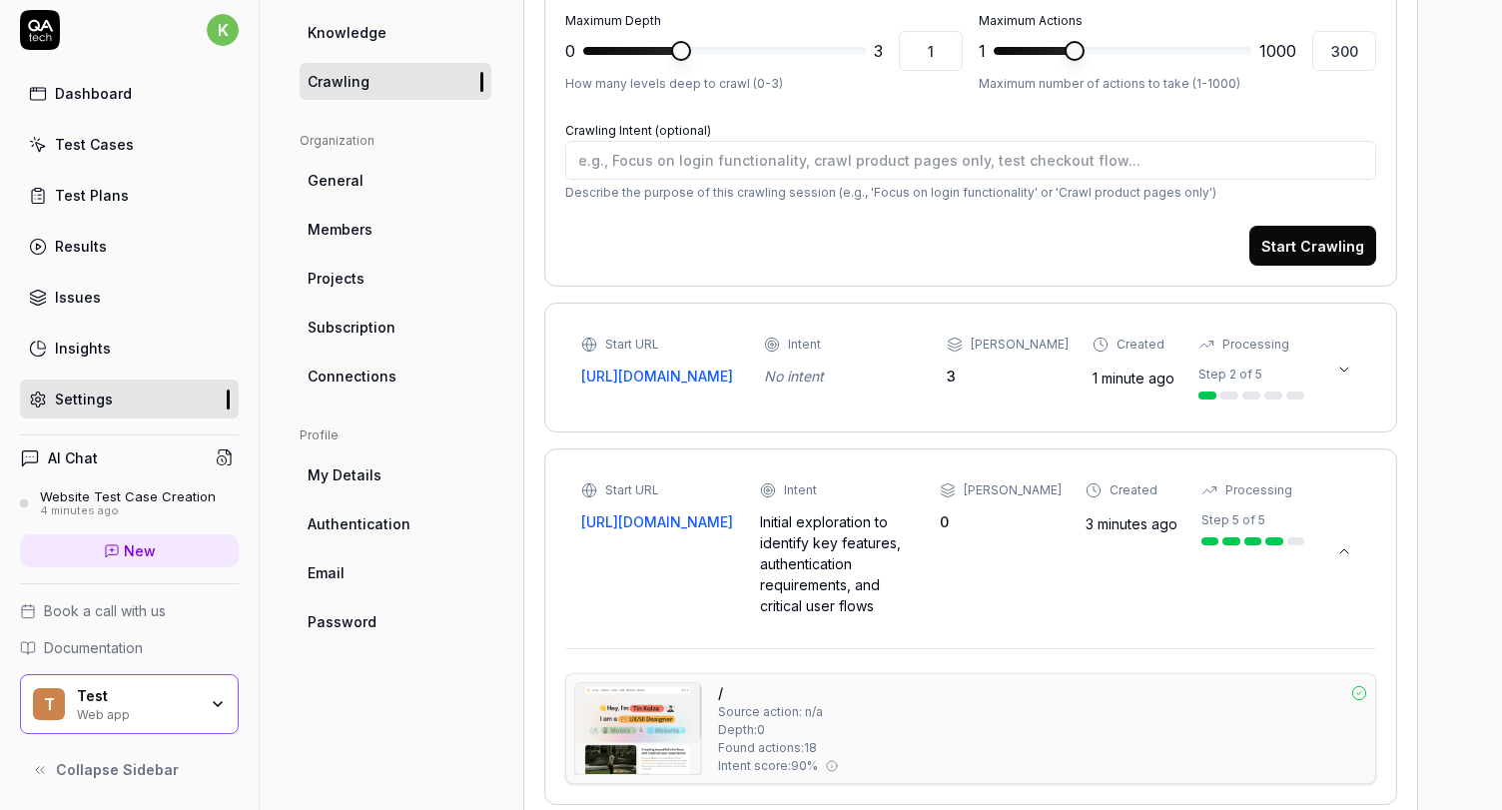
scroll to position [243, 0]
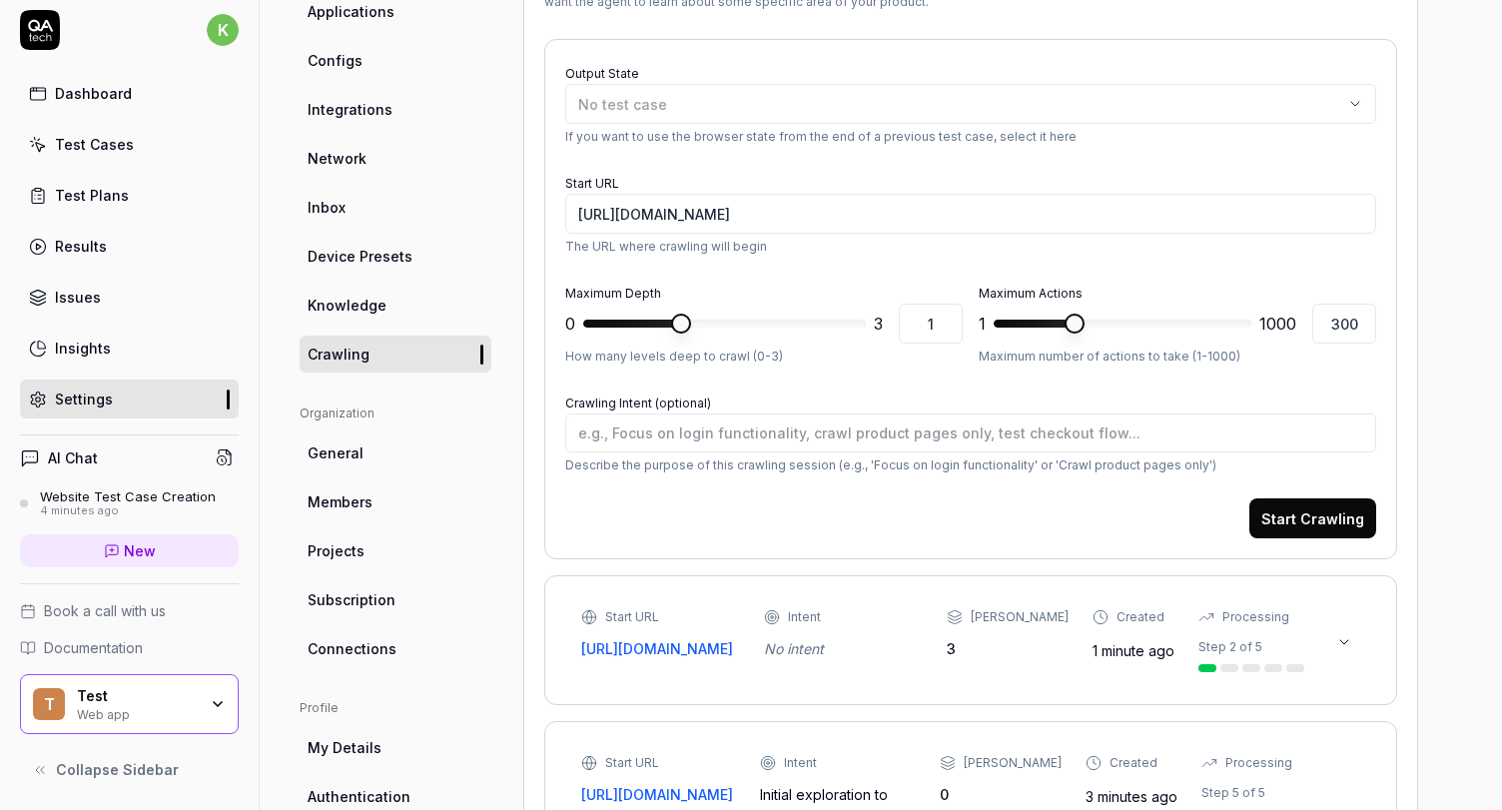
click at [1344, 641] on button at bounding box center [1344, 642] width 32 height 32
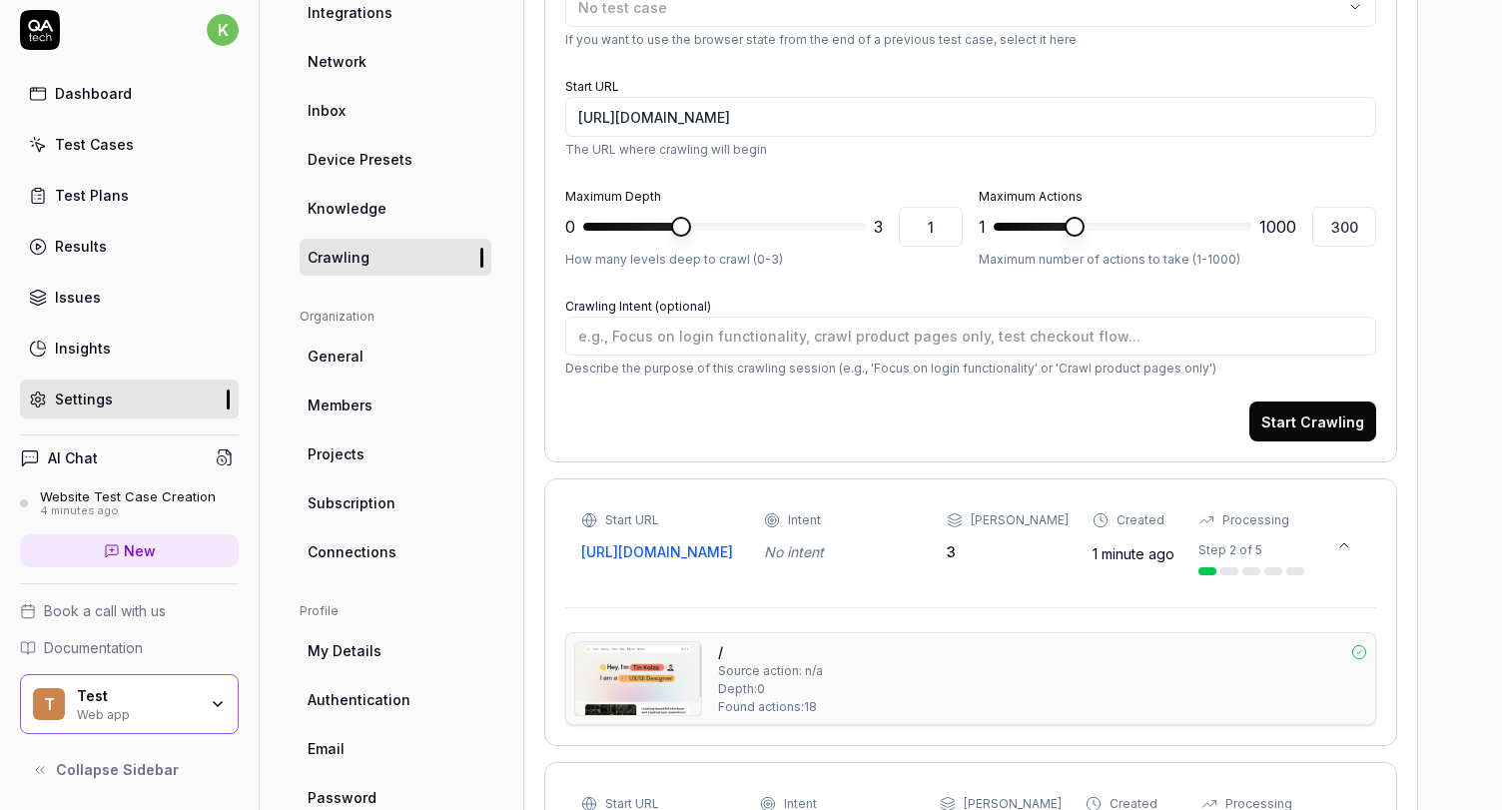
scroll to position [166, 0]
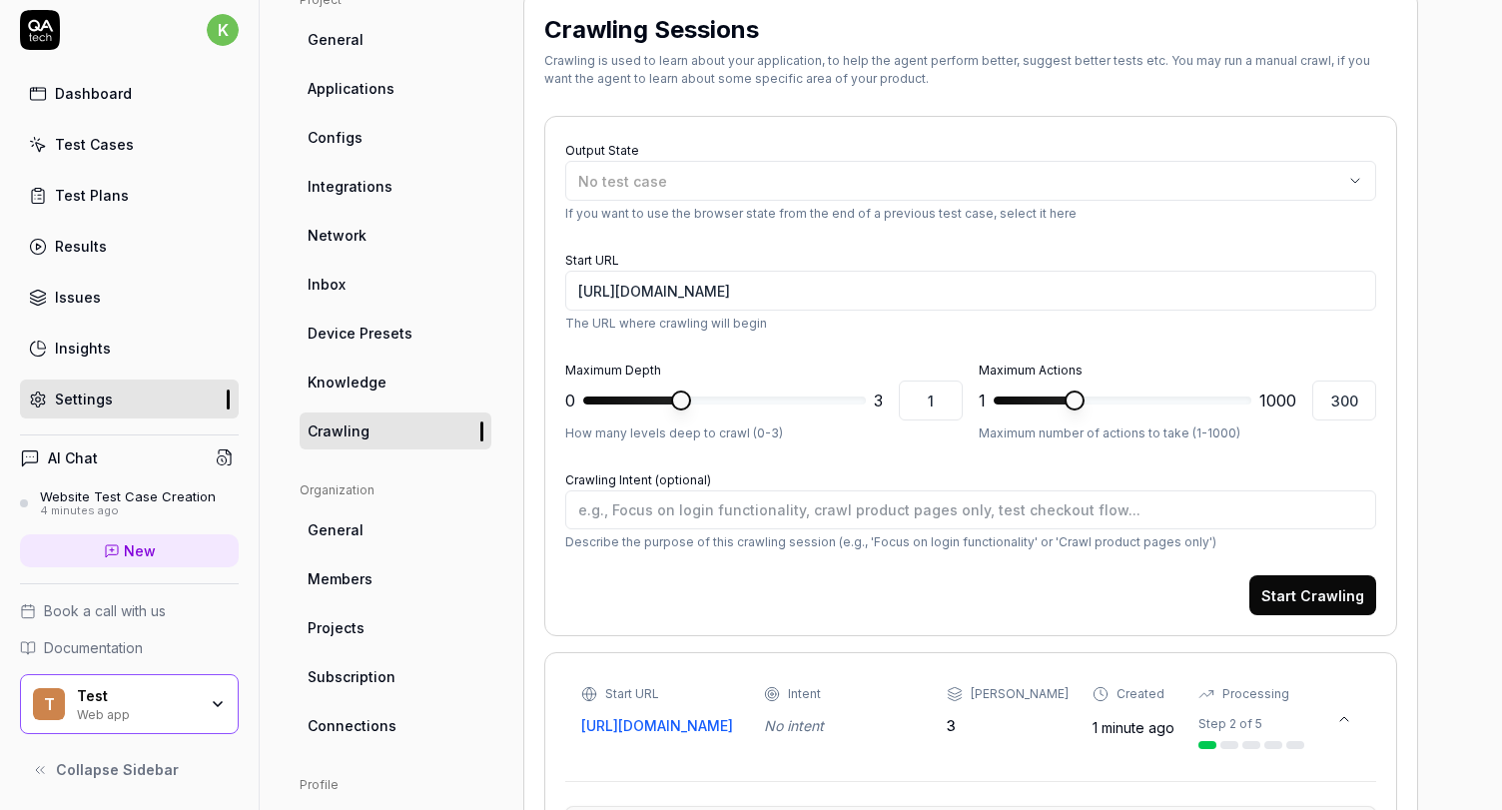
click at [353, 527] on span "General" at bounding box center [336, 529] width 56 height 21
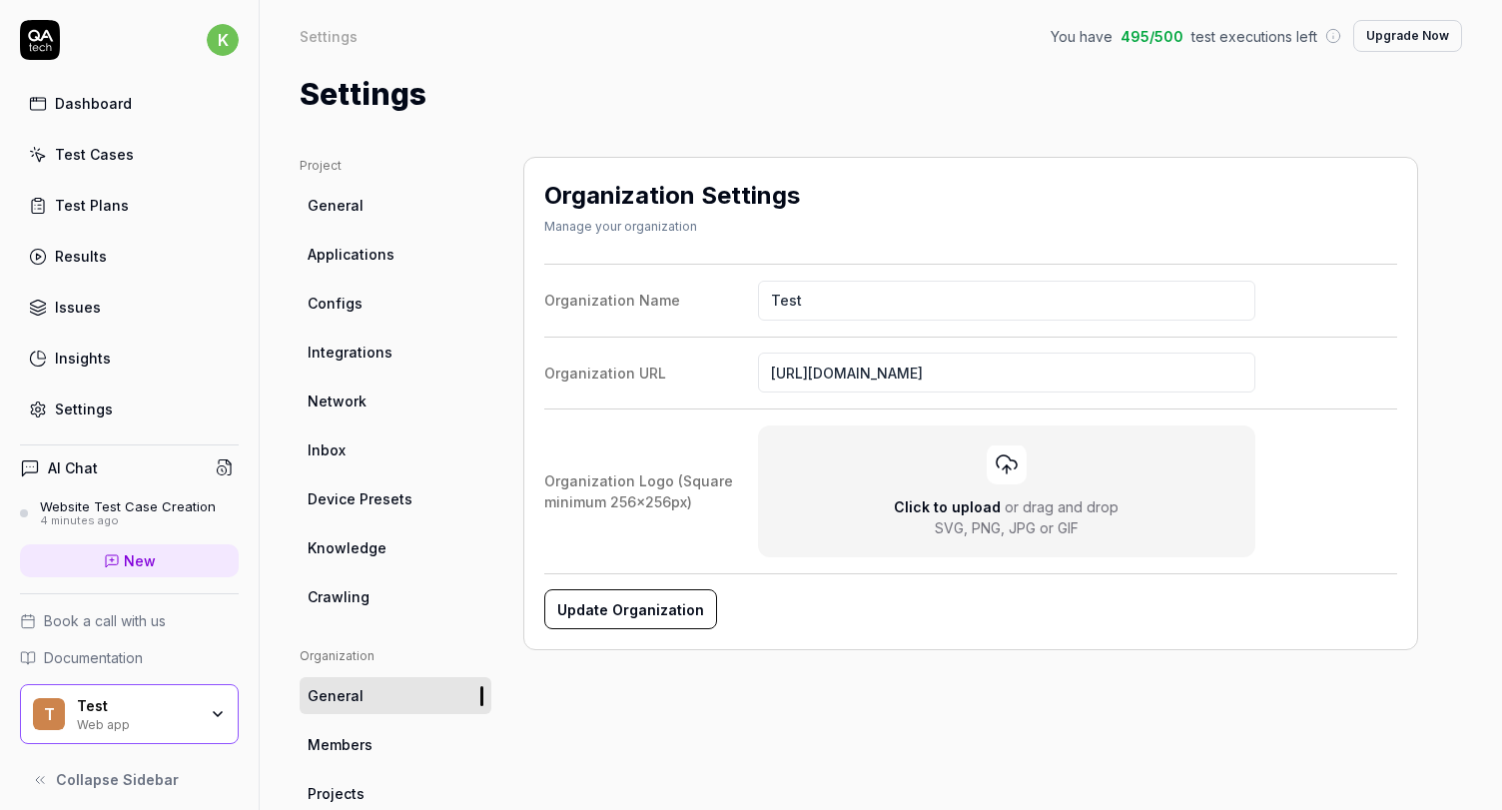
click at [224, 39] on html "k Dashboard Test Cases Test Plans Results Issues Insights Settings AI Chat Webs…" at bounding box center [751, 405] width 1502 height 810
click at [116, 128] on span "Profile" at bounding box center [138, 132] width 210 height 21
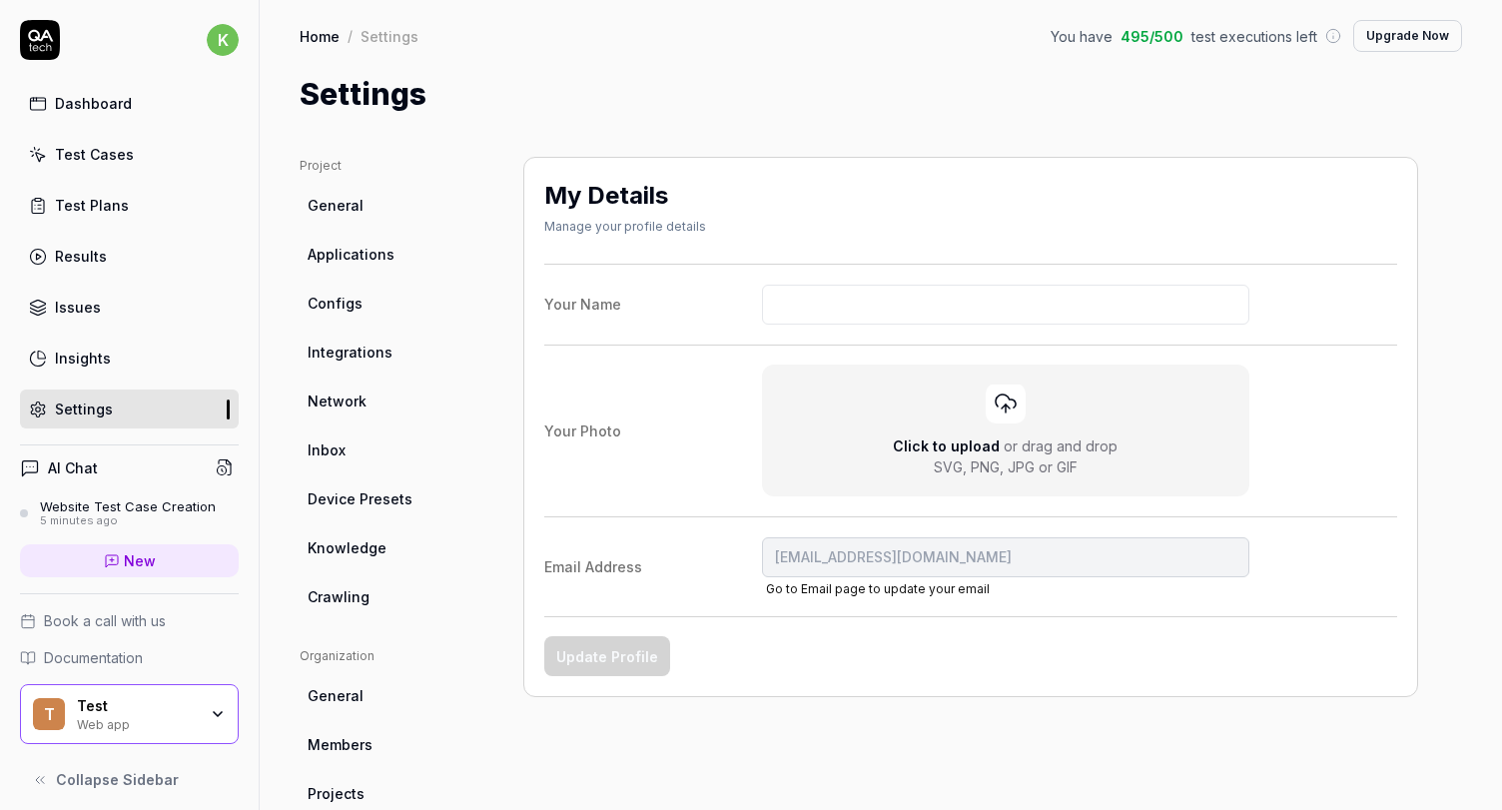
click at [391, 209] on link "General" at bounding box center [396, 205] width 192 height 37
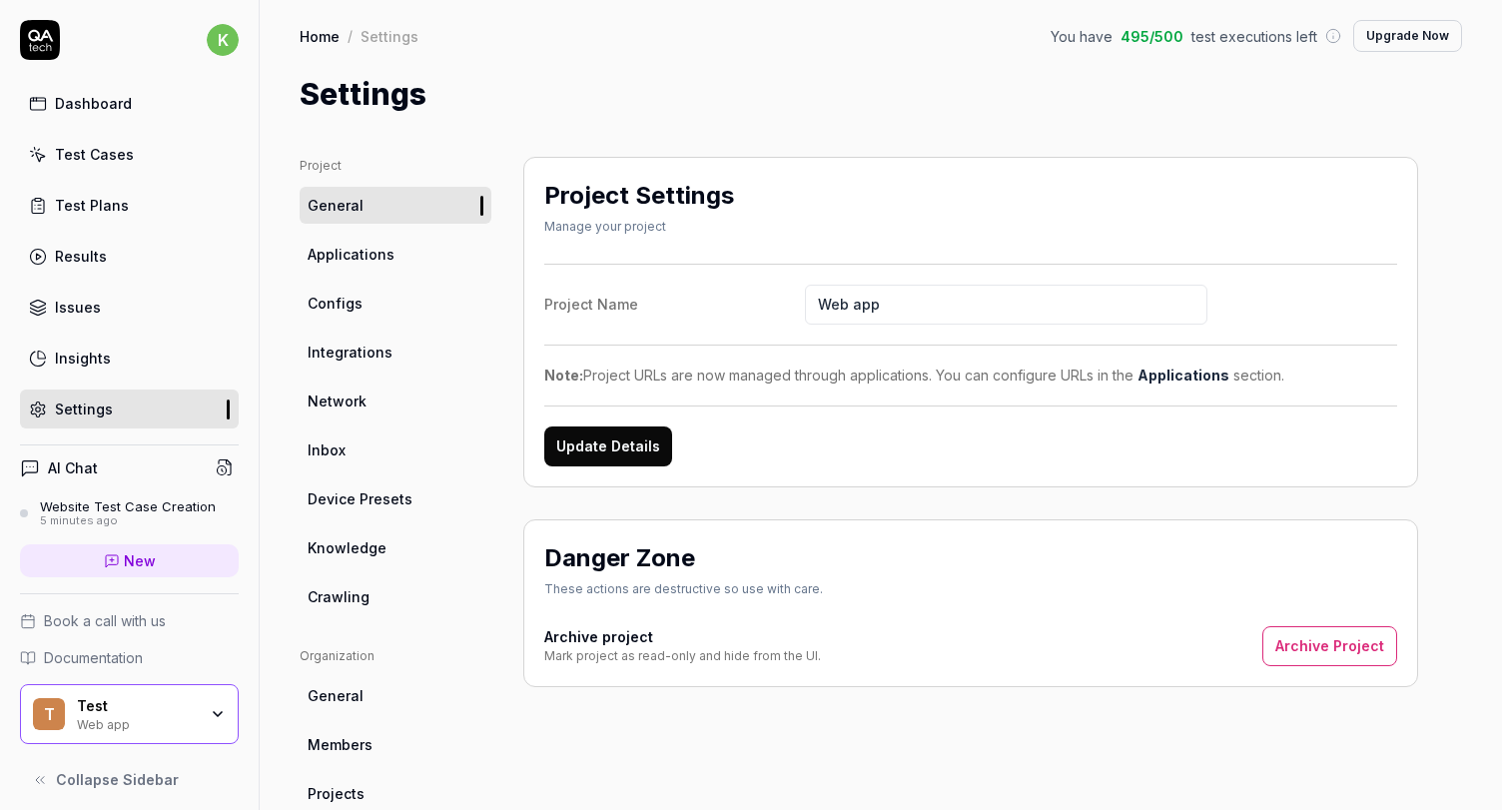
click at [444, 246] on link "Applications" at bounding box center [396, 254] width 192 height 37
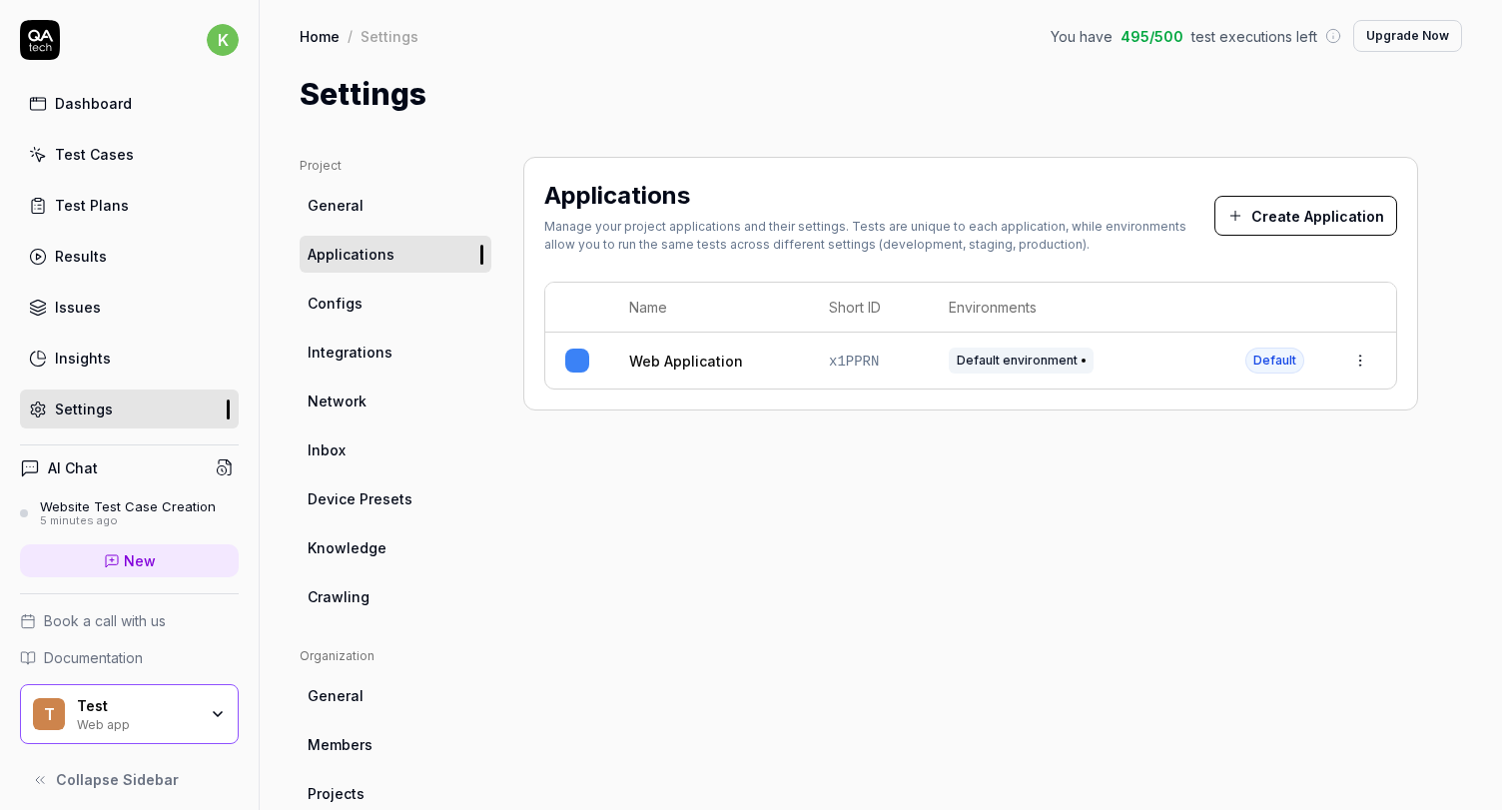
click at [419, 332] on ul "Project General Applications Configs Integrations Network Inbox Device Presets …" at bounding box center [396, 386] width 192 height 458
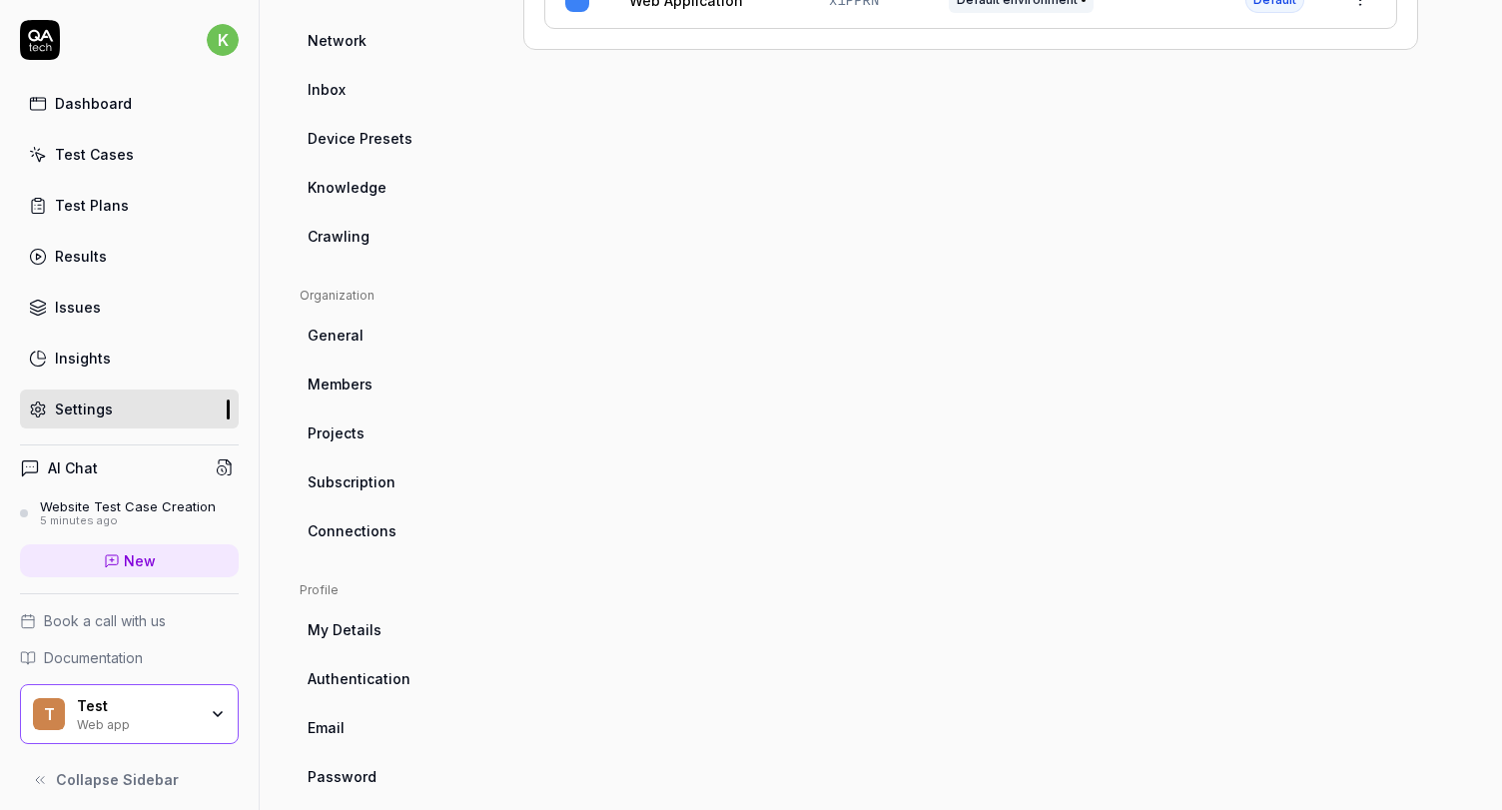
scroll to position [389, 0]
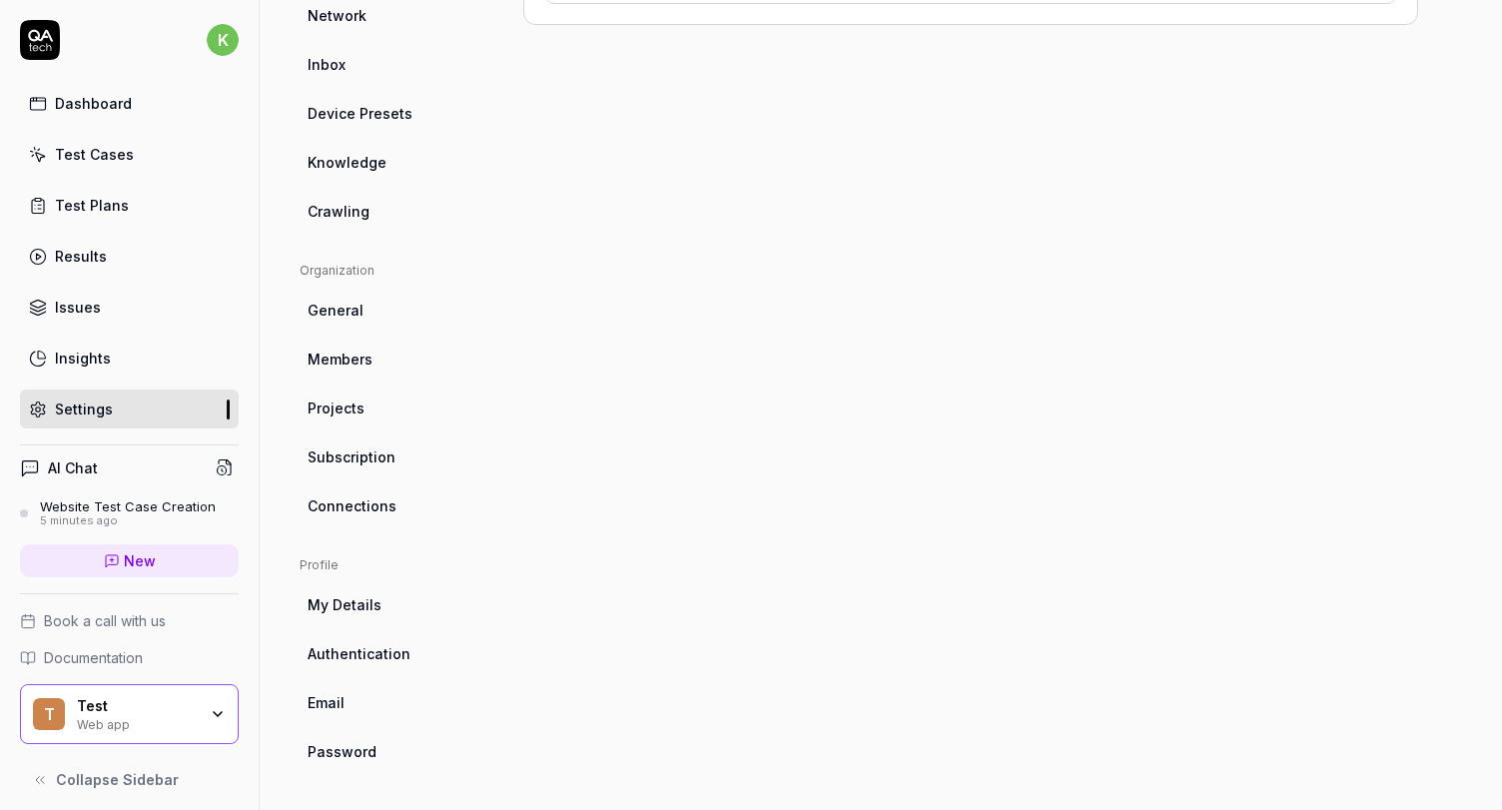
click at [385, 358] on link "Members" at bounding box center [396, 358] width 192 height 37
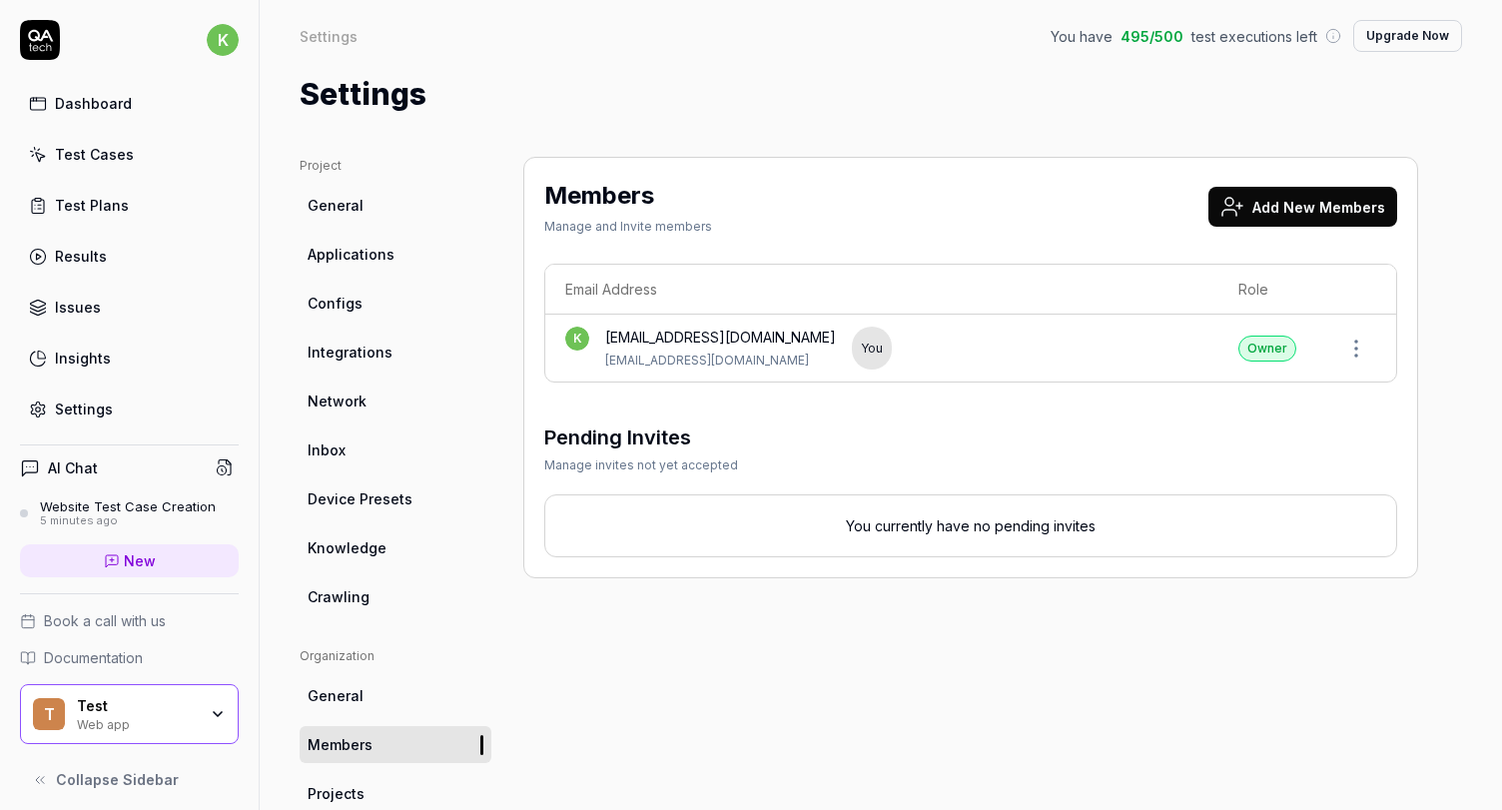
click at [1069, 533] on p "You currently have no pending invites" at bounding box center [970, 525] width 811 height 21
click at [1255, 212] on button "Add New Members" at bounding box center [1302, 207] width 189 height 40
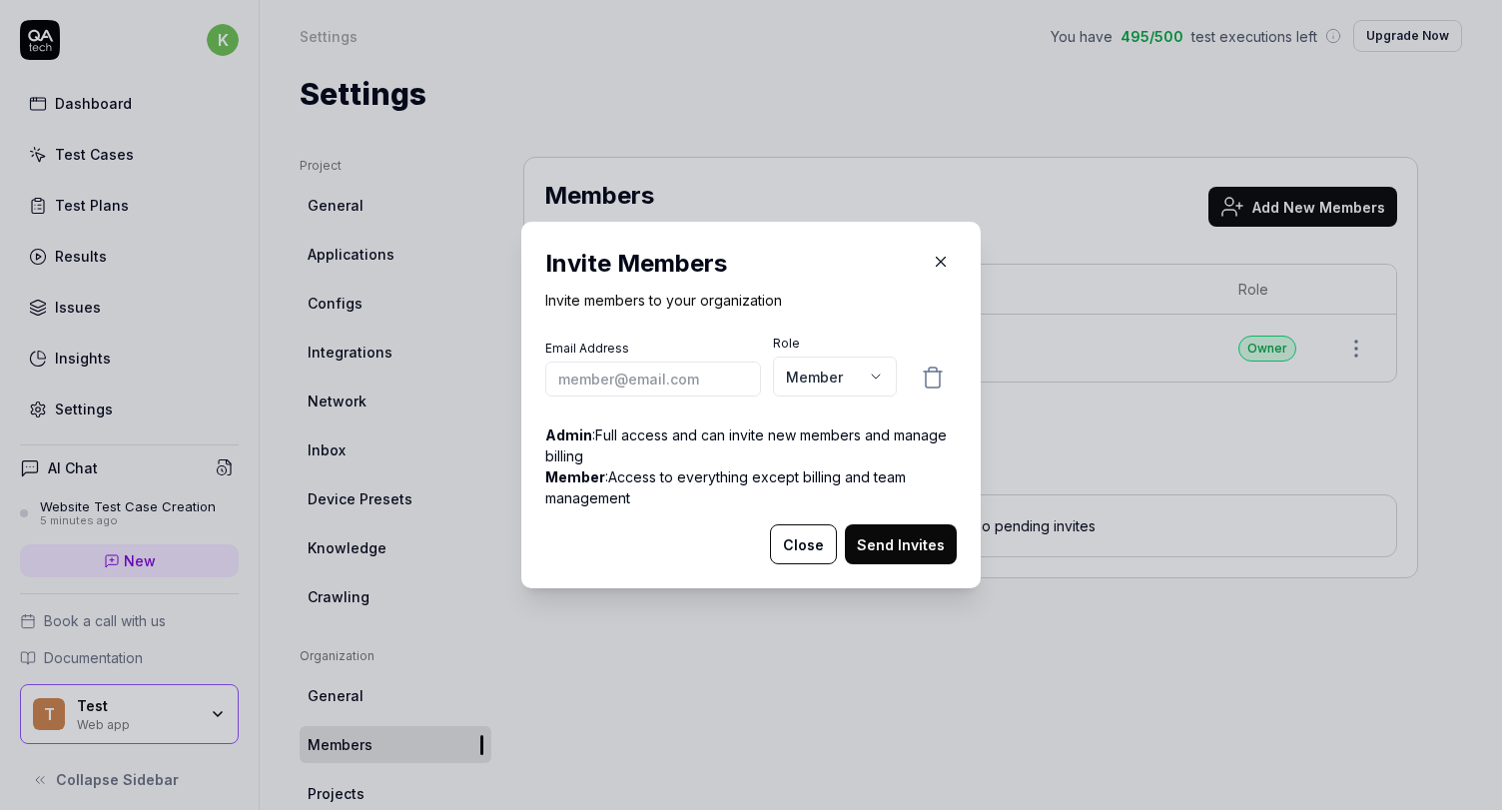
click at [801, 544] on button "Close" at bounding box center [803, 544] width 67 height 40
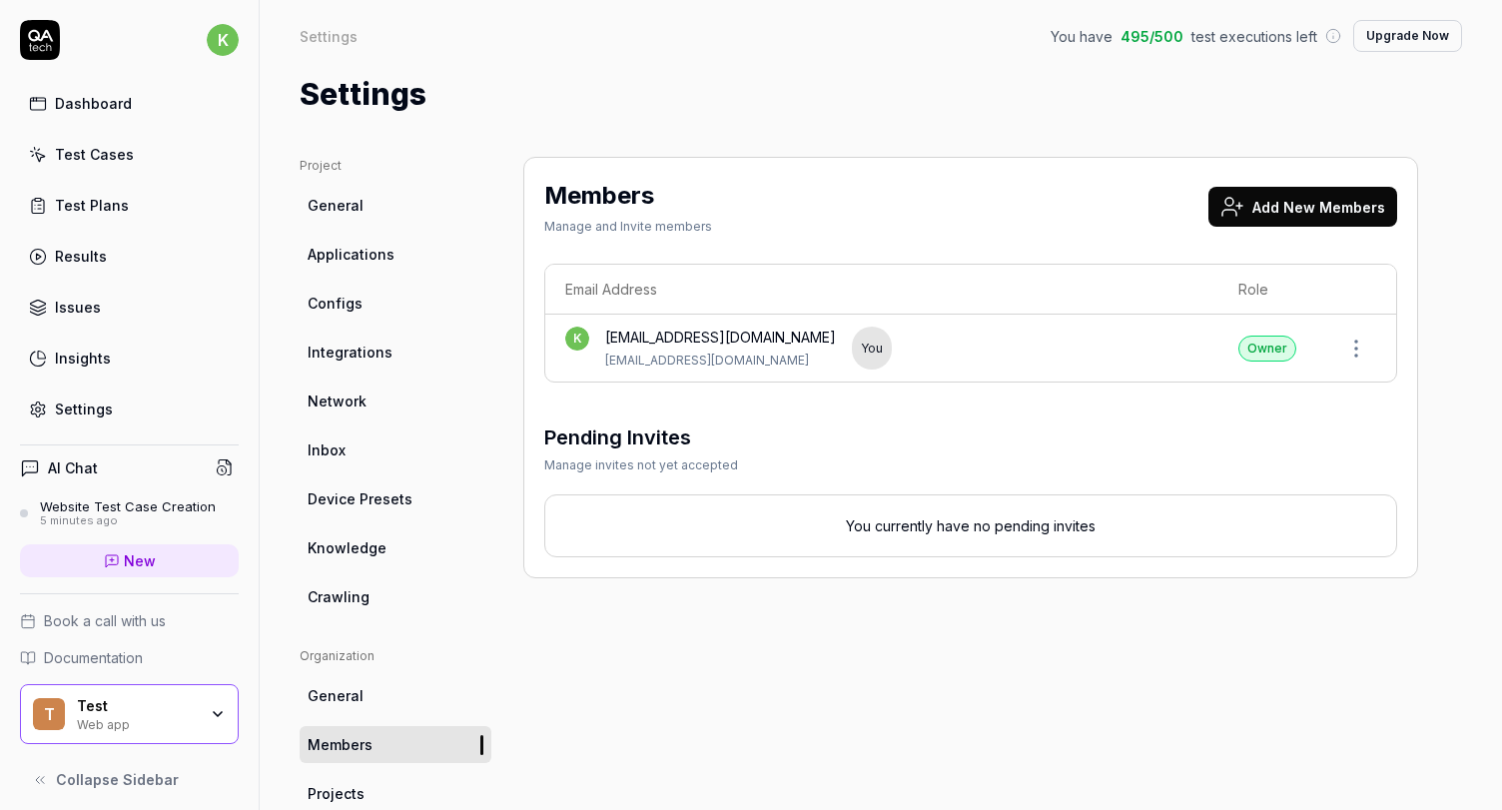
scroll to position [14, 0]
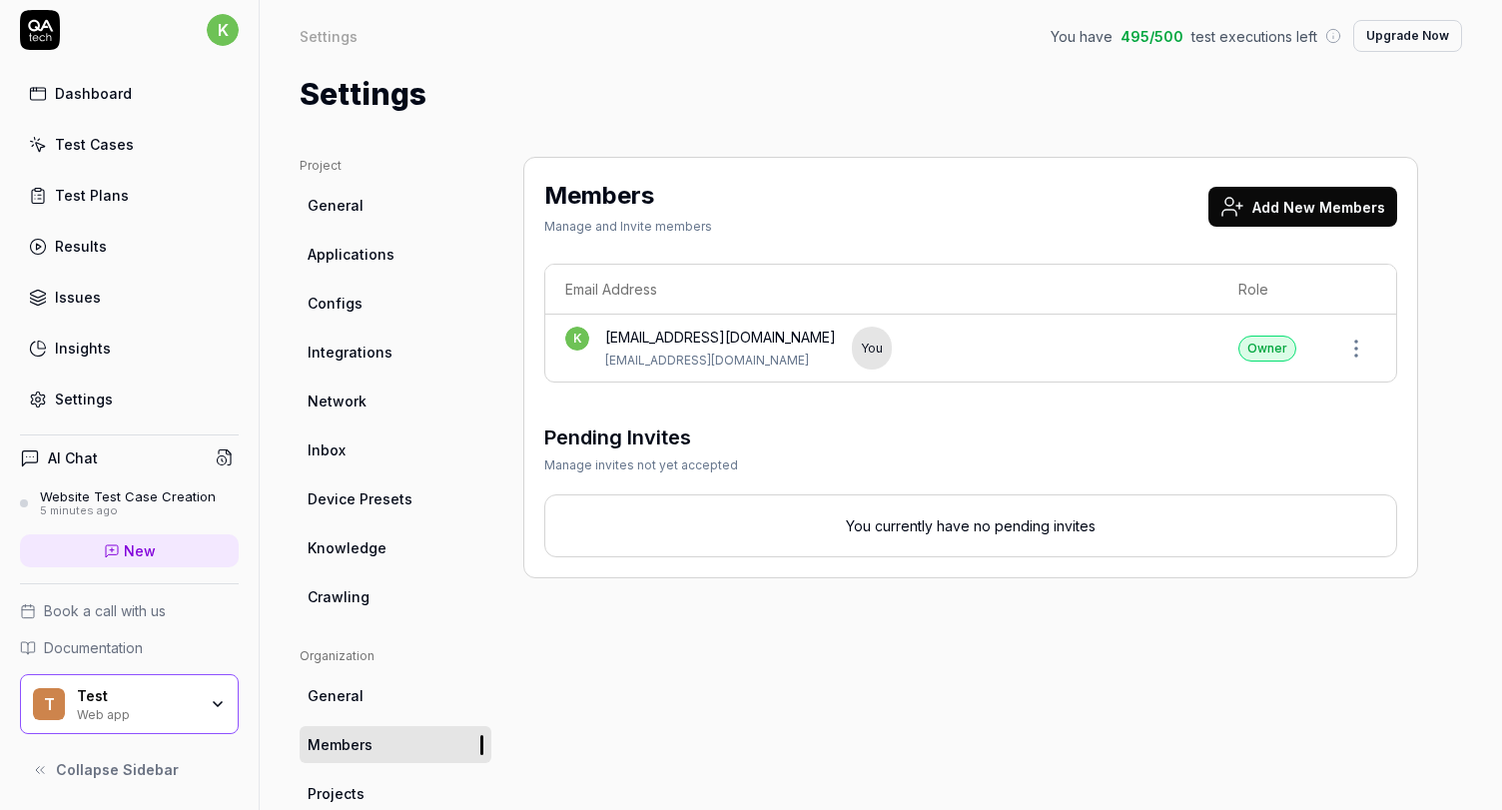
click at [90, 612] on span "Book a call with us" at bounding box center [105, 610] width 122 height 21
click at [72, 388] on div "Settings" at bounding box center [84, 398] width 58 height 21
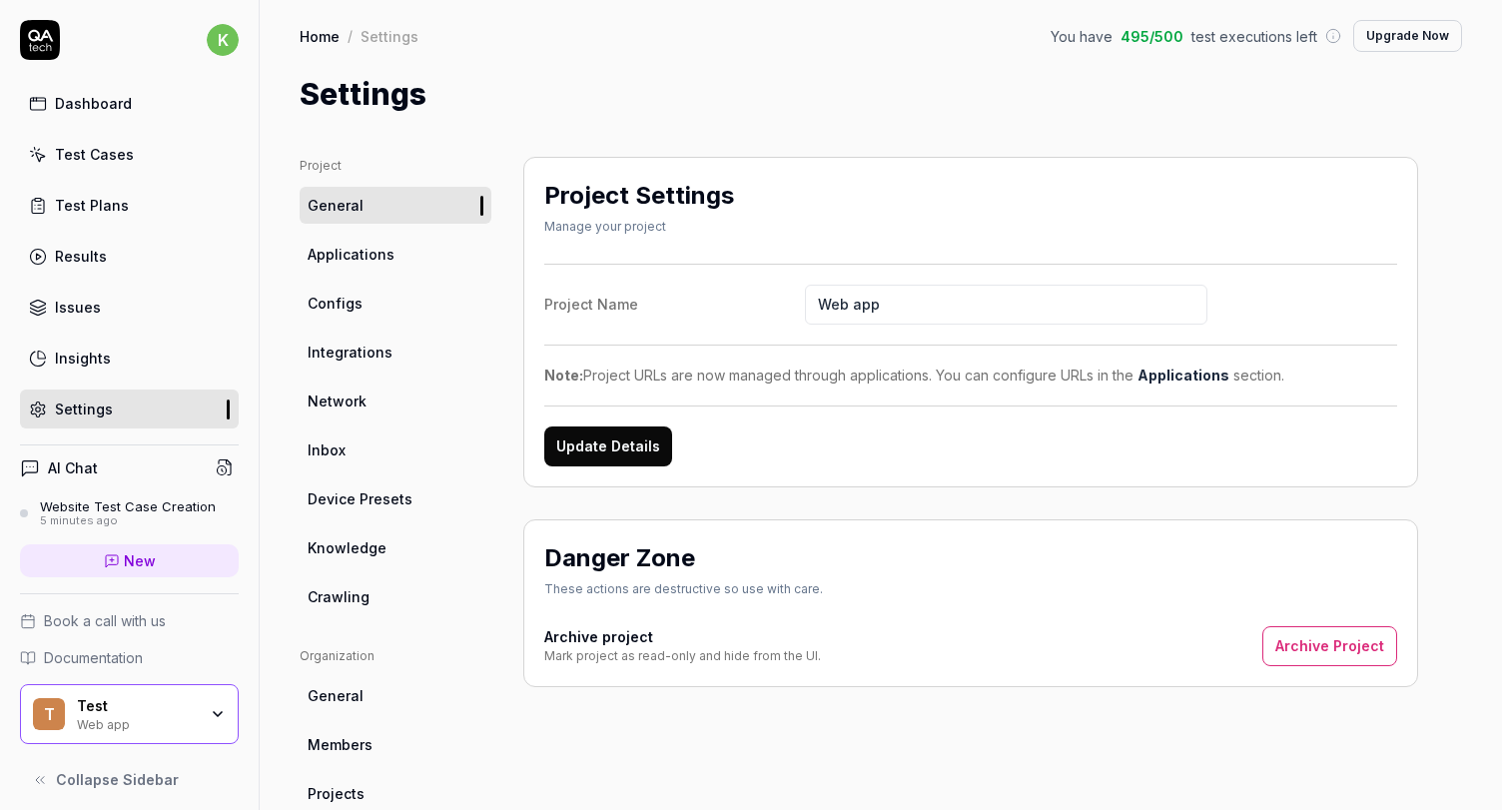
click at [382, 437] on link "Inbox" at bounding box center [396, 449] width 192 height 37
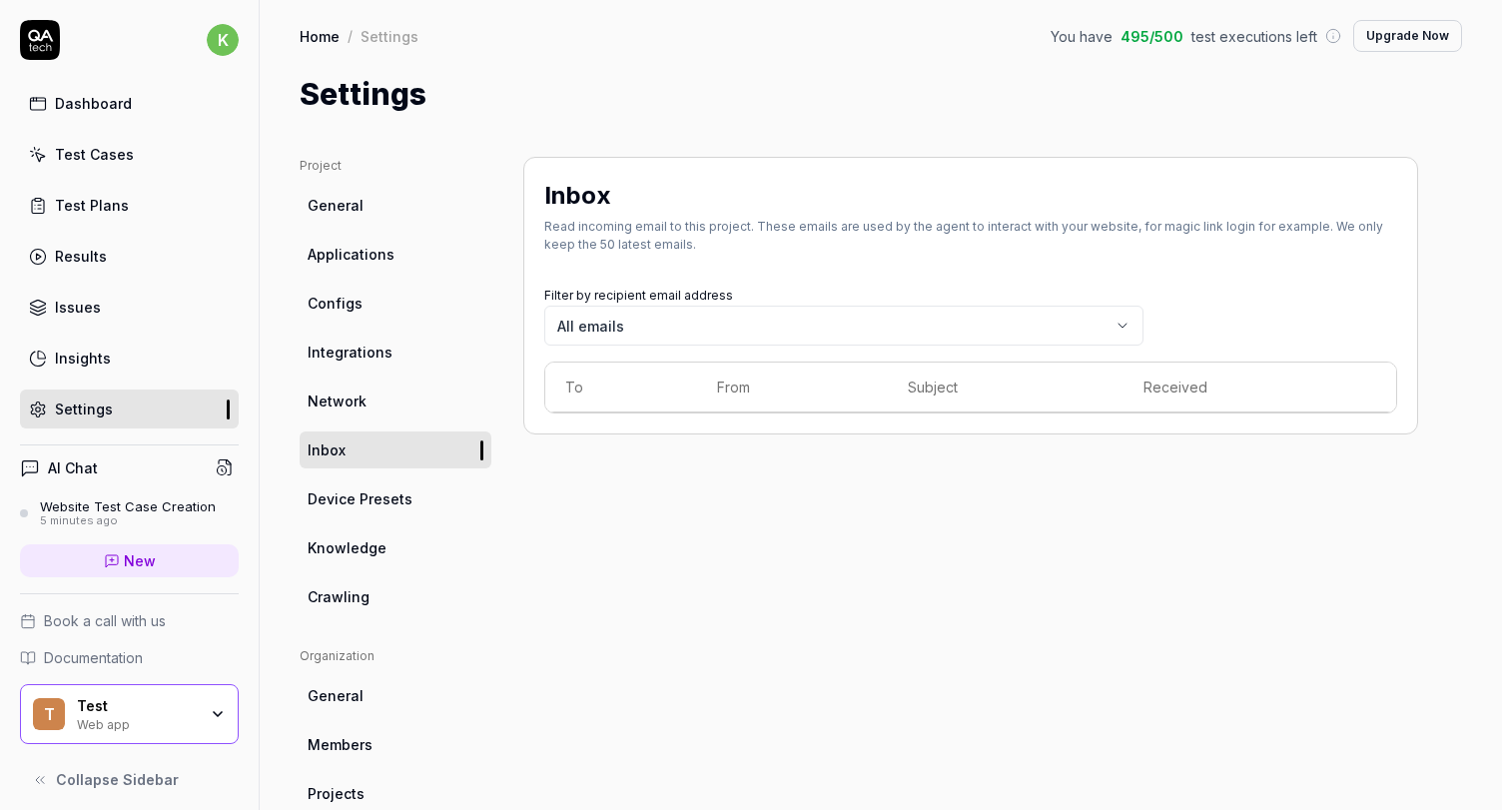
click at [375, 387] on link "Network" at bounding box center [396, 400] width 192 height 37
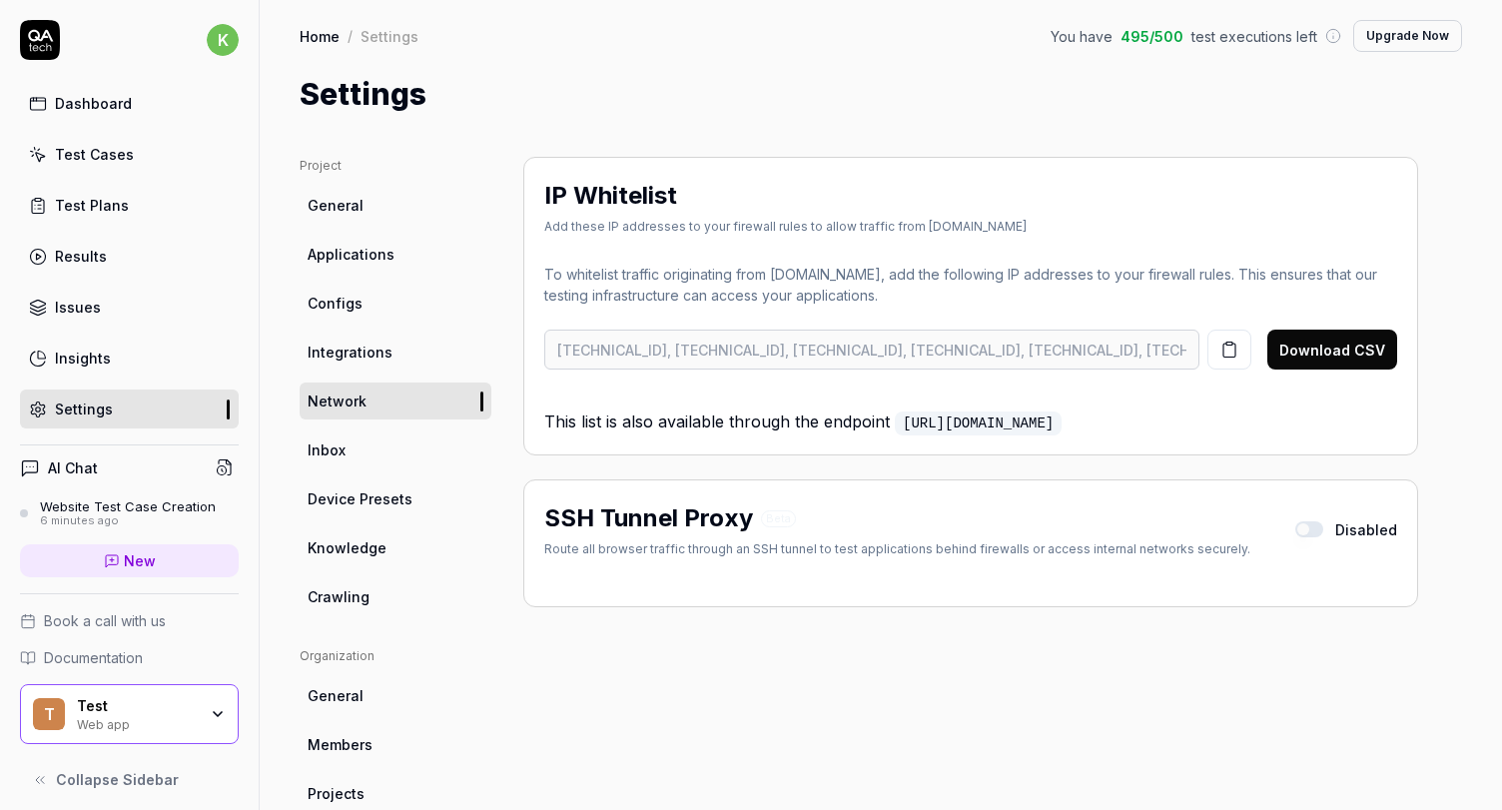
click at [348, 508] on span "Device Presets" at bounding box center [360, 498] width 105 height 21
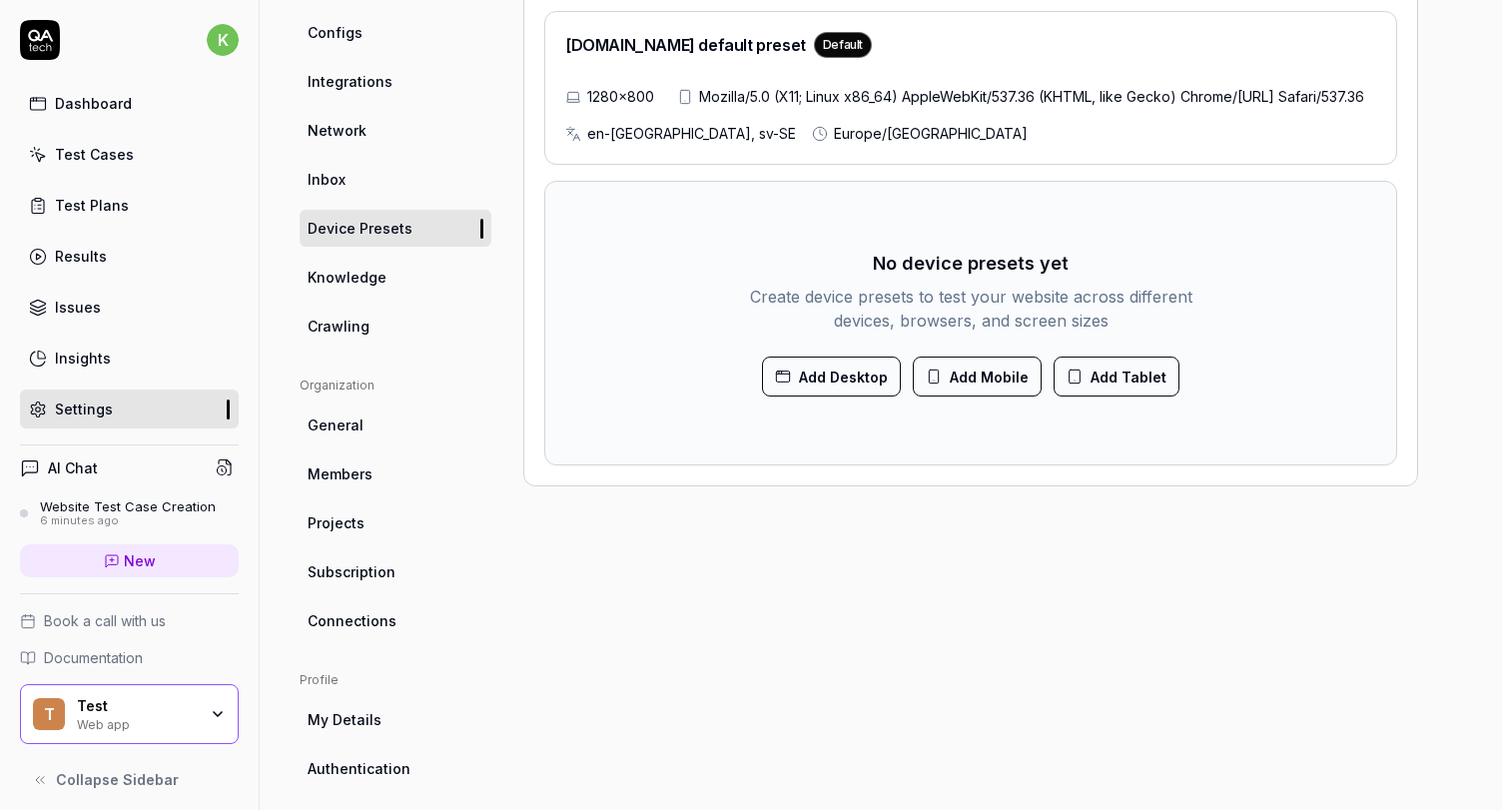
scroll to position [389, 0]
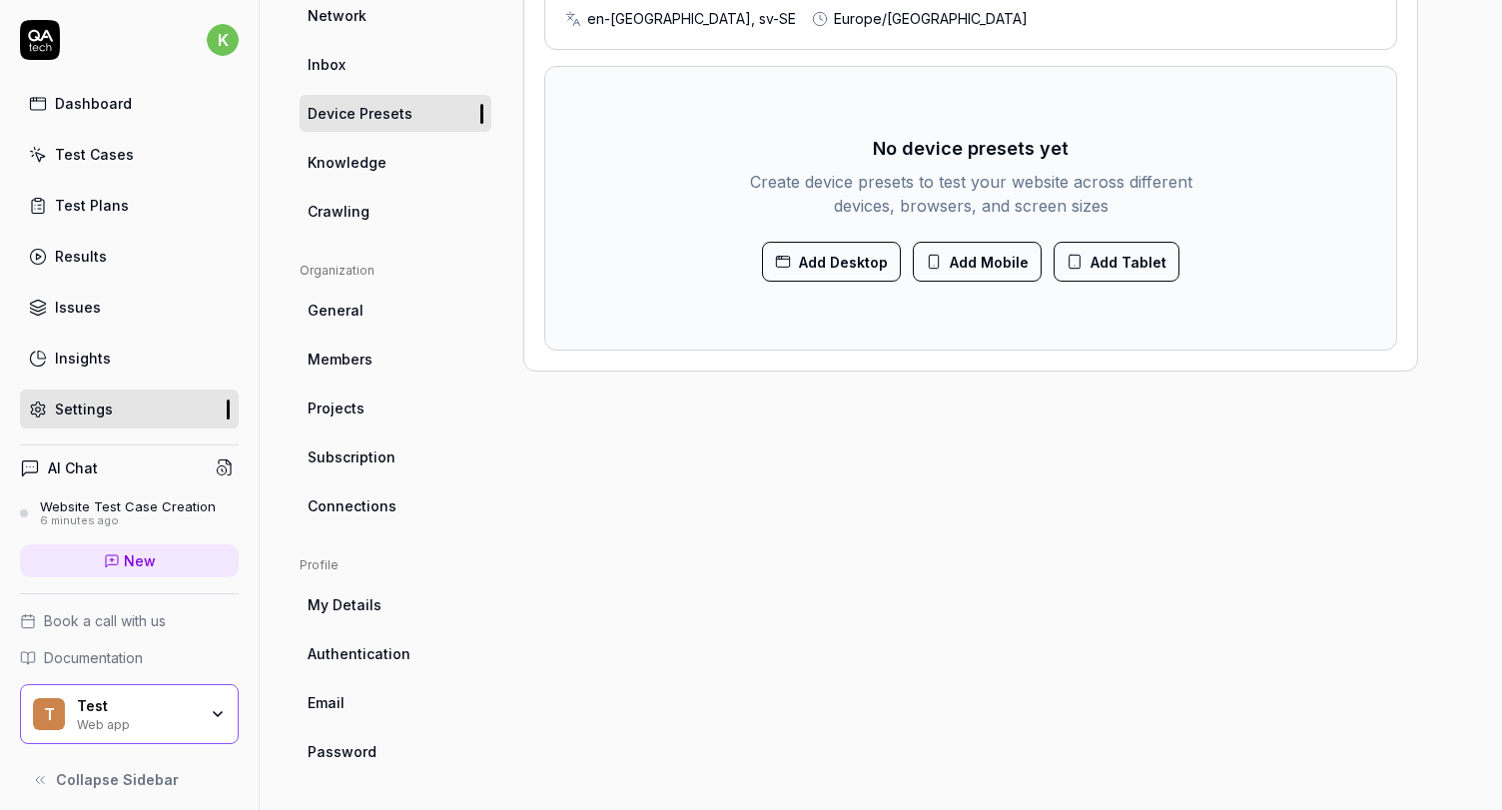
click at [808, 282] on button "Add Desktop" at bounding box center [831, 262] width 139 height 40
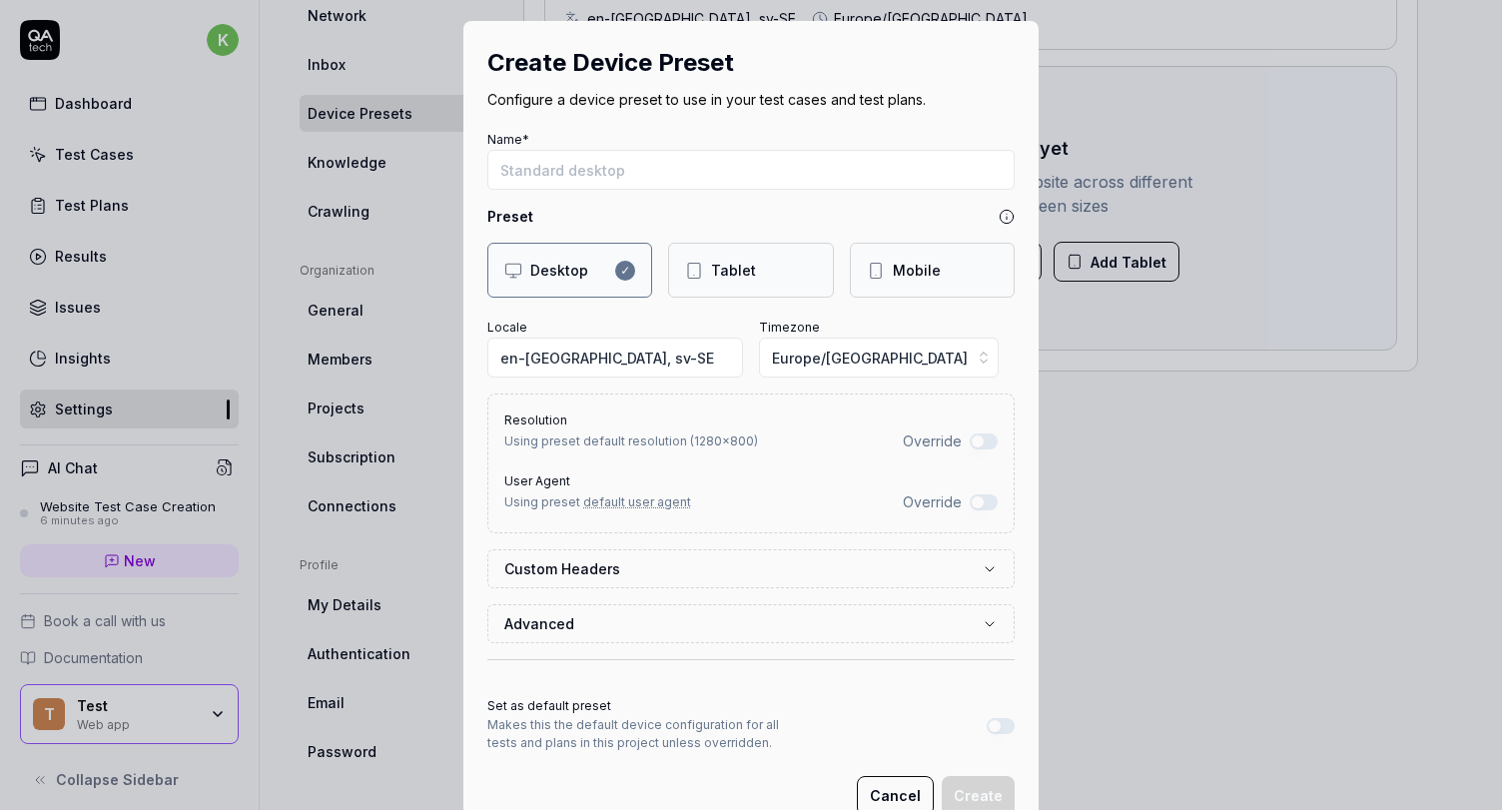
scroll to position [0, 0]
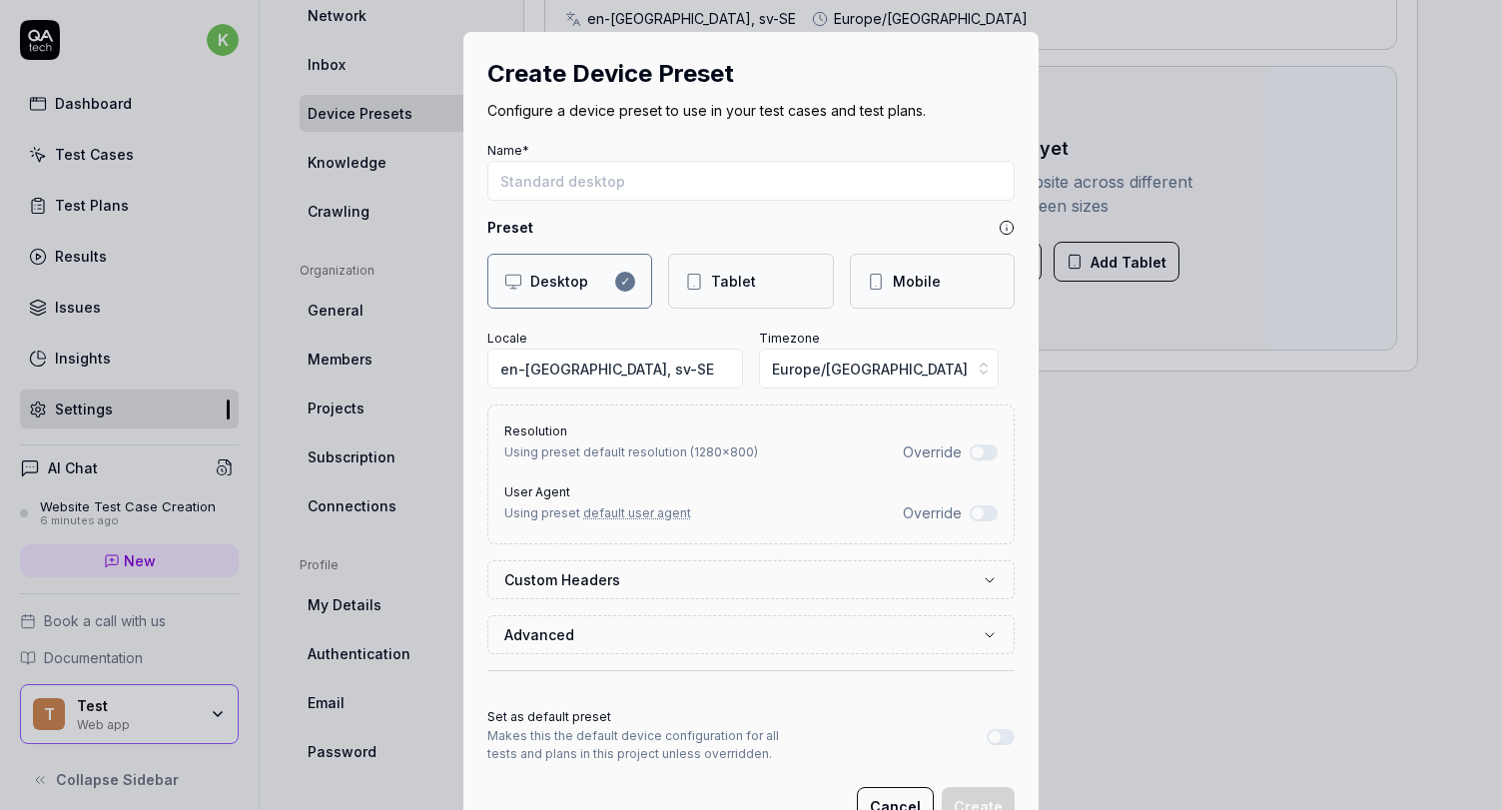
click at [727, 259] on div "Tablet" at bounding box center [750, 281] width 165 height 55
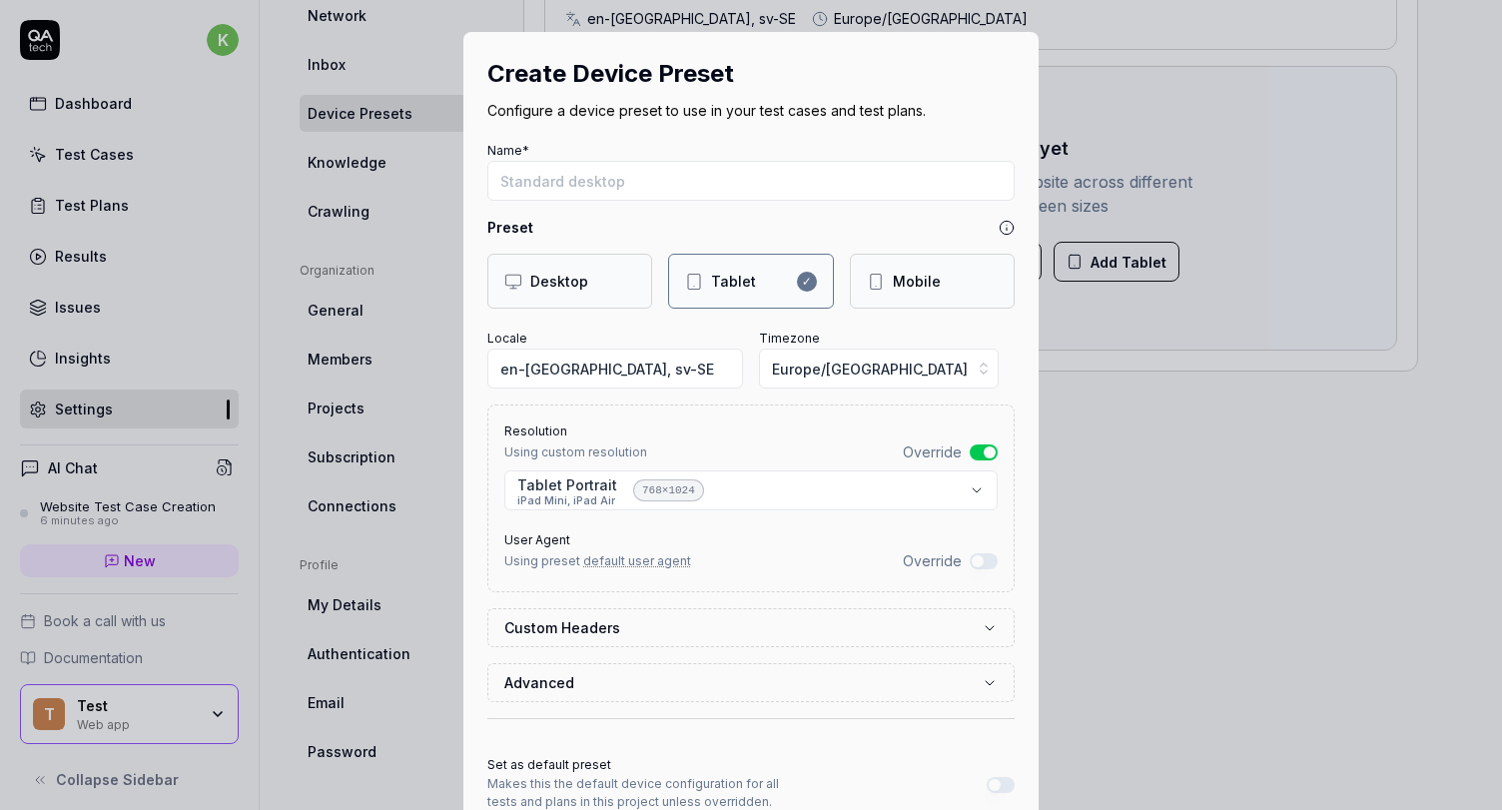
click at [862, 262] on div "Mobile" at bounding box center [932, 281] width 165 height 55
click at [746, 274] on div "Tablet" at bounding box center [733, 281] width 45 height 21
click at [601, 286] on div "Desktop" at bounding box center [569, 281] width 131 height 21
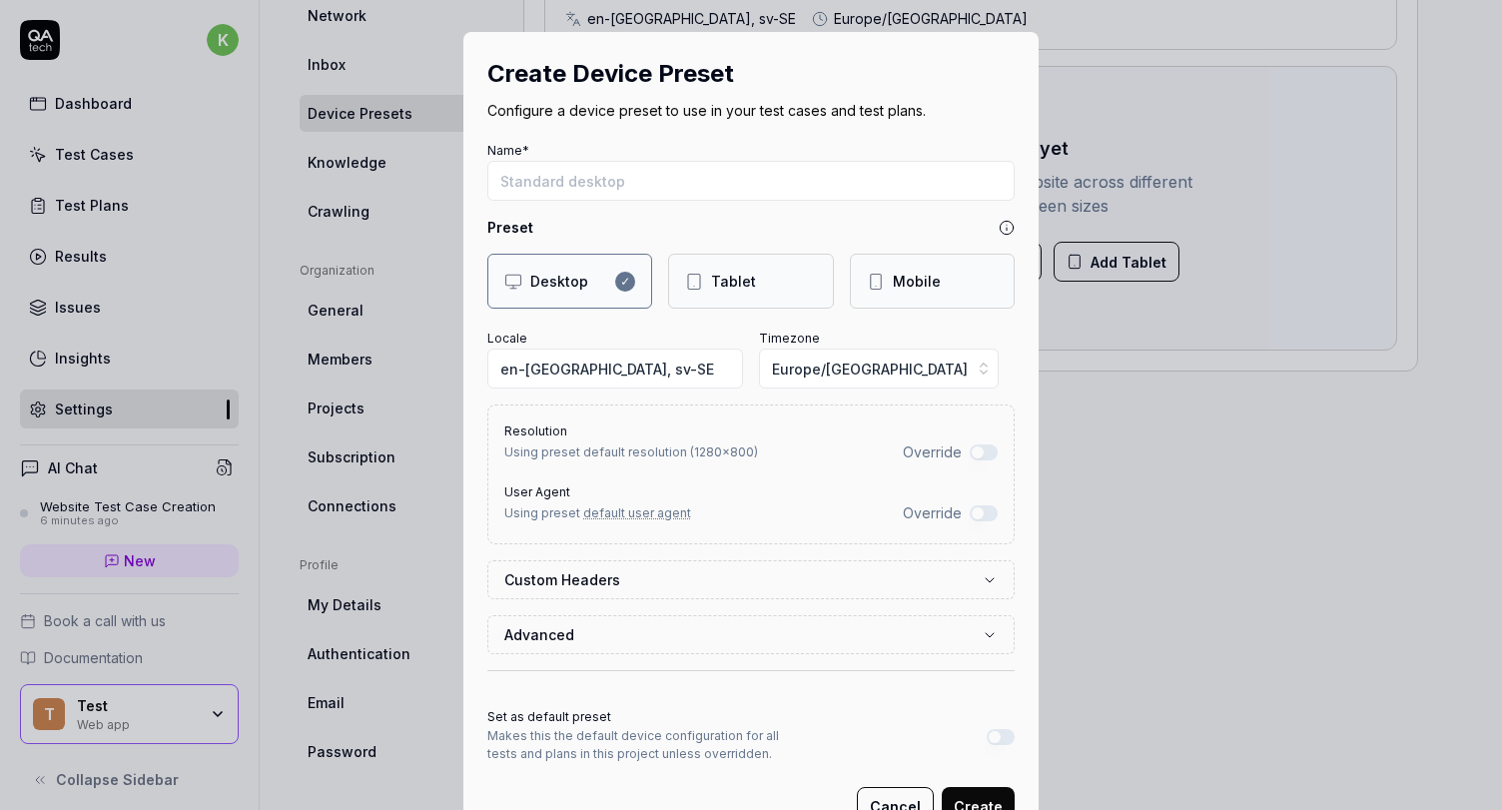
click at [682, 283] on div "Tablet" at bounding box center [750, 281] width 165 height 55
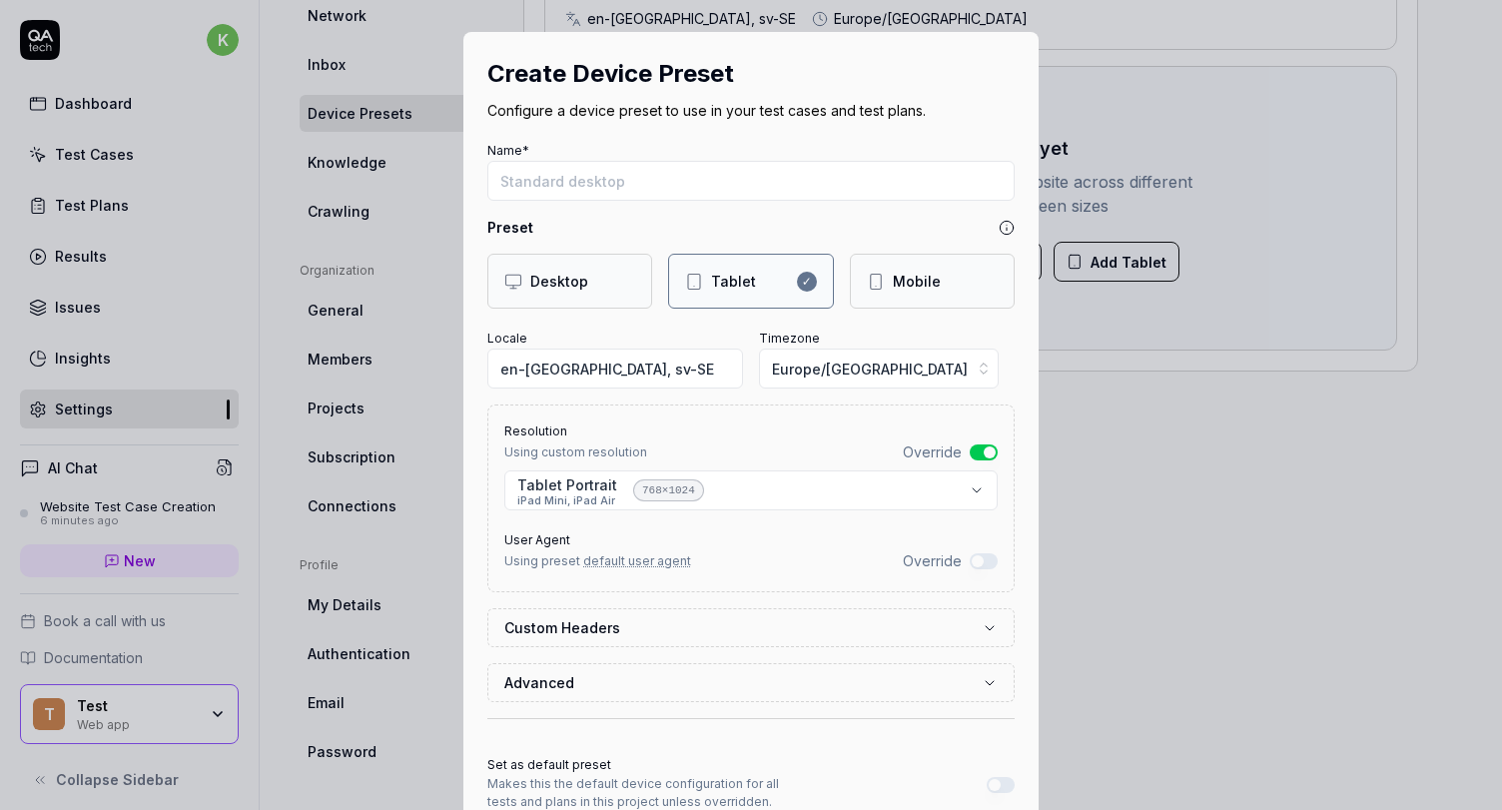
click at [883, 270] on div "Mobile" at bounding box center [932, 281] width 165 height 55
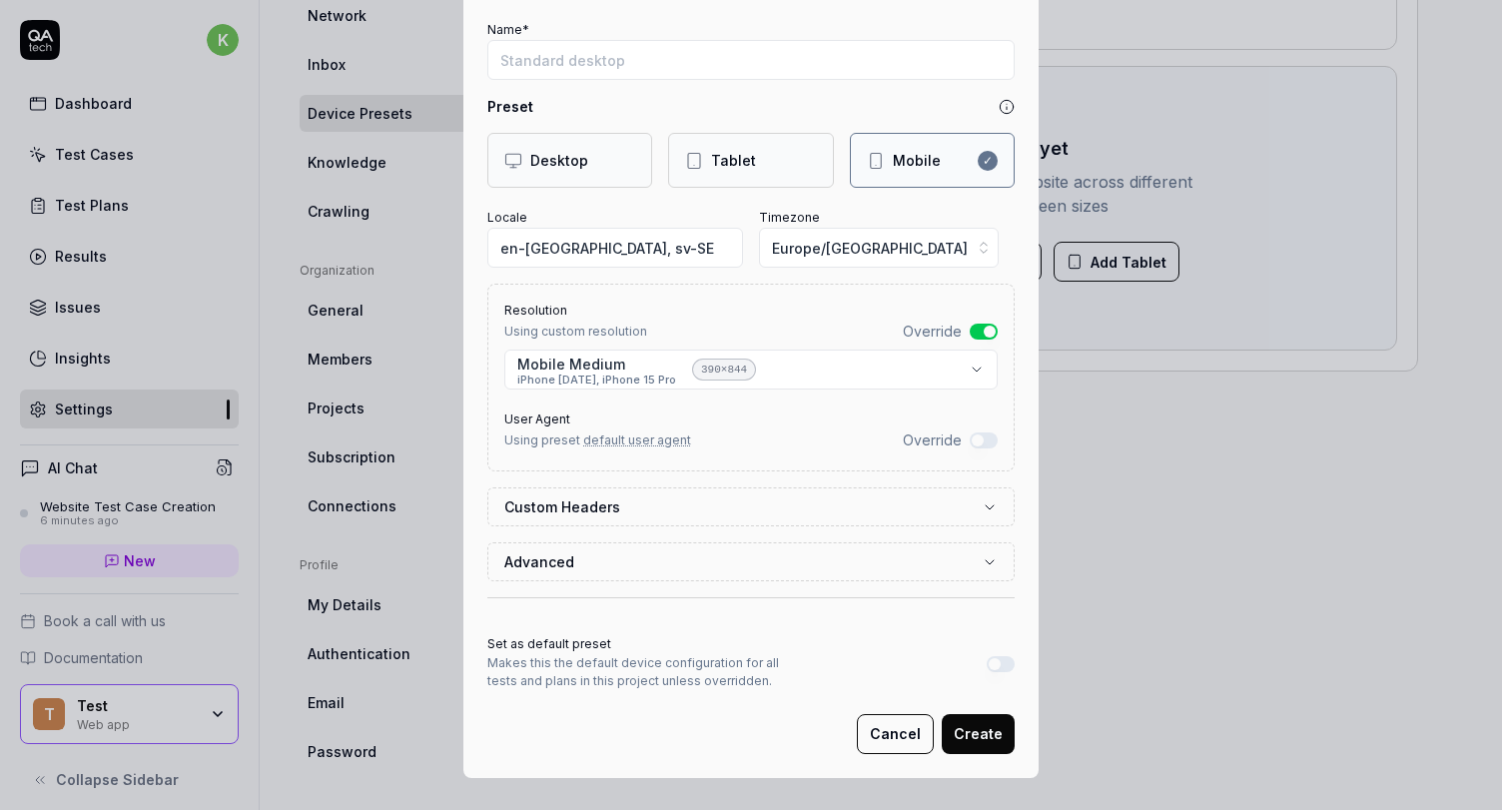
click at [692, 520] on button "Custom Headers" at bounding box center [750, 506] width 493 height 37
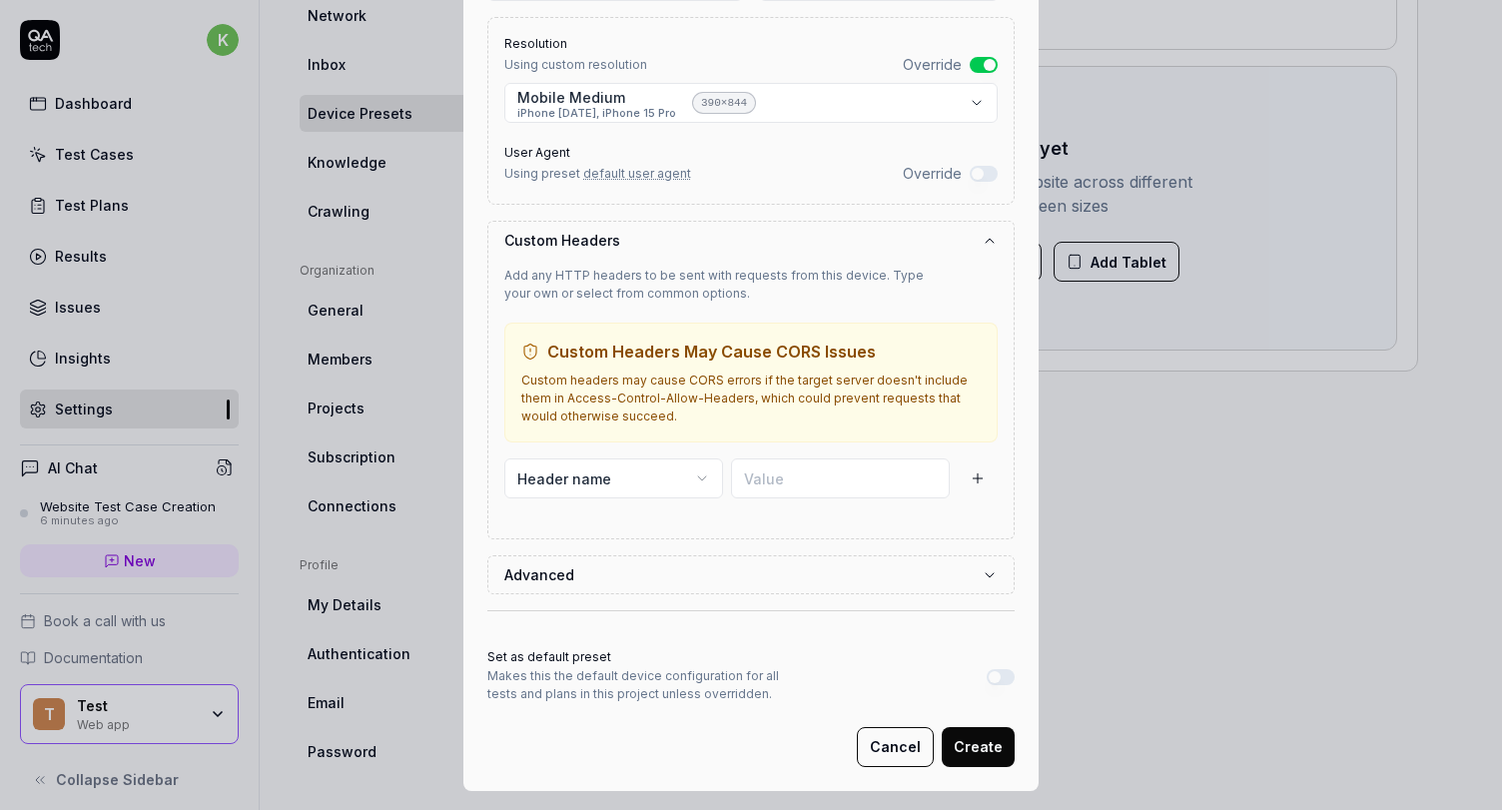
scroll to position [410, 0]
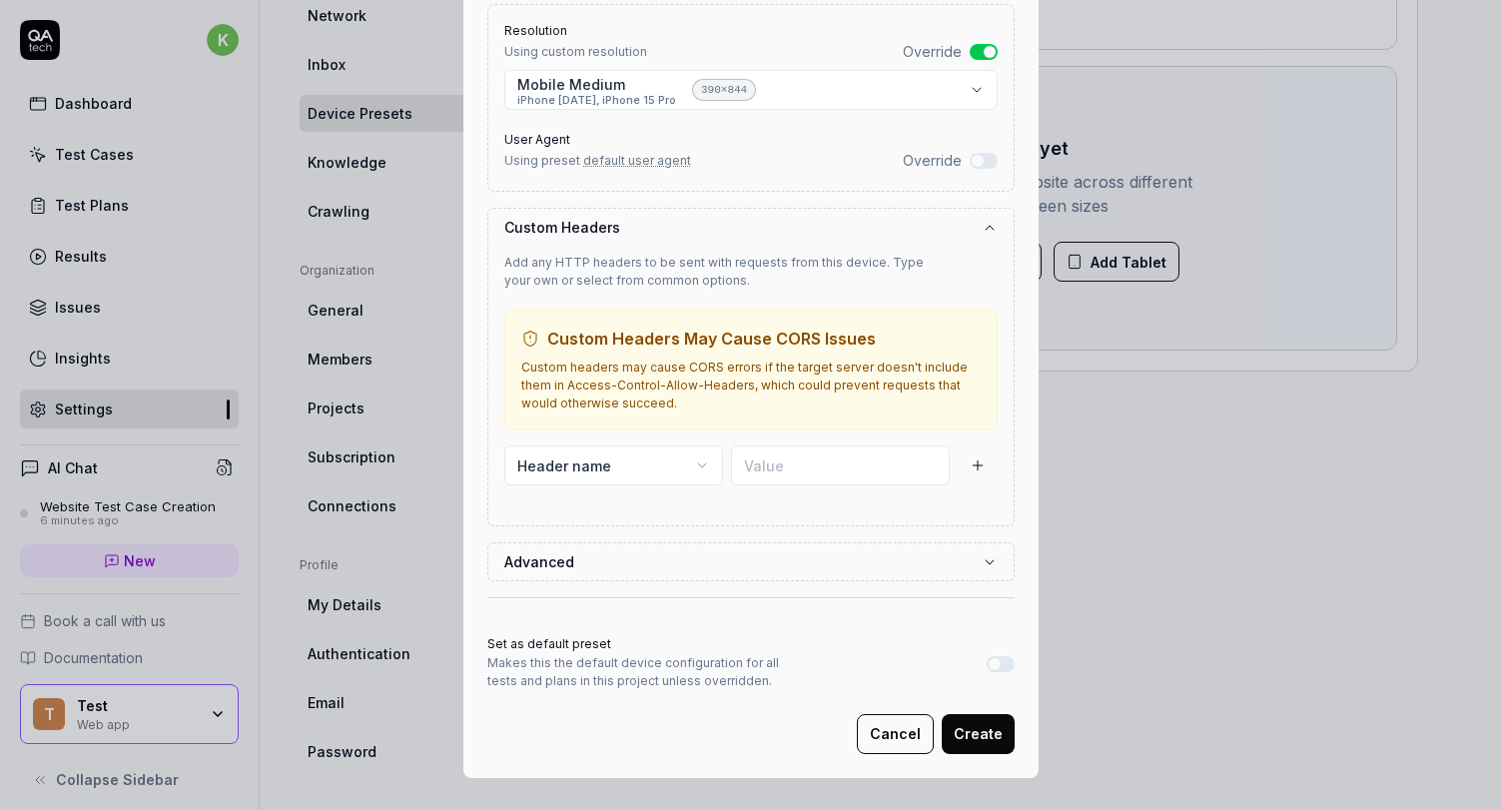
click at [702, 538] on form "**********" at bounding box center [750, 244] width 527 height 1017
click at [702, 561] on button "Advanced" at bounding box center [750, 561] width 493 height 37
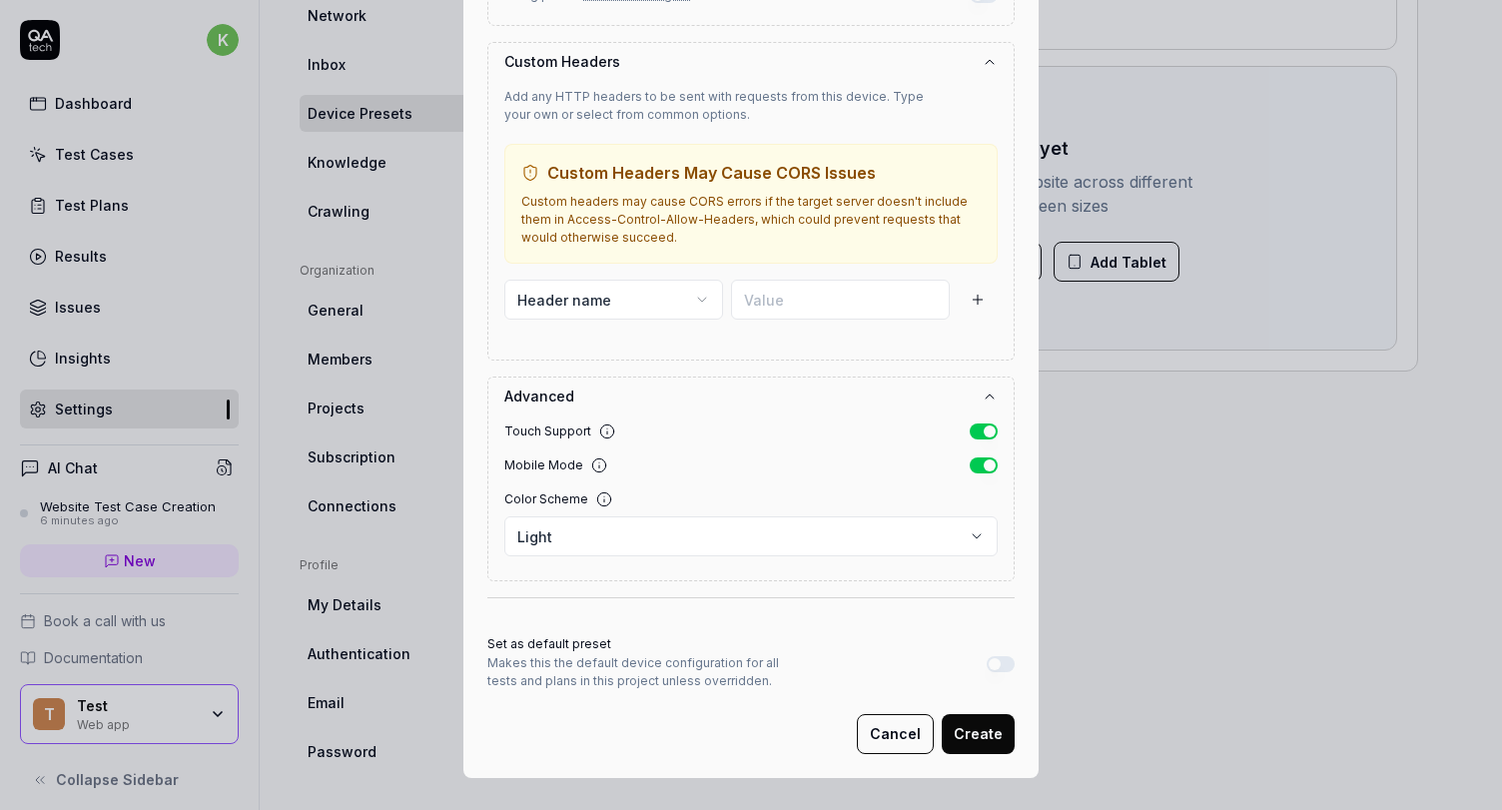
scroll to position [553, 0]
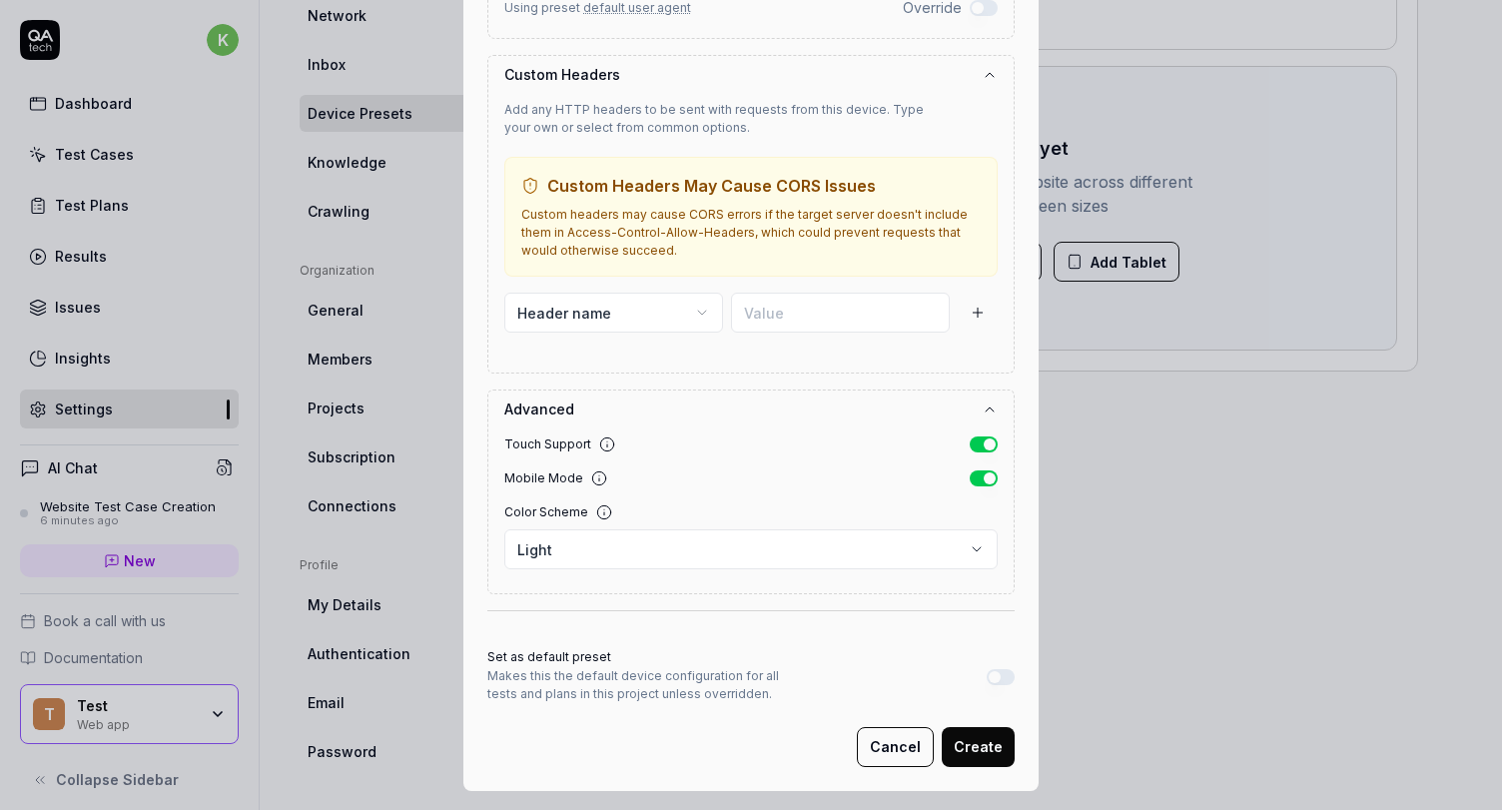
click at [766, 517] on div "Color Scheme" at bounding box center [750, 512] width 493 height 18
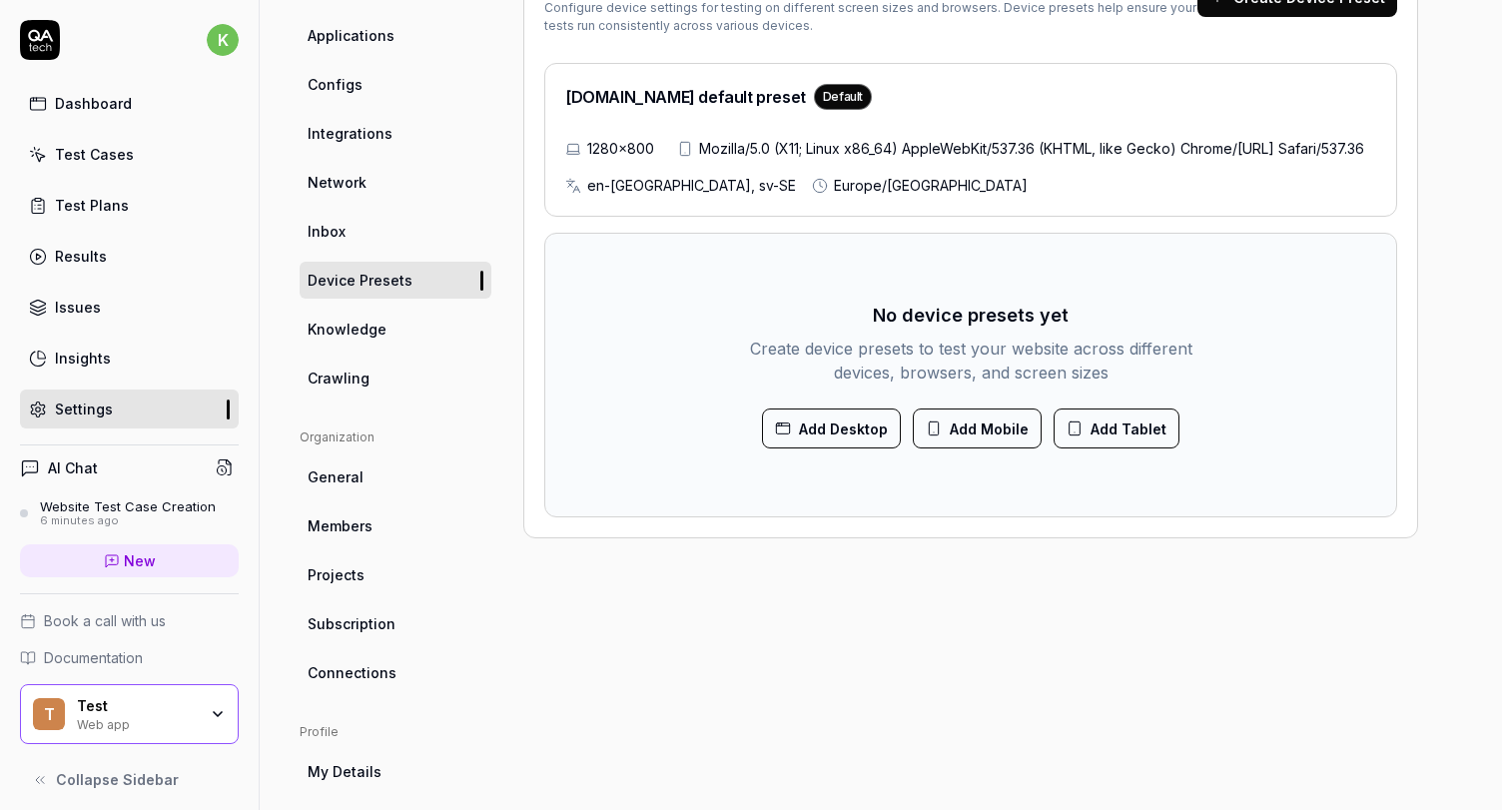
scroll to position [152, 0]
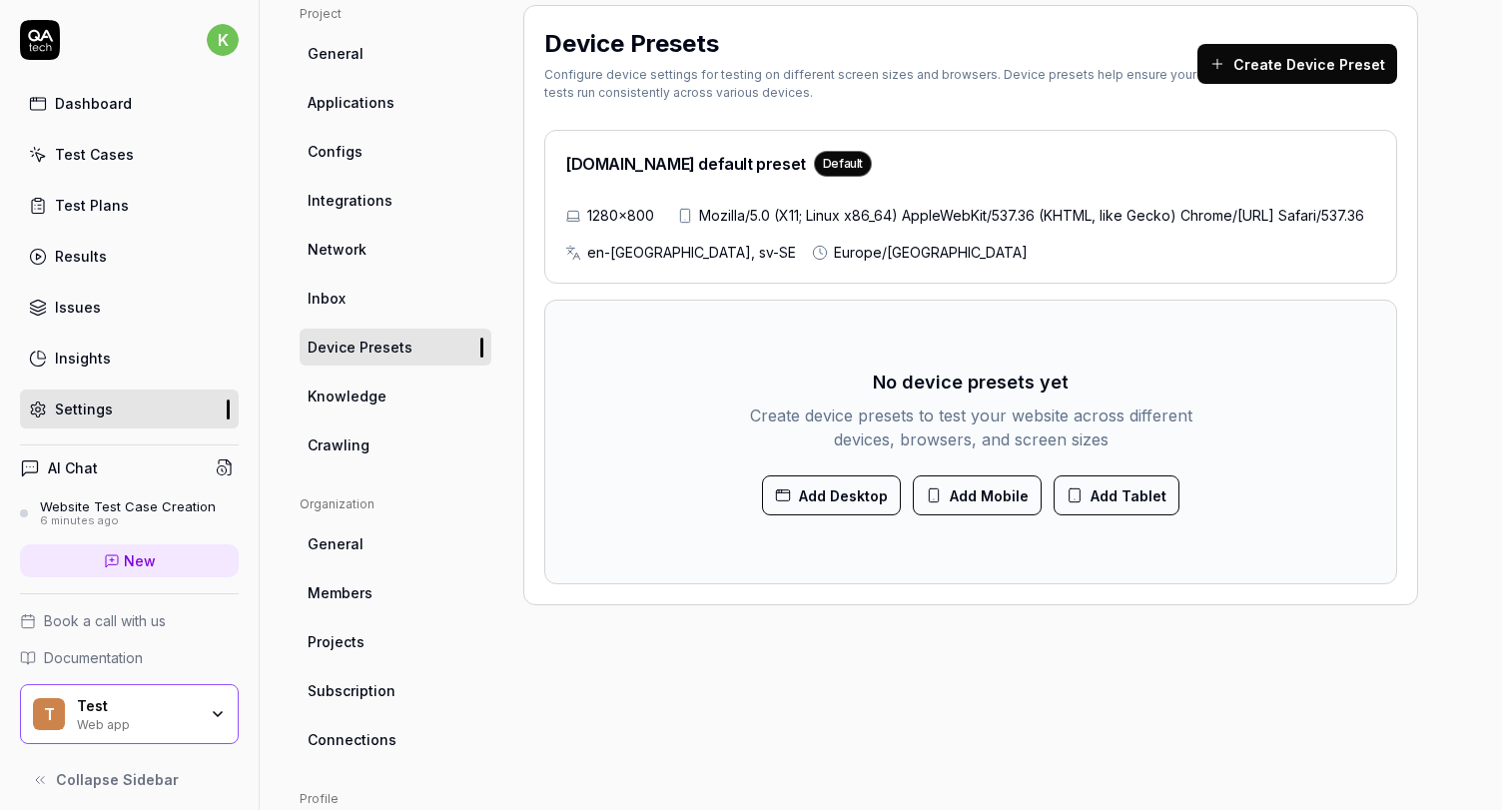
click at [372, 441] on link "Crawling" at bounding box center [396, 444] width 192 height 37
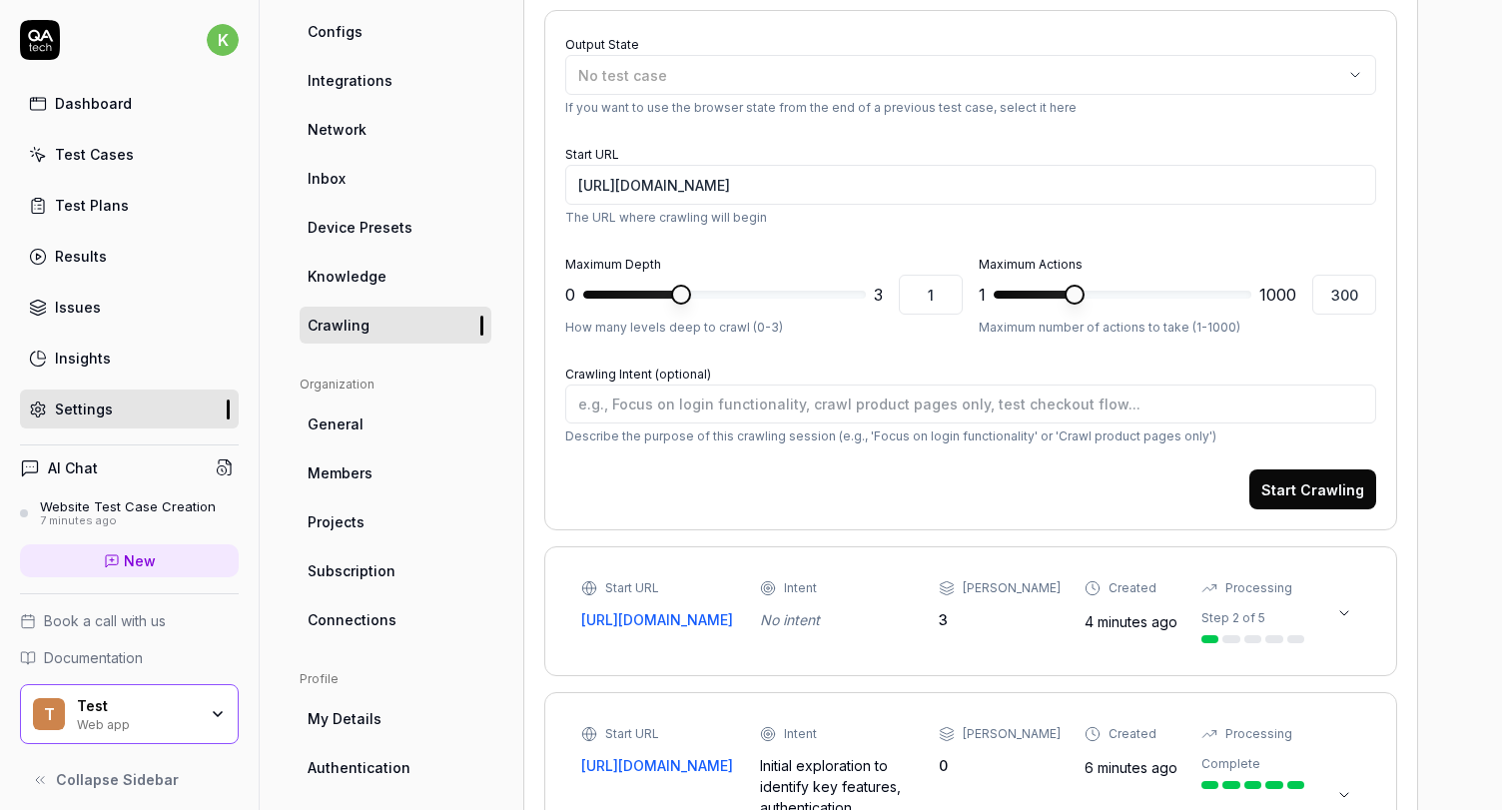
scroll to position [585, 0]
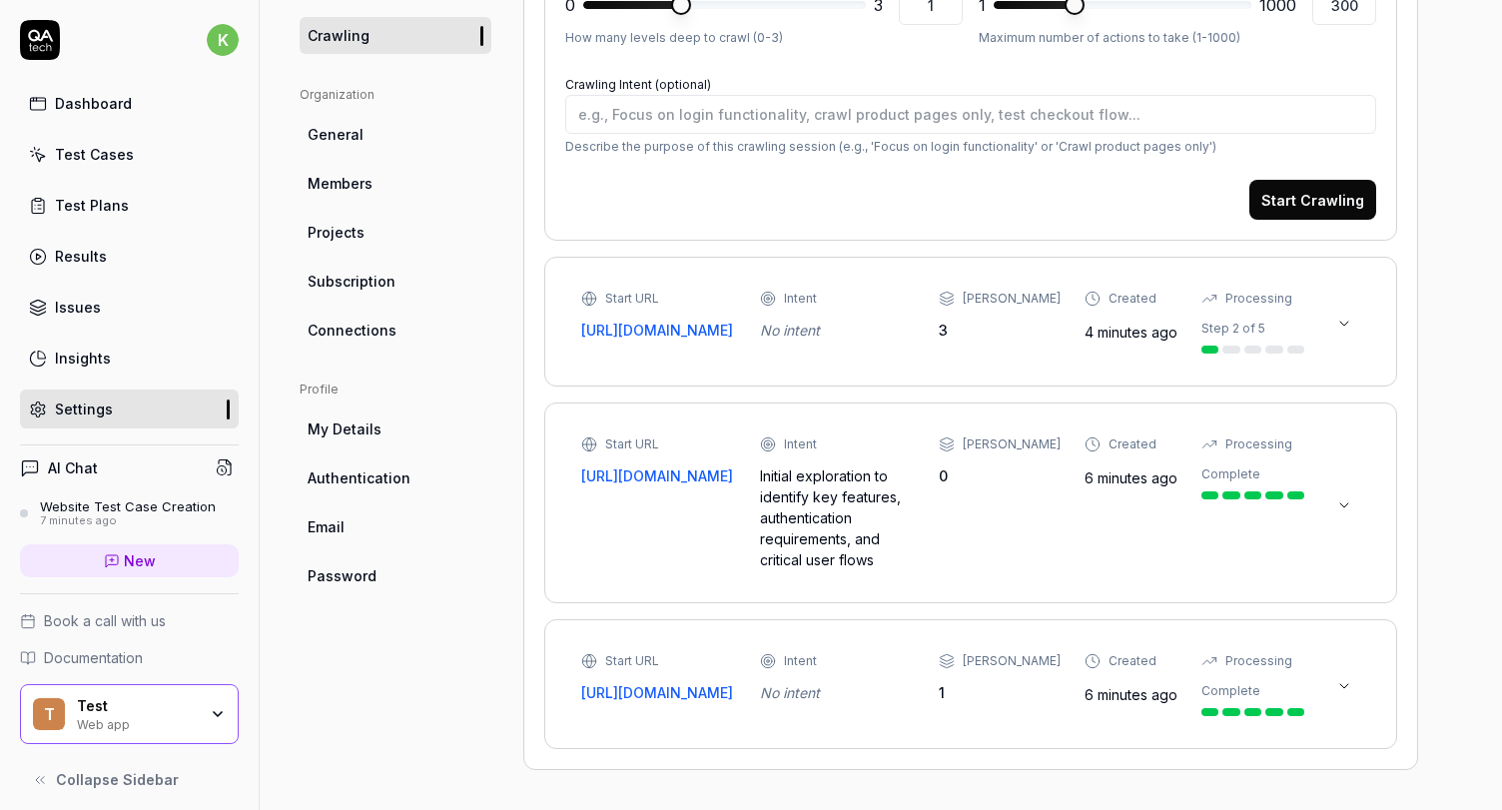
click at [966, 699] on div "Start URL https://www.tinkolza.com Intent No intent Max Depth 1 Created 6 minut…" at bounding box center [942, 684] width 723 height 64
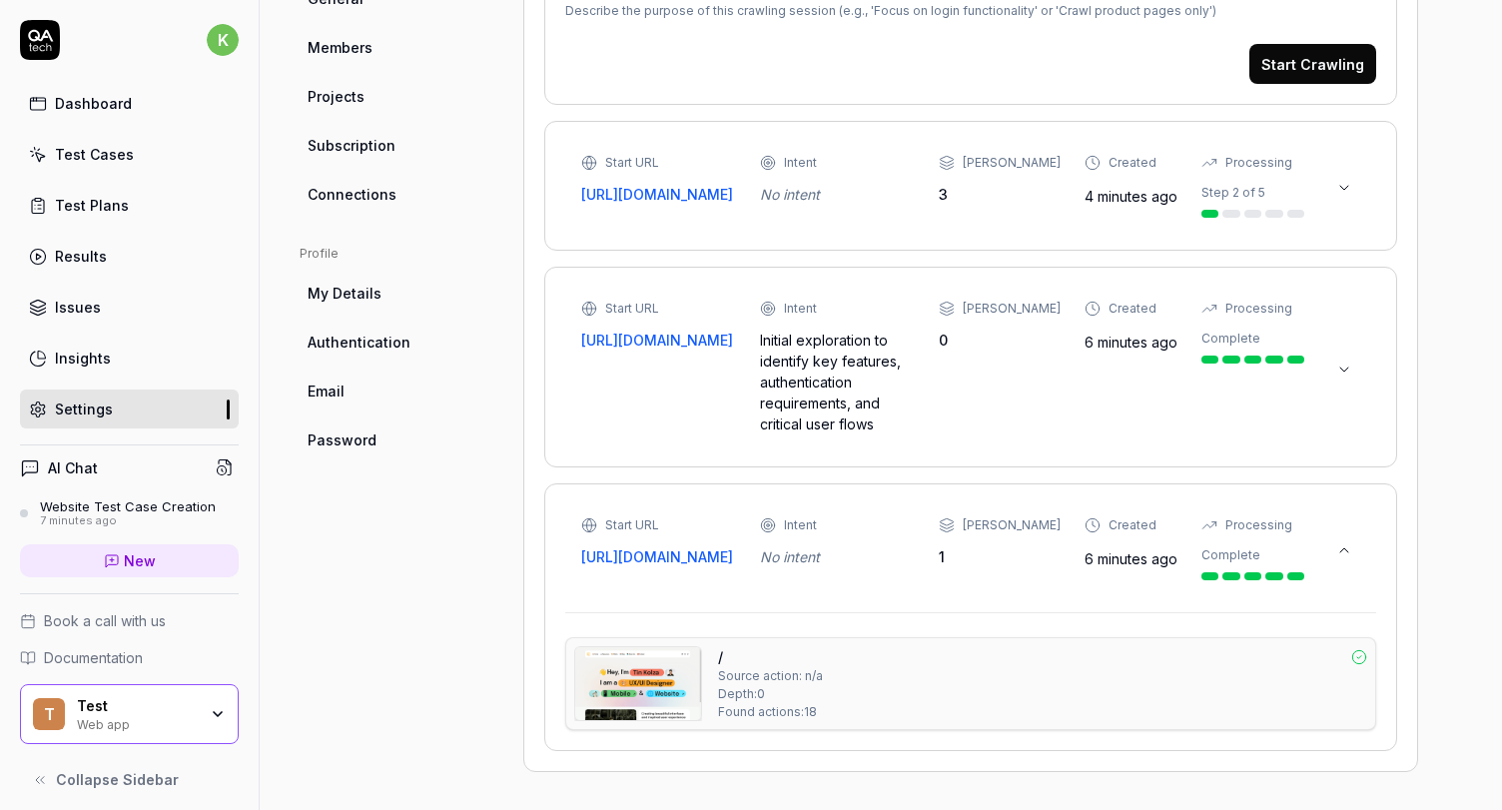
scroll to position [728, 0]
click at [1092, 551] on time "6 minutes ago" at bounding box center [1130, 556] width 93 height 17
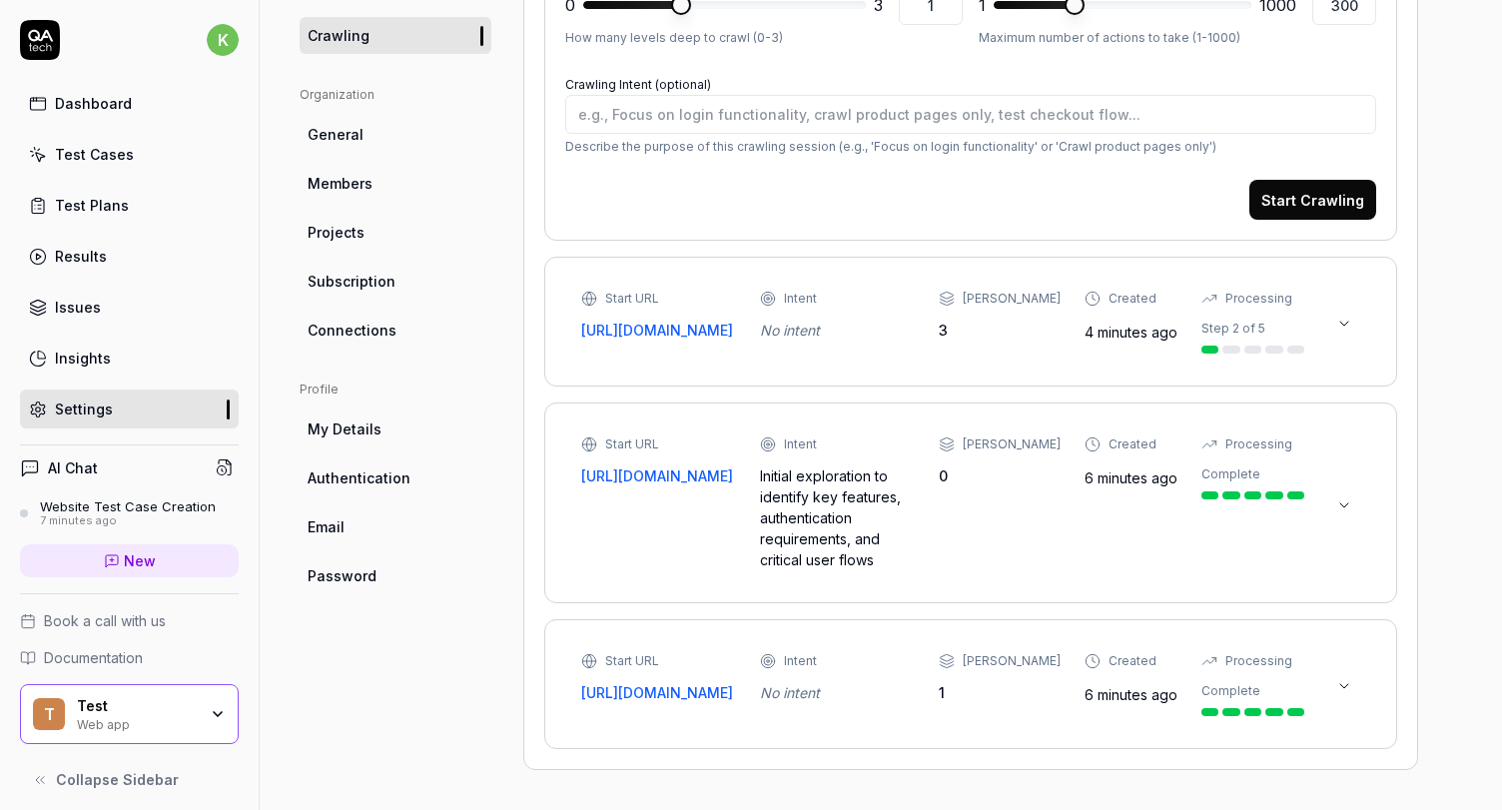
click at [1085, 674] on div "Created 6 minutes ago" at bounding box center [1130, 679] width 93 height 54
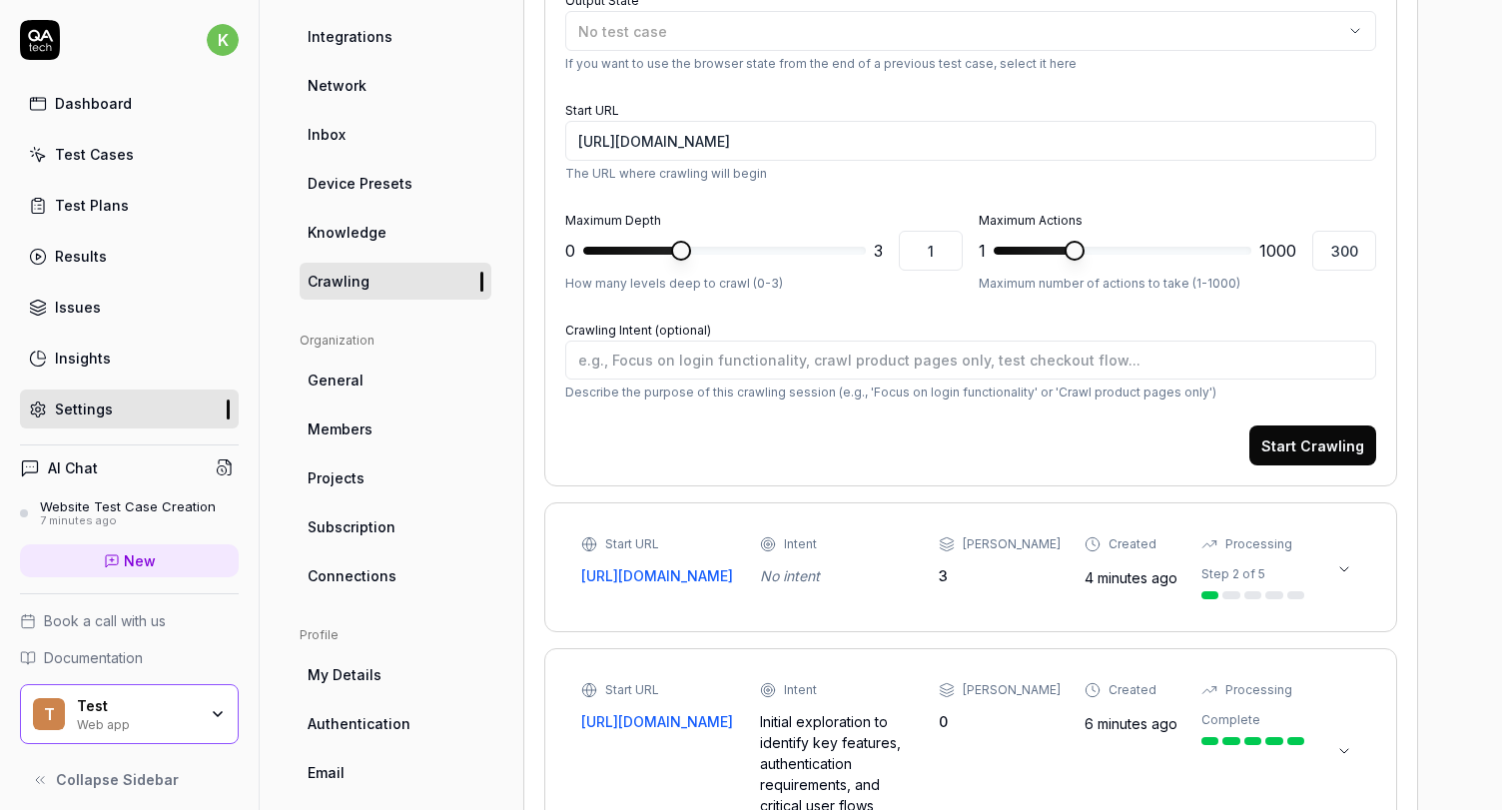
scroll to position [274, 0]
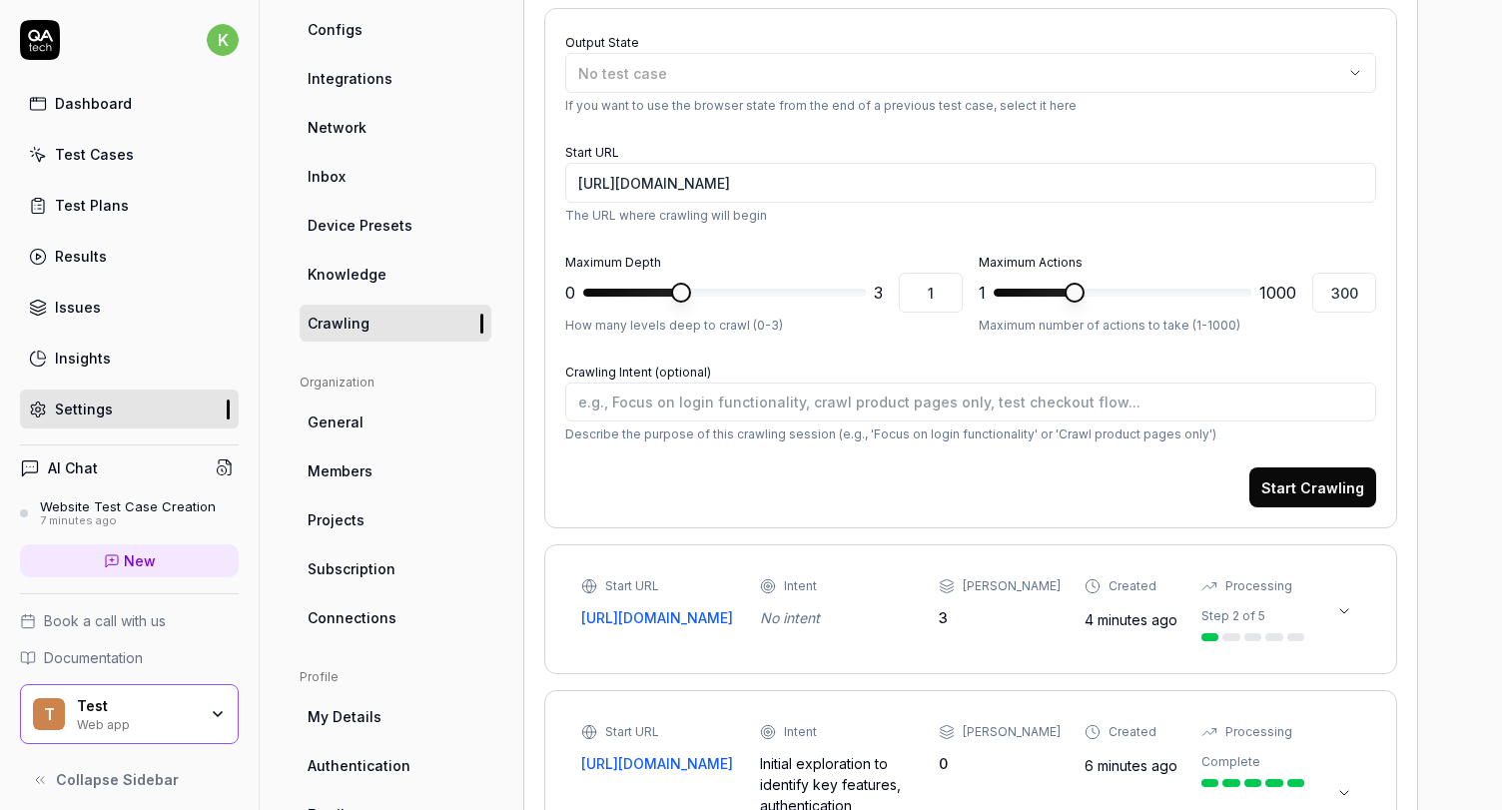
click at [83, 149] on div "Test Cases" at bounding box center [94, 154] width 79 height 21
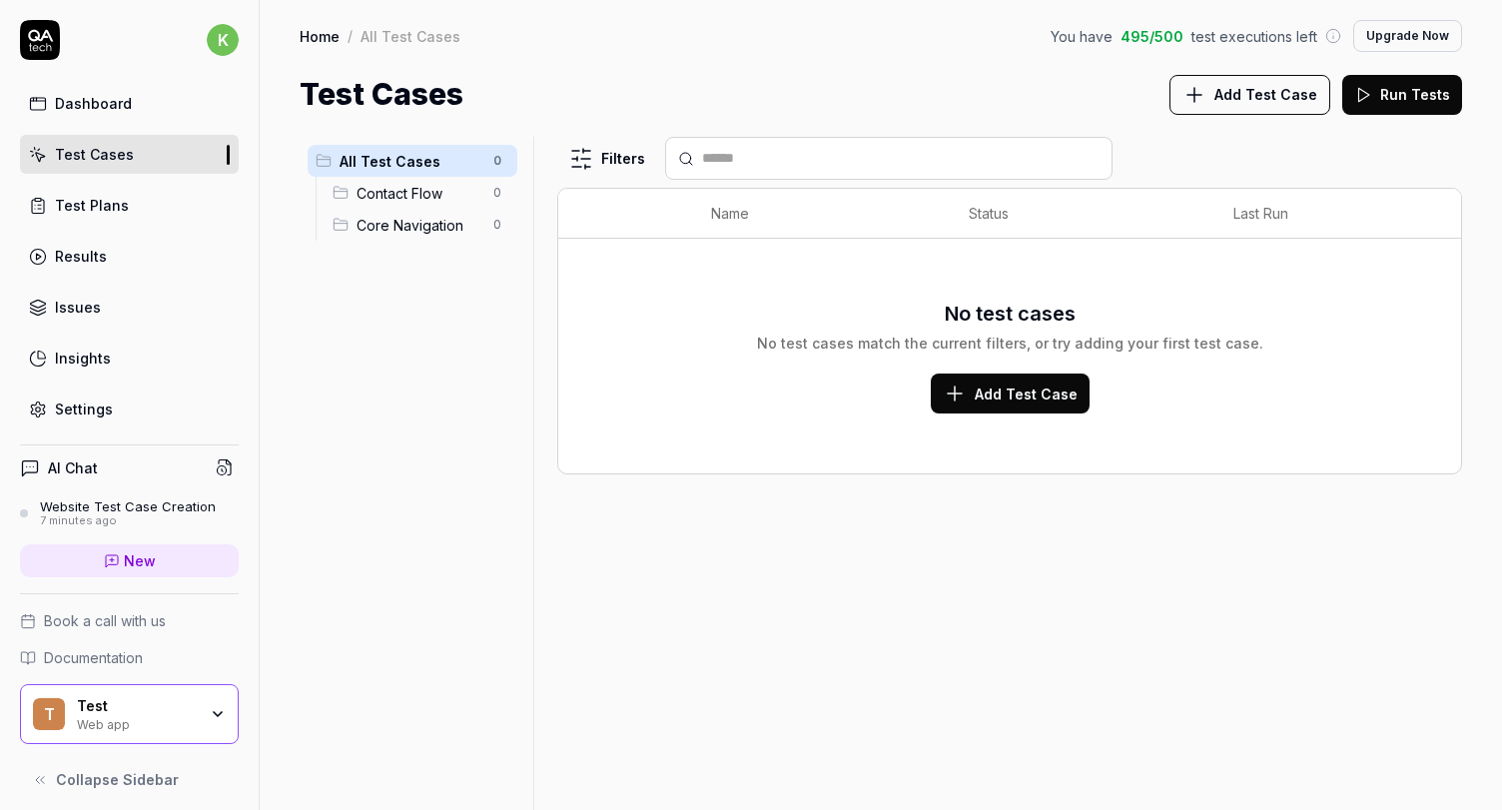
click at [1399, 86] on button "Run Tests" at bounding box center [1402, 95] width 120 height 40
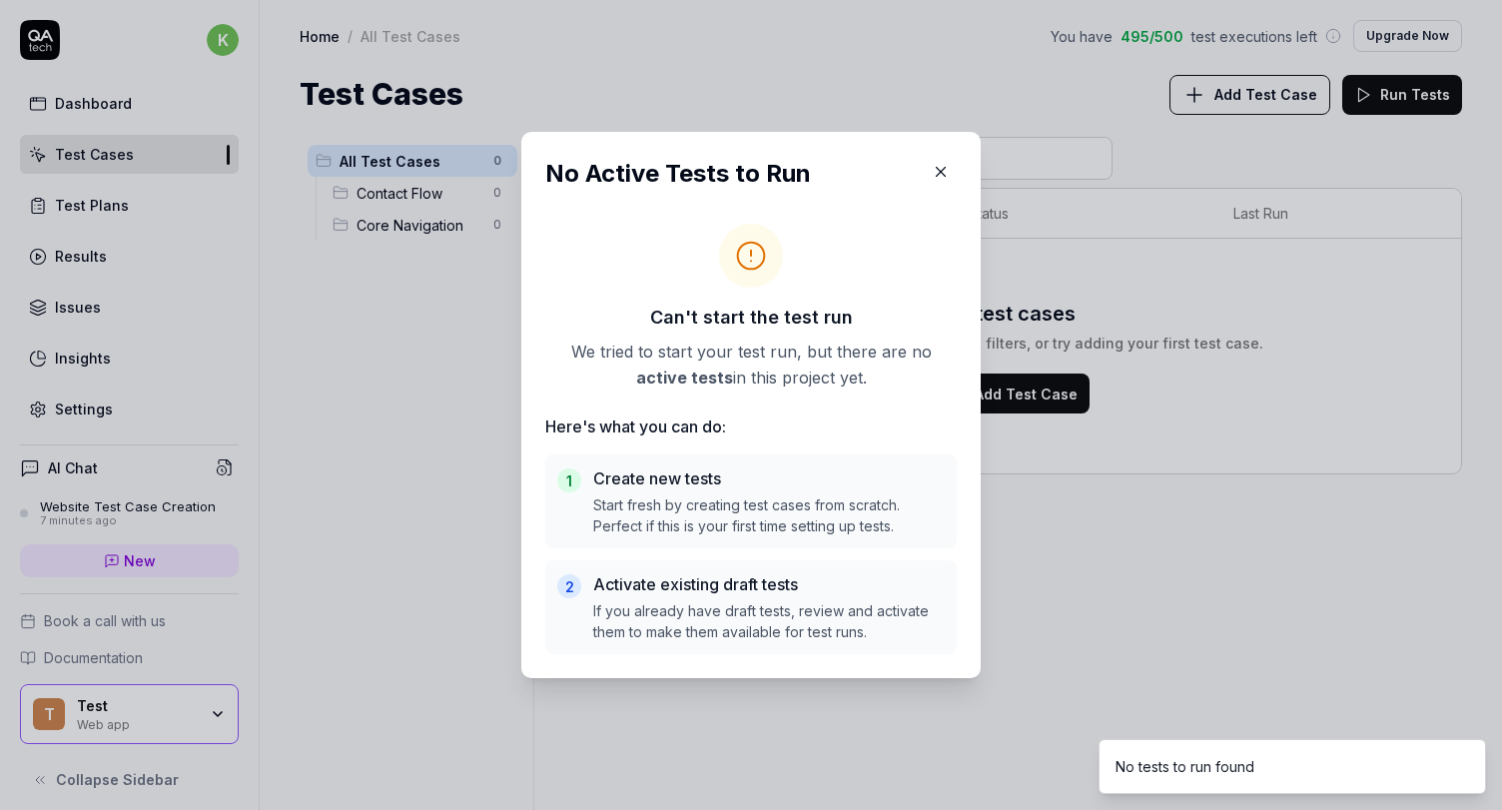
click at [1008, 290] on div "​ No Active Tests to Run Can't start the test run We tried to start your test r…" at bounding box center [750, 405] width 539 height 594
click at [950, 172] on button "button" at bounding box center [941, 172] width 32 height 32
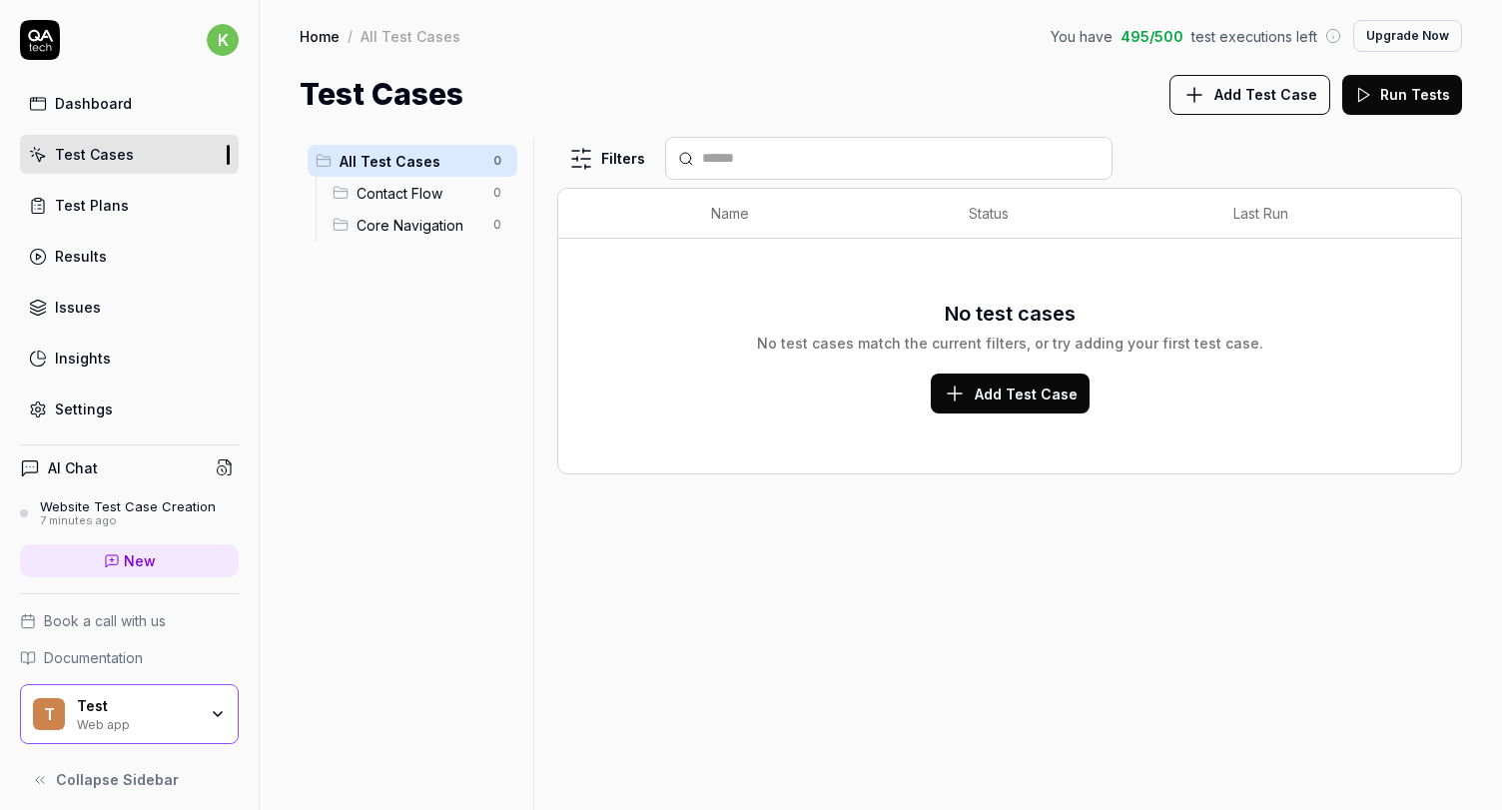
click at [980, 397] on span "Add Test Case" at bounding box center [1026, 393] width 103 height 21
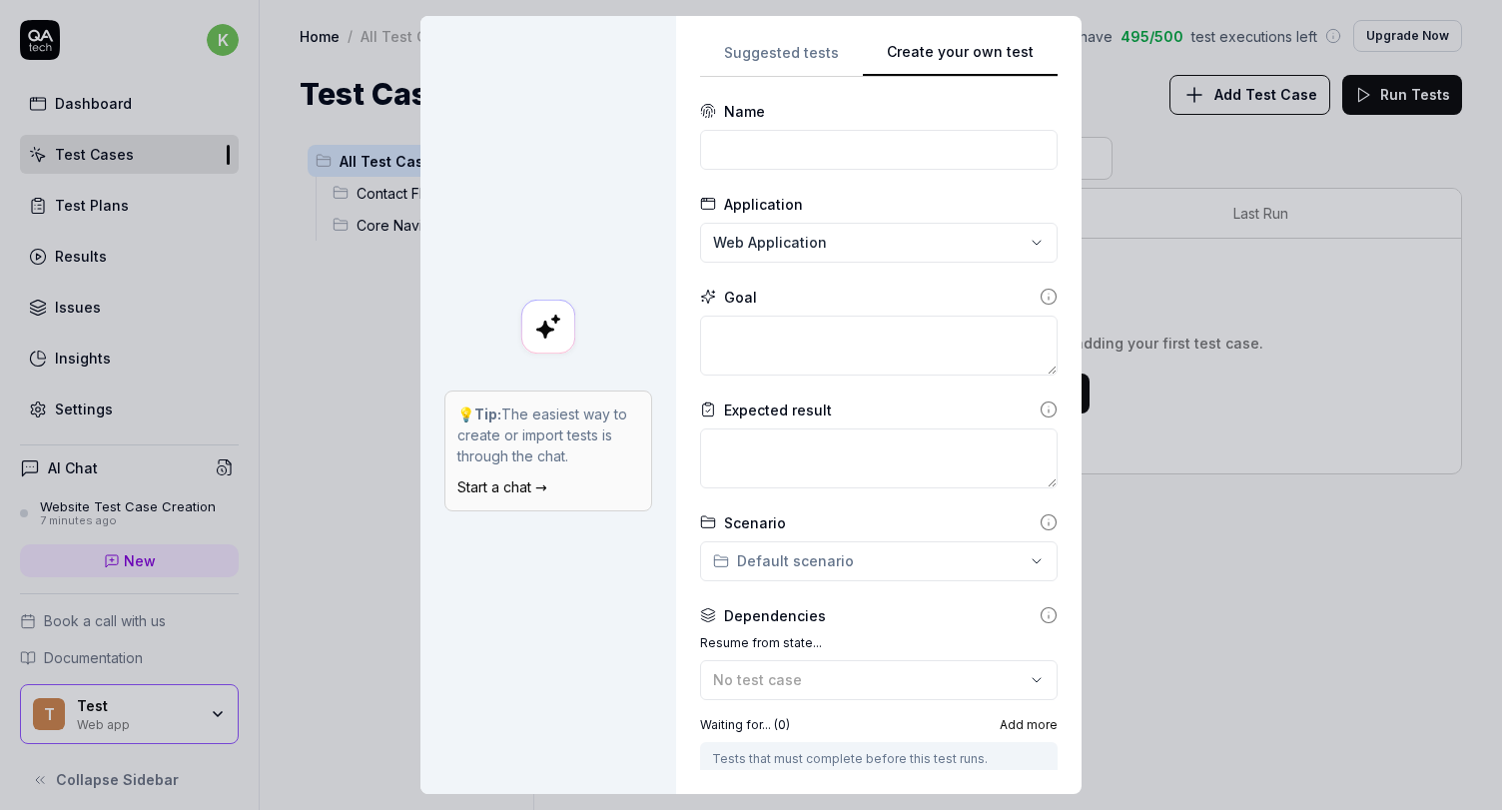
click at [750, 30] on div "**********" at bounding box center [878, 405] width 405 height 778
click at [752, 49] on div "**********" at bounding box center [751, 405] width 1502 height 810
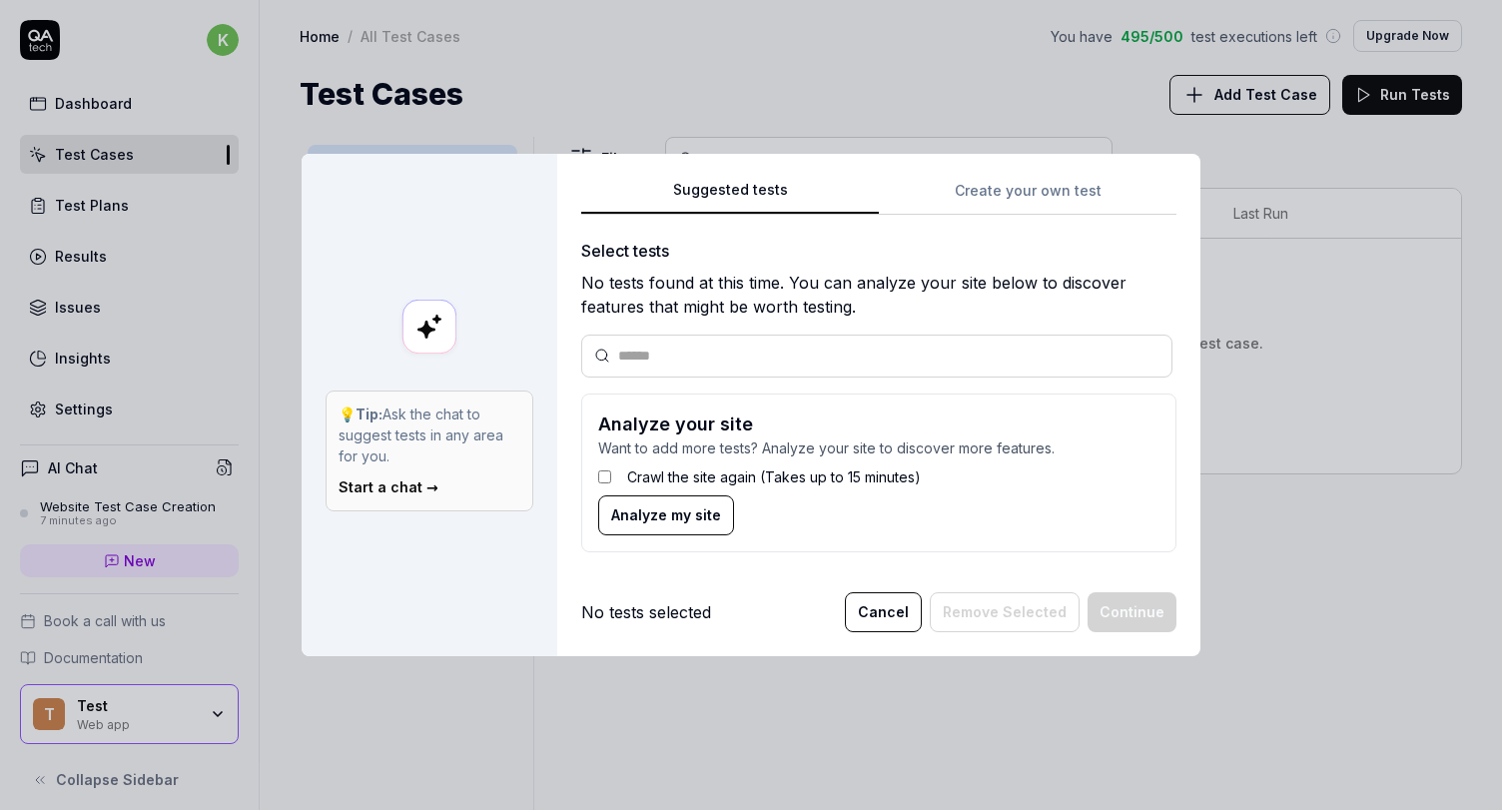
click at [817, 519] on form "Analyze your site Want to add more tests? Analyze your site to discover more fe…" at bounding box center [878, 472] width 595 height 159
click at [612, 349] on div at bounding box center [876, 356] width 591 height 43
click at [637, 356] on input "text" at bounding box center [888, 355] width 541 height 21
click at [638, 356] on input "text" at bounding box center [888, 355] width 541 height 21
